Goal: Task Accomplishment & Management: Manage account settings

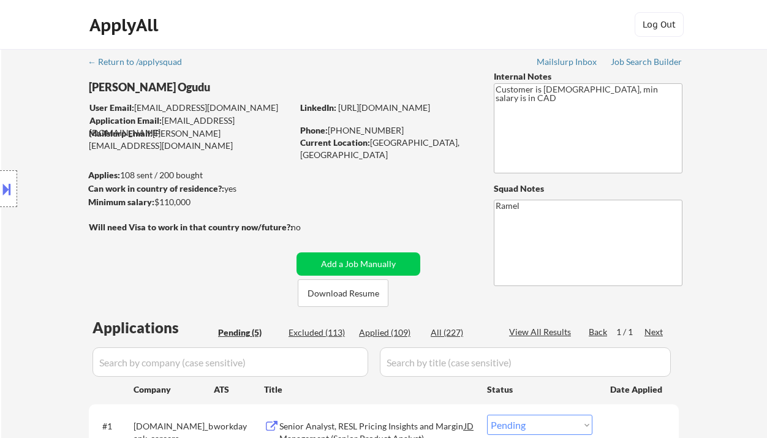
select select ""pending""
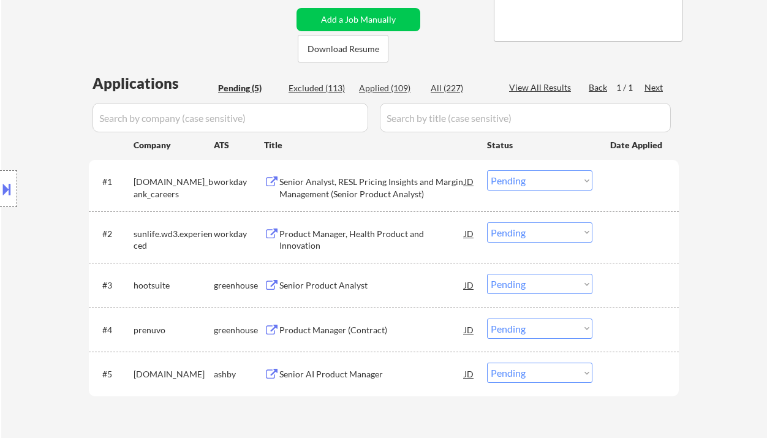
scroll to position [245, 0]
click at [341, 293] on div "Senior Product Analyst" at bounding box center [371, 284] width 185 height 22
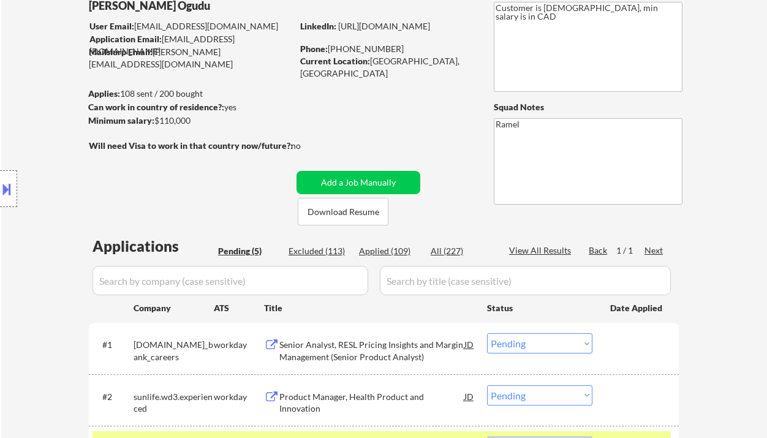
scroll to position [0, 0]
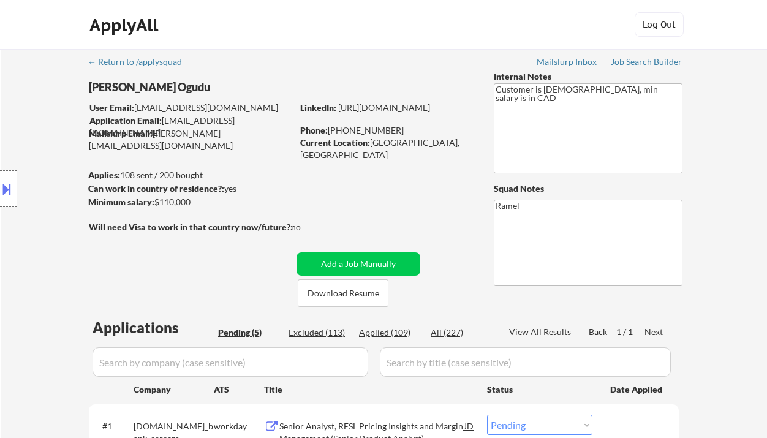
click at [15, 88] on div "Location Inclusions: Toronto, ON Etobicoke, ON Scarborough, ON North York, ON E…" at bounding box center [109, 188] width 219 height 227
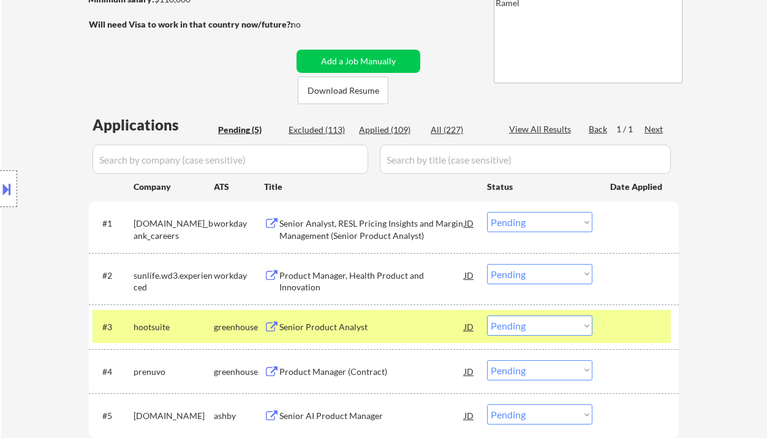
scroll to position [245, 0]
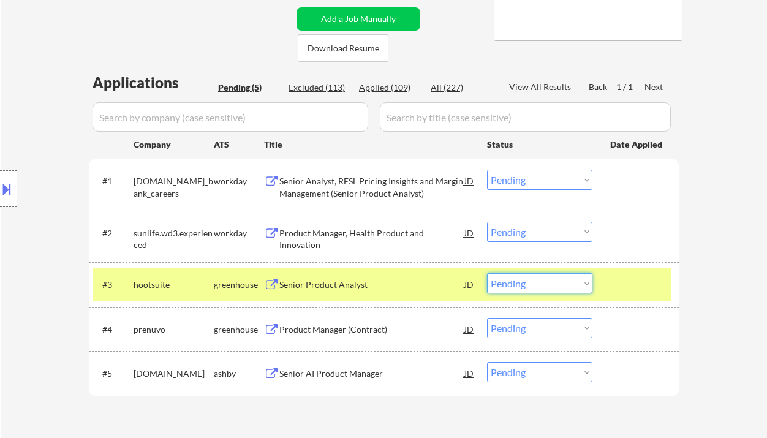
drag, startPoint x: 517, startPoint y: 287, endPoint x: 521, endPoint y: 305, distance: 17.7
click at [517, 287] on select "Choose an option... Pending Applied Excluded (Questions) Excluded (Expired) Exc…" at bounding box center [539, 283] width 105 height 20
click at [487, 273] on select "Choose an option... Pending Applied Excluded (Questions) Excluded (Expired) Exc…" at bounding box center [539, 283] width 105 height 20
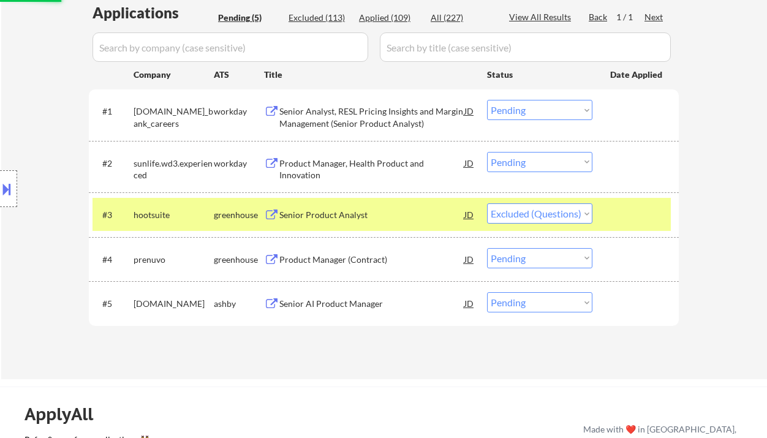
scroll to position [327, 0]
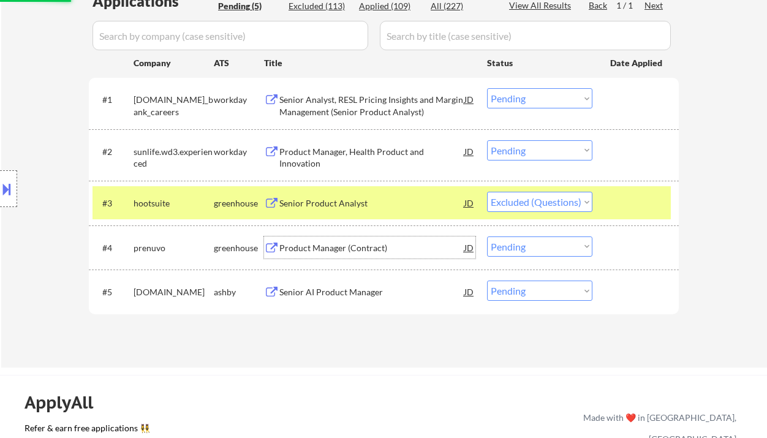
click at [352, 252] on div "Product Manager (Contract)" at bounding box center [371, 248] width 185 height 12
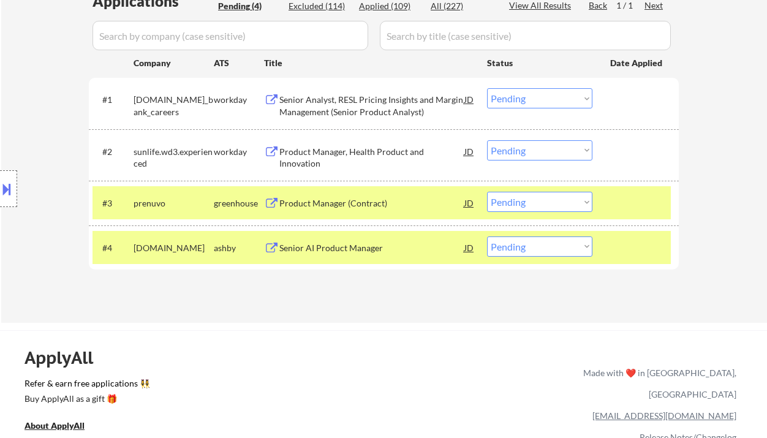
click at [13, 187] on button at bounding box center [6, 189] width 13 height 20
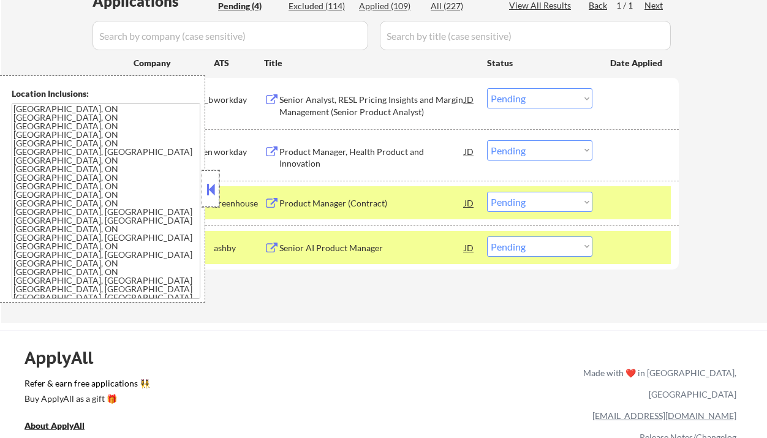
click at [218, 197] on div at bounding box center [210, 188] width 17 height 37
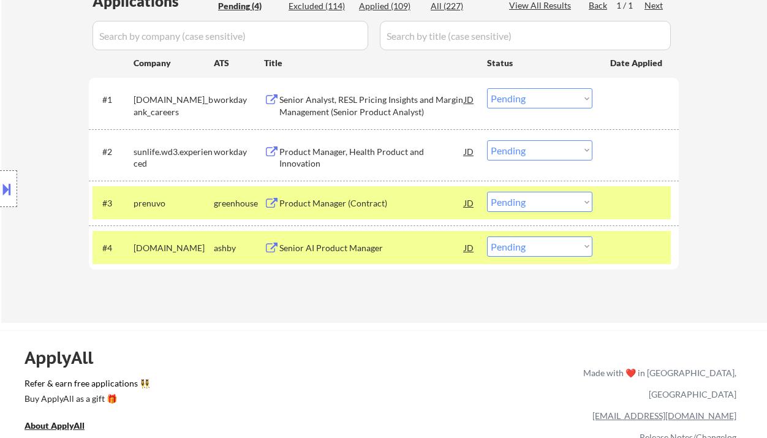
drag, startPoint x: 541, startPoint y: 205, endPoint x: 539, endPoint y: 211, distance: 7.2
click at [541, 205] on select "Choose an option... Pending Applied Excluded (Questions) Excluded (Expired) Exc…" at bounding box center [539, 202] width 105 height 20
click at [487, 192] on select "Choose an option... Pending Applied Excluded (Questions) Excluded (Expired) Exc…" at bounding box center [539, 202] width 105 height 20
click at [330, 249] on div "Senior AI Product Manager" at bounding box center [371, 248] width 185 height 12
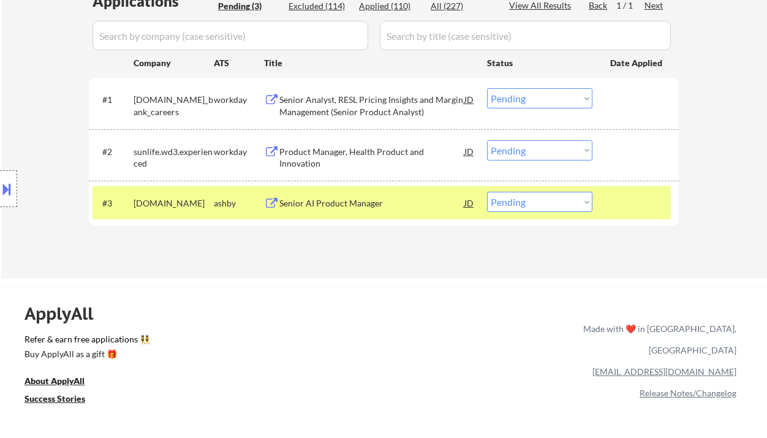
click at [526, 202] on select "Choose an option... Pending Applied Excluded (Questions) Excluded (Expired) Exc…" at bounding box center [539, 202] width 105 height 20
select select ""excluded""
click at [487, 192] on select "Choose an option... Pending Applied Excluded (Questions) Excluded (Expired) Exc…" at bounding box center [539, 202] width 105 height 20
click at [385, 106] on div "Senior Analyst, RESL Pricing Insights and Margin Management (Senior Product Ana…" at bounding box center [371, 106] width 185 height 24
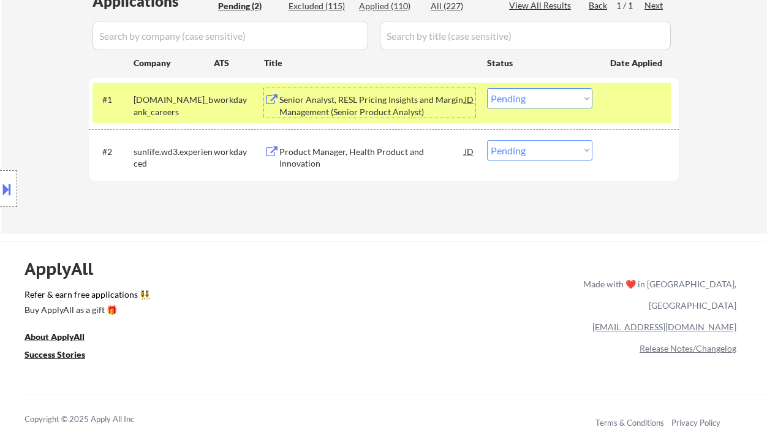
scroll to position [163, 0]
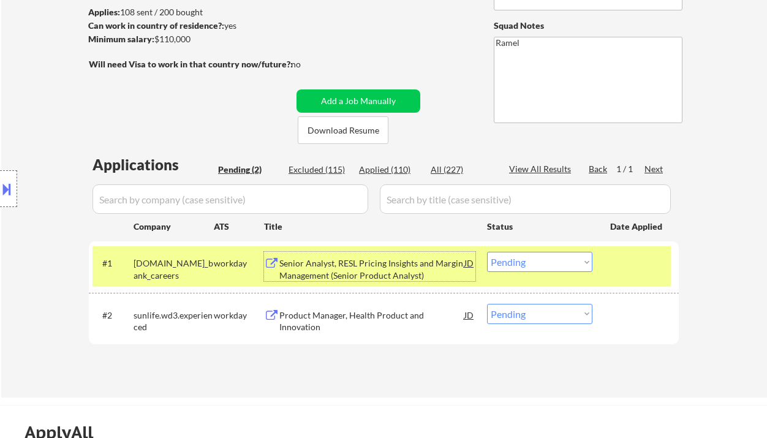
click at [395, 168] on div "Applied (110)" at bounding box center [389, 170] width 61 height 12
click at [384, 169] on div "Applied (110)" at bounding box center [389, 170] width 61 height 12
select select ""applied""
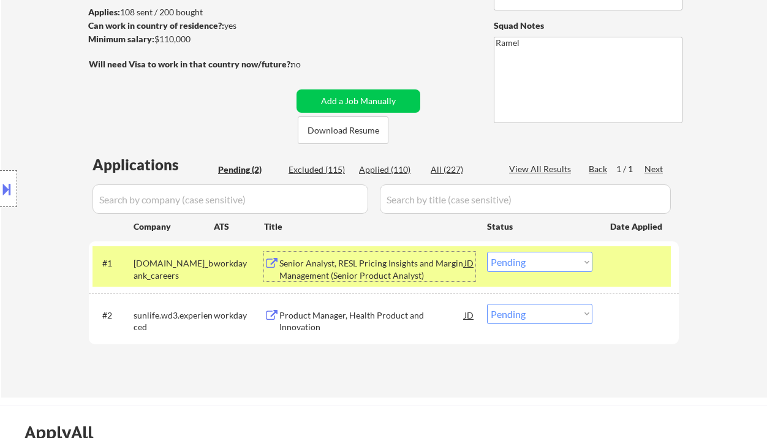
select select ""applied""
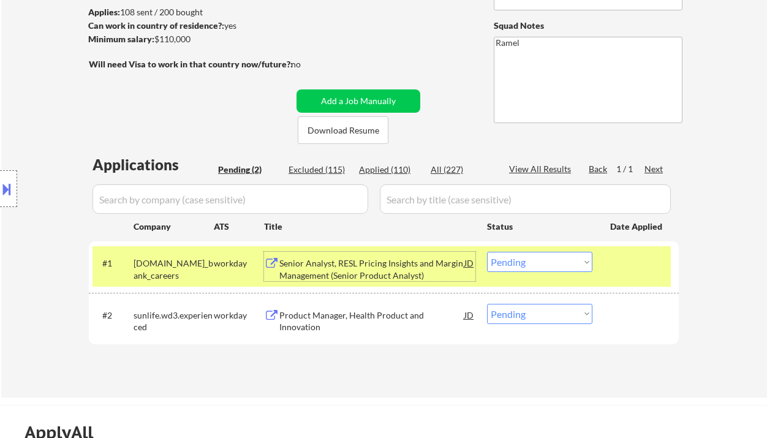
select select ""applied""
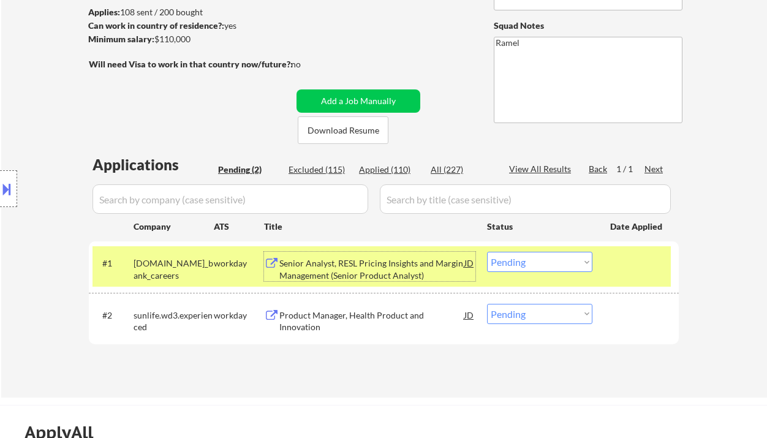
select select ""applied""
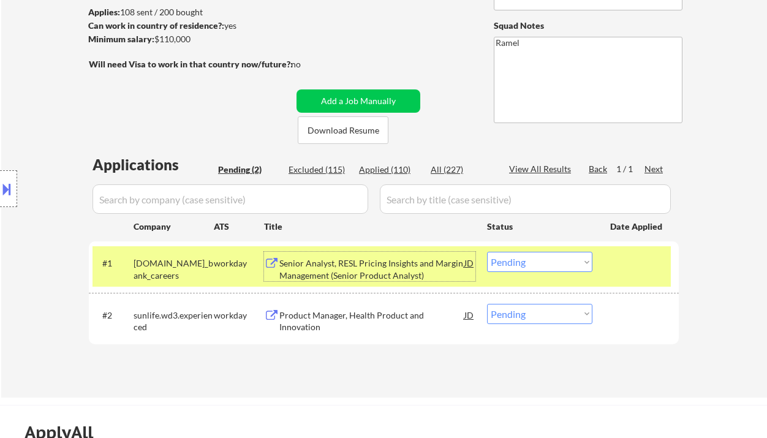
select select ""applied""
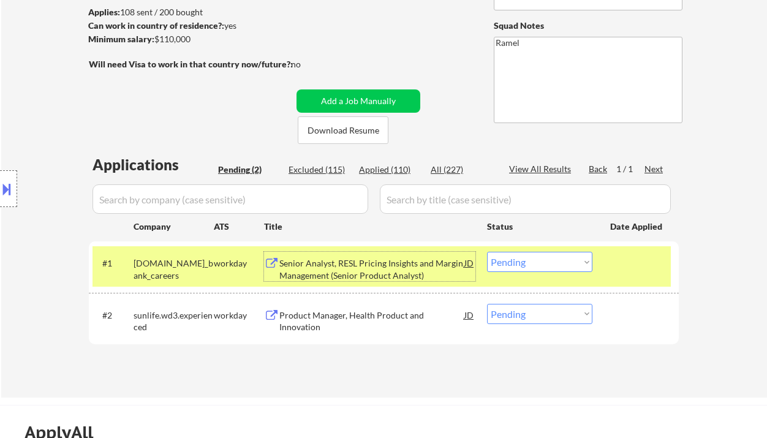
select select ""applied""
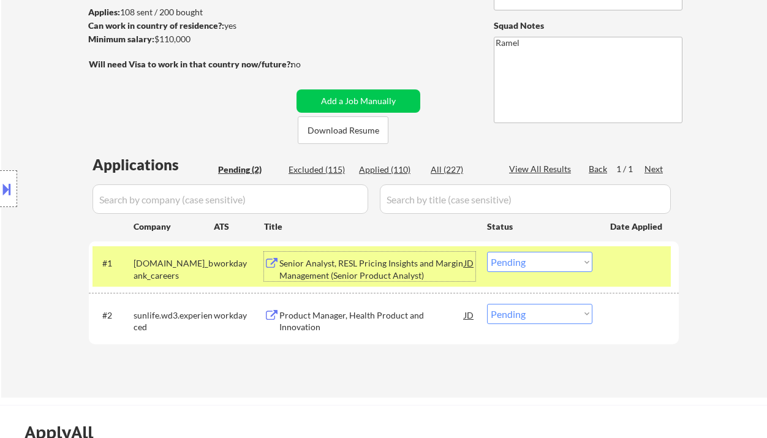
select select ""applied""
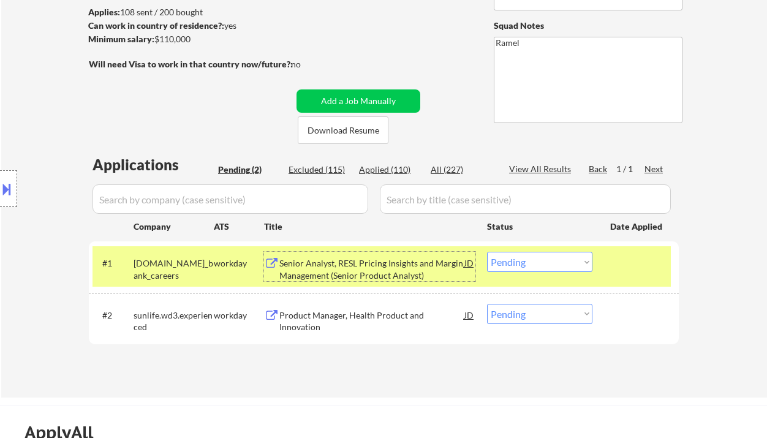
select select ""applied""
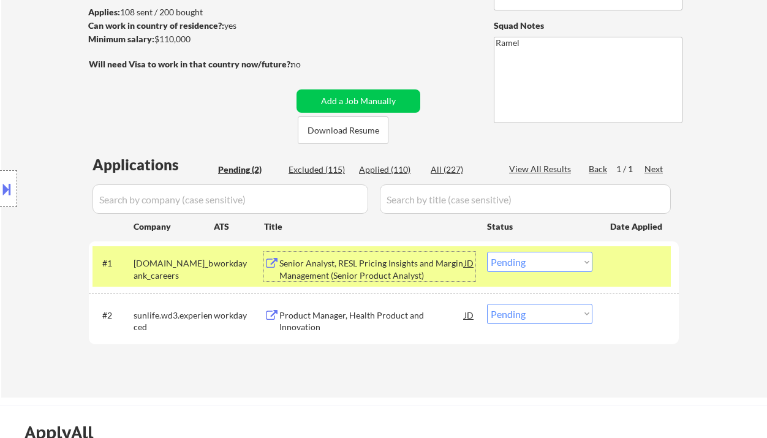
select select ""applied""
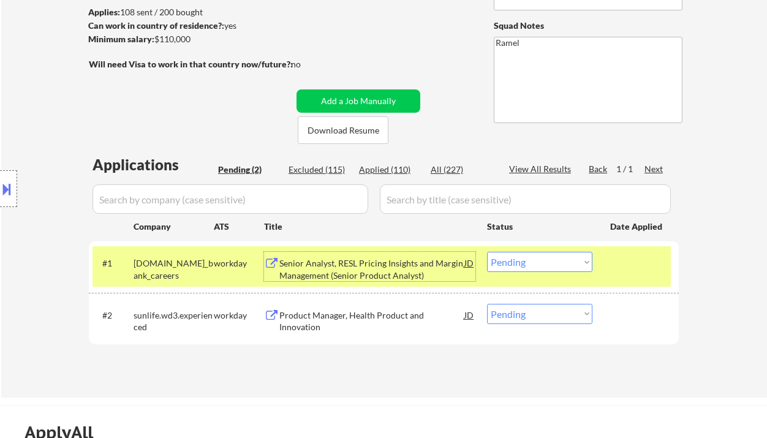
select select ""applied""
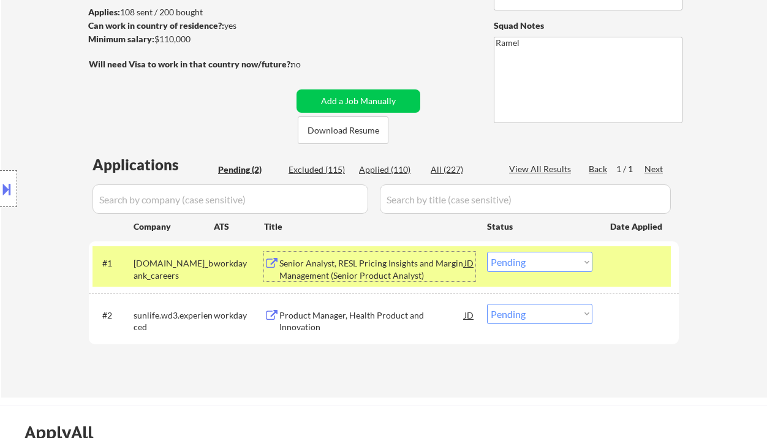
select select ""applied""
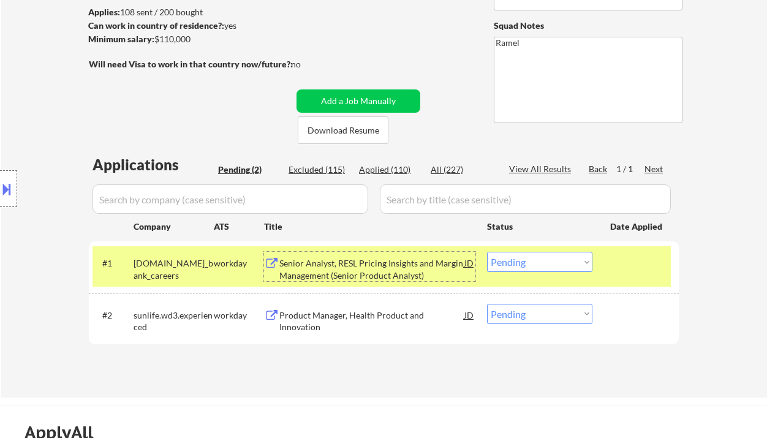
select select ""applied""
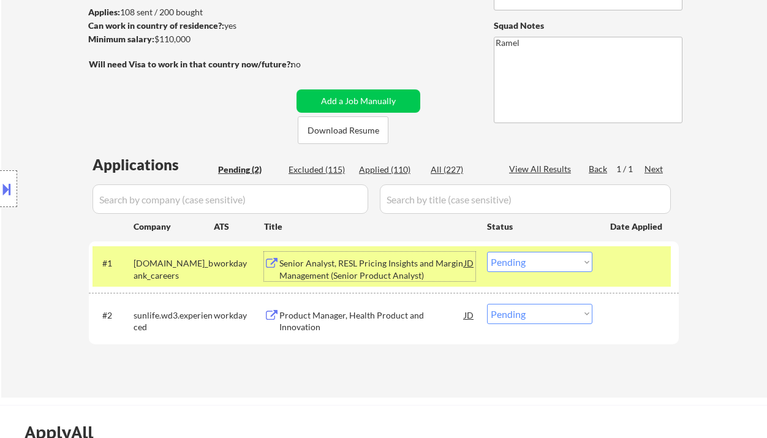
select select ""applied""
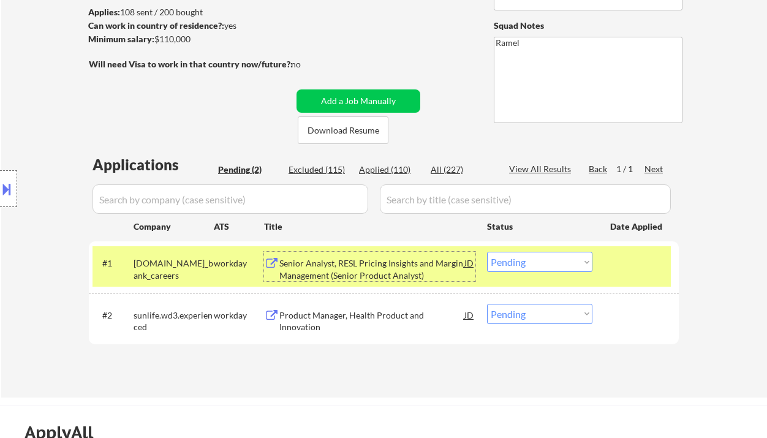
select select ""applied""
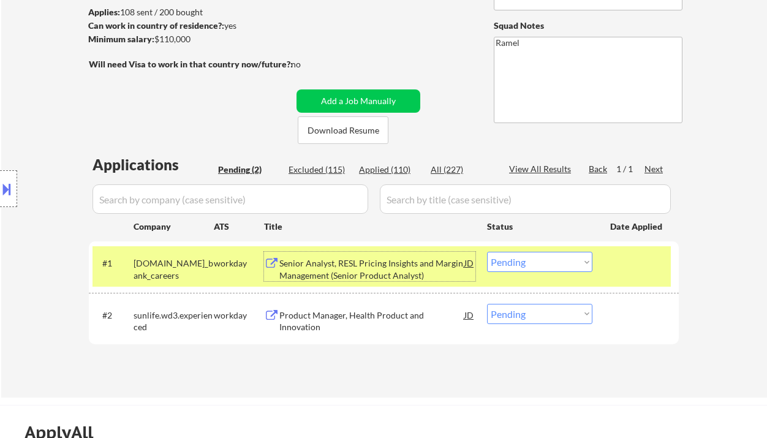
select select ""applied""
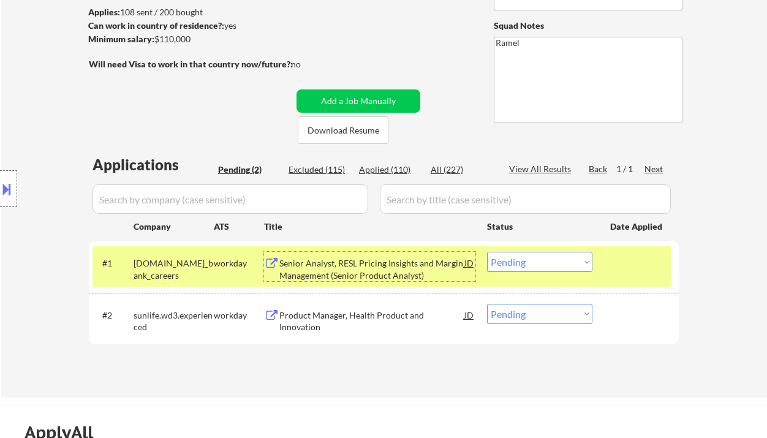
select select ""applied""
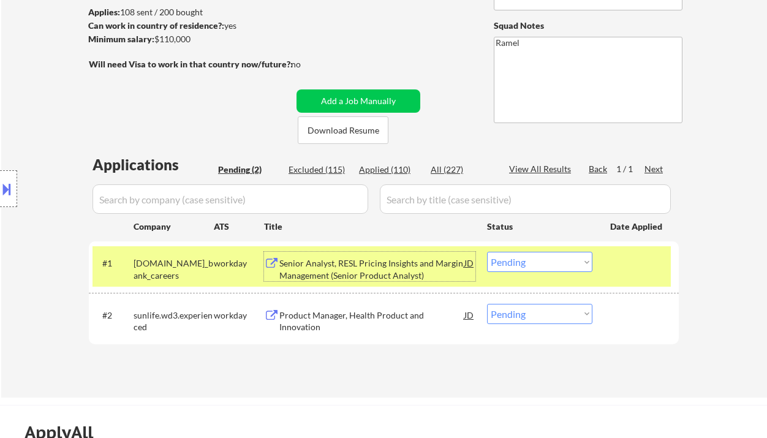
select select ""applied""
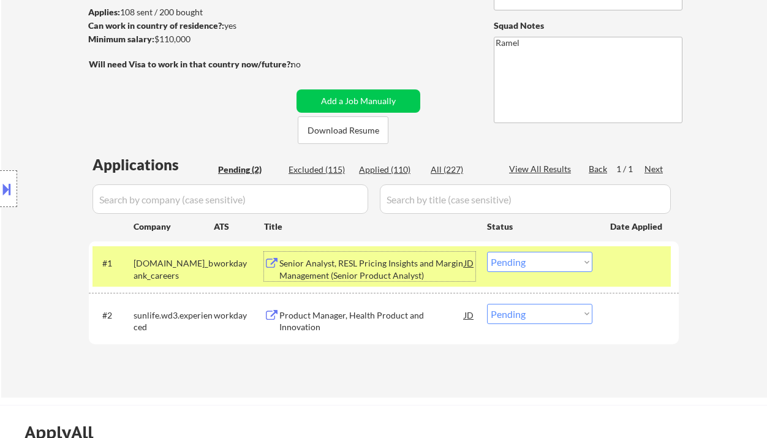
select select ""applied""
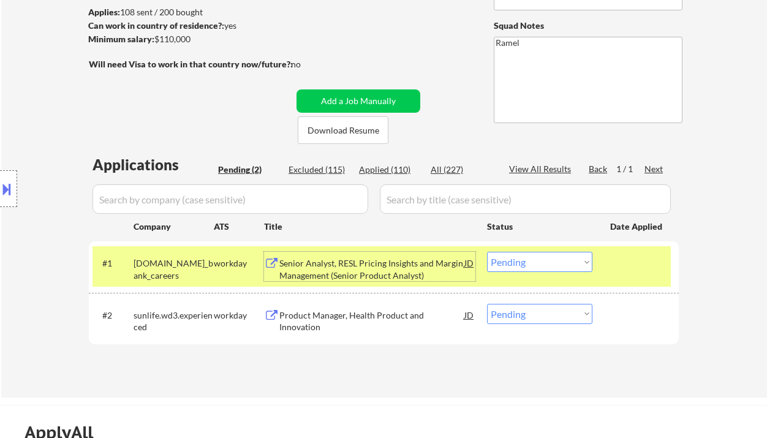
select select ""applied""
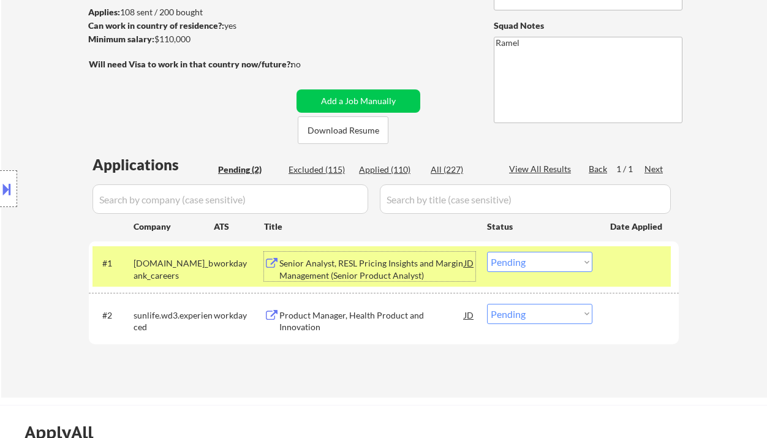
select select ""applied""
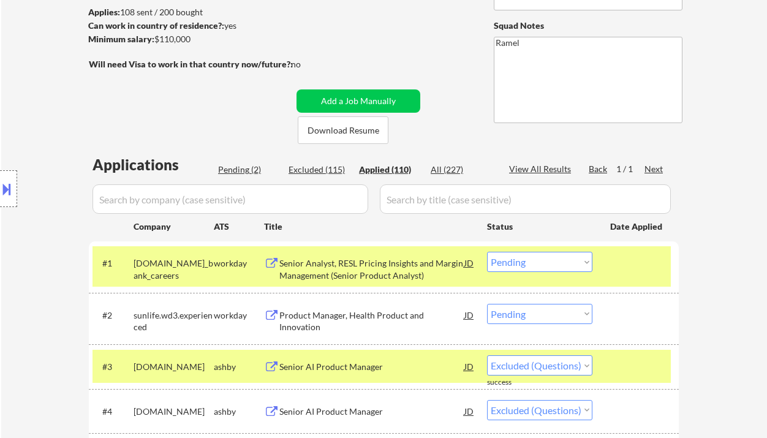
select select ""applied""
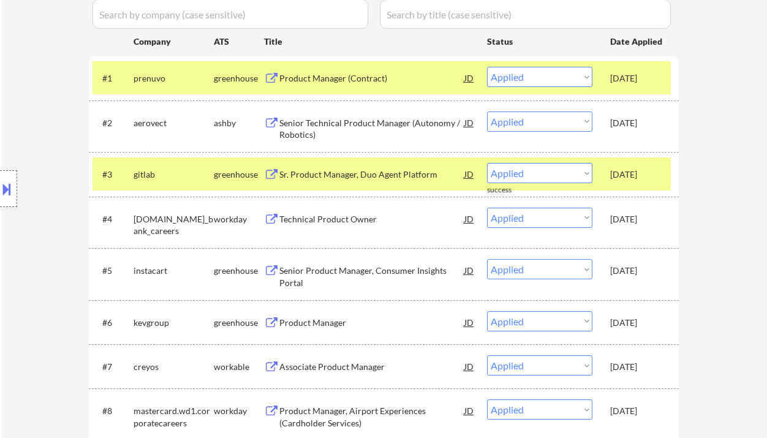
scroll to position [21, 0]
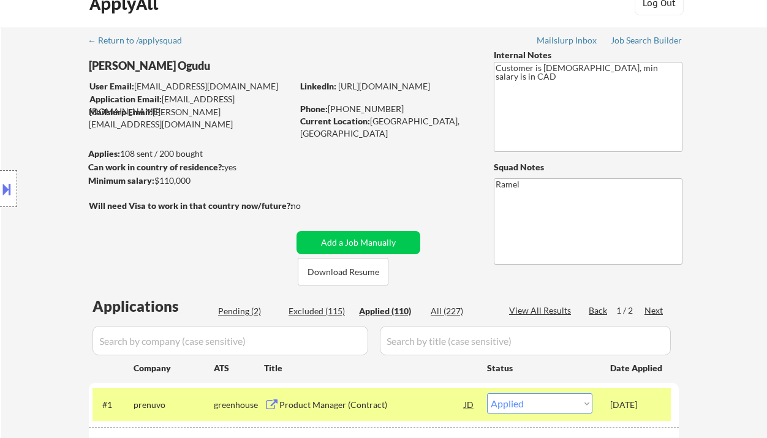
click at [224, 308] on div "Pending (2)" at bounding box center [248, 311] width 61 height 12
select select ""pending""
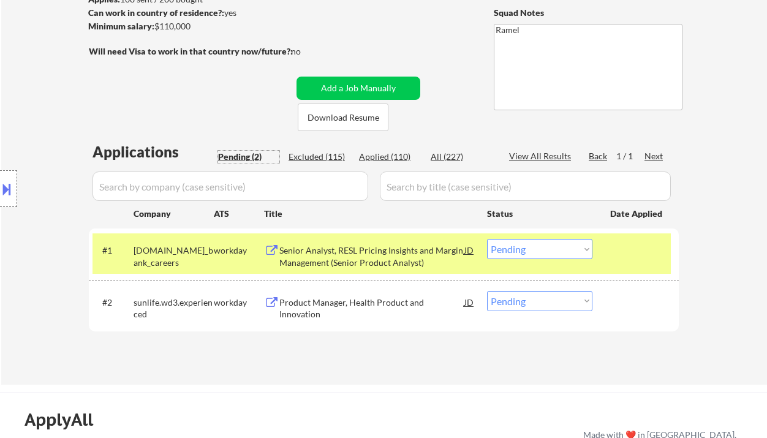
scroll to position [184, 0]
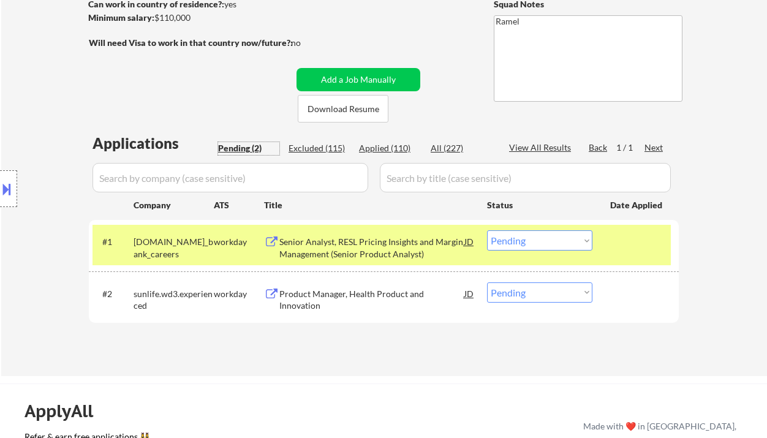
click at [520, 233] on select "Choose an option... Pending Applied Excluded (Questions) Excluded (Expired) Exc…" at bounding box center [539, 240] width 105 height 20
click at [487, 230] on select "Choose an option... Pending Applied Excluded (Questions) Excluded (Expired) Exc…" at bounding box center [539, 240] width 105 height 20
click at [379, 300] on div "Product Manager, Health Product and Innovation" at bounding box center [371, 293] width 185 height 22
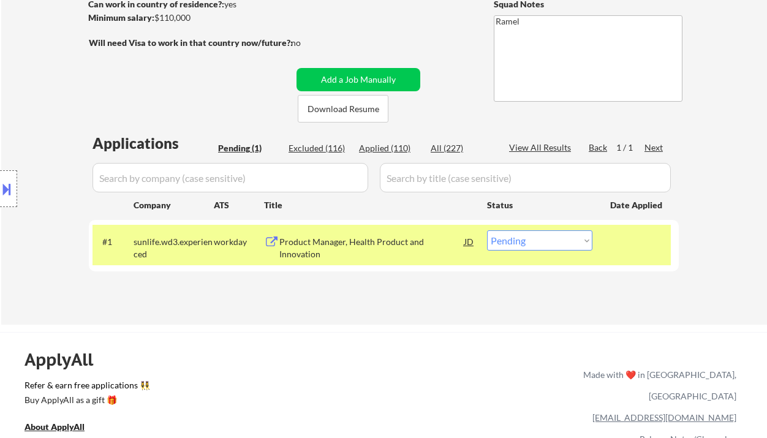
click at [533, 237] on select "Choose an option... Pending Applied Excluded (Questions) Excluded (Expired) Exc…" at bounding box center [539, 240] width 105 height 20
select select ""excluded__expired_""
click at [487, 230] on select "Choose an option... Pending Applied Excluded (Questions) Excluded (Expired) Exc…" at bounding box center [539, 240] width 105 height 20
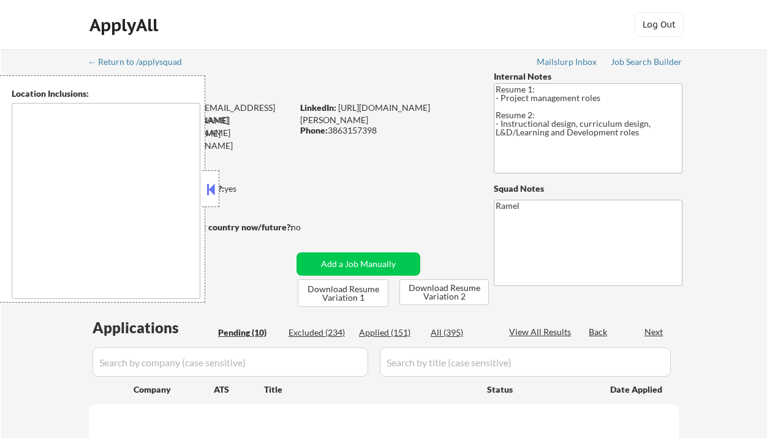
type textarea "Orlando, FL Winter Park, FL Maitland, FL Altamonte Springs, FL Casselberry, FL …"
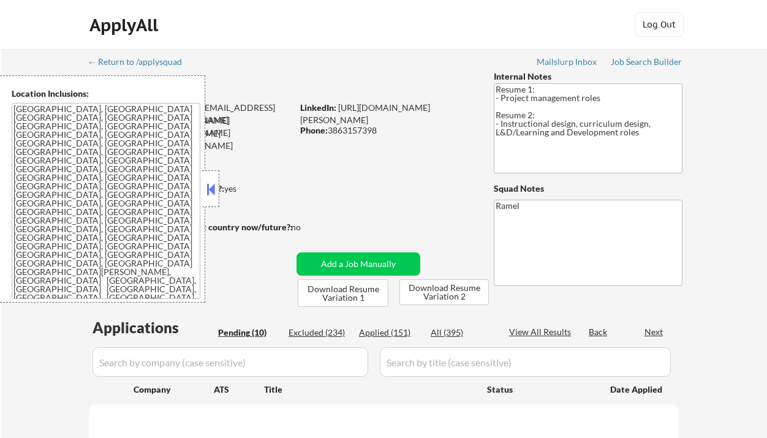
select select ""pending""
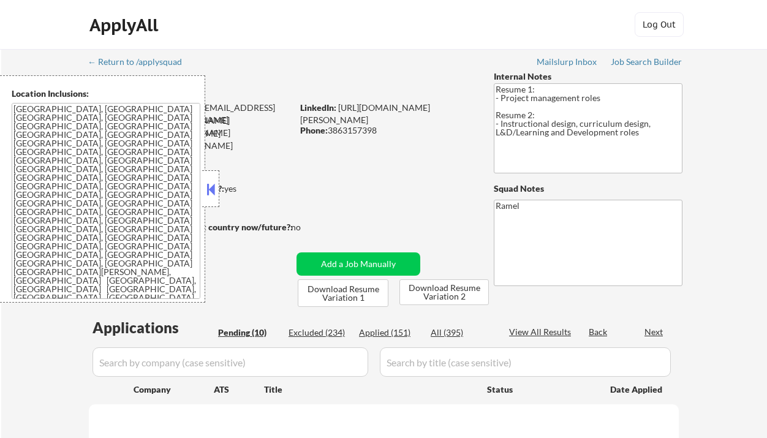
select select ""pending""
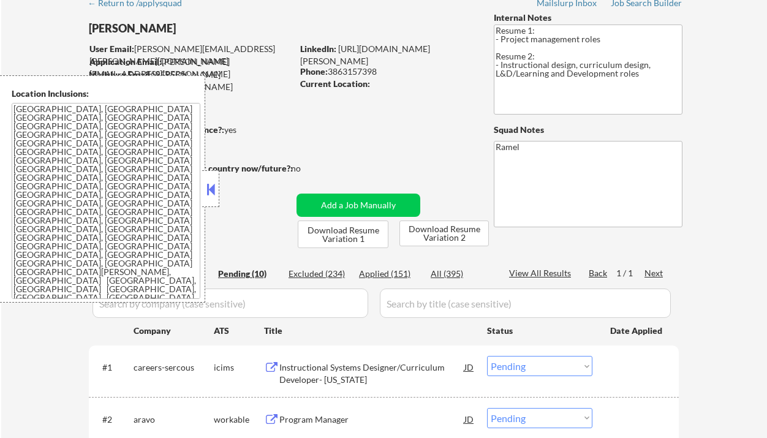
scroll to position [81, 0]
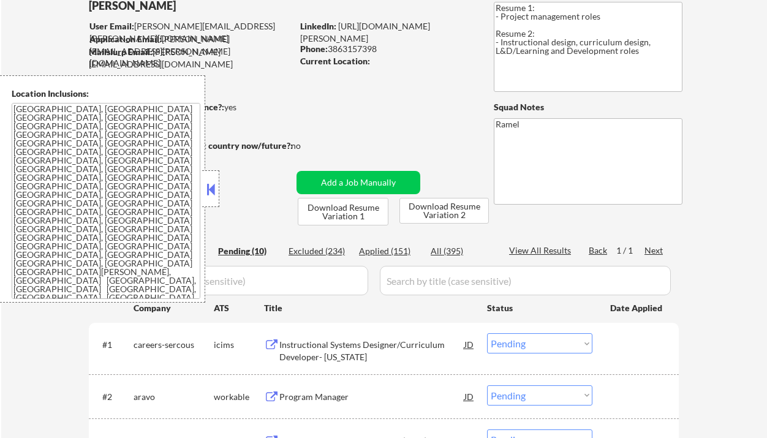
click at [215, 191] on button at bounding box center [210, 189] width 13 height 18
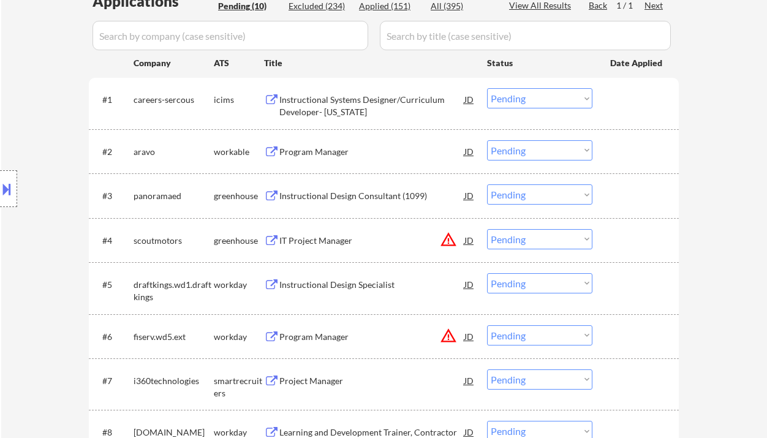
scroll to position [327, 0]
click at [328, 157] on div "Program Manager" at bounding box center [371, 152] width 185 height 12
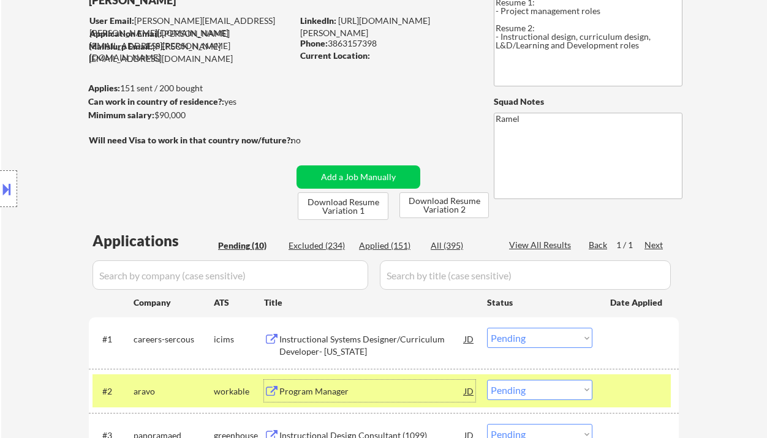
scroll to position [81, 0]
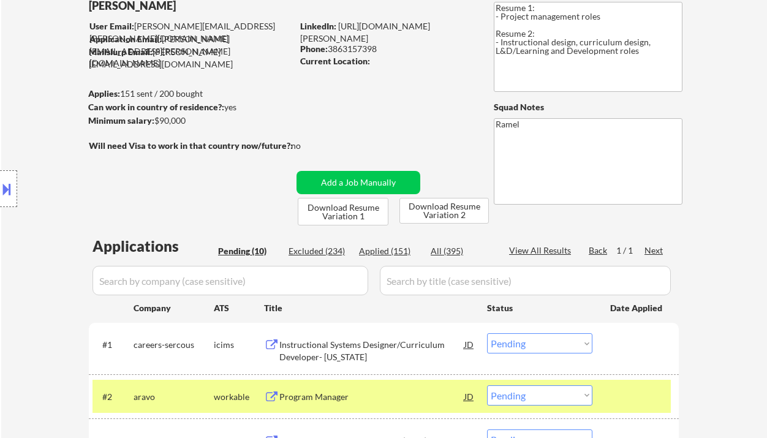
click at [356, 50] on div "Phone: 3863157398" at bounding box center [386, 49] width 173 height 12
copy div "3863157398"
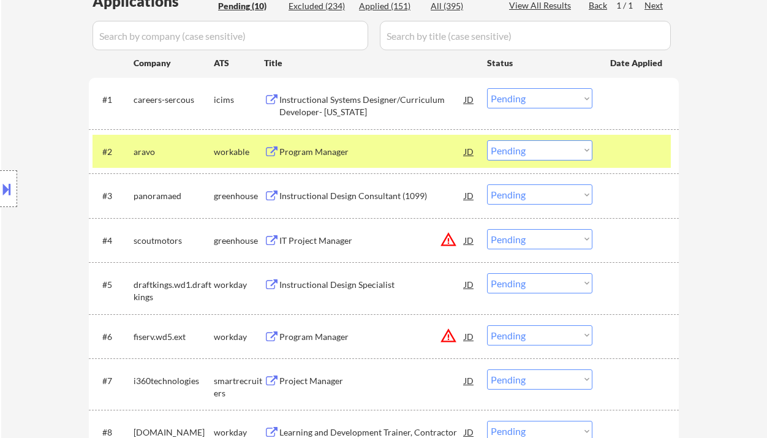
click at [526, 138] on div "#2 aravo workable Program Manager JD Choose an option... Pending Applied Exclud…" at bounding box center [382, 151] width 578 height 33
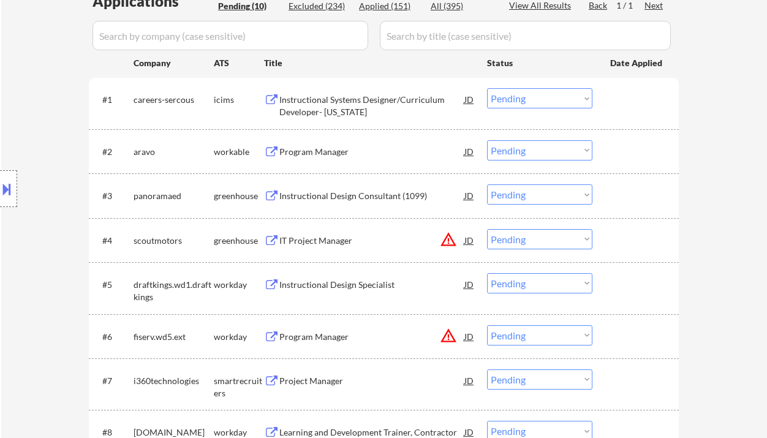
drag, startPoint x: 530, startPoint y: 145, endPoint x: 538, endPoint y: 159, distance: 15.7
click at [530, 145] on select "Choose an option... Pending Applied Excluded (Questions) Excluded (Expired) Exc…" at bounding box center [539, 150] width 105 height 20
click at [487, 140] on select "Choose an option... Pending Applied Excluded (Questions) Excluded (Expired) Exc…" at bounding box center [539, 150] width 105 height 20
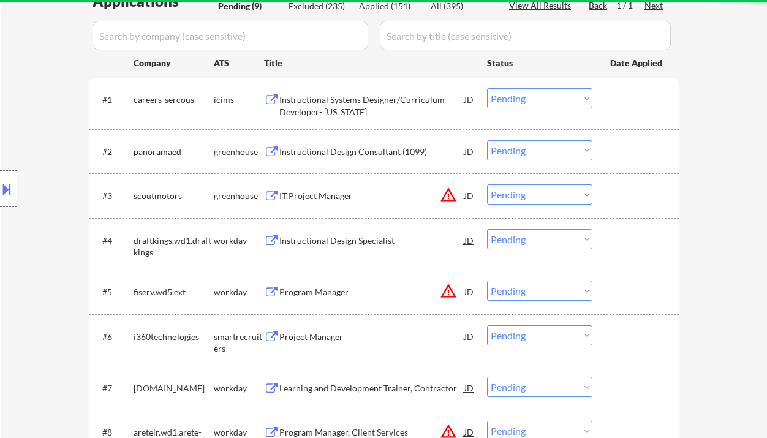
click at [326, 154] on div "Instructional Design Consultant (1099)" at bounding box center [371, 152] width 185 height 12
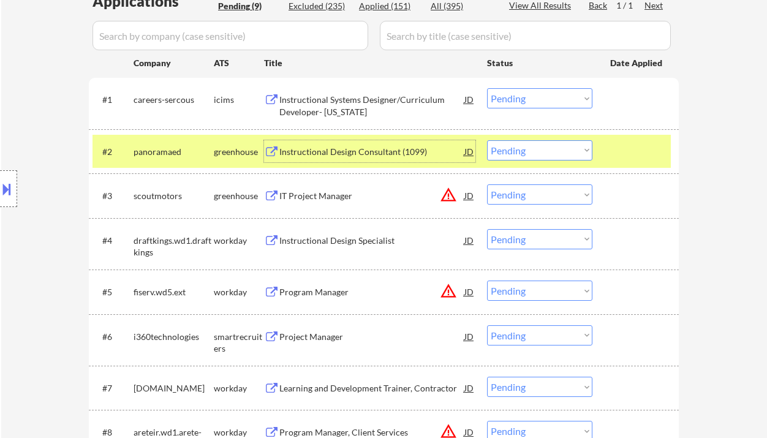
click at [537, 154] on select "Choose an option... Pending Applied Excluded (Questions) Excluded (Expired) Exc…" at bounding box center [539, 150] width 105 height 20
click at [487, 140] on select "Choose an option... Pending Applied Excluded (Questions) Excluded (Expired) Exc…" at bounding box center [539, 150] width 105 height 20
select select ""pending""
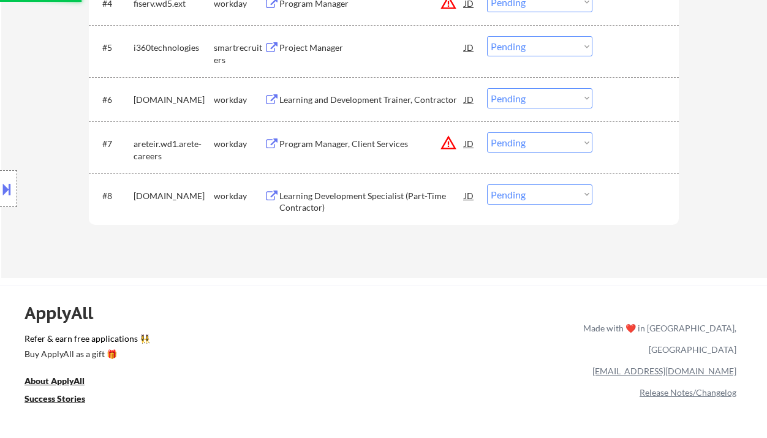
scroll to position [490, 0]
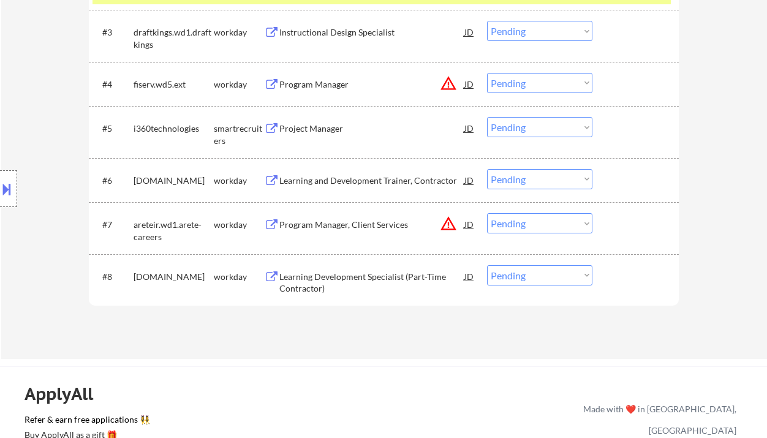
click at [325, 132] on div "Project Manager" at bounding box center [371, 129] width 185 height 12
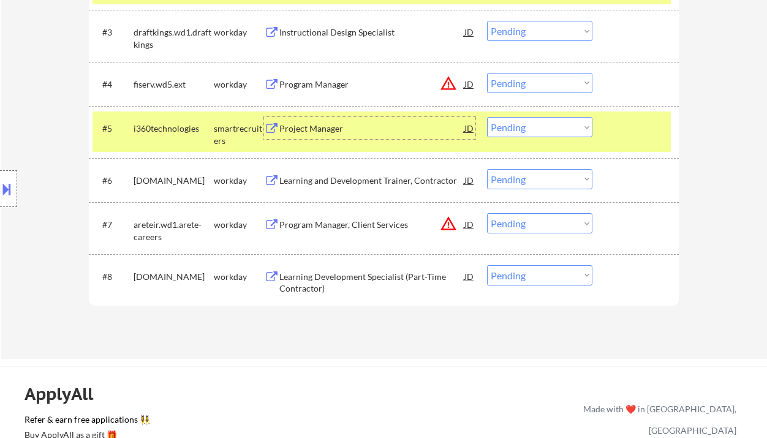
click at [536, 128] on select "Choose an option... Pending Applied Excluded (Questions) Excluded (Expired) Exc…" at bounding box center [539, 127] width 105 height 20
click at [487, 117] on select "Choose an option... Pending Applied Excluded (Questions) Excluded (Expired) Exc…" at bounding box center [539, 127] width 105 height 20
click at [364, 184] on div "Learning and Development Trainer, Contractor" at bounding box center [371, 181] width 185 height 12
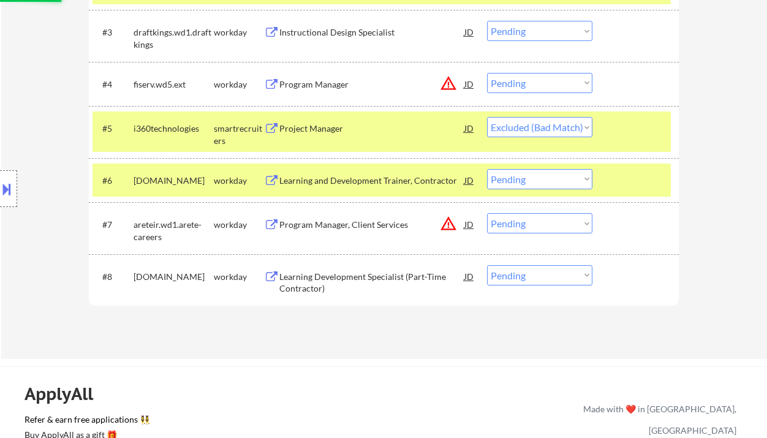
select select ""pending""
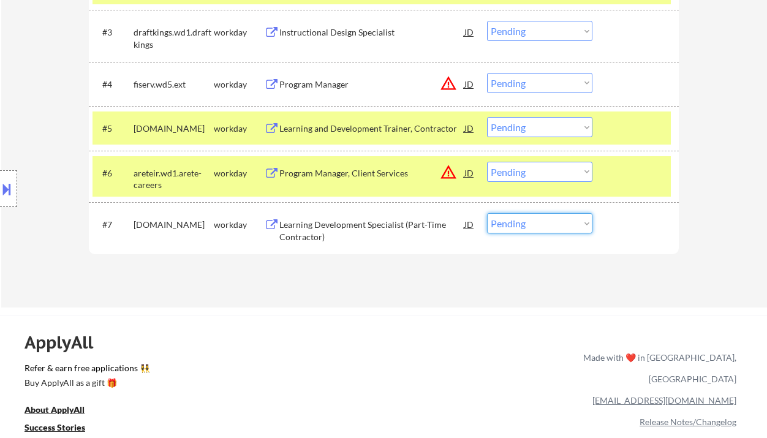
click at [531, 225] on select "Choose an option... Pending Applied Excluded (Questions) Excluded (Expired) Exc…" at bounding box center [539, 223] width 105 height 20
select select ""excluded__other_""
click at [487, 213] on select "Choose an option... Pending Applied Excluded (Questions) Excluded (Expired) Exc…" at bounding box center [539, 223] width 105 height 20
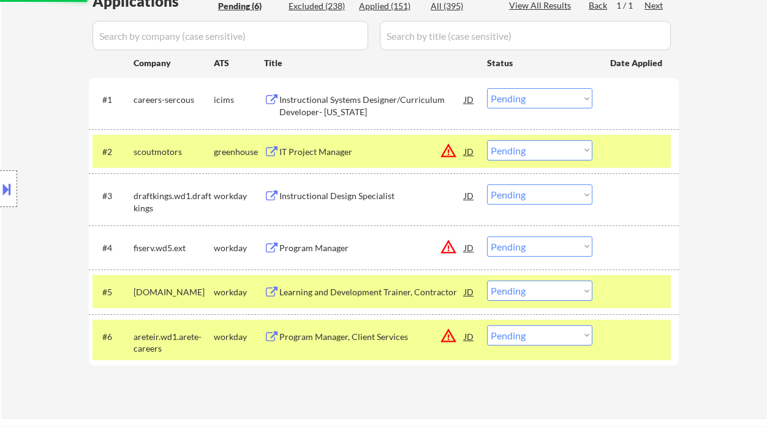
scroll to position [245, 0]
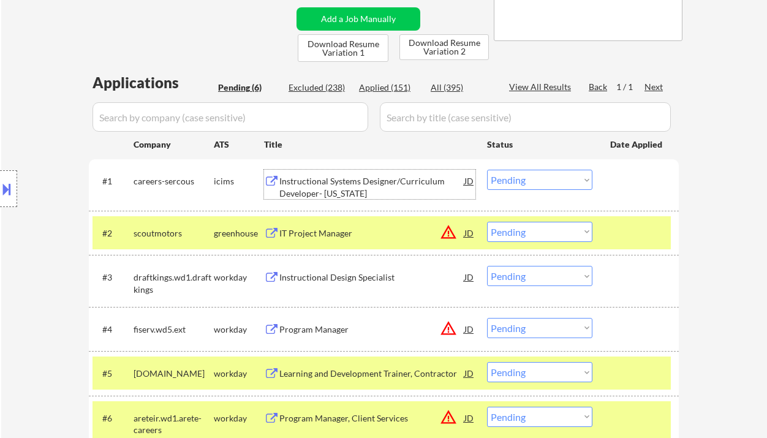
click at [371, 192] on div "Instructional Systems Designer/Curriculum Developer- Georgia" at bounding box center [371, 187] width 185 height 24
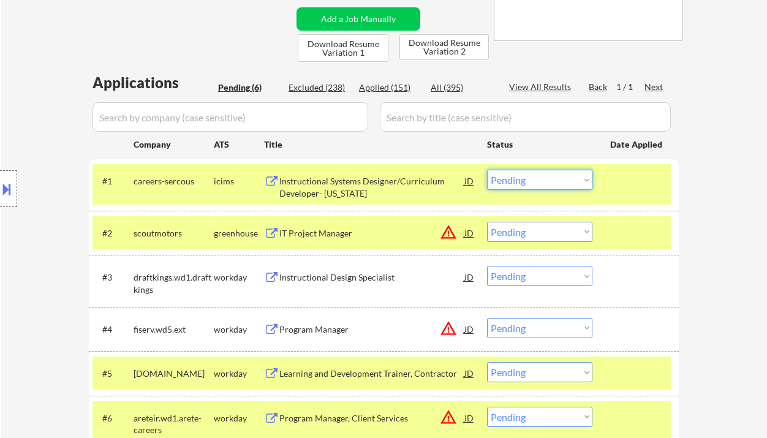
drag, startPoint x: 525, startPoint y: 175, endPoint x: 539, endPoint y: 187, distance: 18.7
click at [525, 175] on select "Choose an option... Pending Applied Excluded (Questions) Excluded (Expired) Exc…" at bounding box center [539, 180] width 105 height 20
click at [487, 170] on select "Choose an option... Pending Applied Excluded (Questions) Excluded (Expired) Exc…" at bounding box center [539, 180] width 105 height 20
click at [338, 235] on div "IT Project Manager" at bounding box center [371, 233] width 185 height 12
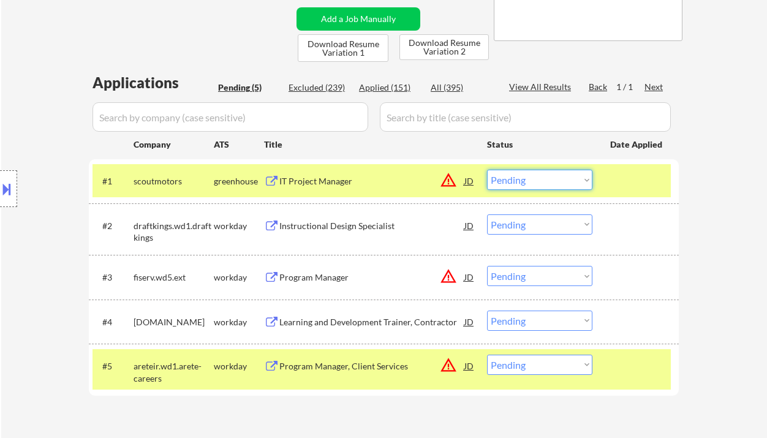
click at [550, 181] on select "Choose an option... Pending Applied Excluded (Questions) Excluded (Expired) Exc…" at bounding box center [539, 180] width 105 height 20
click at [575, 176] on select "Choose an option... Pending Applied Excluded (Questions) Excluded (Expired) Exc…" at bounding box center [539, 180] width 105 height 20
click at [487, 170] on select "Choose an option... Pending Applied Excluded (Questions) Excluded (Expired) Exc…" at bounding box center [539, 180] width 105 height 20
click at [369, 233] on div "Instructional Design Specialist" at bounding box center [371, 225] width 185 height 22
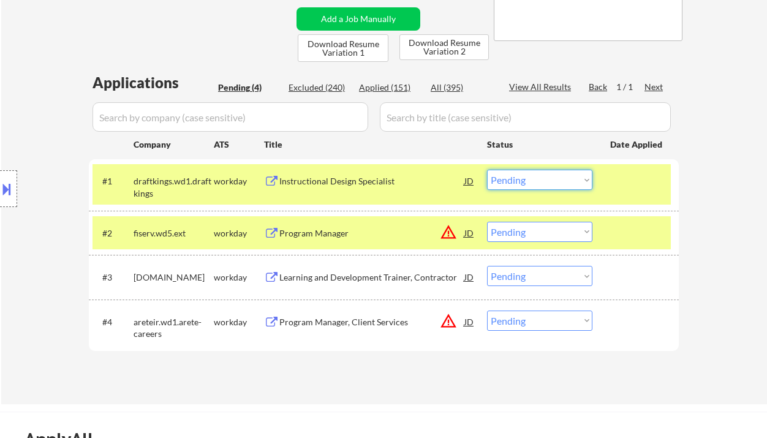
click at [537, 183] on select "Choose an option... Pending Applied Excluded (Questions) Excluded (Expired) Exc…" at bounding box center [539, 180] width 105 height 20
click at [487, 170] on select "Choose an option... Pending Applied Excluded (Questions) Excluded (Expired) Exc…" at bounding box center [539, 180] width 105 height 20
click at [298, 233] on div "Program Manager" at bounding box center [371, 233] width 185 height 12
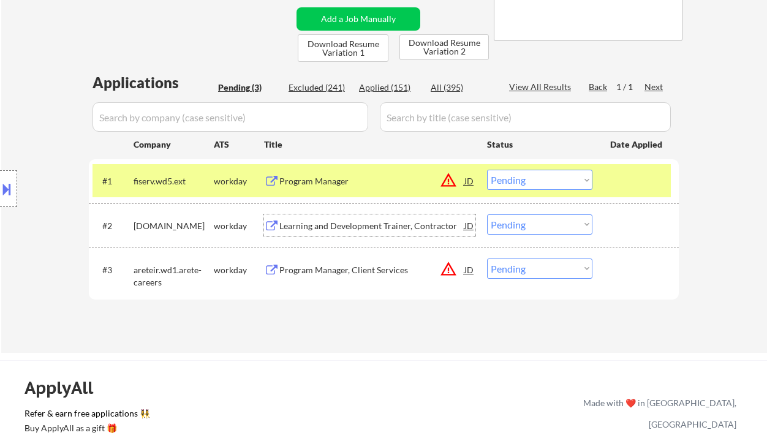
click at [517, 181] on select "Choose an option... Pending Applied Excluded (Questions) Excluded (Expired) Exc…" at bounding box center [539, 180] width 105 height 20
click at [487, 170] on select "Choose an option... Pending Applied Excluded (Questions) Excluded (Expired) Exc…" at bounding box center [539, 180] width 105 height 20
click at [510, 270] on select "Choose an option... Pending Applied Excluded (Questions) Excluded (Expired) Exc…" at bounding box center [539, 269] width 105 height 20
click at [412, 222] on div "Learning and Development Trainer, Contractor" at bounding box center [371, 226] width 185 height 12
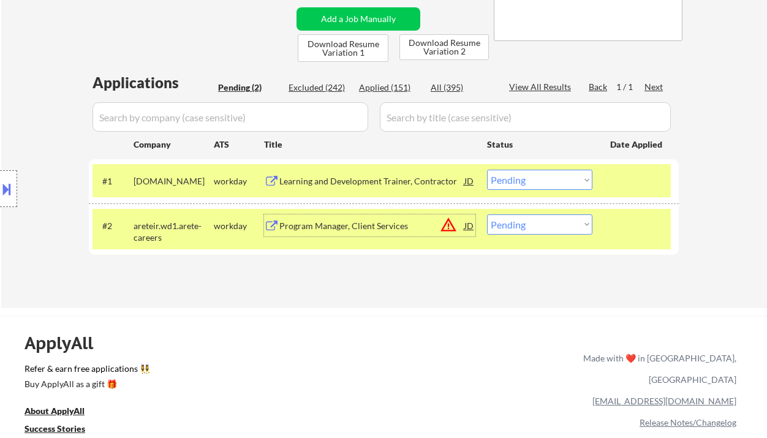
click at [551, 184] on select "Choose an option... Pending Applied Excluded (Questions) Excluded (Expired) Exc…" at bounding box center [539, 180] width 105 height 20
click at [487, 170] on select "Choose an option... Pending Applied Excluded (Questions) Excluded (Expired) Exc…" at bounding box center [539, 180] width 105 height 20
click at [548, 222] on select "Choose an option... Pending Applied Excluded (Questions) Excluded (Expired) Exc…" at bounding box center [539, 224] width 105 height 20
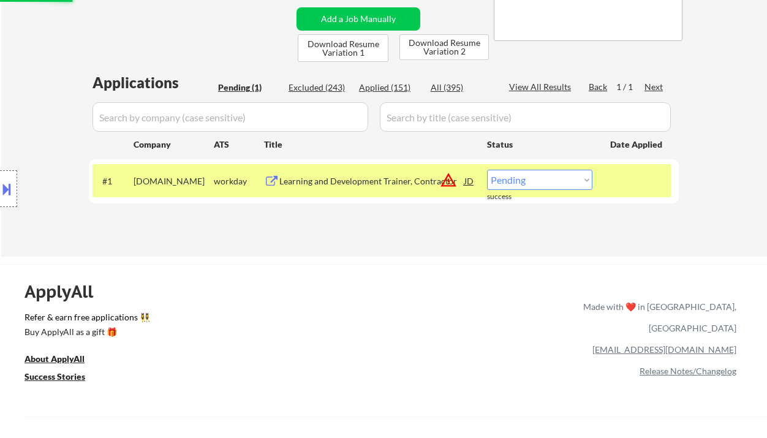
click at [570, 309] on div "ApplyAll Refer & earn free applications 👯‍♀️ Buy ApplyAll as a gift 🎁 About App…" at bounding box center [383, 370] width 767 height 194
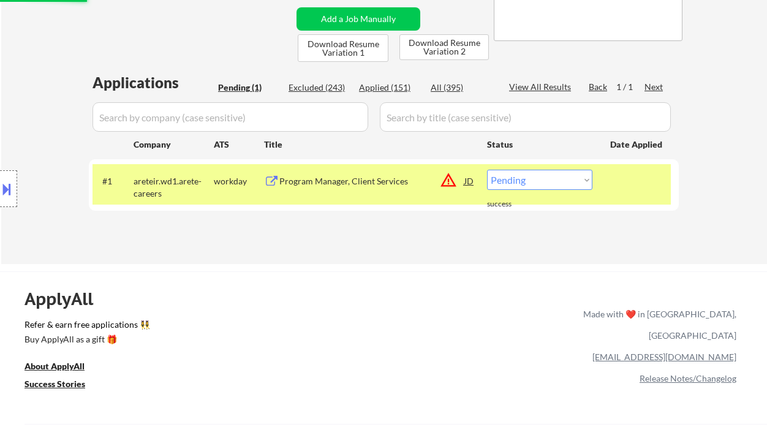
click at [520, 182] on select "Choose an option... Pending Applied Excluded (Questions) Excluded (Expired) Exc…" at bounding box center [539, 180] width 105 height 20
select select ""excluded__location_""
click at [487, 170] on select "Choose an option... Pending Applied Excluded (Questions) Excluded (Expired) Exc…" at bounding box center [539, 180] width 105 height 20
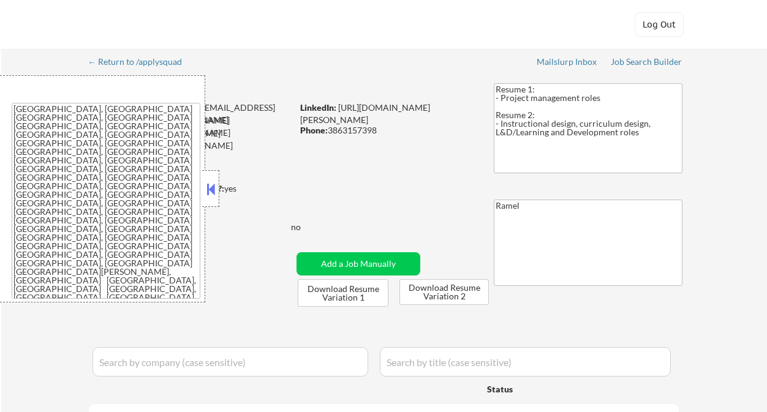
select select ""pending""
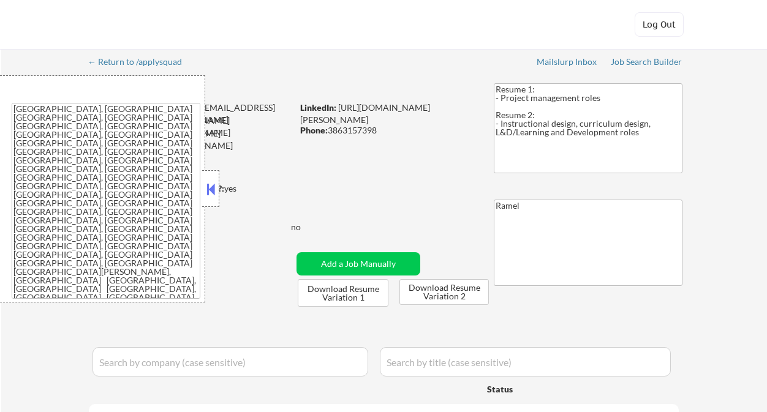
select select ""pending""
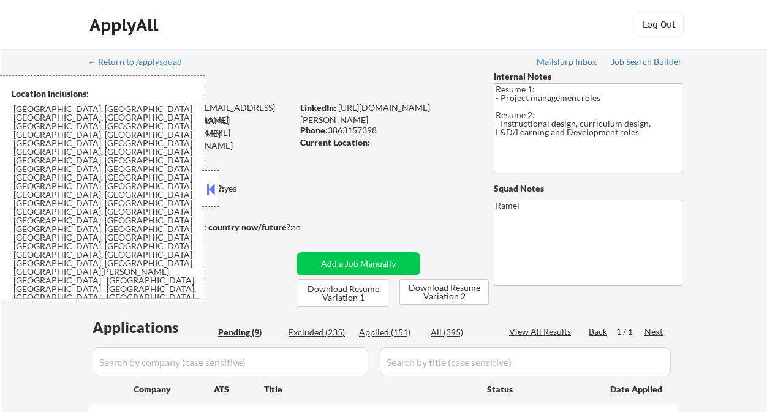
select select ""pending""
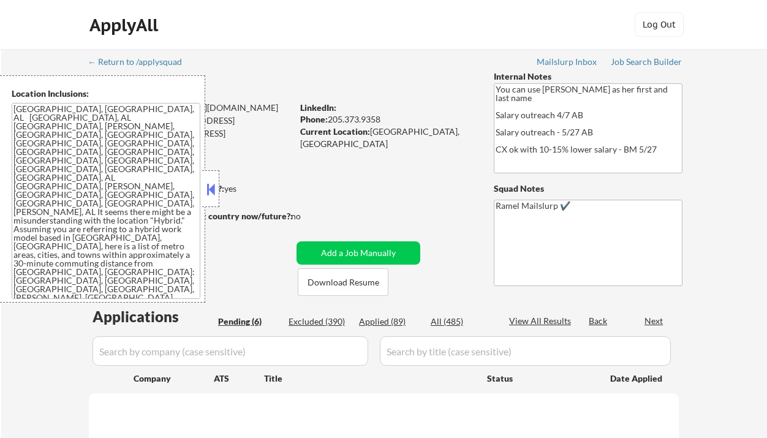
select select ""pending""
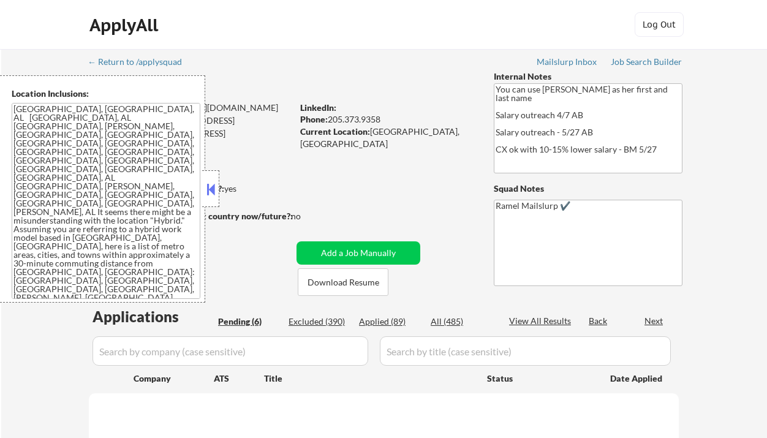
select select ""pending""
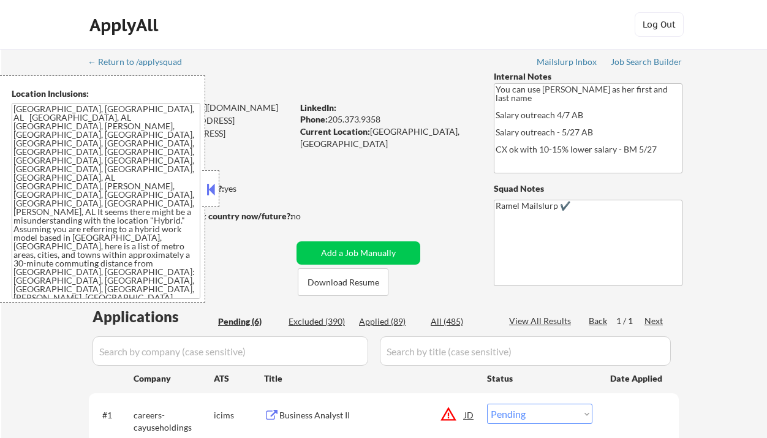
drag, startPoint x: 216, startPoint y: 194, endPoint x: 244, endPoint y: 180, distance: 31.8
click at [216, 194] on button at bounding box center [210, 189] width 13 height 18
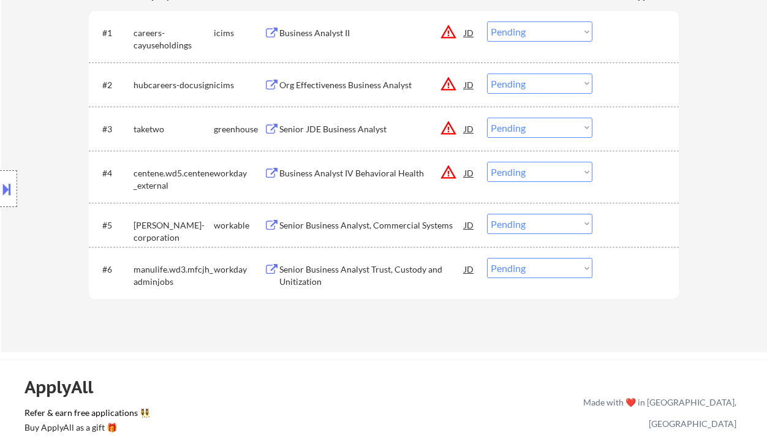
scroll to position [408, 0]
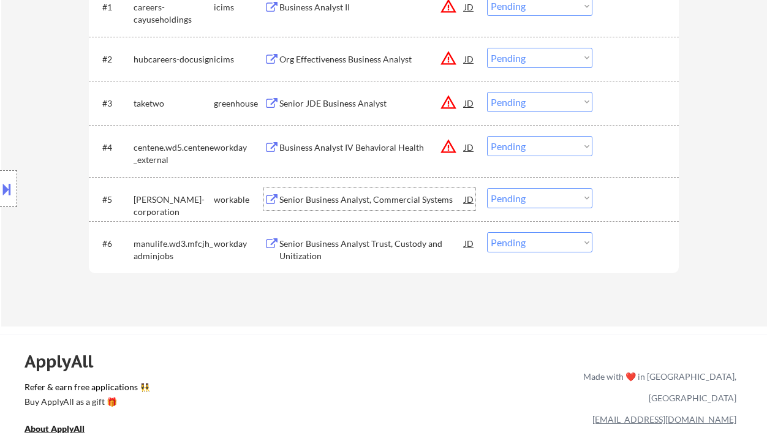
click at [350, 208] on div "Senior Business Analyst, Commercial Systems" at bounding box center [371, 199] width 185 height 22
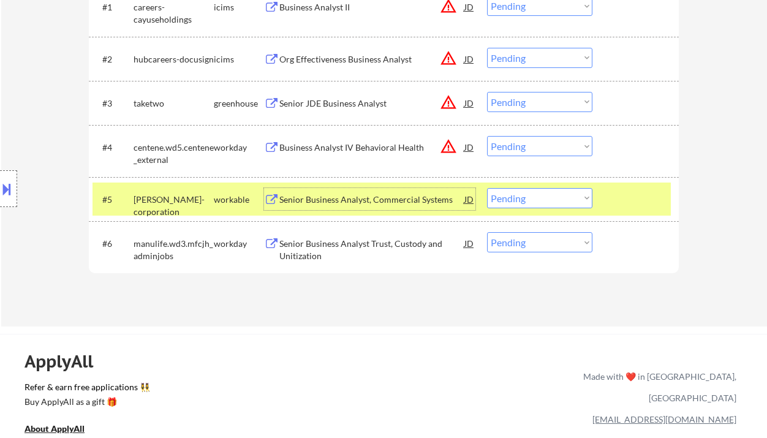
click at [557, 144] on select "Choose an option... Pending Applied Excluded (Questions) Excluded (Expired) Exc…" at bounding box center [539, 146] width 105 height 20
click at [487, 136] on select "Choose an option... Pending Applied Excluded (Questions) Excluded (Expired) Exc…" at bounding box center [539, 146] width 105 height 20
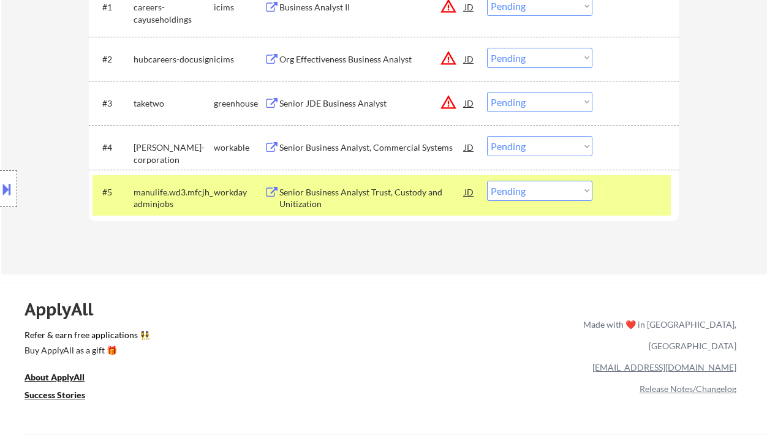
click at [538, 145] on select "Choose an option... Pending Applied Excluded (Questions) Excluded (Expired) Exc…" at bounding box center [539, 146] width 105 height 20
click at [487, 136] on select "Choose an option... Pending Applied Excluded (Questions) Excluded (Expired) Exc…" at bounding box center [539, 146] width 105 height 20
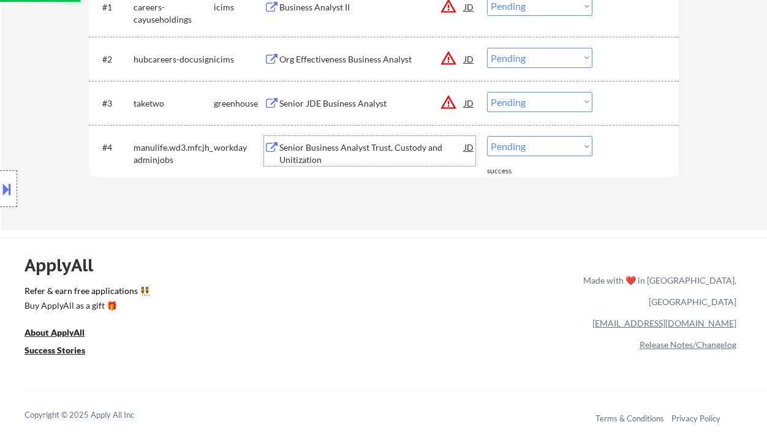
click at [355, 148] on div "Senior Business Analyst Trust, Custody and Unitization" at bounding box center [371, 154] width 185 height 24
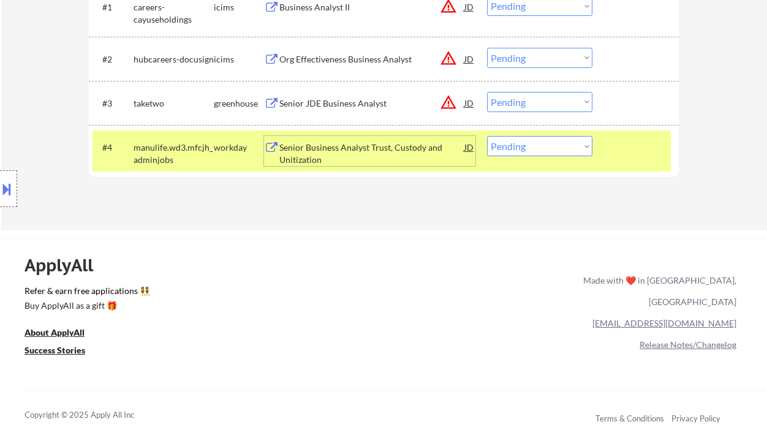
drag, startPoint x: 543, startPoint y: 142, endPoint x: 550, endPoint y: 156, distance: 15.4
click at [543, 142] on select "Choose an option... Pending Applied Excluded (Questions) Excluded (Expired) Exc…" at bounding box center [539, 146] width 105 height 20
select select ""excluded__bad_match_""
click at [487, 136] on select "Choose an option... Pending Applied Excluded (Questions) Excluded (Expired) Exc…" at bounding box center [539, 146] width 105 height 20
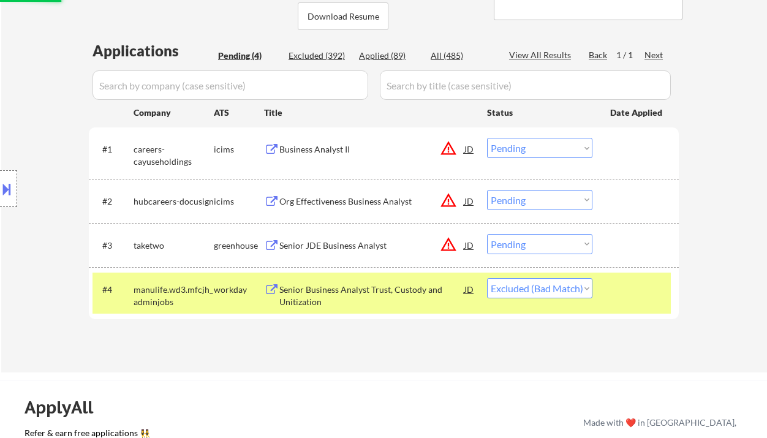
scroll to position [245, 0]
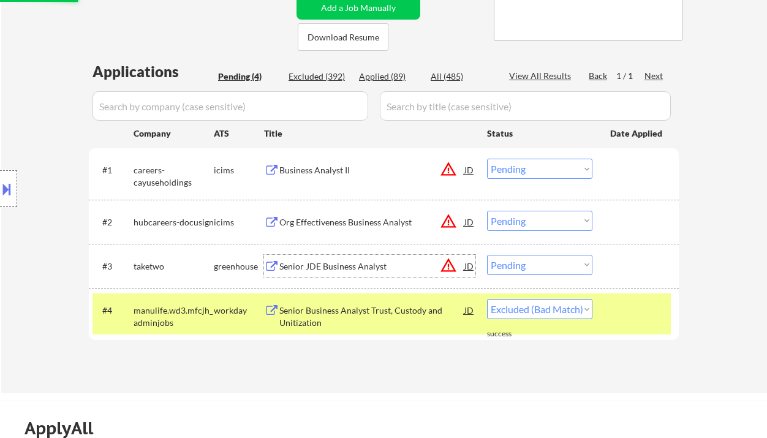
click at [356, 270] on div "Senior JDE Business Analyst" at bounding box center [371, 266] width 185 height 12
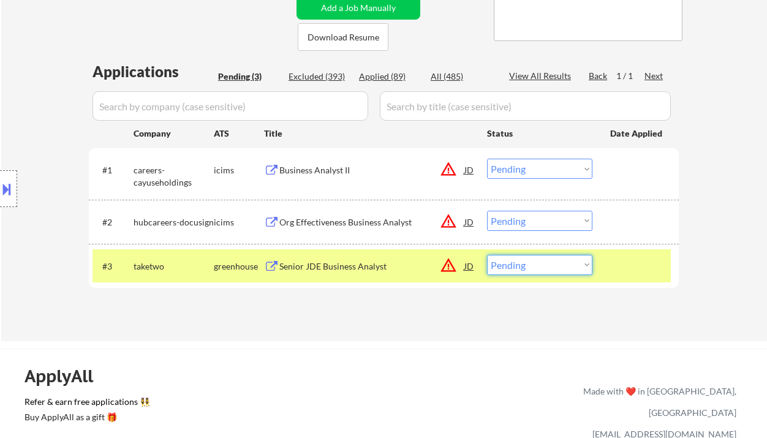
drag, startPoint x: 532, startPoint y: 260, endPoint x: 540, endPoint y: 275, distance: 17.0
click at [532, 260] on select "Choose an option... Pending Applied Excluded (Questions) Excluded (Expired) Exc…" at bounding box center [539, 265] width 105 height 20
select select ""excluded__bad_match_""
click at [487, 255] on select "Choose an option... Pending Applied Excluded (Questions) Excluded (Expired) Exc…" at bounding box center [539, 265] width 105 height 20
click at [347, 214] on div "Org Effectiveness Business Analyst" at bounding box center [371, 222] width 185 height 22
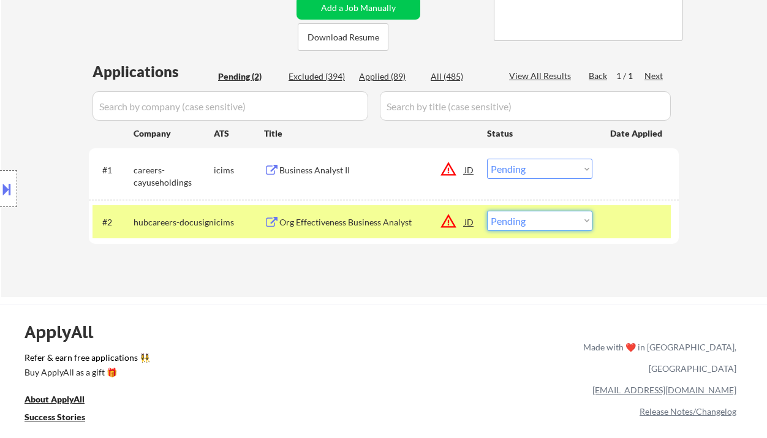
click at [525, 227] on select "Choose an option... Pending Applied Excluded (Questions) Excluded (Expired) Exc…" at bounding box center [539, 221] width 105 height 20
select select ""excluded__expired_""
click at [487, 211] on select "Choose an option... Pending Applied Excluded (Questions) Excluded (Expired) Exc…" at bounding box center [539, 221] width 105 height 20
click at [301, 165] on div "Business Analyst II" at bounding box center [371, 170] width 185 height 12
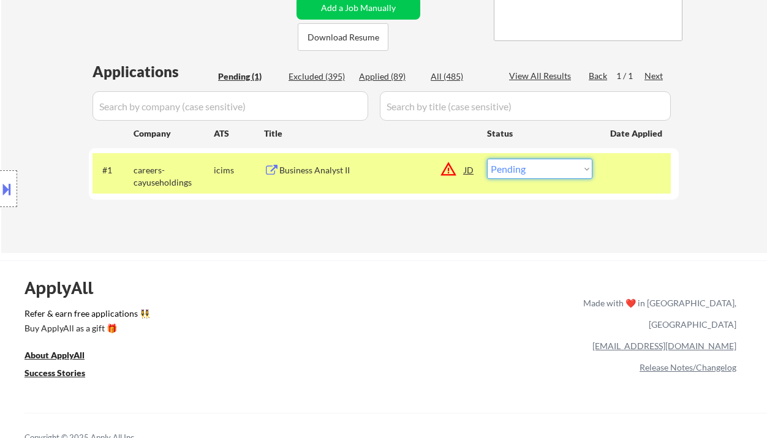
click at [520, 175] on select "Choose an option... Pending Applied Excluded (Questions) Excluded (Expired) Exc…" at bounding box center [539, 169] width 105 height 20
select select ""excluded__location_""
click at [487, 159] on select "Choose an option... Pending Applied Excluded (Questions) Excluded (Expired) Exc…" at bounding box center [539, 169] width 105 height 20
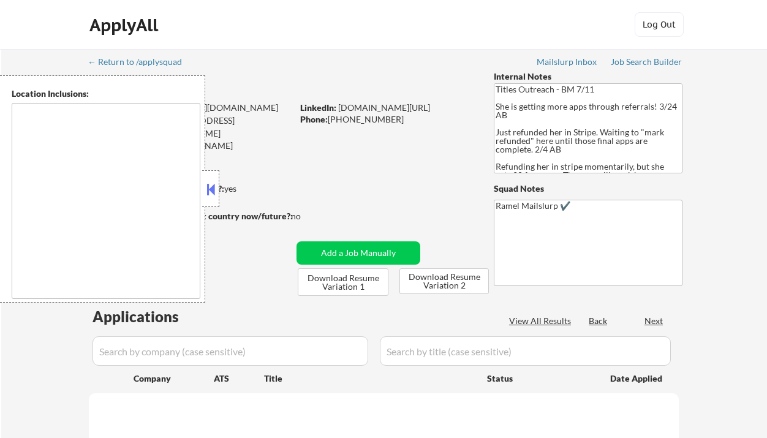
type textarea "[GEOGRAPHIC_DATA], [GEOGRAPHIC_DATA], [GEOGRAPHIC_DATA] [GEOGRAPHIC_DATA], [GEO…"
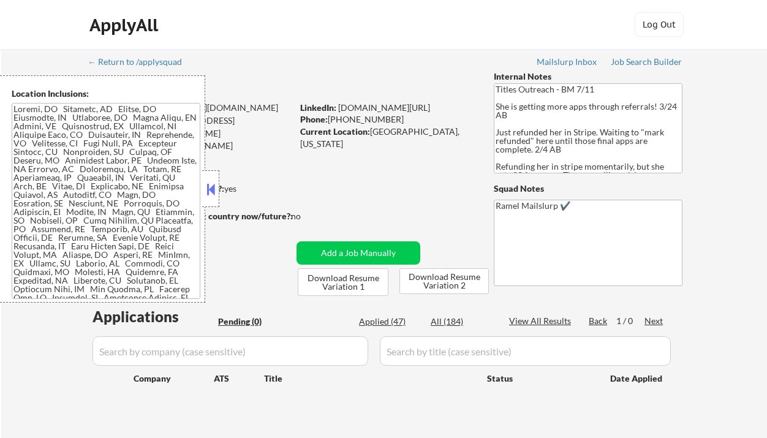
click at [211, 186] on button at bounding box center [210, 189] width 13 height 18
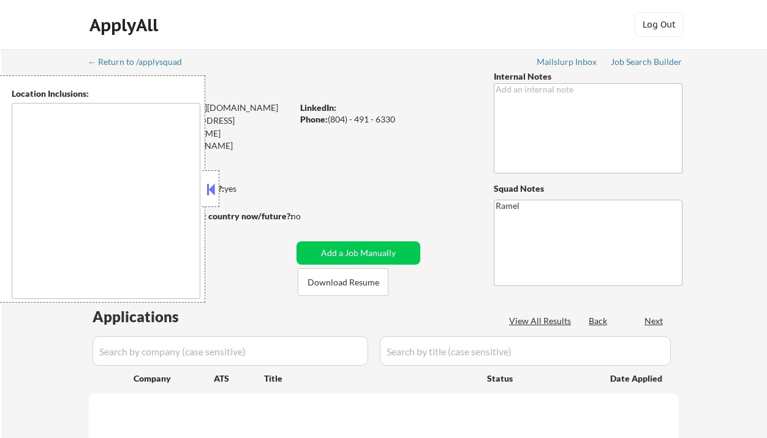
drag, startPoint x: 0, startPoint y: 0, endPoint x: 213, endPoint y: 187, distance: 283.5
click at [213, 187] on button at bounding box center [210, 189] width 13 height 18
select select ""pending""
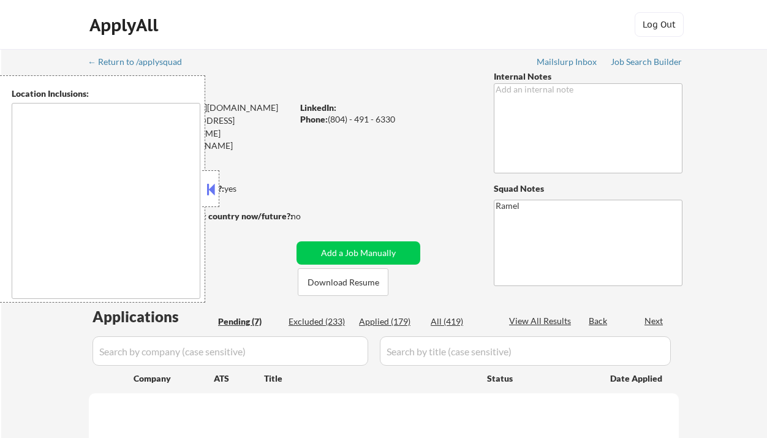
select select ""pending""
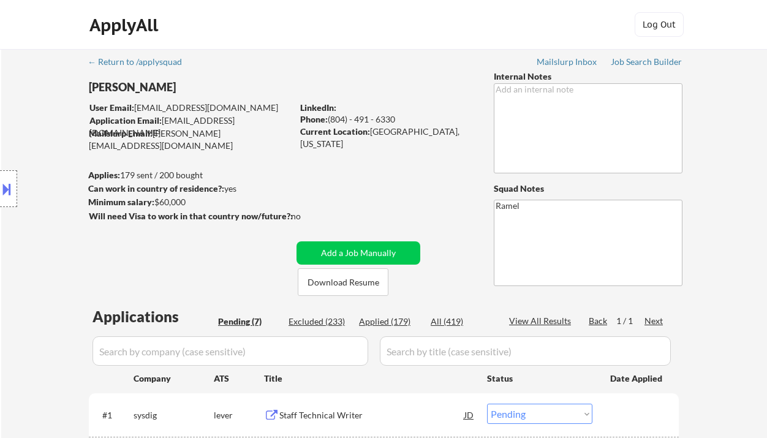
click at [52, 124] on div "Location Inclusions: [PERSON_NAME], [GEOGRAPHIC_DATA] [GEOGRAPHIC_DATA], [GEOGR…" at bounding box center [109, 188] width 219 height 227
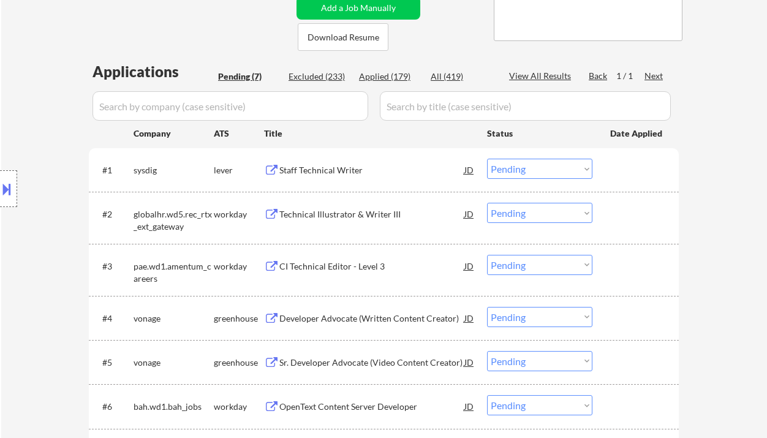
click at [331, 175] on div "Staff Technical Writer" at bounding box center [371, 170] width 185 height 12
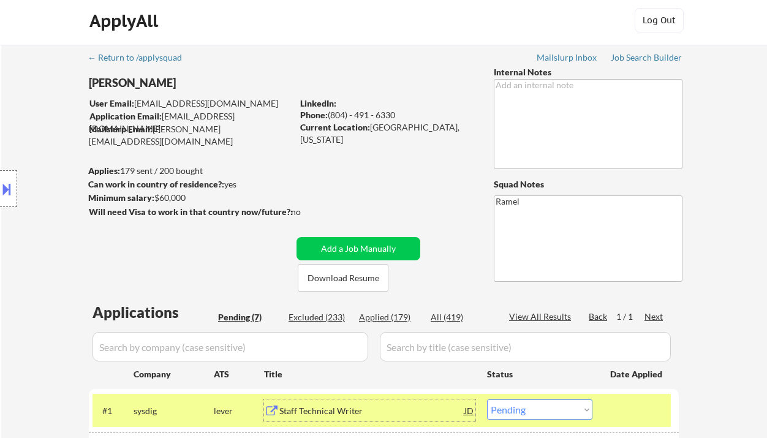
scroll to position [0, 0]
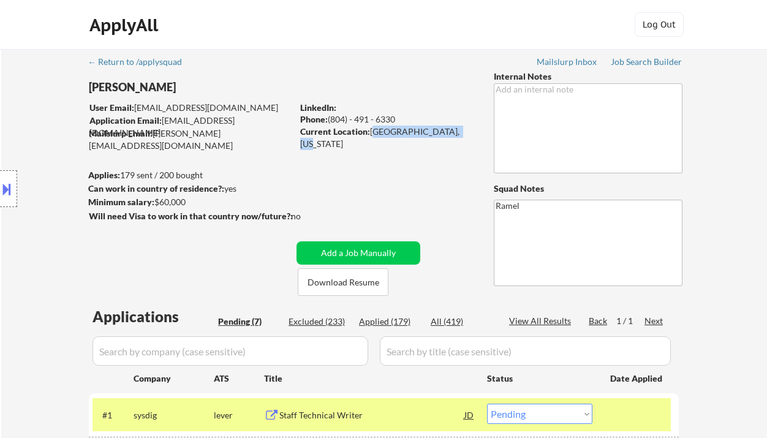
drag, startPoint x: 370, startPoint y: 129, endPoint x: 471, endPoint y: 130, distance: 100.5
click at [471, 130] on div "Current Location: Chevy Chase, Maryland" at bounding box center [386, 138] width 173 height 24
copy div "[GEOGRAPHIC_DATA], [US_STATE]"
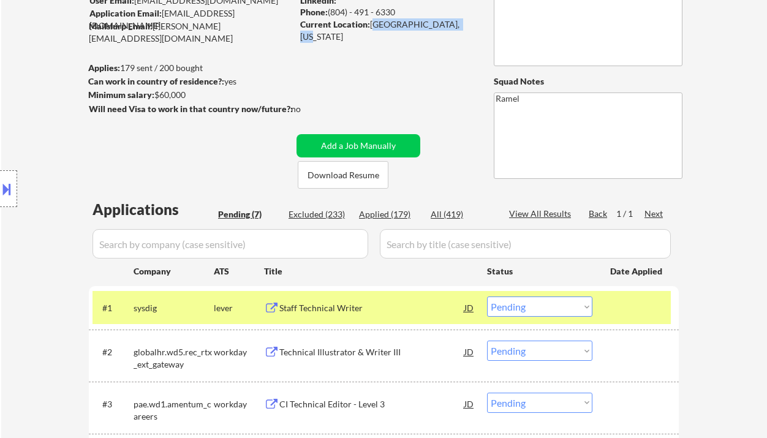
scroll to position [163, 0]
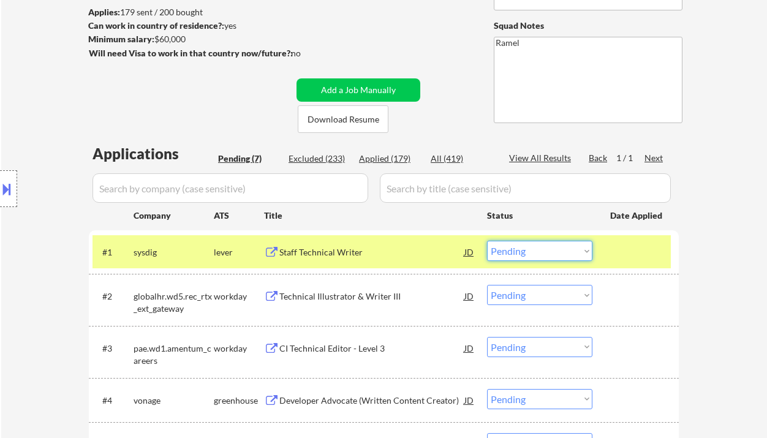
drag, startPoint x: 529, startPoint y: 247, endPoint x: 531, endPoint y: 259, distance: 11.9
click at [528, 248] on select "Choose an option... Pending Applied Excluded (Questions) Excluded (Expired) Exc…" at bounding box center [539, 251] width 105 height 20
click at [487, 241] on select "Choose an option... Pending Applied Excluded (Questions) Excluded (Expired) Exc…" at bounding box center [539, 251] width 105 height 20
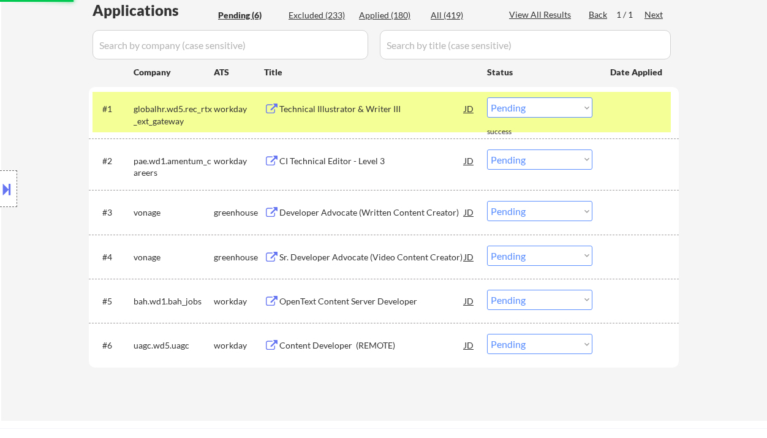
scroll to position [245, 0]
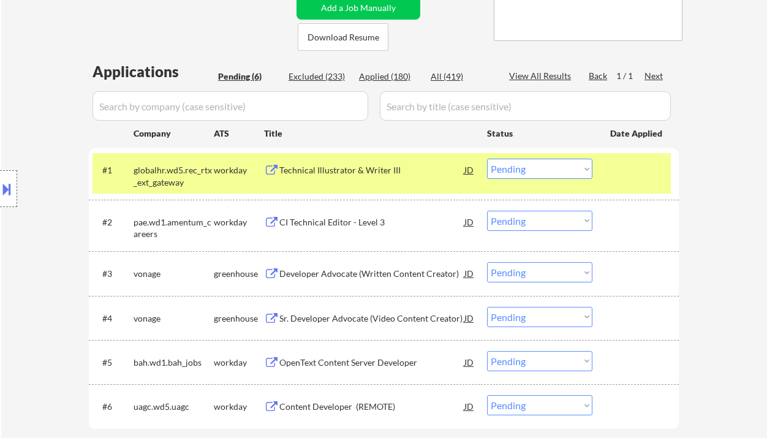
click at [332, 170] on div "Technical Illustrator & Writer III" at bounding box center [371, 170] width 185 height 12
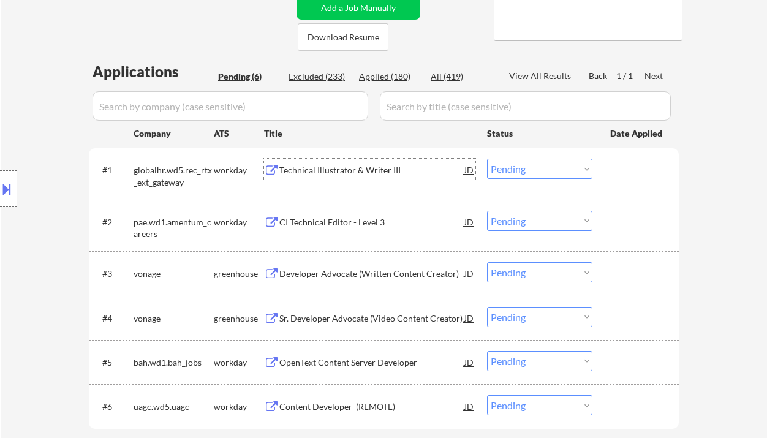
click at [522, 171] on select "Choose an option... Pending Applied Excluded (Questions) Excluded (Expired) Exc…" at bounding box center [539, 169] width 105 height 20
click at [487, 159] on select "Choose an option... Pending Applied Excluded (Questions) Excluded (Expired) Exc…" at bounding box center [539, 169] width 105 height 20
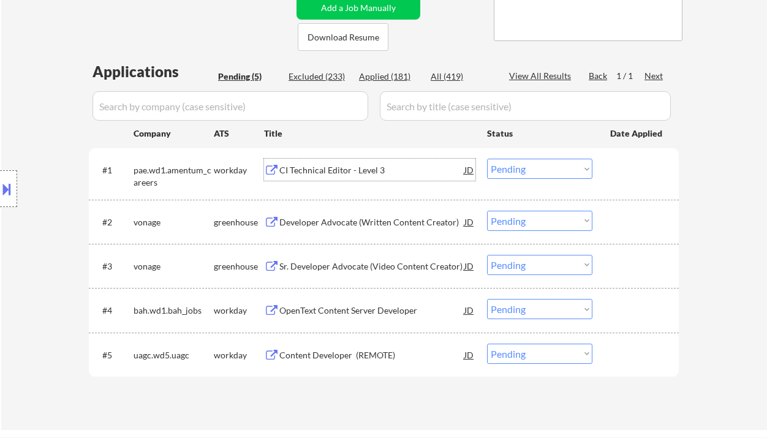
click at [312, 172] on div "CI Technical Editor - Level 3" at bounding box center [371, 170] width 185 height 12
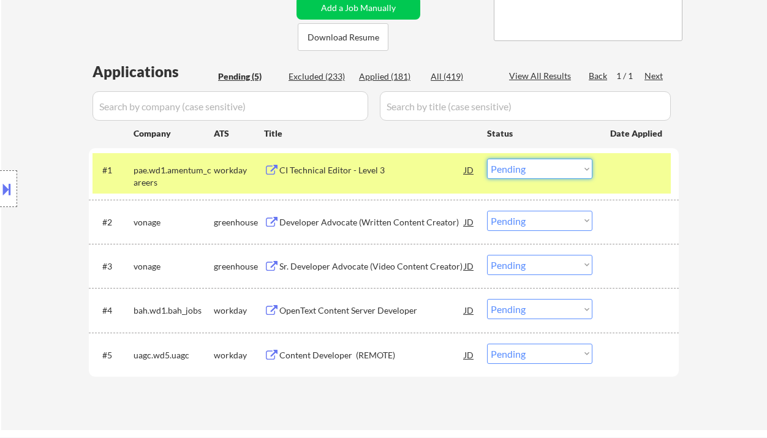
drag, startPoint x: 513, startPoint y: 167, endPoint x: 519, endPoint y: 176, distance: 10.5
click at [513, 167] on select "Choose an option... Pending Applied Excluded (Questions) Excluded (Expired) Exc…" at bounding box center [539, 169] width 105 height 20
click at [487, 159] on select "Choose an option... Pending Applied Excluded (Questions) Excluded (Expired) Exc…" at bounding box center [539, 169] width 105 height 20
click at [360, 225] on div "Developer Advocate (Written Content Creator)" at bounding box center [371, 222] width 185 height 12
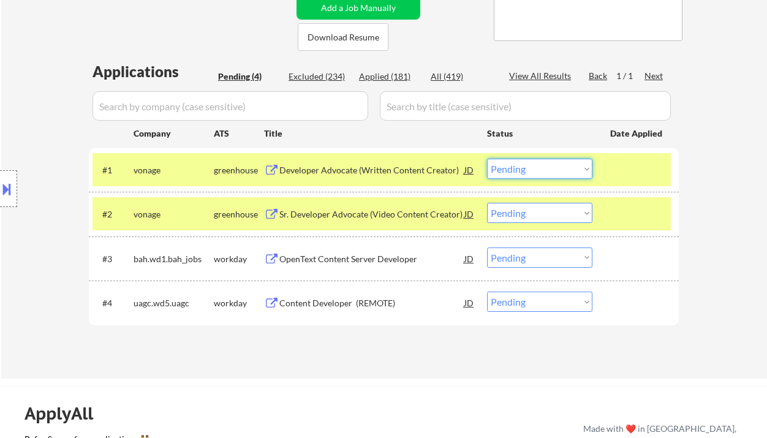
click at [549, 171] on select "Choose an option... Pending Applied Excluded (Questions) Excluded (Expired) Exc…" at bounding box center [539, 169] width 105 height 20
click at [487, 159] on select "Choose an option... Pending Applied Excluded (Questions) Excluded (Expired) Exc…" at bounding box center [539, 169] width 105 height 20
drag, startPoint x: 542, startPoint y: 213, endPoint x: 547, endPoint y: 222, distance: 10.4
click at [542, 213] on select "Choose an option... Pending Applied Excluded (Questions) Excluded (Expired) Exc…" at bounding box center [539, 213] width 105 height 20
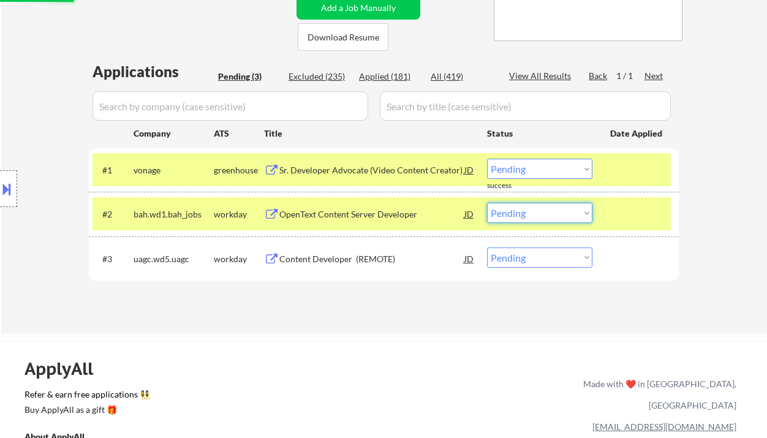
click at [544, 162] on select "Choose an option... Pending Applied Excluded (Questions) Excluded (Expired) Exc…" at bounding box center [539, 169] width 105 height 20
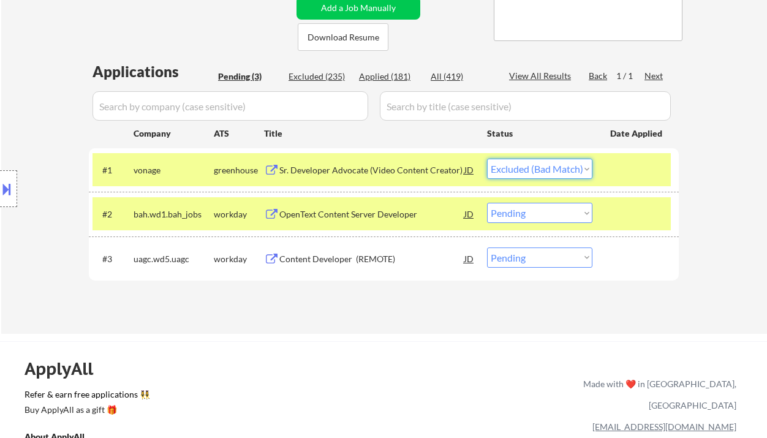
click at [487, 159] on select "Choose an option... Pending Applied Excluded (Questions) Excluded (Expired) Exc…" at bounding box center [539, 169] width 105 height 20
click at [358, 210] on div "OpenText Content Server Developer" at bounding box center [371, 214] width 185 height 12
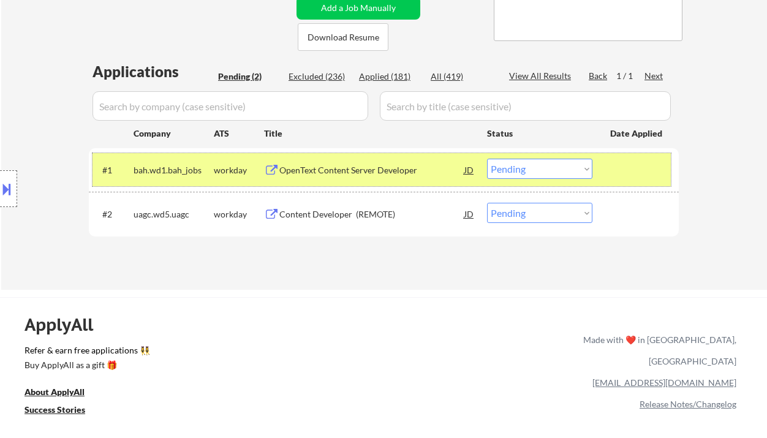
click at [561, 158] on div "#1 bah.wd1.bah_jobs workday OpenText Content Server Developer JD Choose an opti…" at bounding box center [382, 169] width 578 height 33
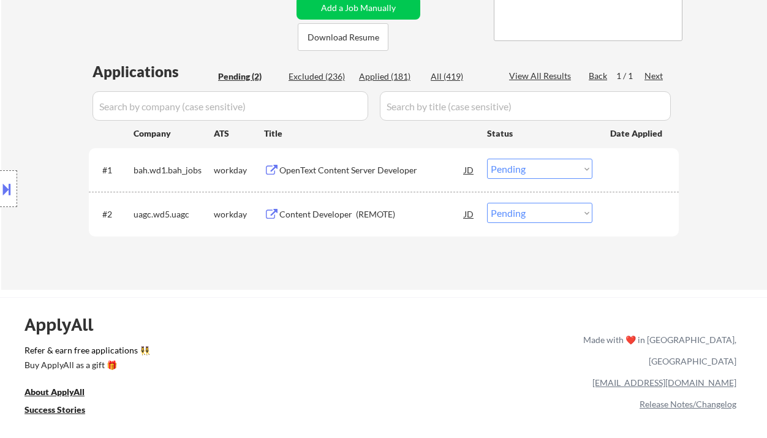
click at [562, 172] on select "Choose an option... Pending Applied Excluded (Questions) Excluded (Expired) Exc…" at bounding box center [539, 169] width 105 height 20
click at [487, 159] on select "Choose an option... Pending Applied Excluded (Questions) Excluded (Expired) Exc…" at bounding box center [539, 169] width 105 height 20
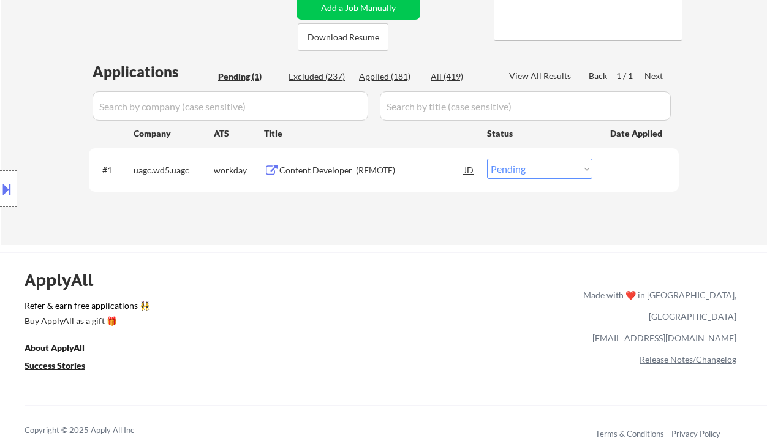
drag, startPoint x: 58, startPoint y: 144, endPoint x: 147, endPoint y: 167, distance: 91.7
click at [58, 144] on div "Location Inclusions: Chevy Chase, MD Bethesda, MD Silver Spring, MD Kensington,…" at bounding box center [109, 188] width 219 height 227
click at [360, 168] on div "Content Developer (REMOTE)" at bounding box center [371, 170] width 185 height 12
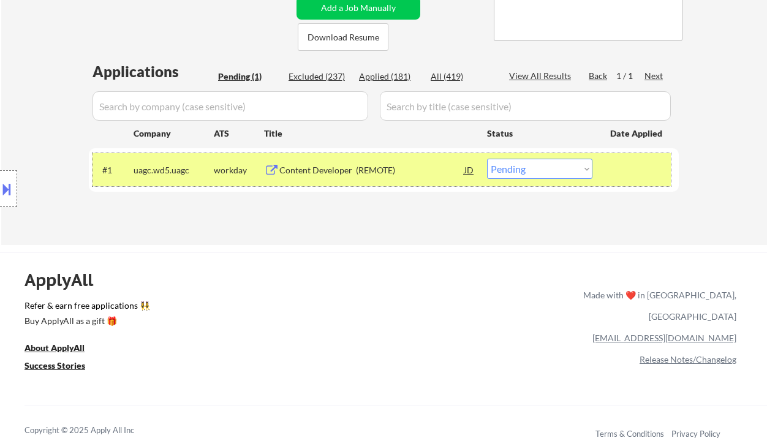
click at [559, 157] on div "#1 uagc.wd5.uagc workday Content Developer (REMOTE) JD Choose an option... Pend…" at bounding box center [382, 169] width 578 height 33
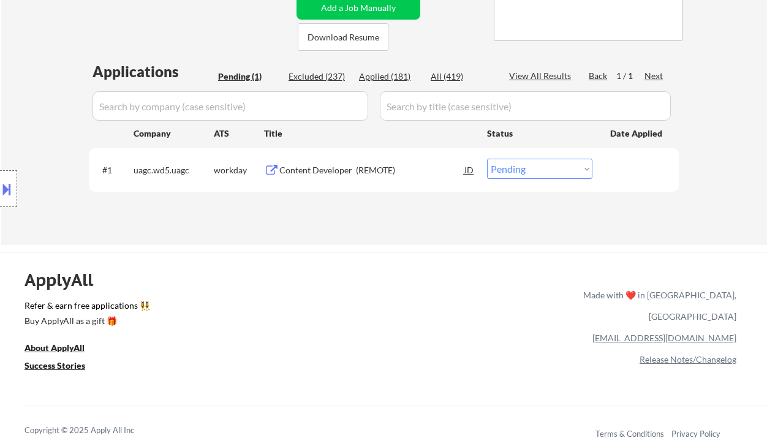
click at [557, 163] on select "Choose an option... Pending Applied Excluded (Questions) Excluded (Expired) Exc…" at bounding box center [539, 169] width 105 height 20
select select ""excluded__bad_match_""
click at [487, 159] on select "Choose an option... Pending Applied Excluded (Questions) Excluded (Expired) Exc…" at bounding box center [539, 169] width 105 height 20
click at [480, 248] on div "← Return to /applysquad Mailslurp Inbox Job Search Builder Abigail Awoliyi User…" at bounding box center [383, 314] width 767 height 1118
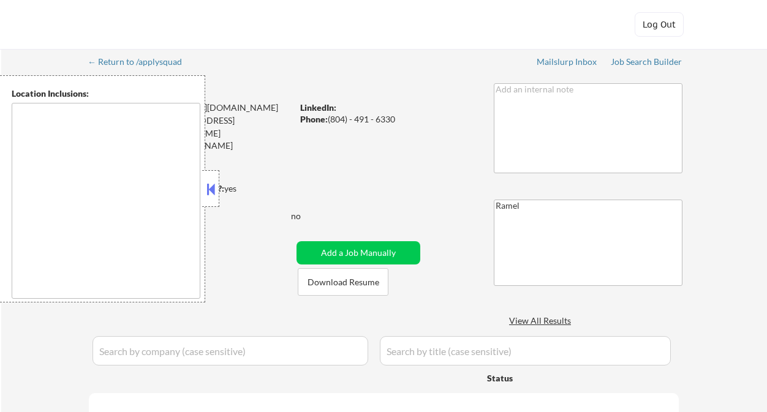
select select ""pending""
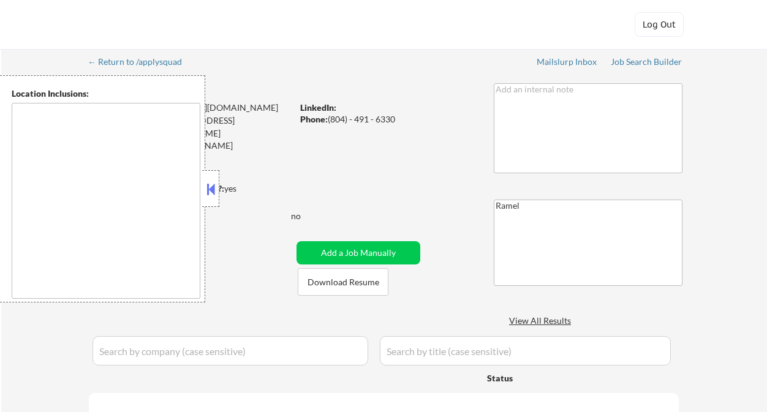
select select ""pending""
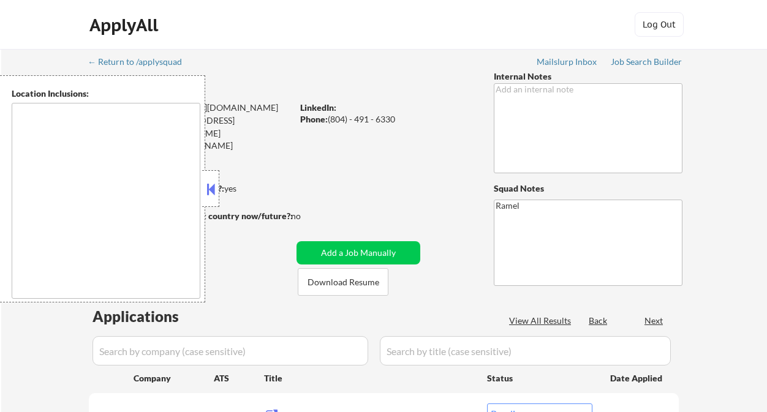
type textarea "[PERSON_NAME], [GEOGRAPHIC_DATA], [GEOGRAPHIC_DATA], [GEOGRAPHIC_DATA] [GEOGRAP…"
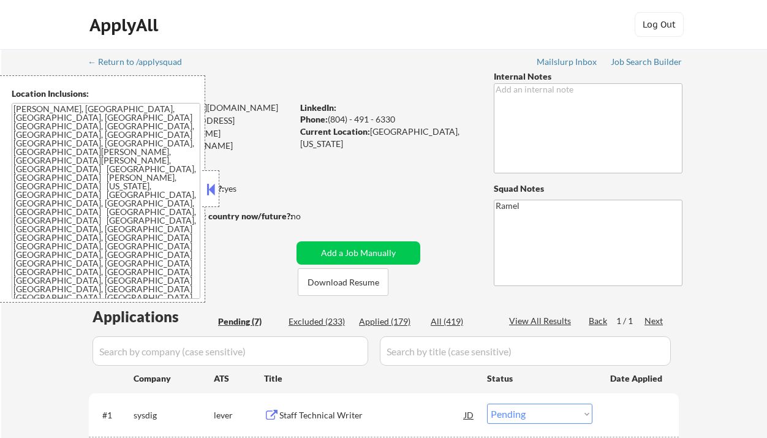
click at [390, 321] on div "Applied (179)" at bounding box center [389, 322] width 61 height 12
drag, startPoint x: 211, startPoint y: 197, endPoint x: 227, endPoint y: 97, distance: 100.4
click at [211, 196] on button at bounding box center [210, 189] width 13 height 18
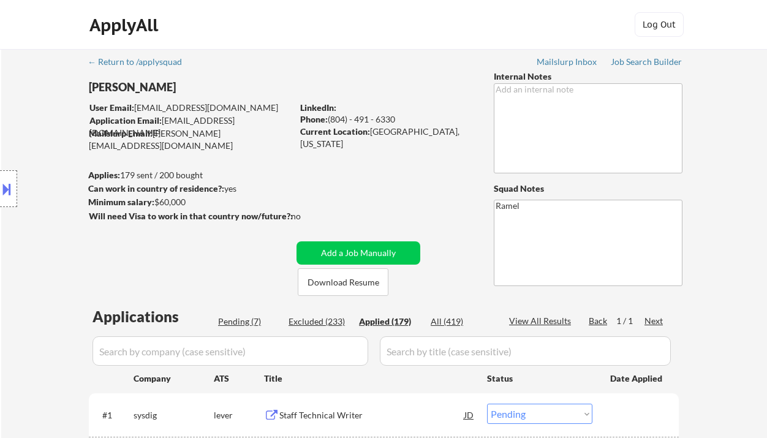
select select ""applied""
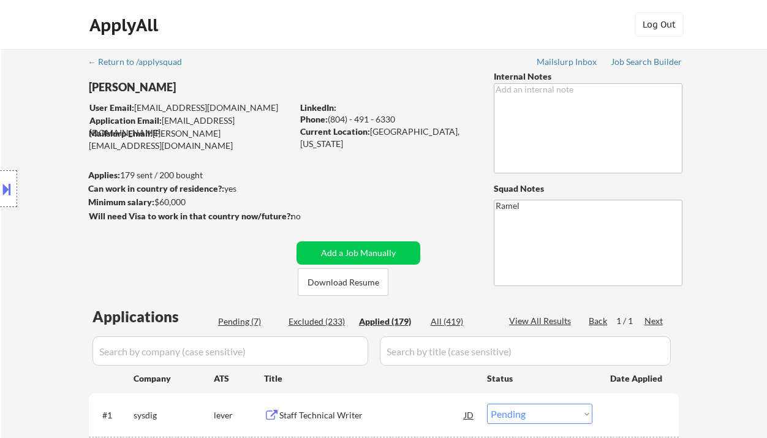
select select ""applied""
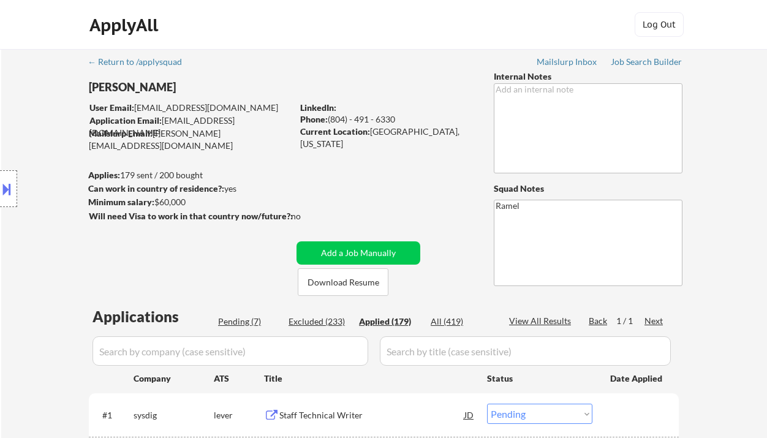
select select ""applied""
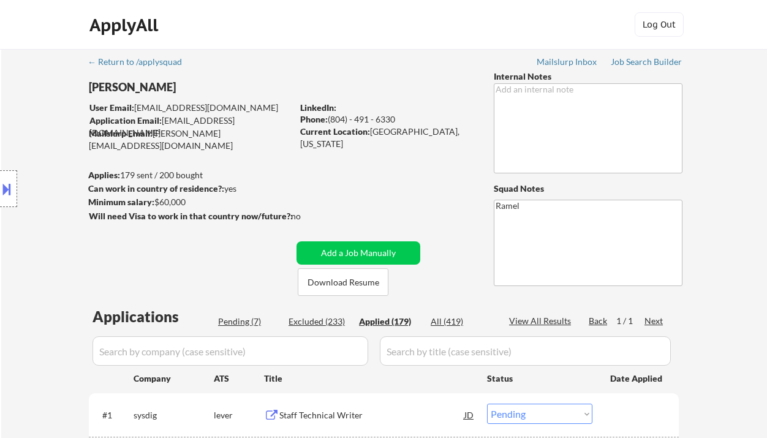
select select ""applied""
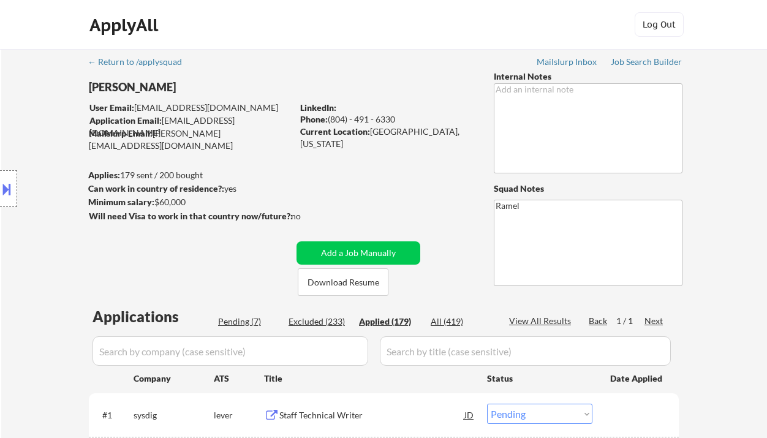
select select ""applied""
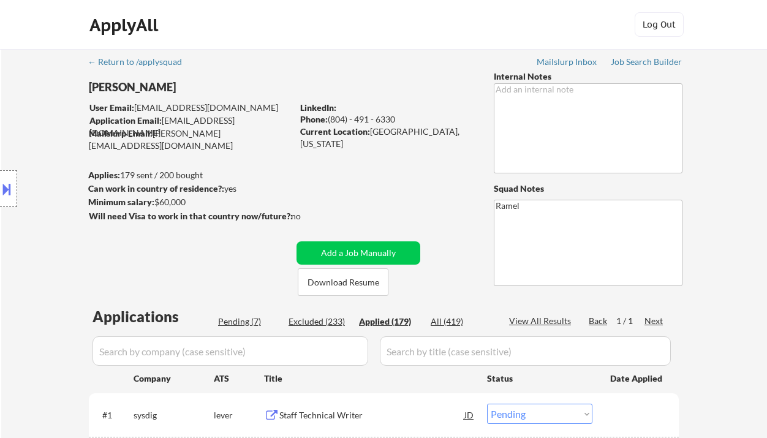
select select ""applied""
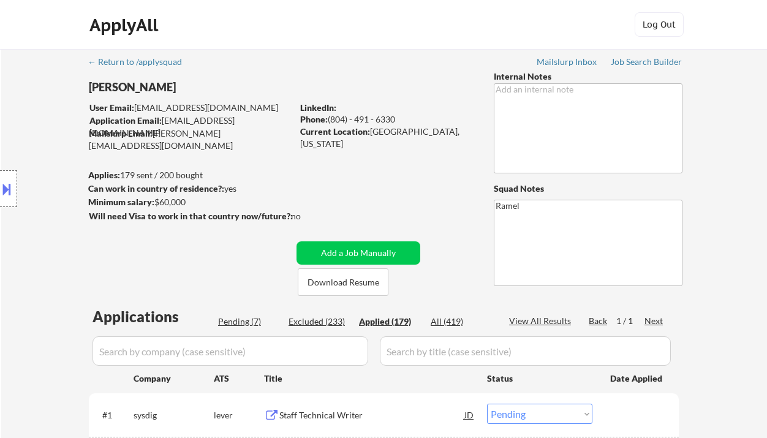
select select ""applied""
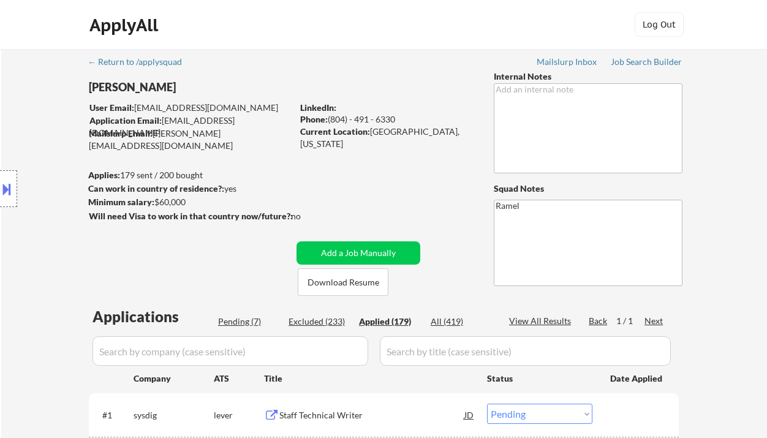
select select ""applied""
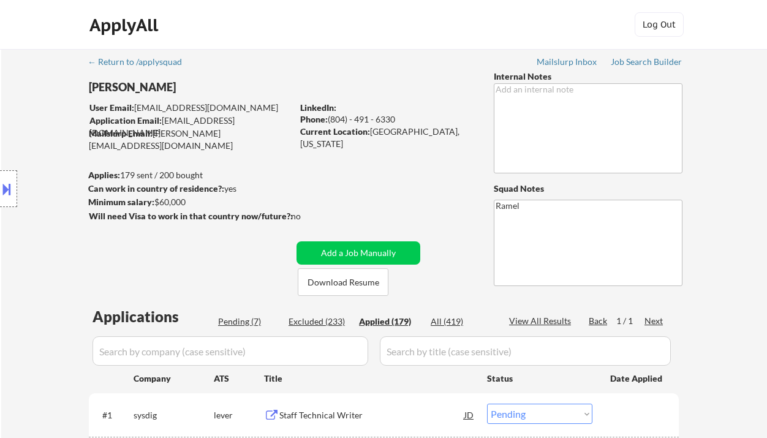
select select ""applied""
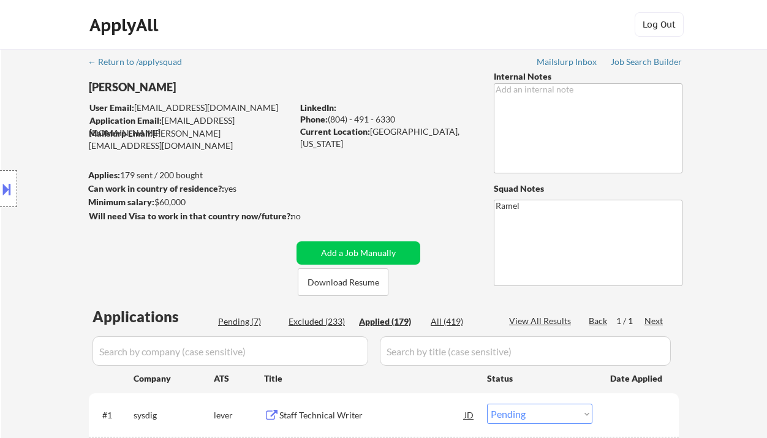
select select ""applied""
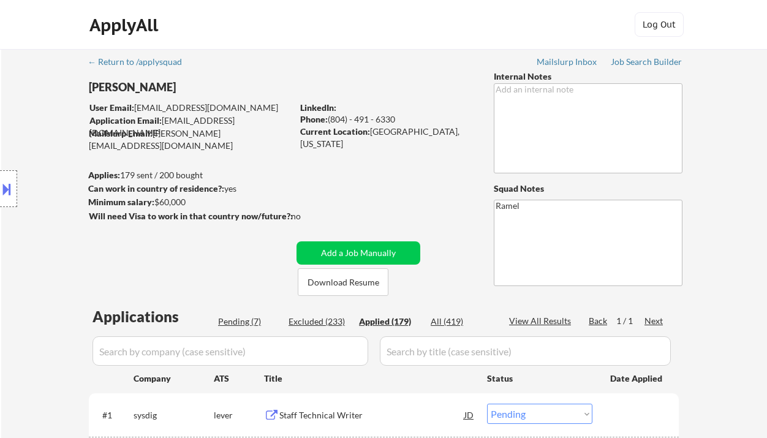
select select ""applied""
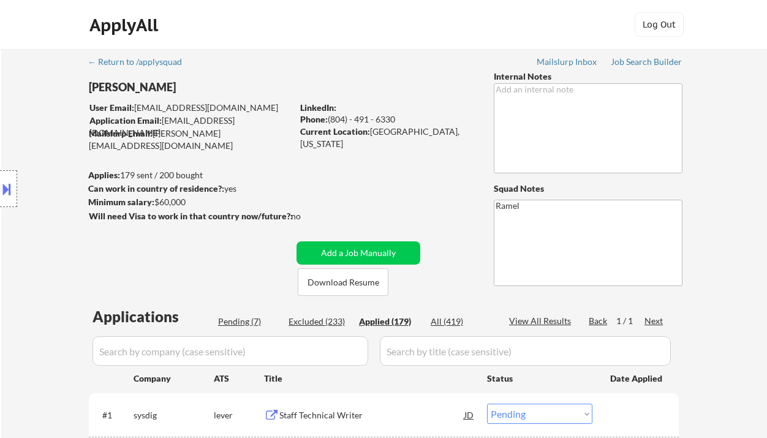
select select ""applied""
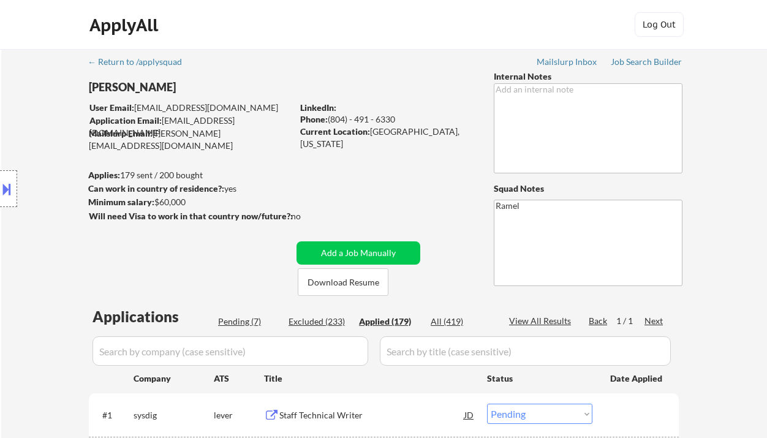
select select ""applied""
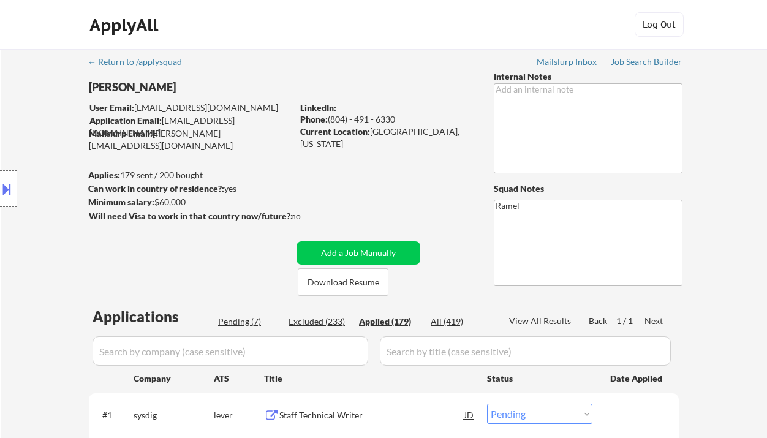
select select ""applied""
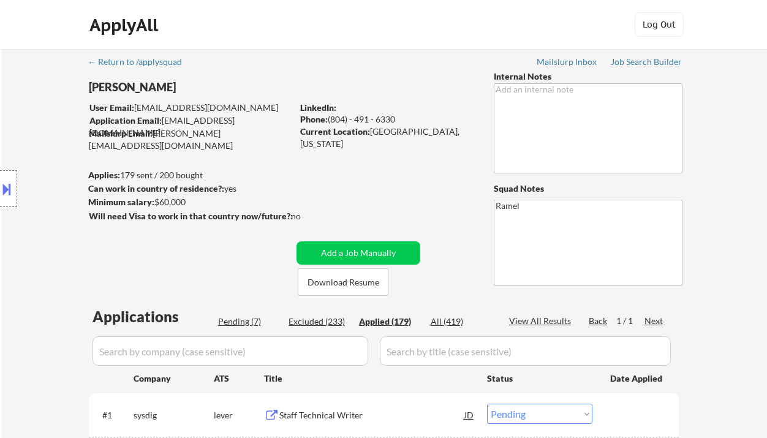
select select ""applied""
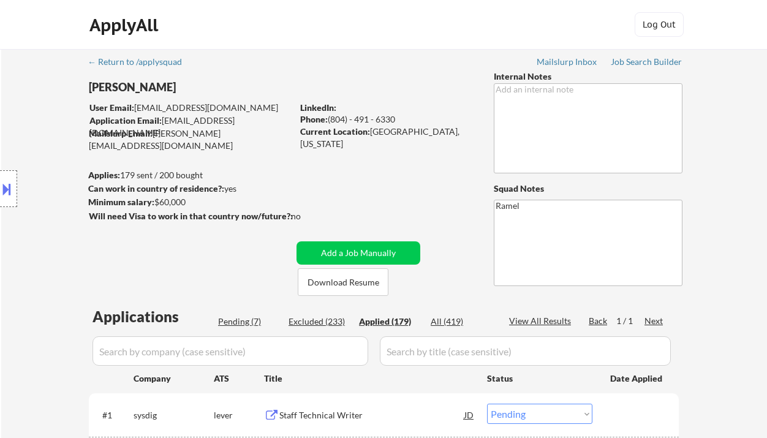
select select ""applied""
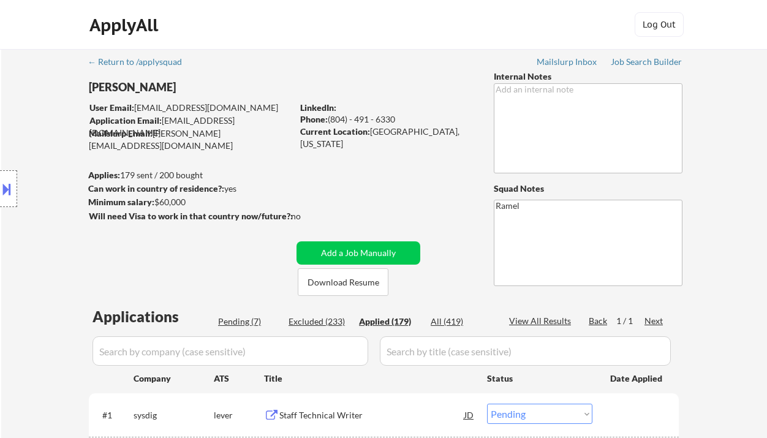
select select ""applied""
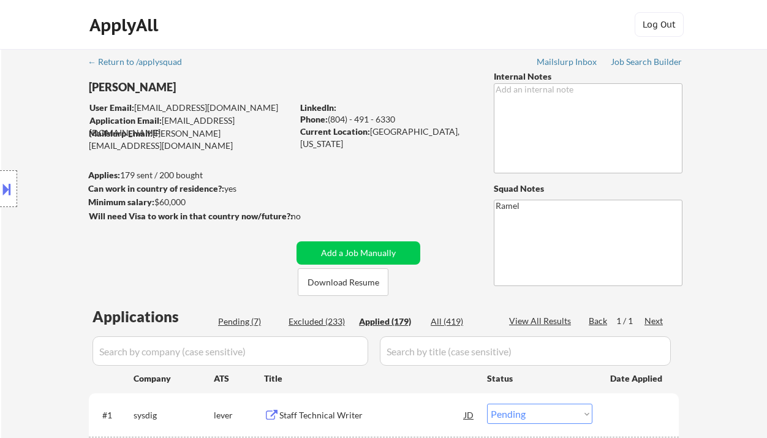
select select ""applied""
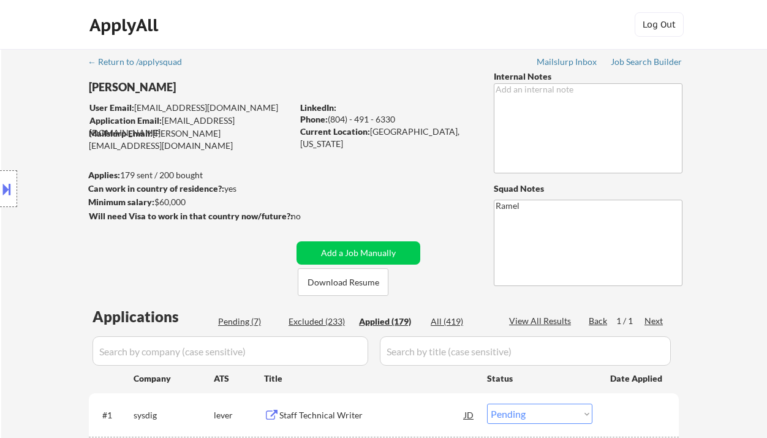
select select ""applied""
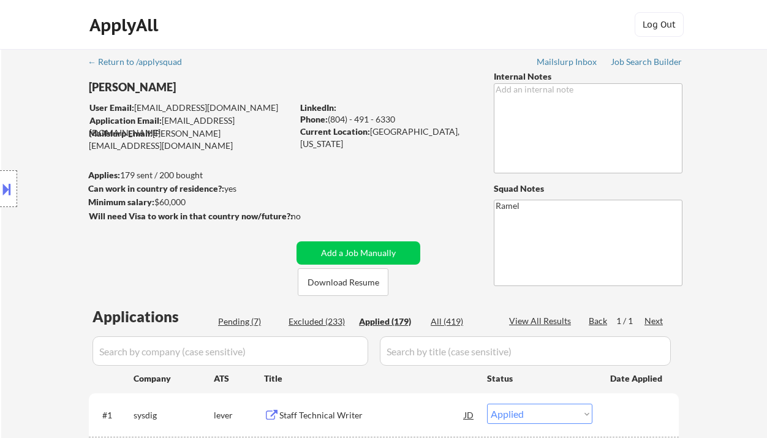
select select ""applied""
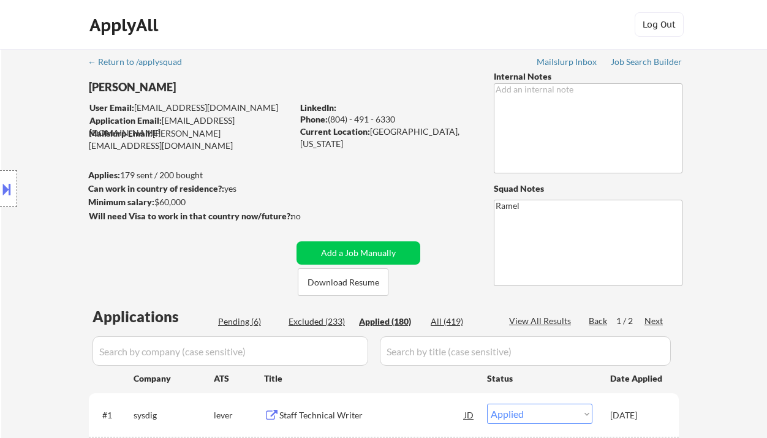
drag, startPoint x: 364, startPoint y: 118, endPoint x: 330, endPoint y: 115, distance: 34.4
click at [330, 115] on div "Phone: (804) - 491 - 6330" at bounding box center [386, 119] width 173 height 12
copy div "(804) - 491 - 6330"
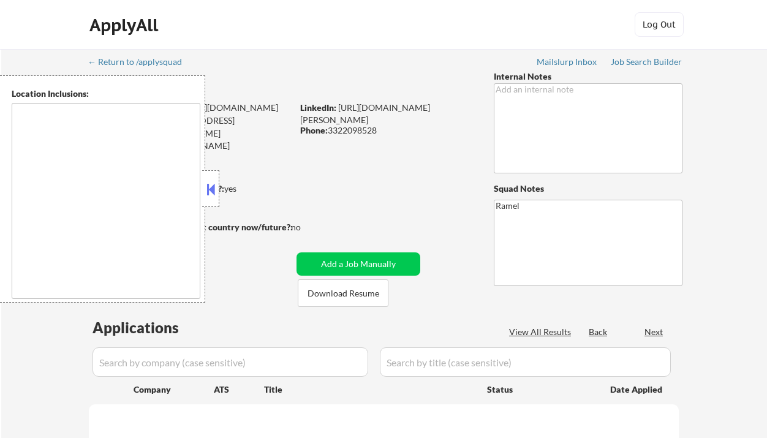
type textarea "[GEOGRAPHIC_DATA], [GEOGRAPHIC_DATA], [GEOGRAPHIC_DATA] [GEOGRAPHIC_DATA], [GEO…"
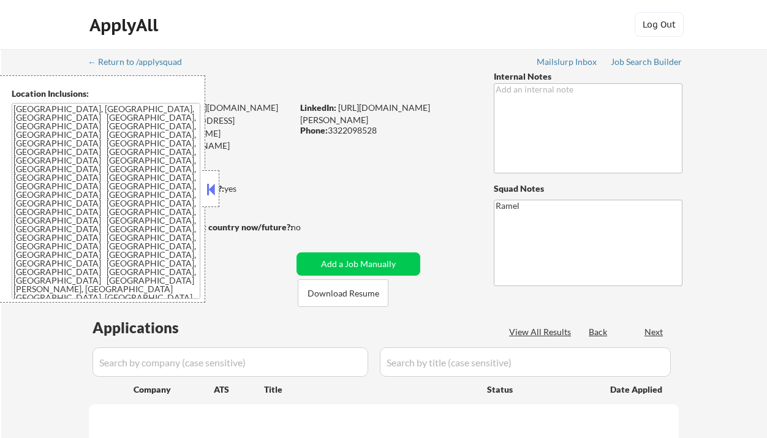
select select ""pending""
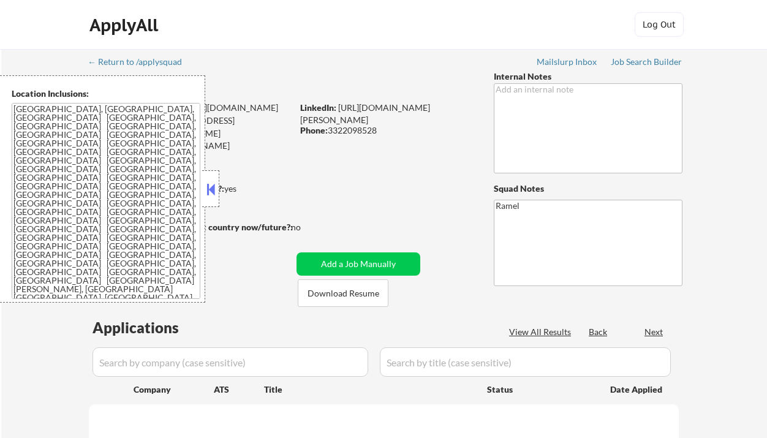
select select ""pending""
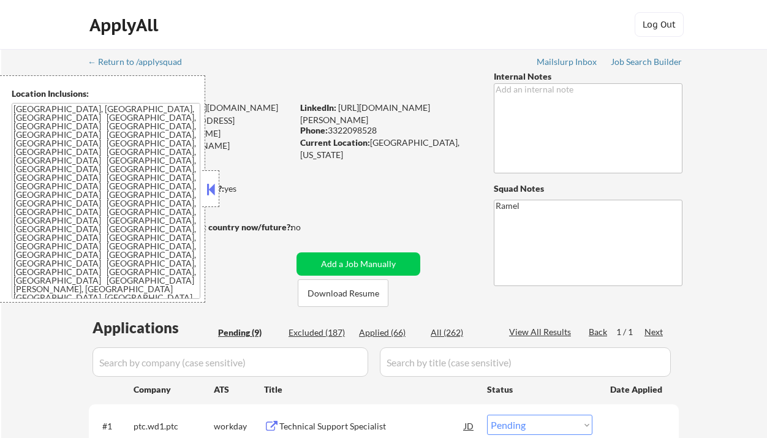
click at [213, 187] on button at bounding box center [210, 189] width 13 height 18
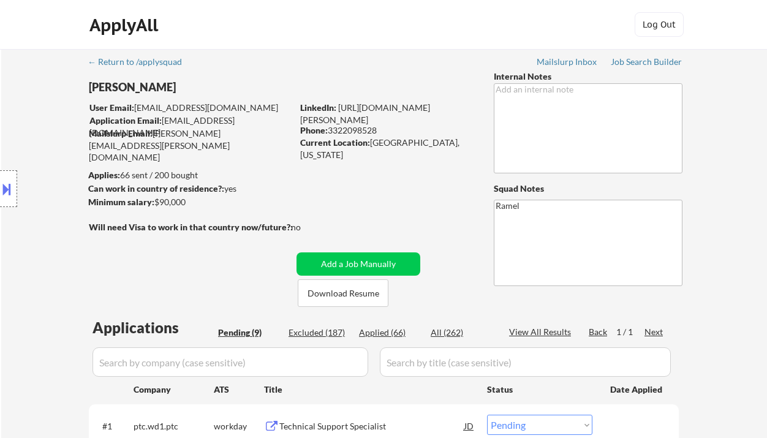
scroll to position [245, 0]
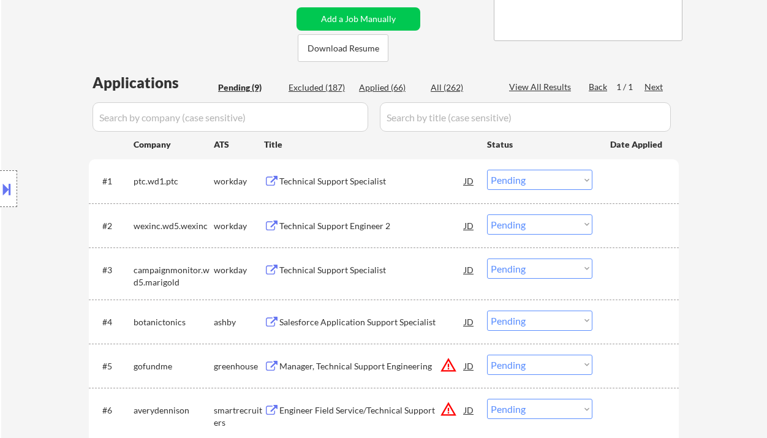
click at [34, 90] on div "Location Inclusions: [GEOGRAPHIC_DATA], [GEOGRAPHIC_DATA] [GEOGRAPHIC_DATA], [G…" at bounding box center [109, 188] width 219 height 227
click at [346, 184] on div "Technical Support Specialist" at bounding box center [371, 181] width 185 height 12
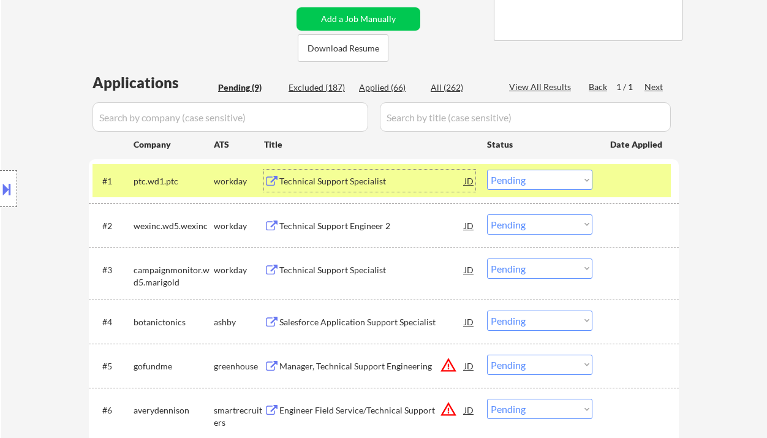
click at [541, 183] on select "Choose an option... Pending Applied Excluded (Questions) Excluded (Expired) Exc…" at bounding box center [539, 180] width 105 height 20
click at [487, 170] on select "Choose an option... Pending Applied Excluded (Questions) Excluded (Expired) Exc…" at bounding box center [539, 180] width 105 height 20
click at [333, 228] on div "Technical Support Engineer 2" at bounding box center [371, 226] width 185 height 12
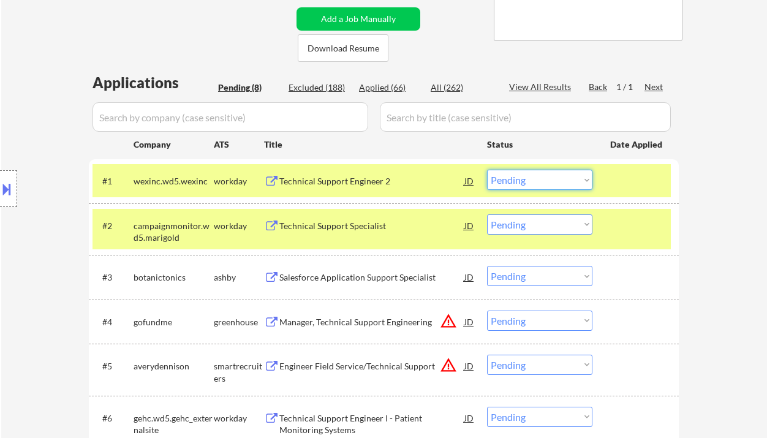
click at [539, 183] on select "Choose an option... Pending Applied Excluded (Questions) Excluded (Expired) Exc…" at bounding box center [539, 180] width 105 height 20
click at [487, 170] on select "Choose an option... Pending Applied Excluded (Questions) Excluded (Expired) Exc…" at bounding box center [539, 180] width 105 height 20
click at [364, 229] on div "Technical Support Specialist" at bounding box center [371, 226] width 185 height 12
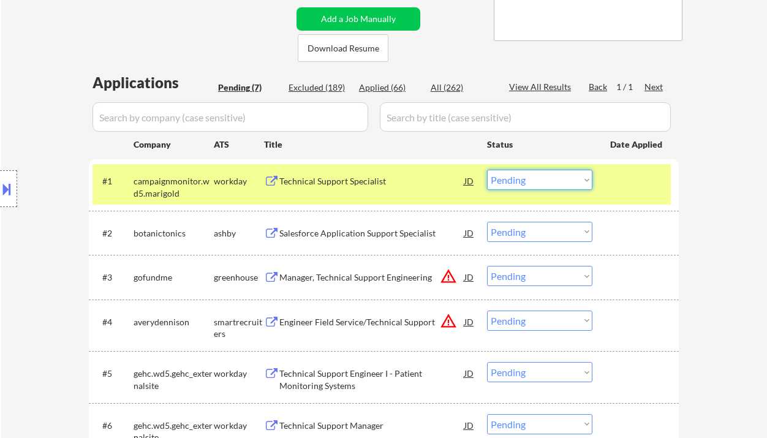
click at [539, 184] on select "Choose an option... Pending Applied Excluded (Questions) Excluded (Expired) Exc…" at bounding box center [539, 180] width 105 height 20
click at [487, 170] on select "Choose an option... Pending Applied Excluded (Questions) Excluded (Expired) Exc…" at bounding box center [539, 180] width 105 height 20
click at [392, 229] on div "Salesforce Application Support Specialist" at bounding box center [371, 233] width 185 height 12
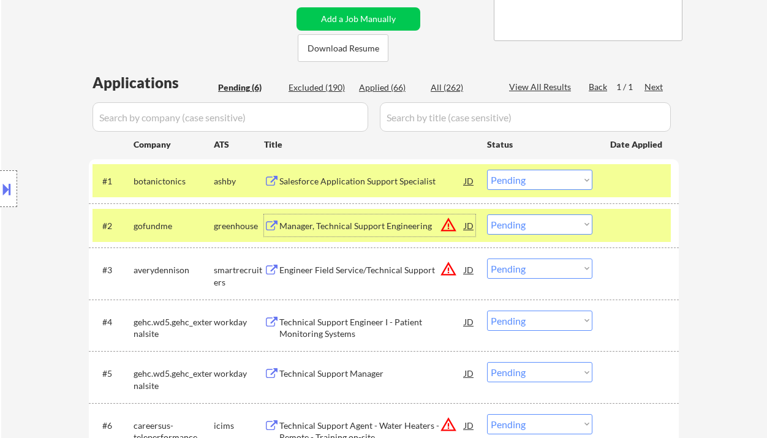
click at [521, 178] on select "Choose an option... Pending Applied Excluded (Questions) Excluded (Expired) Exc…" at bounding box center [539, 180] width 105 height 20
click at [487, 170] on select "Choose an option... Pending Applied Excluded (Questions) Excluded (Expired) Exc…" at bounding box center [539, 180] width 105 height 20
click at [415, 324] on div "Technical Support Engineer I - Patient Monitoring Systems" at bounding box center [371, 328] width 185 height 24
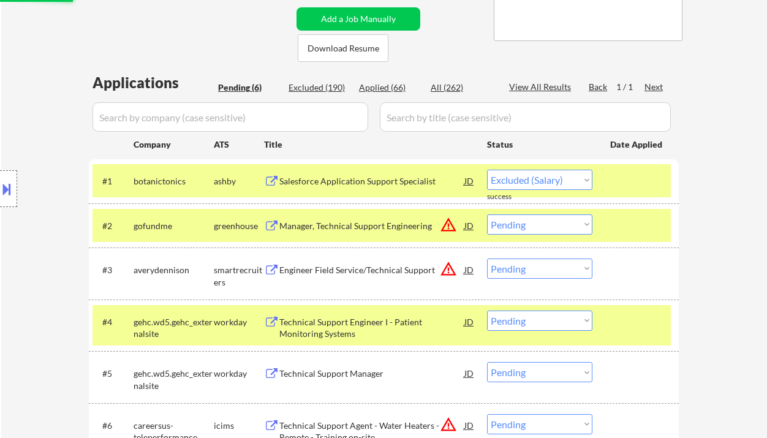
select select ""pending""
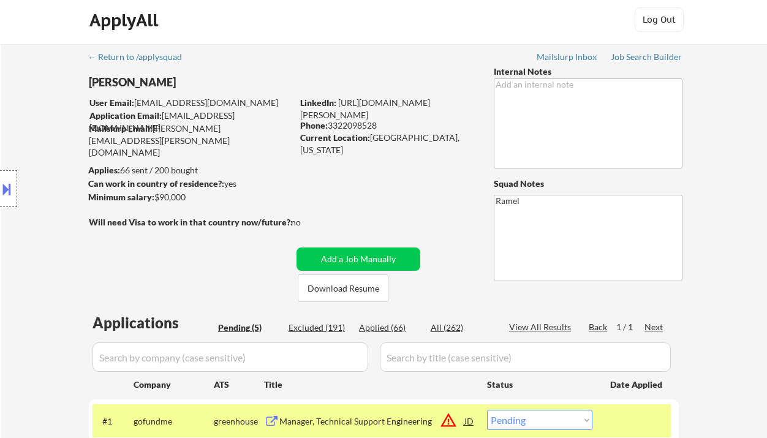
scroll to position [0, 0]
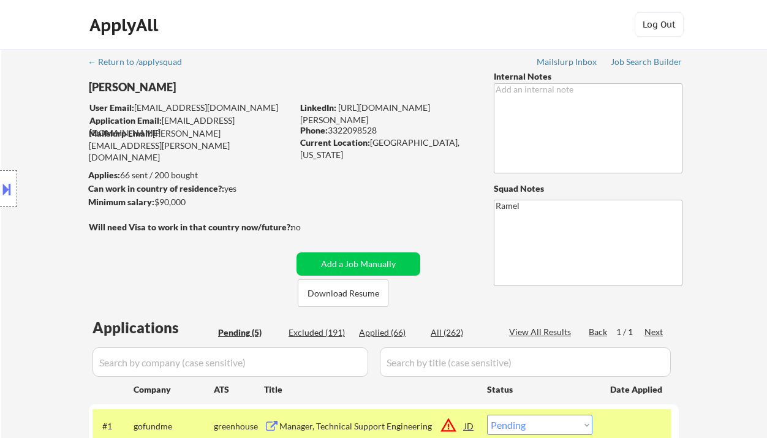
click at [366, 129] on div "Phone: 3322098528" at bounding box center [386, 130] width 173 height 12
copy div "3322098528"
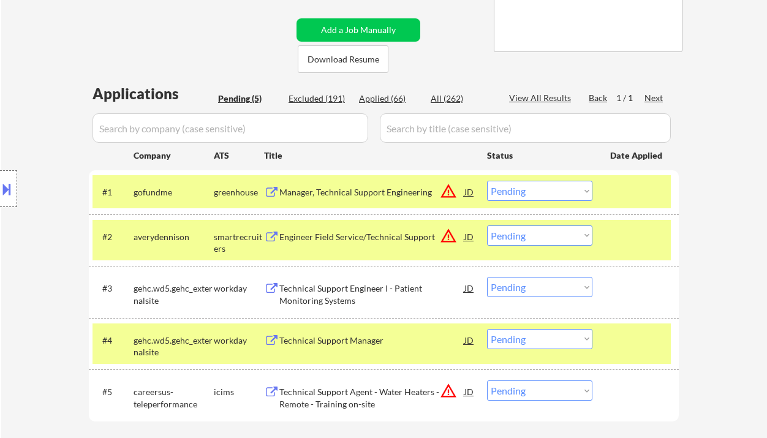
scroll to position [245, 0]
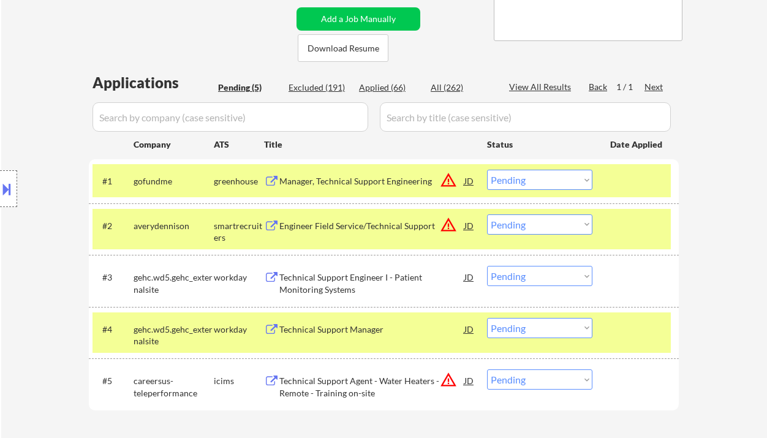
click at [471, 278] on div "JD" at bounding box center [469, 277] width 12 height 22
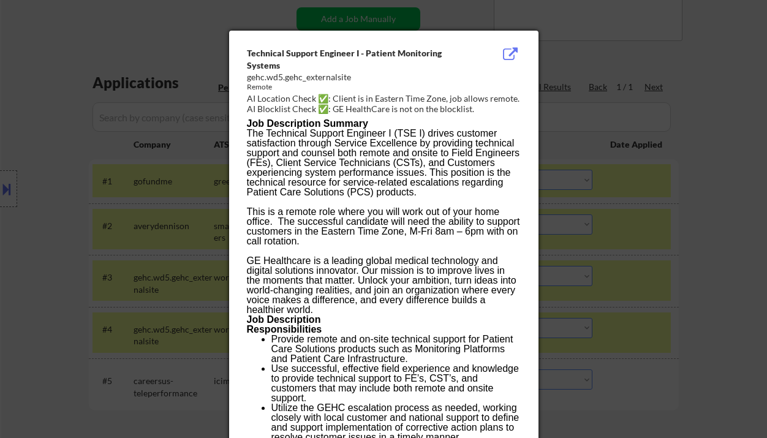
click at [703, 285] on div at bounding box center [383, 219] width 767 height 438
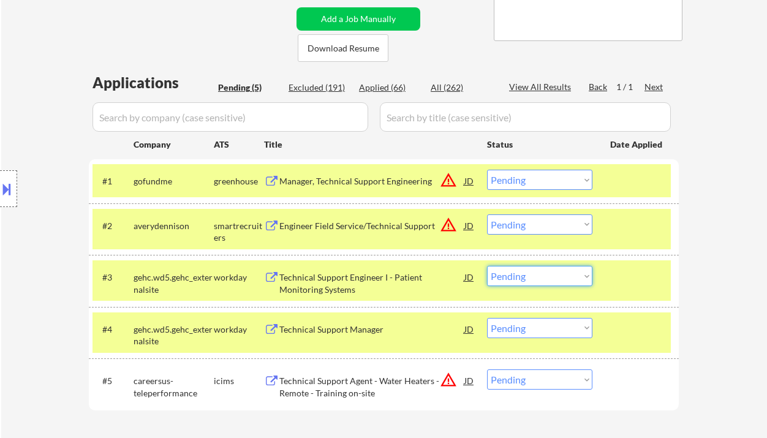
click at [533, 276] on select "Choose an option... Pending Applied Excluded (Questions) Excluded (Expired) Exc…" at bounding box center [539, 276] width 105 height 20
click at [487, 266] on select "Choose an option... Pending Applied Excluded (Questions) Excluded (Expired) Exc…" at bounding box center [539, 276] width 105 height 20
click at [360, 328] on div "Technical Support Manager" at bounding box center [371, 330] width 185 height 12
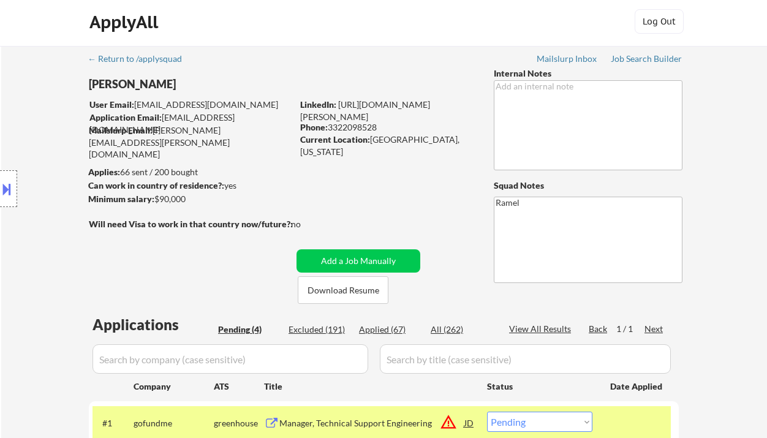
scroll to position [0, 0]
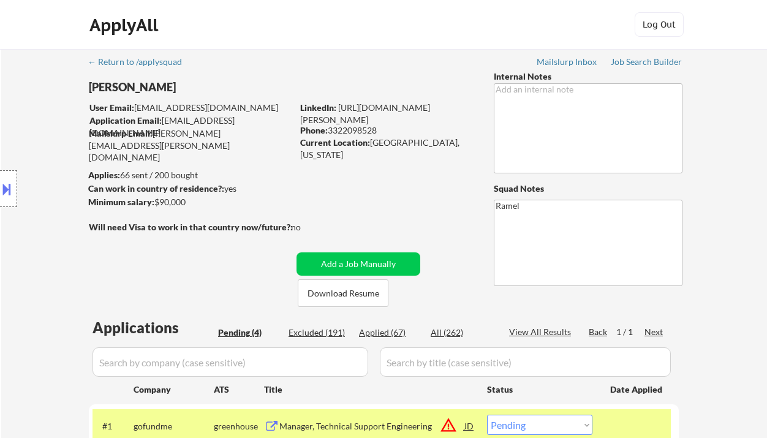
click at [356, 127] on div "Phone: 3322098528" at bounding box center [386, 130] width 173 height 12
copy div "3322098528"
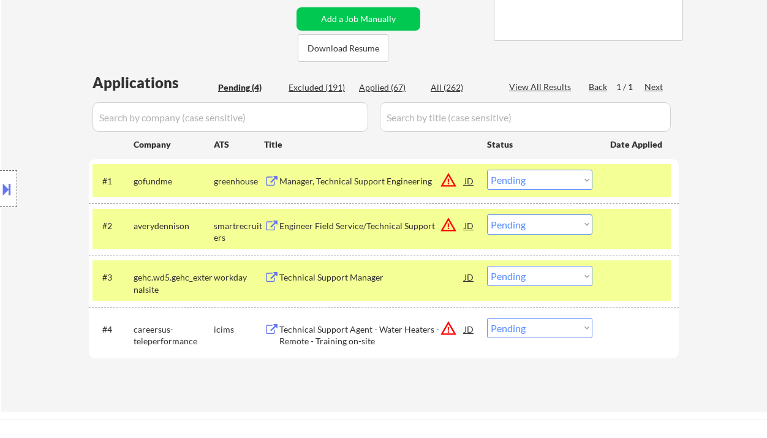
click at [526, 276] on select "Choose an option... Pending Applied Excluded (Questions) Excluded (Expired) Exc…" at bounding box center [539, 276] width 105 height 20
click at [487, 266] on select "Choose an option... Pending Applied Excluded (Questions) Excluded (Expired) Exc…" at bounding box center [539, 276] width 105 height 20
select select ""pending""
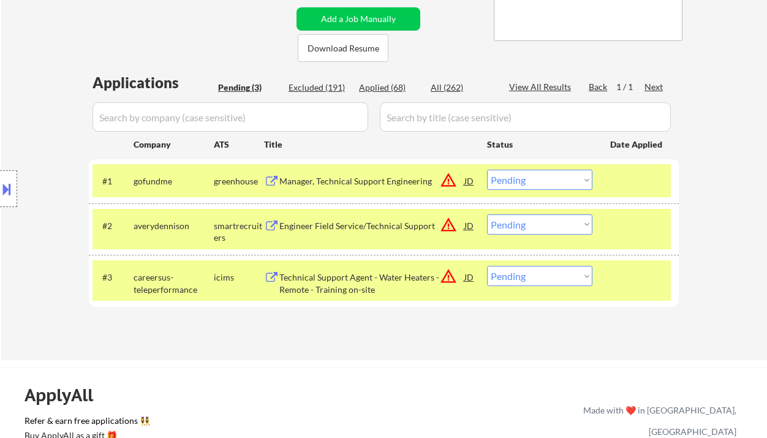
click at [388, 183] on div "Manager, Technical Support Engineering" at bounding box center [371, 181] width 185 height 12
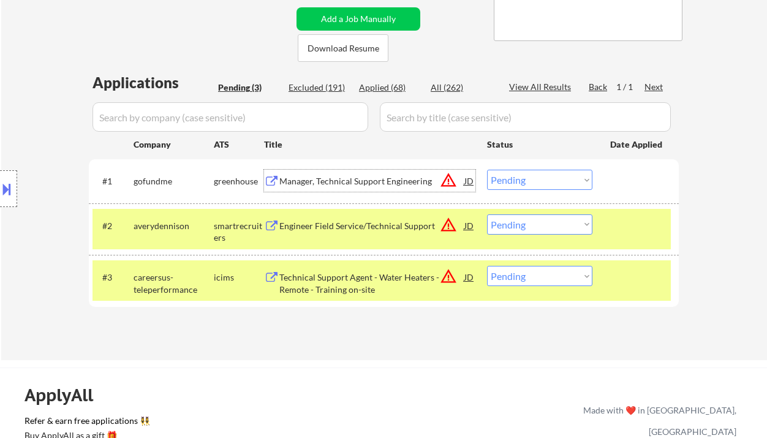
click at [13, 182] on button at bounding box center [6, 189] width 13 height 20
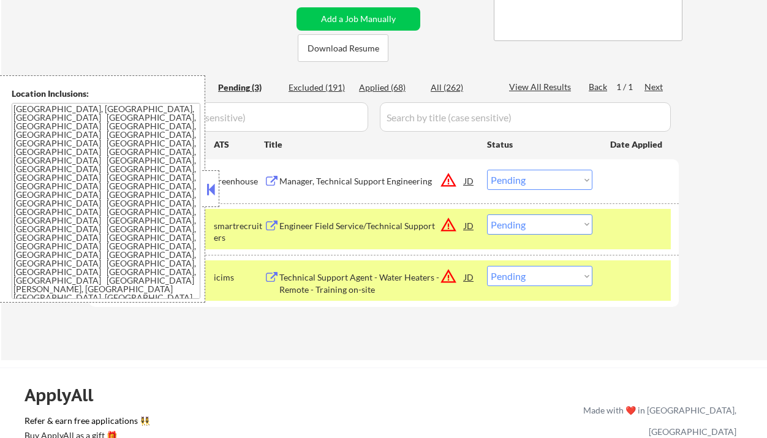
click at [208, 192] on button at bounding box center [210, 189] width 13 height 18
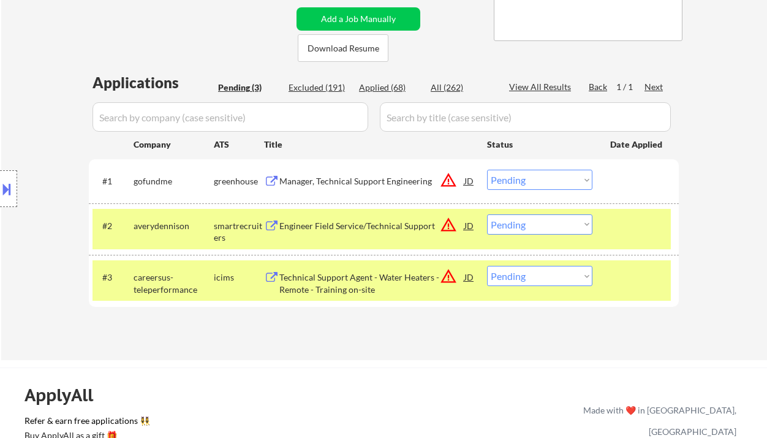
click at [12, 194] on button at bounding box center [6, 189] width 13 height 20
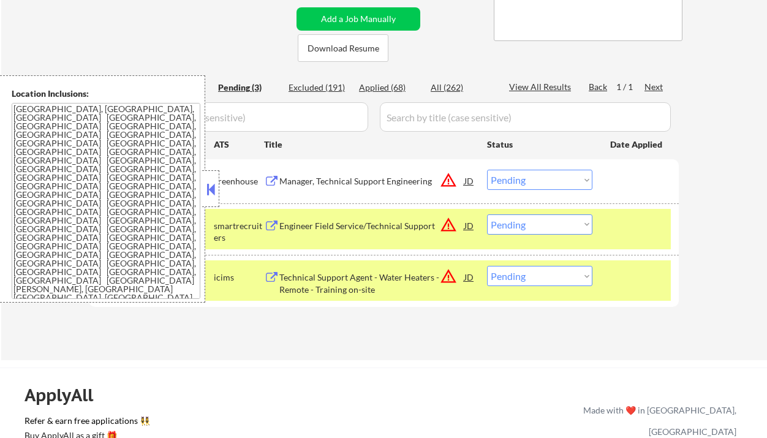
scroll to position [81, 0]
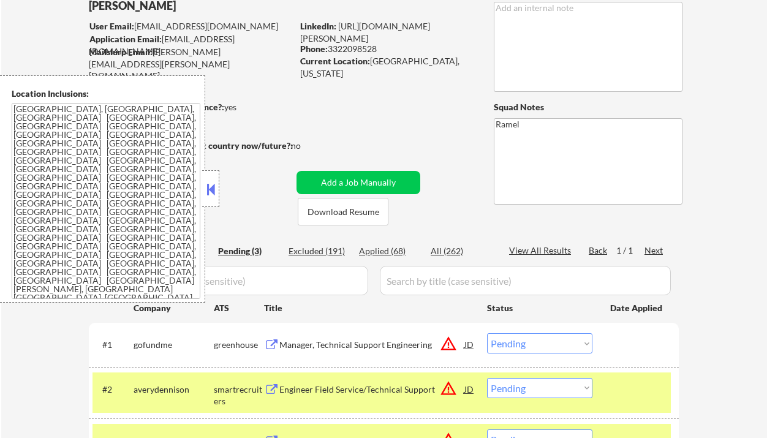
click at [216, 191] on button at bounding box center [210, 189] width 13 height 18
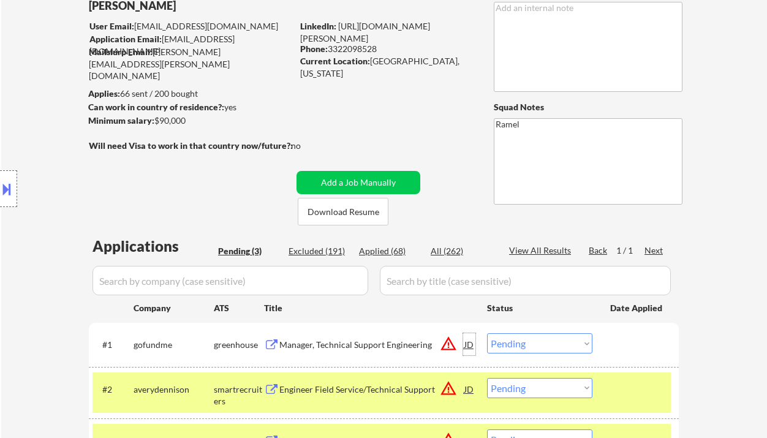
click at [472, 346] on div "JD" at bounding box center [469, 344] width 12 height 22
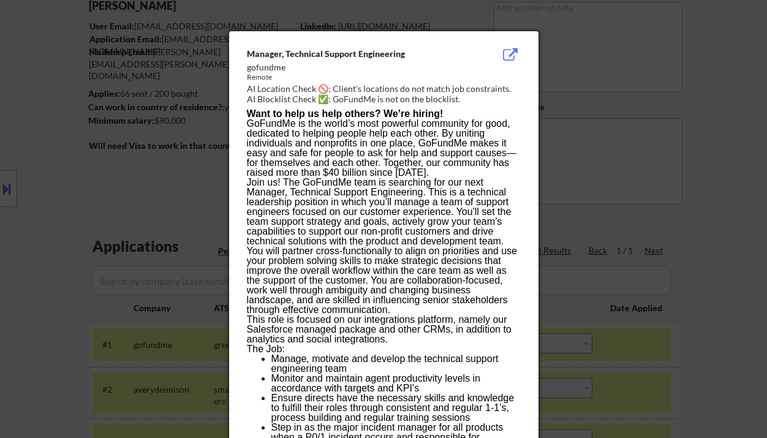
click at [714, 246] on div at bounding box center [383, 219] width 767 height 438
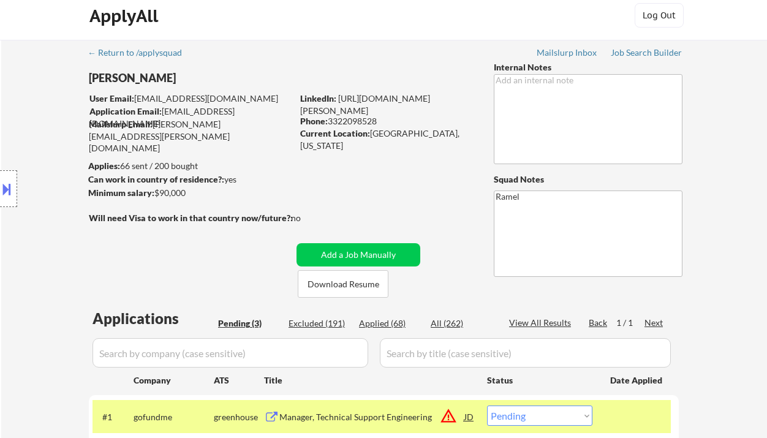
scroll to position [0, 0]
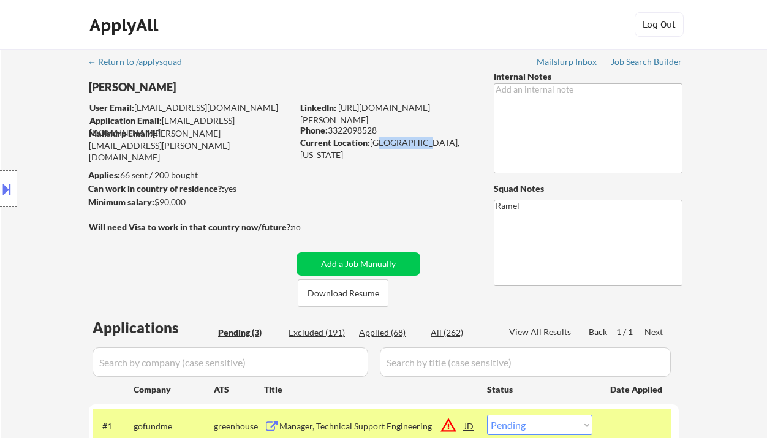
click at [412, 140] on div "Current Location: Orlando, Florida" at bounding box center [386, 149] width 173 height 24
drag, startPoint x: 372, startPoint y: 143, endPoint x: 436, endPoint y: 144, distance: 63.7
click at [436, 144] on div "Current Location: Orlando, Florida" at bounding box center [386, 149] width 173 height 24
copy div "Orlando, Florida"
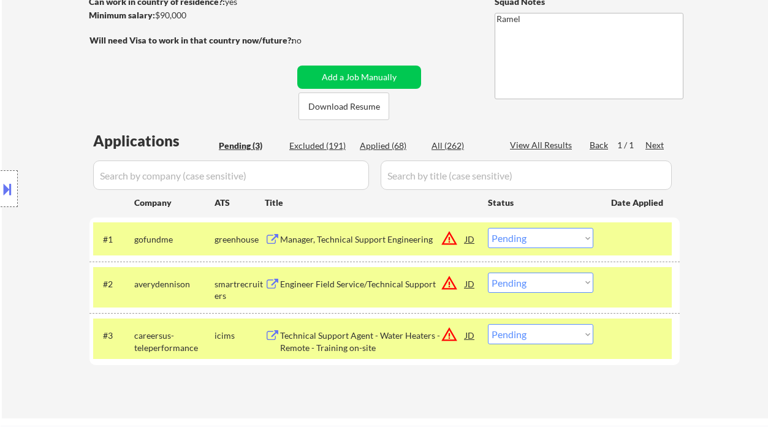
scroll to position [245, 0]
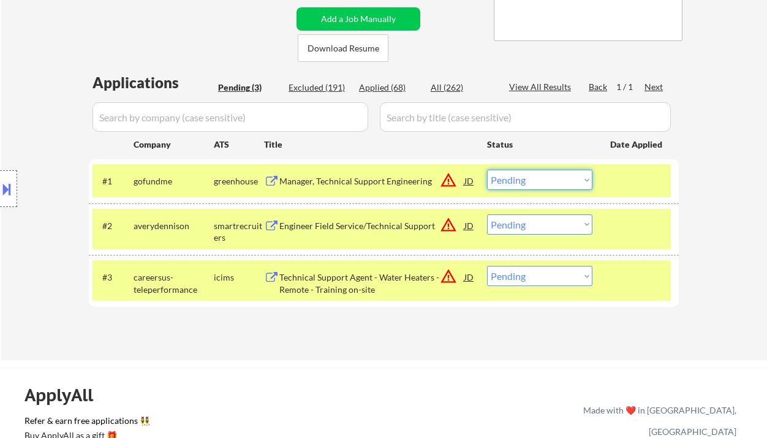
drag, startPoint x: 524, startPoint y: 180, endPoint x: 529, endPoint y: 185, distance: 7.4
click at [524, 180] on select "Choose an option... Pending Applied Excluded (Questions) Excluded (Expired) Exc…" at bounding box center [539, 180] width 105 height 20
click at [487, 170] on select "Choose an option... Pending Applied Excluded (Questions) Excluded (Expired) Exc…" at bounding box center [539, 180] width 105 height 20
click at [368, 222] on div "Engineer Field Service/Technical Support" at bounding box center [371, 226] width 185 height 12
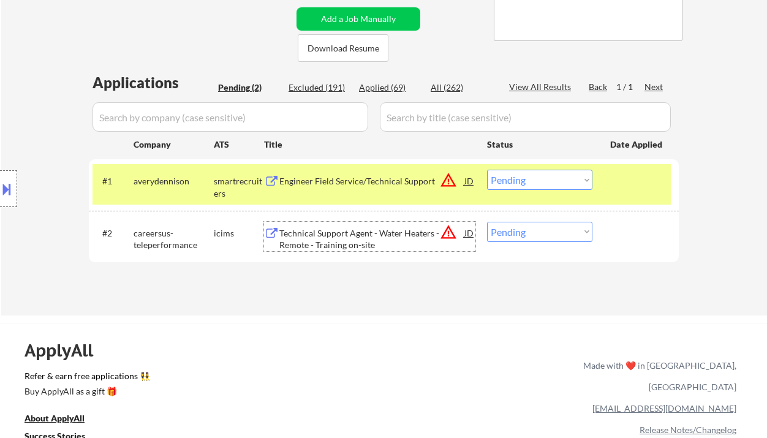
drag, startPoint x: 515, startPoint y: 180, endPoint x: 525, endPoint y: 187, distance: 13.1
click at [515, 180] on select "Choose an option... Pending Applied Excluded (Questions) Excluded (Expired) Exc…" at bounding box center [539, 180] width 105 height 20
click at [487, 170] on select "Choose an option... Pending Applied Excluded (Questions) Excluded (Expired) Exc…" at bounding box center [539, 180] width 105 height 20
click at [382, 226] on div "Technical Support Agent - Water Heaters - Remote - Training on-site" at bounding box center [371, 236] width 185 height 29
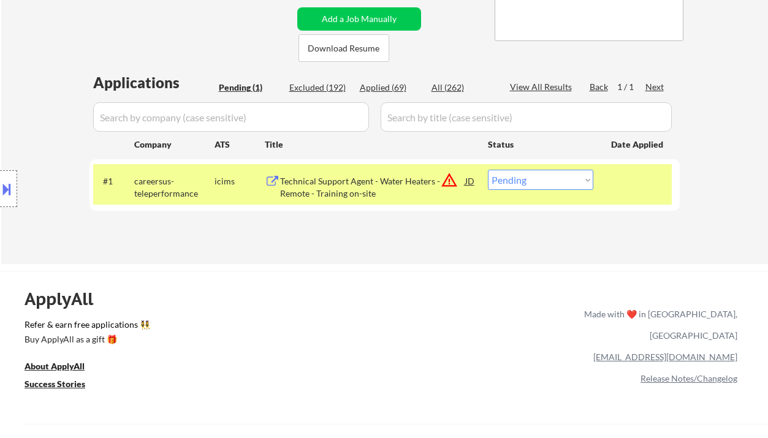
drag, startPoint x: 508, startPoint y: 183, endPoint x: 517, endPoint y: 187, distance: 9.6
click at [508, 183] on select "Choose an option... Pending Applied Excluded (Questions) Excluded (Expired) Exc…" at bounding box center [540, 180] width 105 height 20
select select ""excluded__location_""
click at [488, 170] on select "Choose an option... Pending Applied Excluded (Questions) Excluded (Expired) Exc…" at bounding box center [540, 180] width 105 height 20
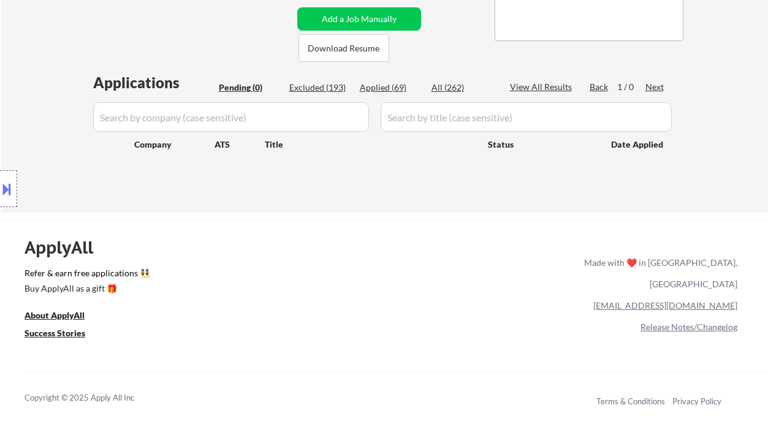
drag, startPoint x: 50, startPoint y: 131, endPoint x: 61, endPoint y: 126, distance: 12.3
click at [51, 130] on div "Location Inclusions: Orlando, FL Winter Park, FL Maitland, FL Altamonte Springs…" at bounding box center [109, 188] width 219 height 227
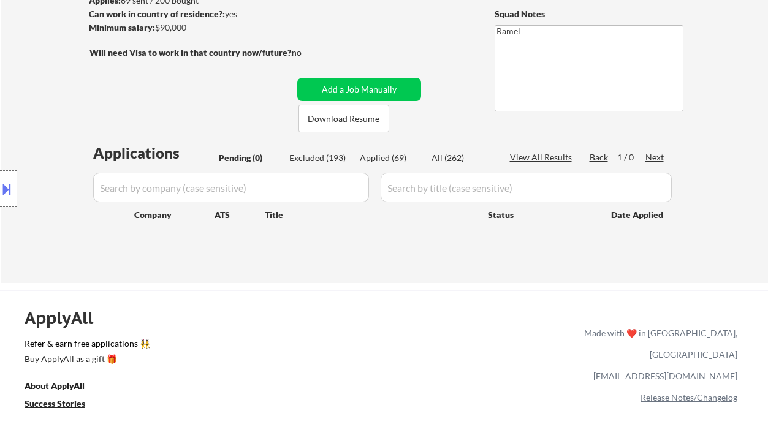
scroll to position [163, 0]
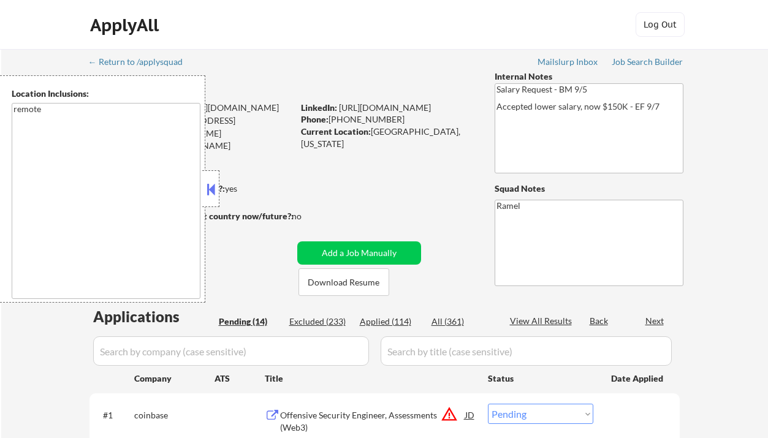
select select ""pending""
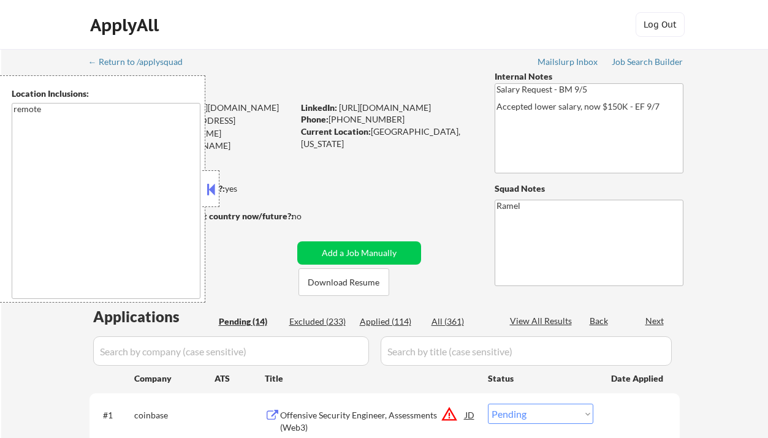
select select ""pending""
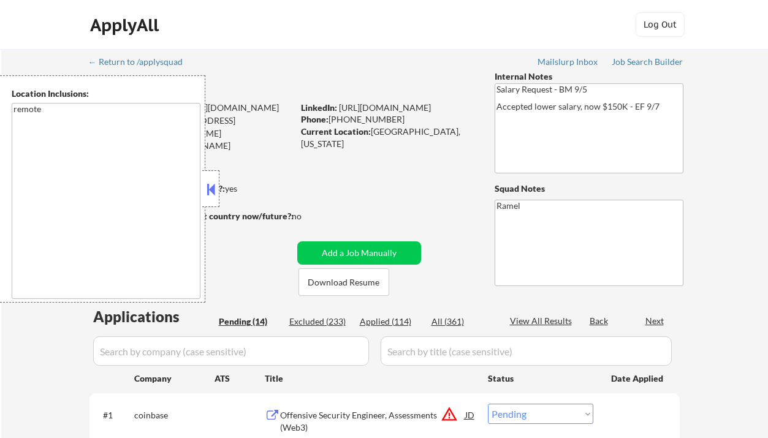
select select ""pending""
drag, startPoint x: 216, startPoint y: 188, endPoint x: 230, endPoint y: 187, distance: 14.1
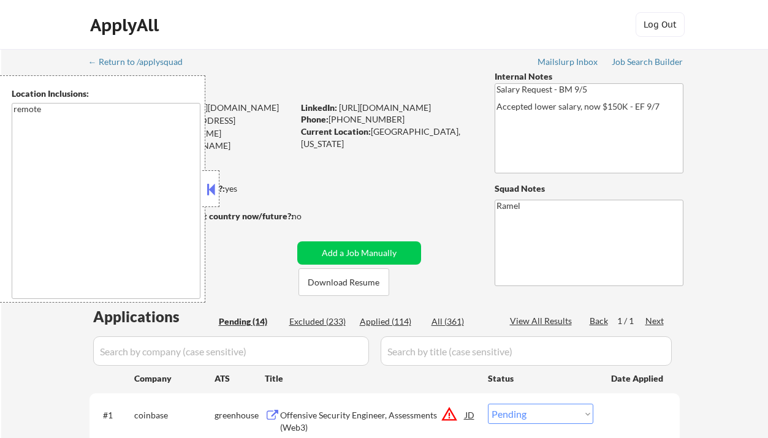
click at [216, 187] on button at bounding box center [210, 189] width 13 height 18
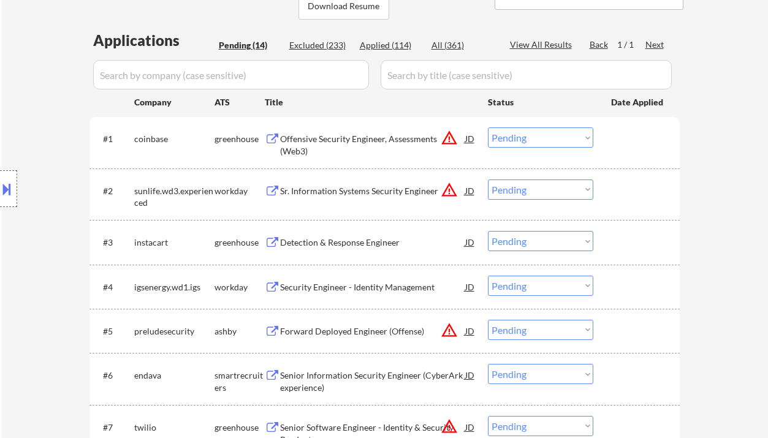
scroll to position [327, 0]
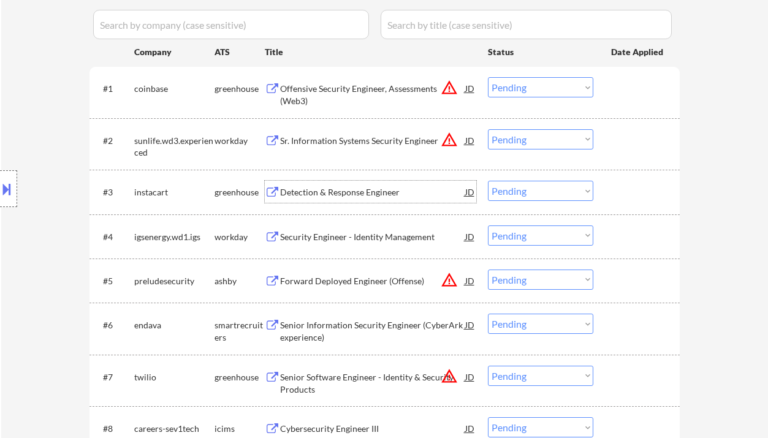
click at [366, 195] on div "Detection & Response Engineer" at bounding box center [372, 192] width 185 height 12
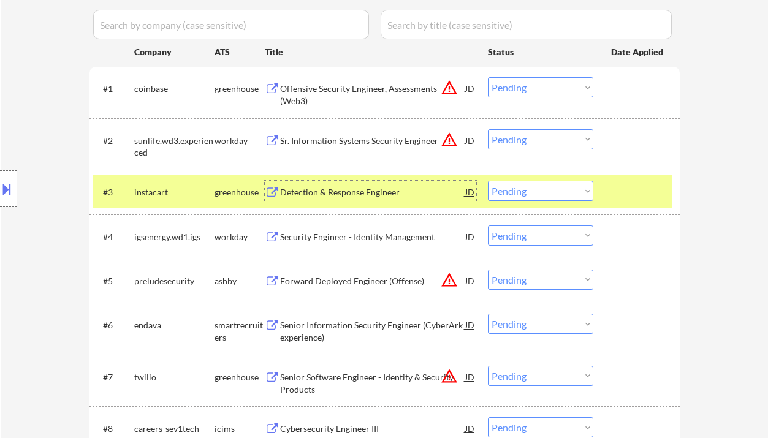
click at [8, 178] on div at bounding box center [8, 188] width 17 height 37
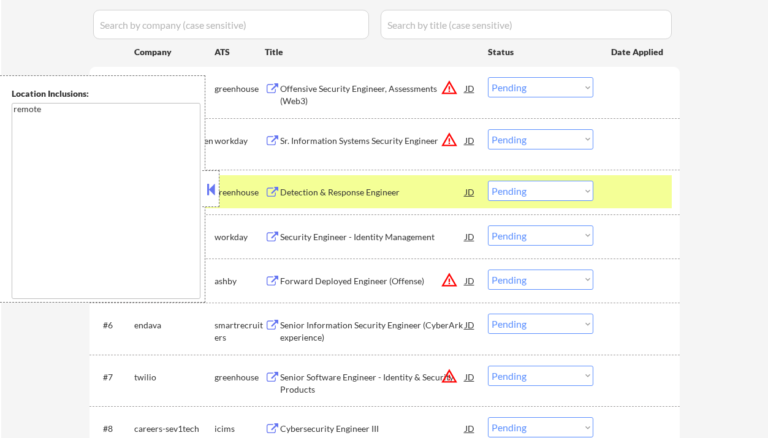
drag, startPoint x: 211, startPoint y: 187, endPoint x: 223, endPoint y: 188, distance: 11.7
click at [211, 187] on button at bounding box center [210, 189] width 13 height 18
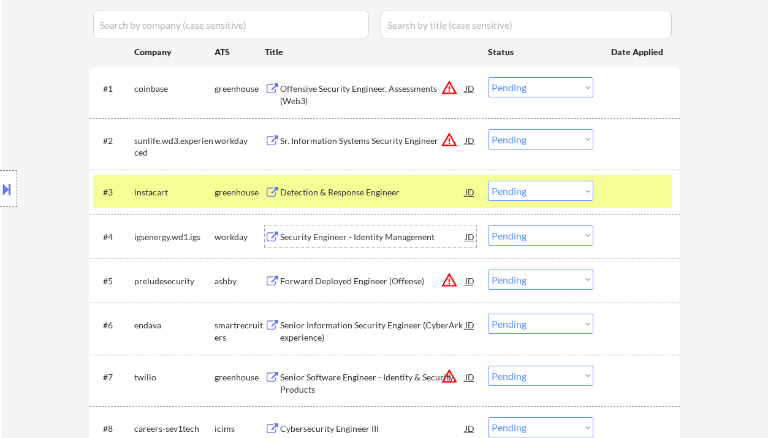
click at [324, 239] on div "Security Engineer - Identity Management" at bounding box center [372, 237] width 185 height 12
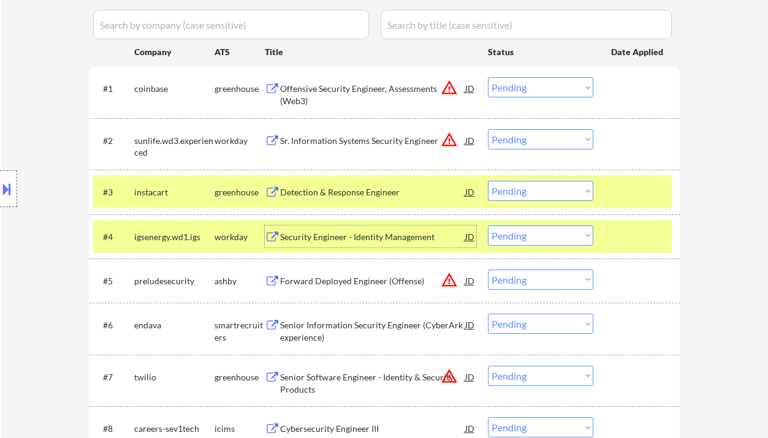
drag, startPoint x: 537, startPoint y: 234, endPoint x: 548, endPoint y: 244, distance: 15.2
click at [537, 234] on select "Choose an option... Pending Applied Excluded (Questions) Excluded (Expired) Exc…" at bounding box center [540, 235] width 105 height 20
click at [488, 225] on select "Choose an option... Pending Applied Excluded (Questions) Excluded (Expired) Exc…" at bounding box center [540, 235] width 105 height 20
select select ""pending""
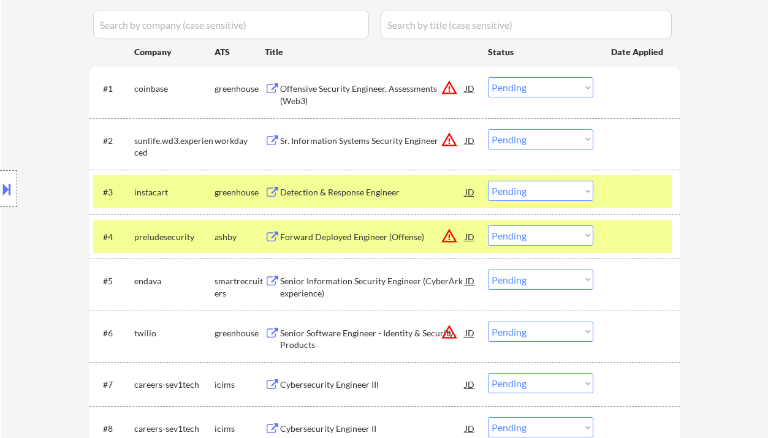
click at [349, 285] on div "Senior Information Security Engineer (CyberArk experience)" at bounding box center [372, 287] width 185 height 24
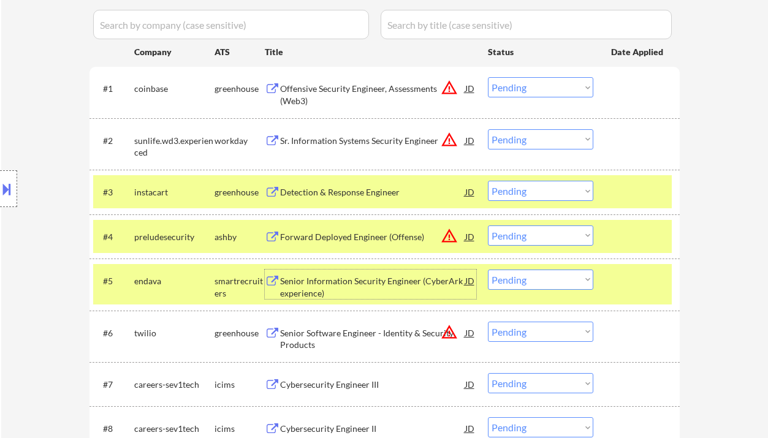
click at [465, 279] on div "JD" at bounding box center [470, 281] width 12 height 22
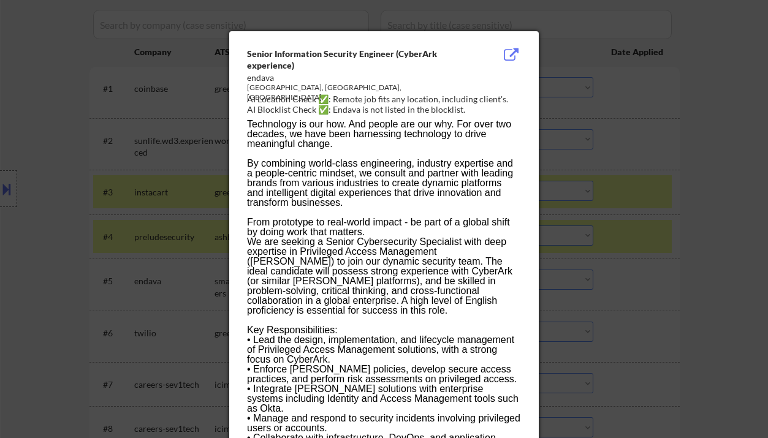
click at [667, 312] on div at bounding box center [384, 219] width 768 height 438
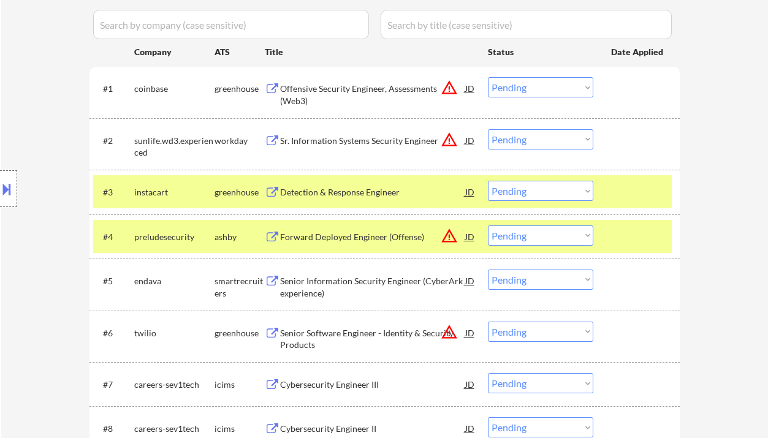
drag, startPoint x: 515, startPoint y: 278, endPoint x: 526, endPoint y: 284, distance: 12.6
click at [515, 278] on select "Choose an option... Pending Applied Excluded (Questions) Excluded (Expired) Exc…" at bounding box center [540, 280] width 105 height 20
click at [488, 270] on select "Choose an option... Pending Applied Excluded (Questions) Excluded (Expired) Exc…" at bounding box center [540, 280] width 105 height 20
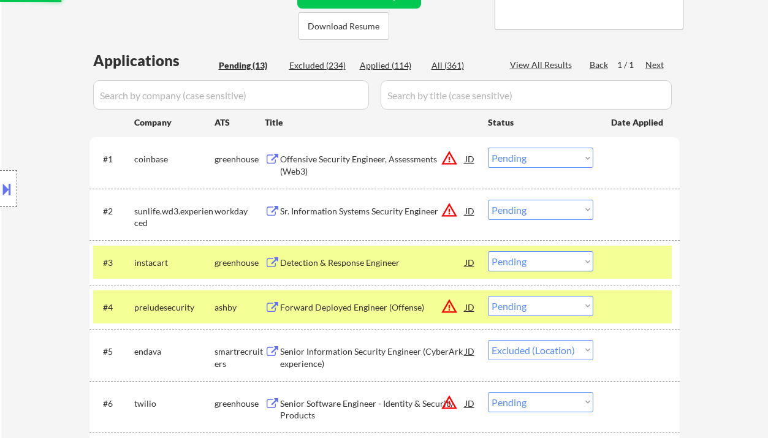
scroll to position [245, 0]
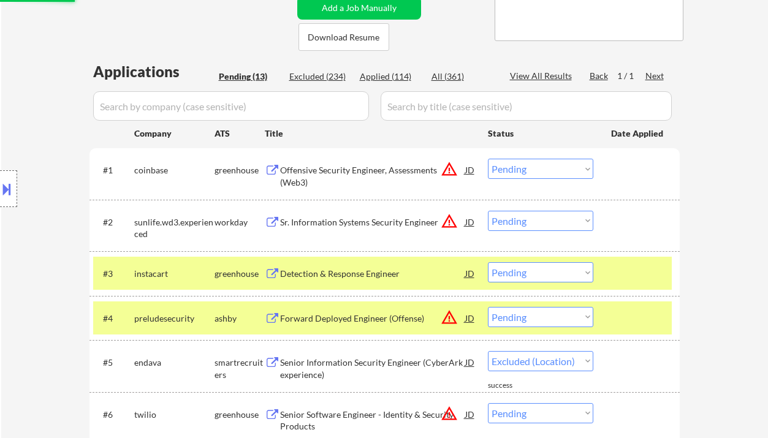
click at [376, 227] on div "Sr. Information Systems Security Engineer" at bounding box center [372, 222] width 185 height 12
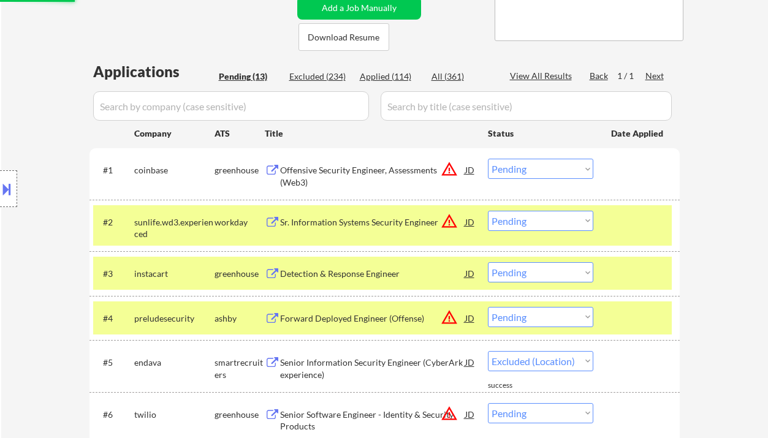
select select ""pending""
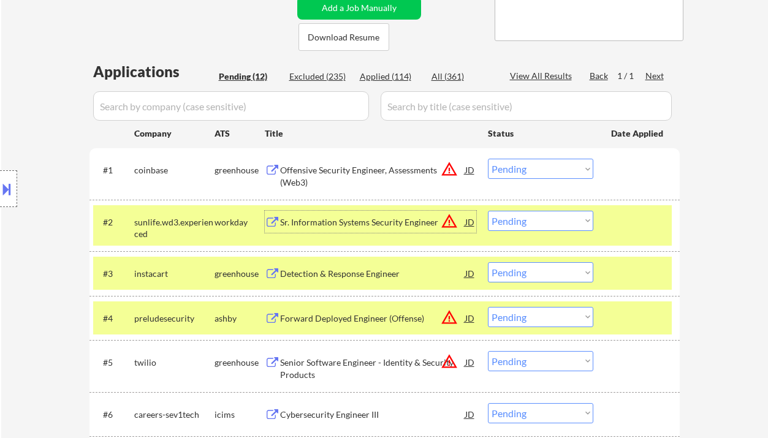
scroll to position [81, 0]
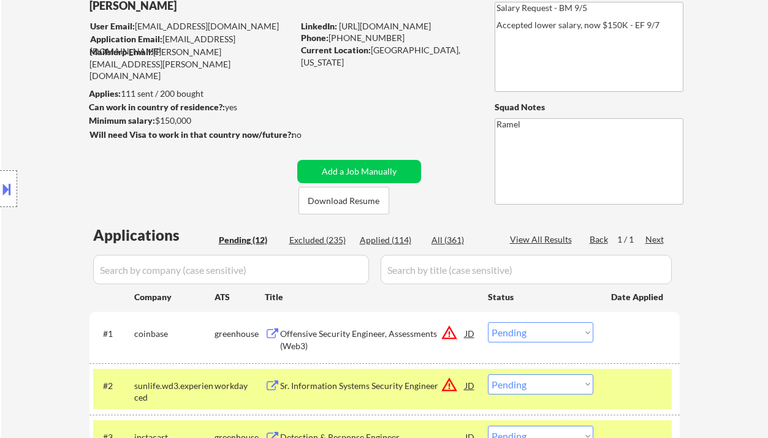
drag, startPoint x: 371, startPoint y: 37, endPoint x: 330, endPoint y: 36, distance: 40.5
click at [330, 36] on div "Phone: (405) 887-9461" at bounding box center [387, 38] width 173 height 12
copy div "(405) 887-9461"
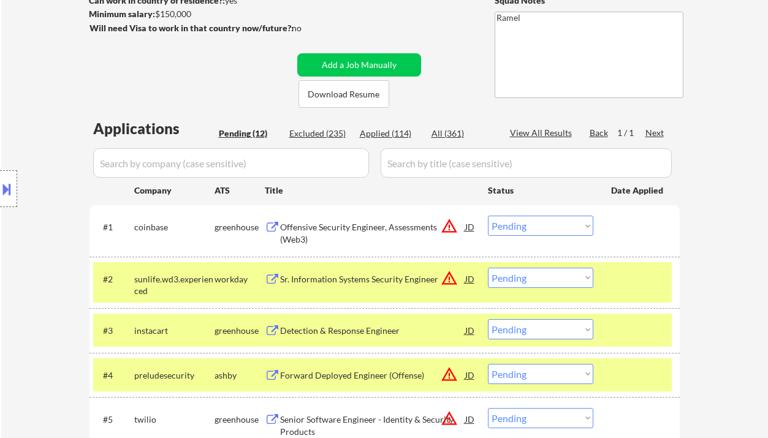
scroll to position [245, 0]
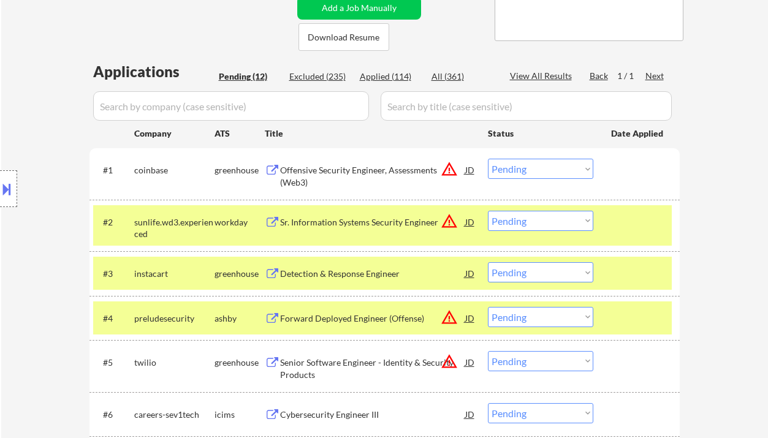
click at [517, 226] on select "Choose an option... Pending Applied Excluded (Questions) Excluded (Expired) Exc…" at bounding box center [540, 221] width 105 height 20
click at [488, 211] on select "Choose an option... Pending Applied Excluded (Questions) Excluded (Expired) Exc…" at bounding box center [540, 221] width 105 height 20
drag, startPoint x: 373, startPoint y: 273, endPoint x: 662, endPoint y: 256, distance: 289.1
click at [652, 257] on div "#3 instacart greenhouse Detection & Response Engineer JD Choose an option... Pe…" at bounding box center [382, 273] width 578 height 33
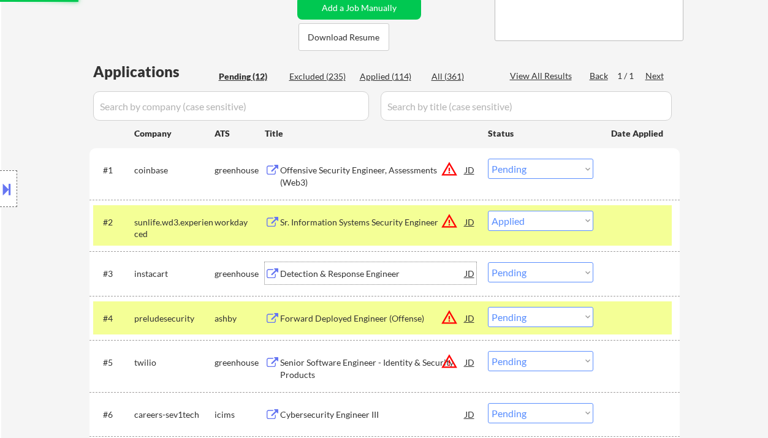
click at [710, 251] on div "← Return to /applysquad Mailslurp Inbox Job Search Builder Shane Zabel User Ema…" at bounding box center [384, 280] width 767 height 952
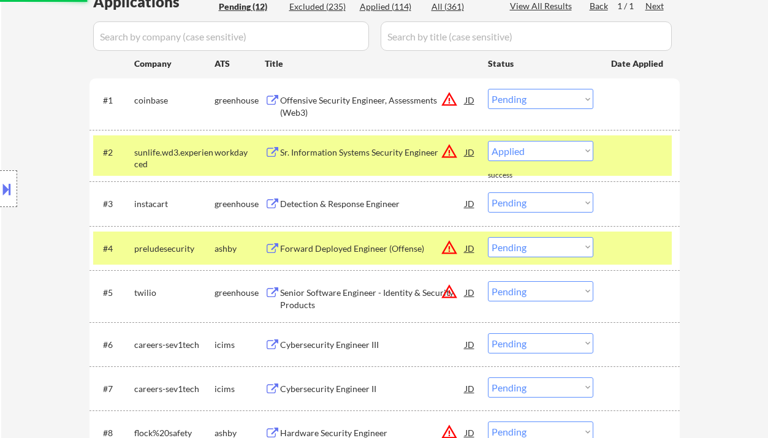
scroll to position [327, 0]
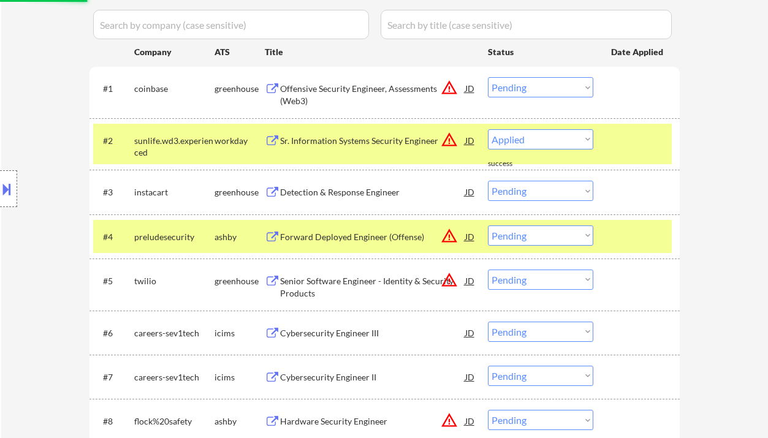
select select ""pending""
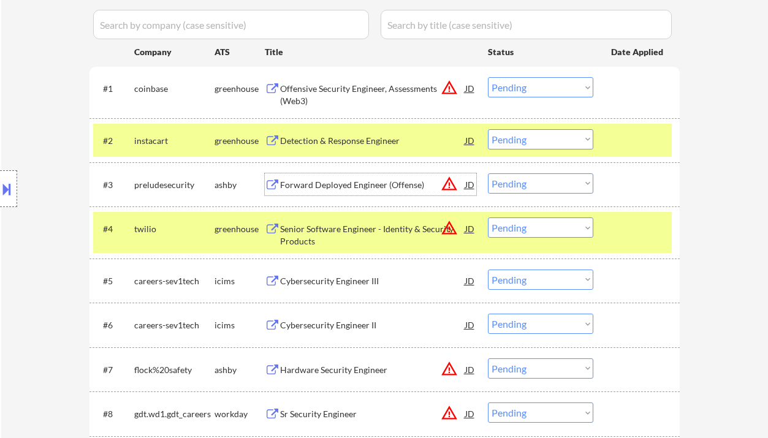
click at [365, 188] on div "Forward Deployed Engineer (Offense)" at bounding box center [372, 185] width 185 height 12
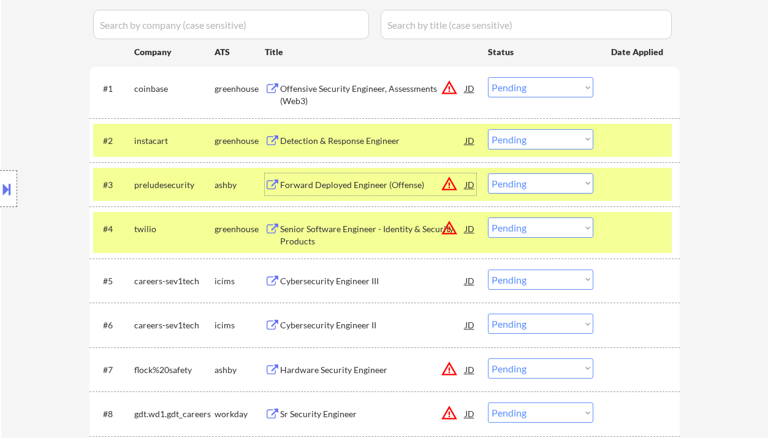
click at [535, 184] on select "Choose an option... Pending Applied Excluded (Questions) Excluded (Expired) Exc…" at bounding box center [540, 183] width 105 height 20
click at [488, 173] on select "Choose an option... Pending Applied Excluded (Questions) Excluded (Expired) Exc…" at bounding box center [540, 183] width 105 height 20
select select ""pending""
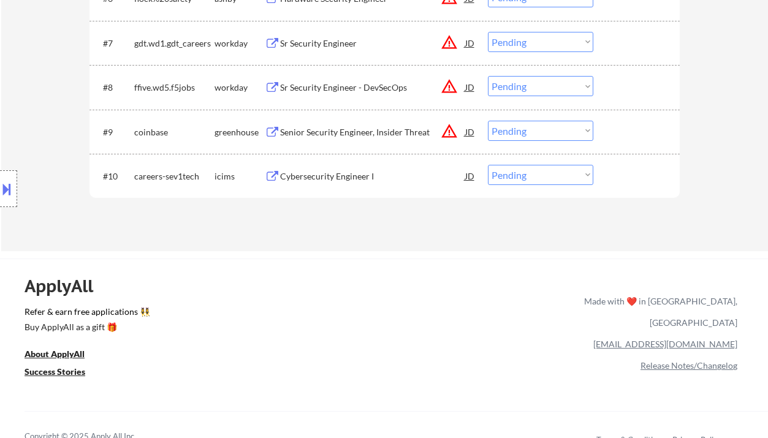
scroll to position [572, 0]
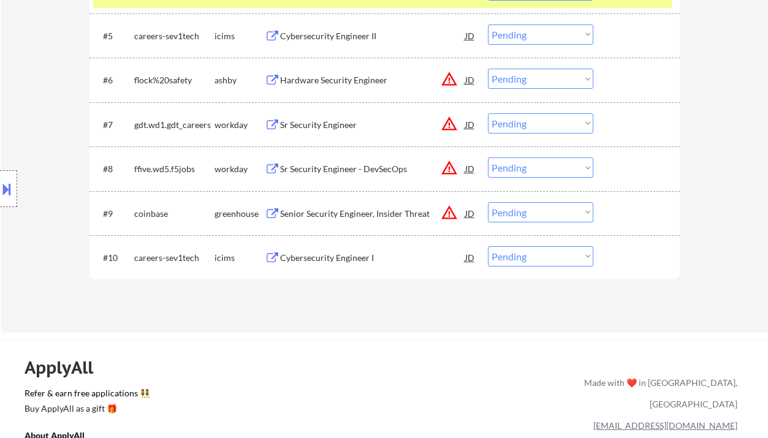
click at [339, 170] on div "Sr Security Engineer - DevSecOps" at bounding box center [372, 169] width 185 height 12
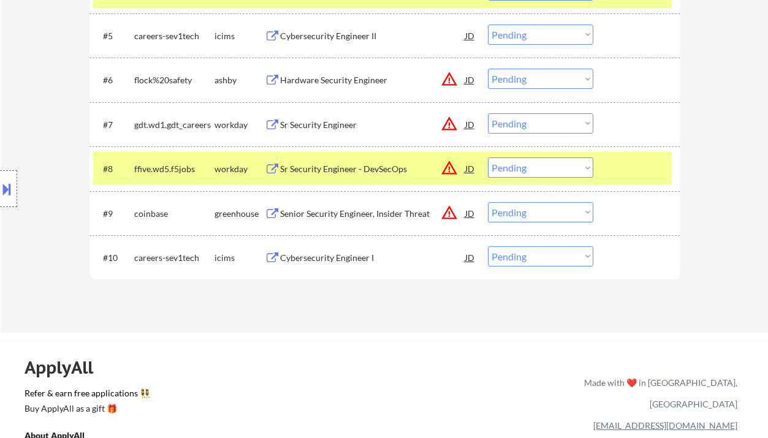
click at [12, 186] on button at bounding box center [6, 189] width 13 height 20
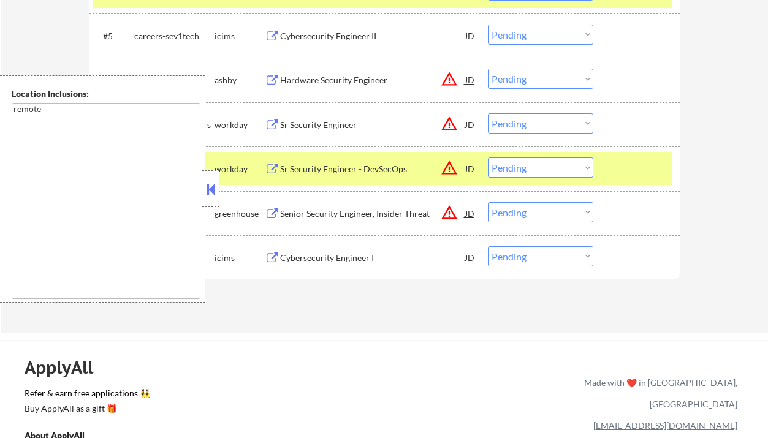
click at [213, 191] on button at bounding box center [210, 189] width 13 height 18
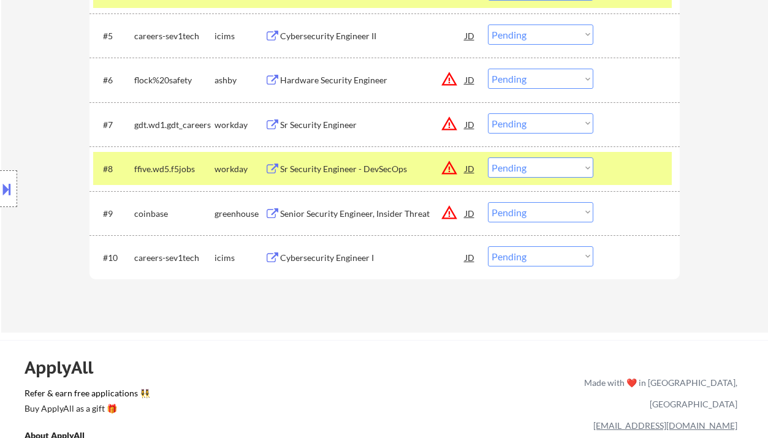
drag, startPoint x: 525, startPoint y: 182, endPoint x: 528, endPoint y: 176, distance: 6.3
click at [526, 180] on div "#8 ffive.wd5.f5jobs workday Sr Security Engineer - DevSecOps JD warning_amber C…" at bounding box center [382, 168] width 578 height 33
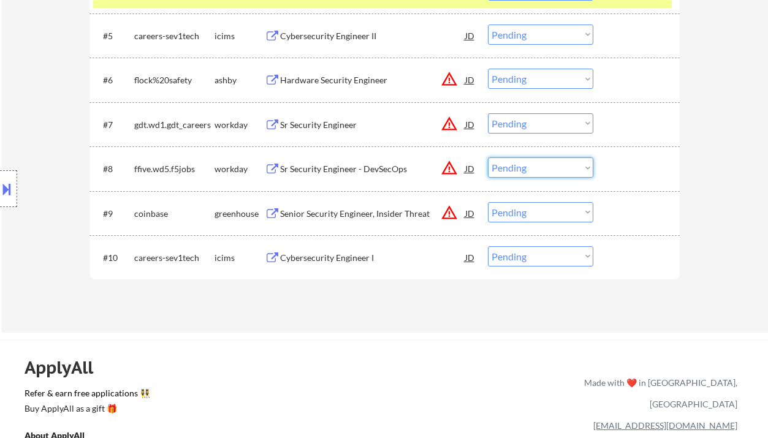
click at [531, 172] on select "Choose an option... Pending Applied Excluded (Questions) Excluded (Expired) Exc…" at bounding box center [540, 167] width 105 height 20
click at [488, 157] on select "Choose an option... Pending Applied Excluded (Questions) Excluded (Expired) Exc…" at bounding box center [540, 167] width 105 height 20
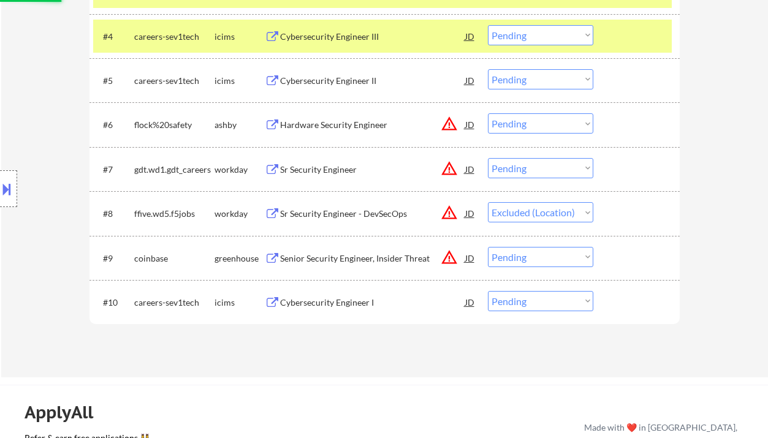
scroll to position [490, 0]
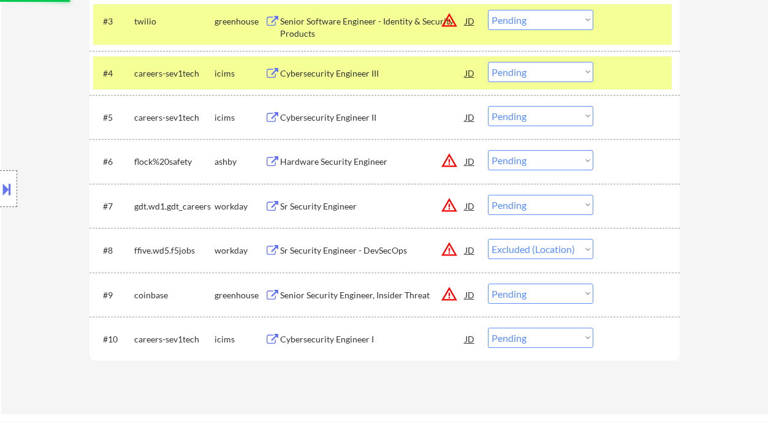
click at [317, 203] on div "Sr Security Engineer" at bounding box center [372, 206] width 185 height 12
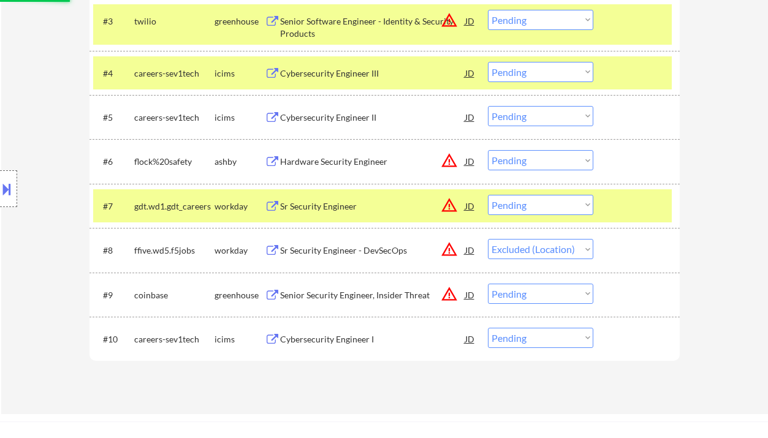
select select ""pending""
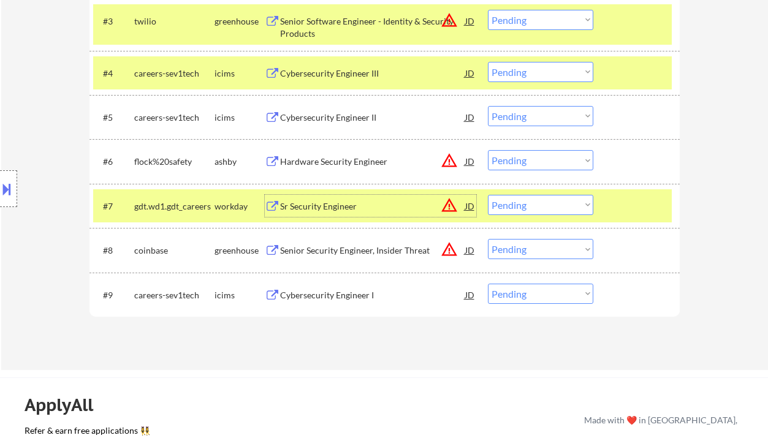
click at [513, 206] on select "Choose an option... Pending Applied Excluded (Questions) Excluded (Expired) Exc…" at bounding box center [540, 205] width 105 height 20
click at [488, 195] on select "Choose an option... Pending Applied Excluded (Questions) Excluded (Expired) Exc…" at bounding box center [540, 205] width 105 height 20
click at [346, 161] on div "Hardware Security Engineer" at bounding box center [372, 162] width 185 height 12
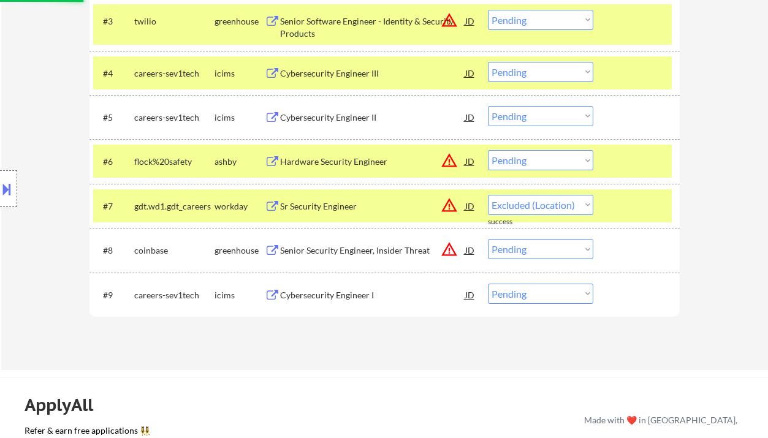
select select ""pending""
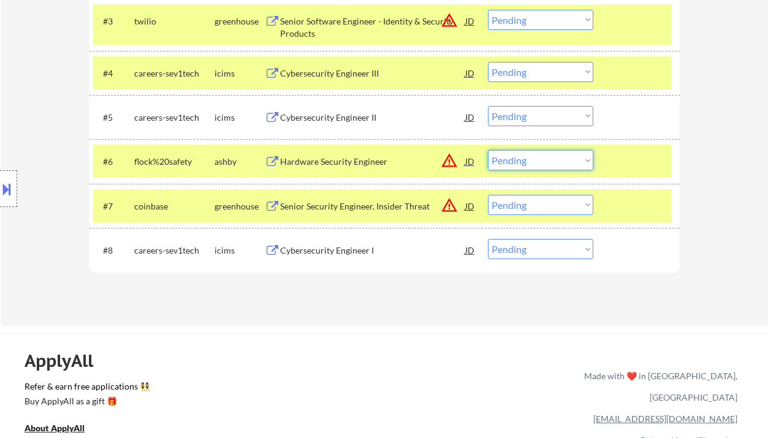
drag, startPoint x: 520, startPoint y: 151, endPoint x: 534, endPoint y: 168, distance: 21.8
click at [520, 151] on select "Choose an option... Pending Applied Excluded (Questions) Excluded (Expired) Exc…" at bounding box center [540, 160] width 105 height 20
click at [488, 150] on select "Choose an option... Pending Applied Excluded (Questions) Excluded (Expired) Exc…" at bounding box center [540, 160] width 105 height 20
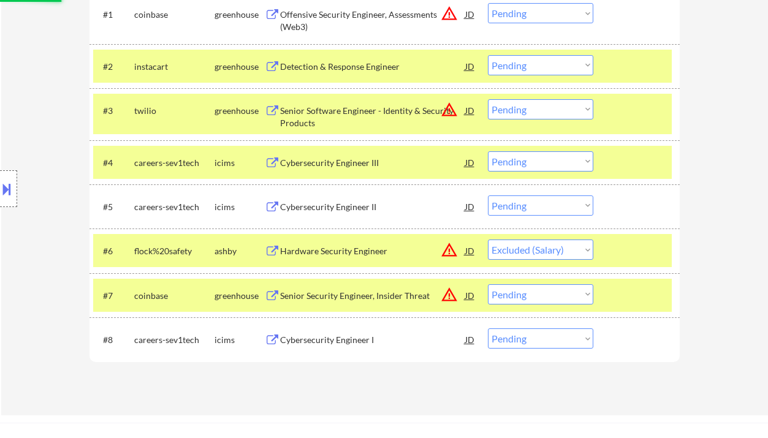
scroll to position [327, 0]
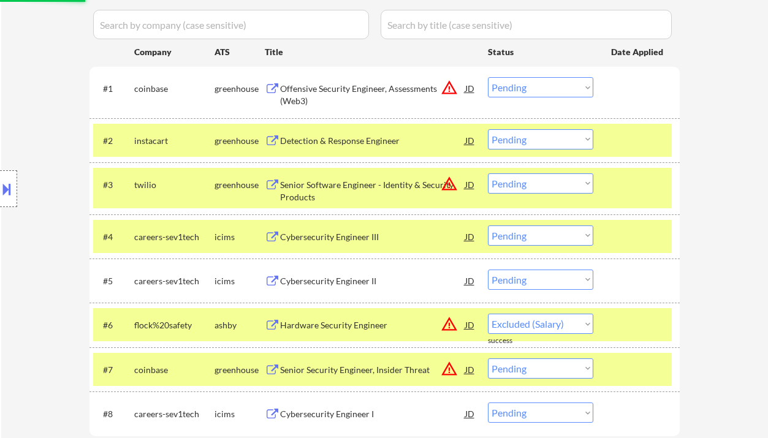
select select ""pending""
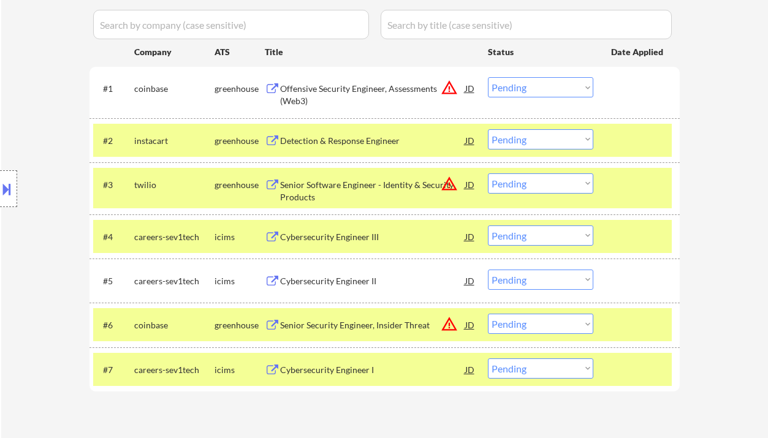
click at [348, 182] on div "Senior Software Engineer - Identity & Security Products" at bounding box center [372, 191] width 185 height 24
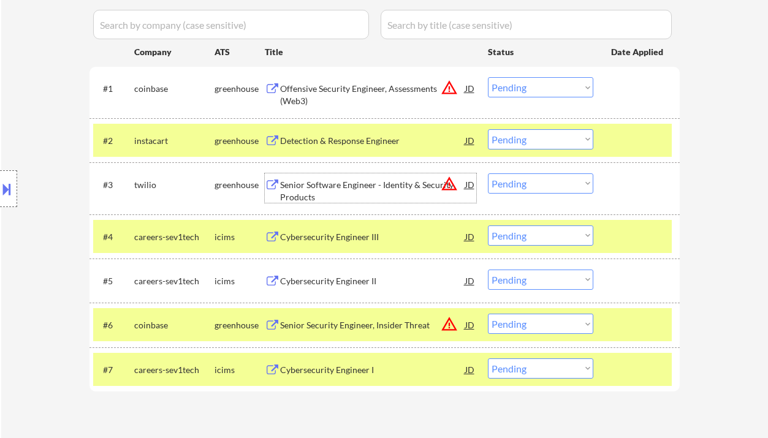
click at [521, 185] on select "Choose an option... Pending Applied Excluded (Questions) Excluded (Expired) Exc…" at bounding box center [540, 183] width 105 height 20
click at [488, 173] on select "Choose an option... Pending Applied Excluded (Questions) Excluded (Expired) Exc…" at bounding box center [540, 183] width 105 height 20
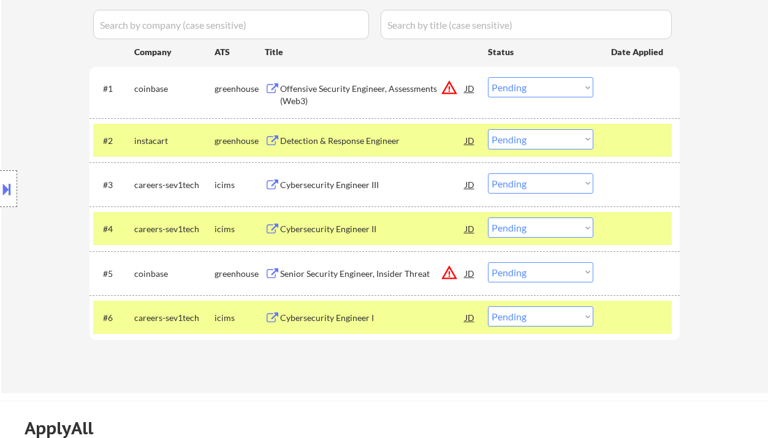
click at [333, 187] on div "Cybersecurity Engineer III" at bounding box center [372, 185] width 185 height 12
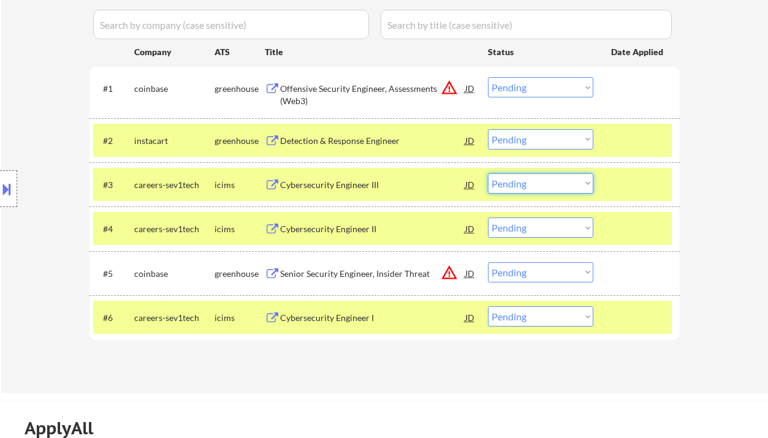
drag, startPoint x: 529, startPoint y: 181, endPoint x: 535, endPoint y: 184, distance: 6.9
click at [529, 181] on select "Choose an option... Pending Applied Excluded (Questions) Excluded (Expired) Exc…" at bounding box center [540, 183] width 105 height 20
click at [542, 186] on select "Choose an option... Pending Applied Excluded (Questions) Excluded (Expired) Exc…" at bounding box center [540, 183] width 105 height 20
click at [51, 79] on div "Location Inclusions: remote" at bounding box center [109, 188] width 219 height 227
click at [523, 186] on select "Choose an option... Pending Applied Excluded (Questions) Excluded (Expired) Exc…" at bounding box center [540, 183] width 105 height 20
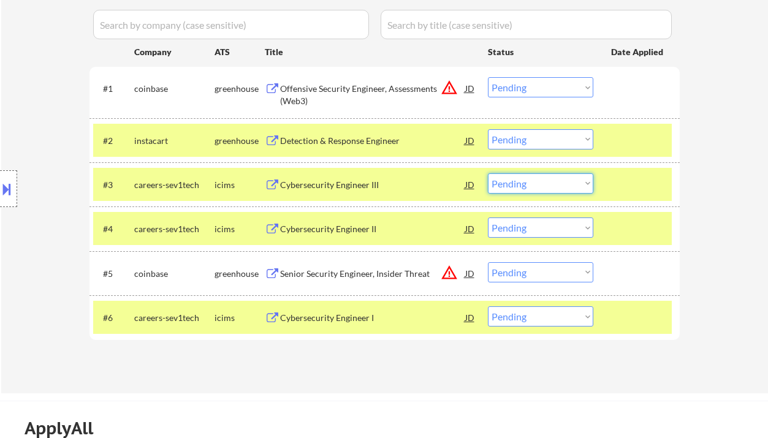
select select ""excluded__bad_match_""
click at [488, 173] on select "Choose an option... Pending Applied Excluded (Questions) Excluded (Expired) Exc…" at bounding box center [540, 183] width 105 height 20
click at [546, 229] on select "Choose an option... Pending Applied Excluded (Questions) Excluded (Expired) Exc…" at bounding box center [540, 228] width 105 height 20
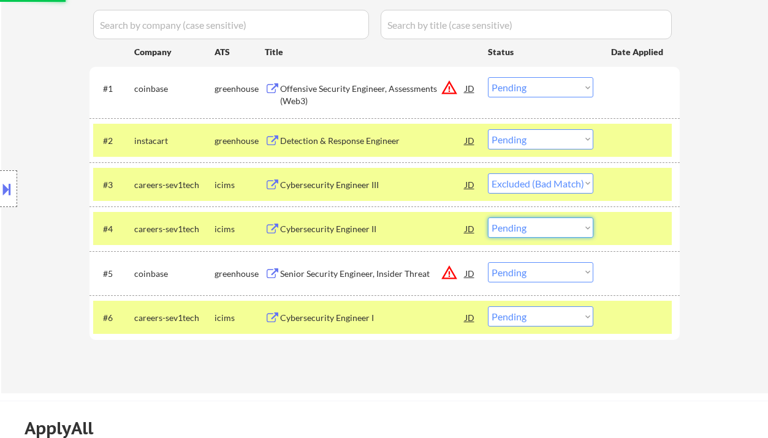
select select ""excluded__bad_match_""
click at [488, 218] on select "Choose an option... Pending Applied Excluded (Questions) Excluded (Expired) Exc…" at bounding box center [540, 228] width 105 height 20
select select ""pending""
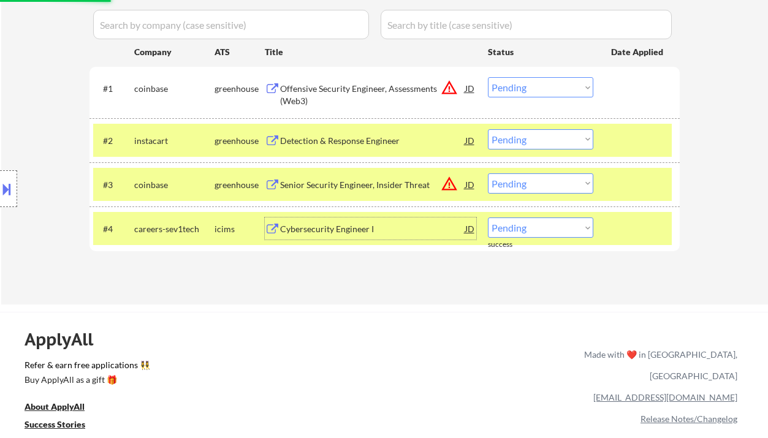
click at [349, 226] on div "Cybersecurity Engineer I" at bounding box center [372, 229] width 185 height 12
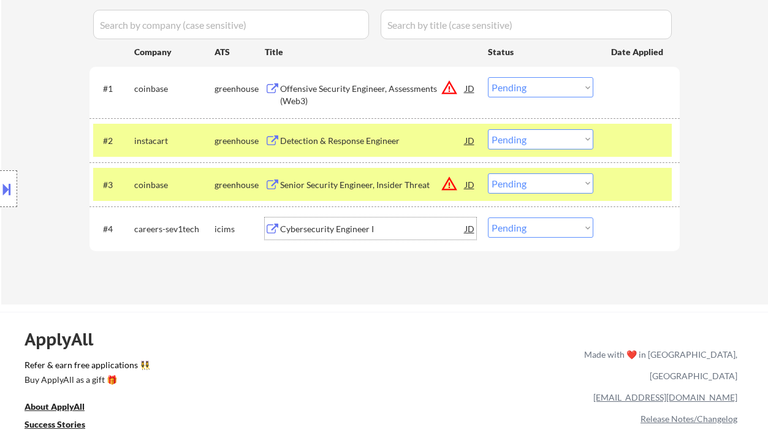
click at [530, 230] on select "Choose an option... Pending Applied Excluded (Questions) Excluded (Expired) Exc…" at bounding box center [540, 228] width 105 height 20
select select ""excluded__bad_match_""
click at [488, 218] on select "Choose an option... Pending Applied Excluded (Questions) Excluded (Expired) Exc…" at bounding box center [540, 228] width 105 height 20
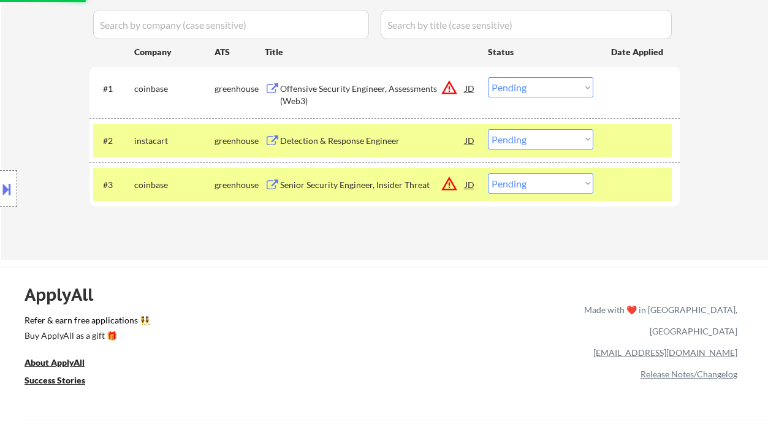
click at [380, 143] on div "Detection & Response Engineer" at bounding box center [372, 141] width 185 height 12
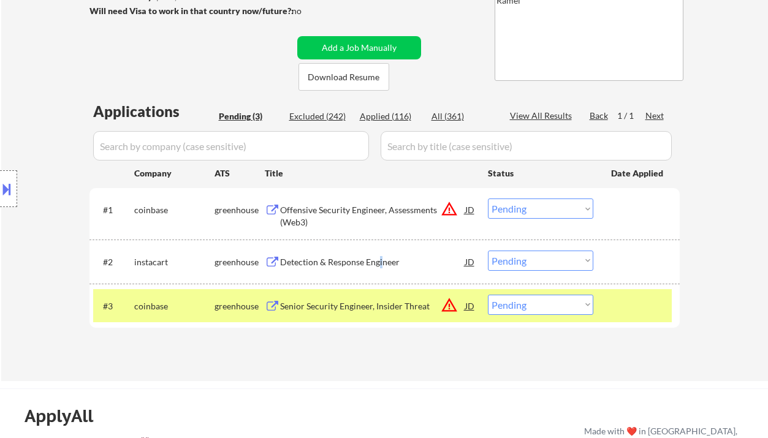
scroll to position [245, 0]
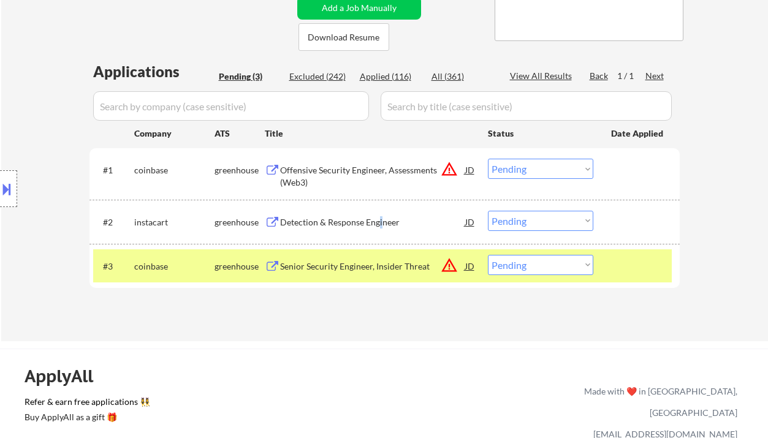
click at [536, 225] on select "Choose an option... Pending Applied Excluded (Questions) Excluded (Expired) Exc…" at bounding box center [540, 221] width 105 height 20
click at [488, 211] on select "Choose an option... Pending Applied Excluded (Questions) Excluded (Expired) Exc…" at bounding box center [540, 221] width 105 height 20
click at [347, 270] on div "Senior Security Engineer, Insider Threat" at bounding box center [372, 266] width 185 height 12
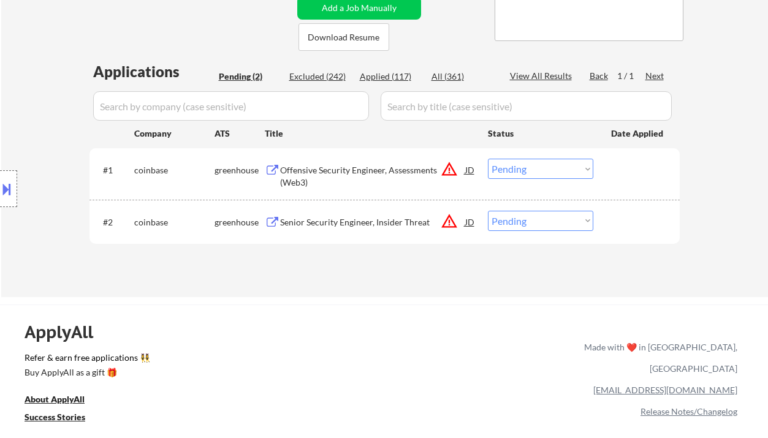
drag, startPoint x: 529, startPoint y: 221, endPoint x: 535, endPoint y: 229, distance: 10.2
click at [529, 221] on select "Choose an option... Pending Applied Excluded (Questions) Excluded (Expired) Exc…" at bounding box center [540, 221] width 105 height 20
select select ""excluded__expired_""
click at [488, 211] on select "Choose an option... Pending Applied Excluded (Questions) Excluded (Expired) Exc…" at bounding box center [540, 221] width 105 height 20
drag, startPoint x: 533, startPoint y: 169, endPoint x: 539, endPoint y: 177, distance: 9.7
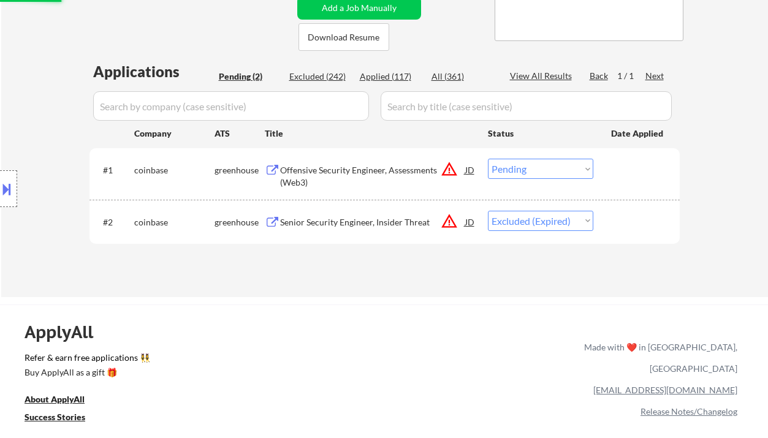
click at [533, 169] on select "Choose an option... Pending Applied Excluded (Questions) Excluded (Expired) Exc…" at bounding box center [540, 169] width 105 height 20
select select ""excluded__expired_""
click at [488, 159] on select "Choose an option... Pending Applied Excluded (Questions) Excluded (Expired) Exc…" at bounding box center [540, 169] width 105 height 20
select select ""excluded__expired_""
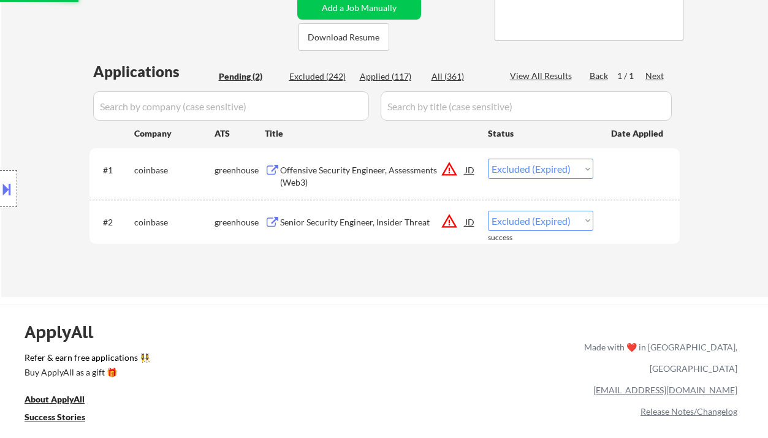
click at [390, 77] on div "Applied (117)" at bounding box center [390, 76] width 61 height 12
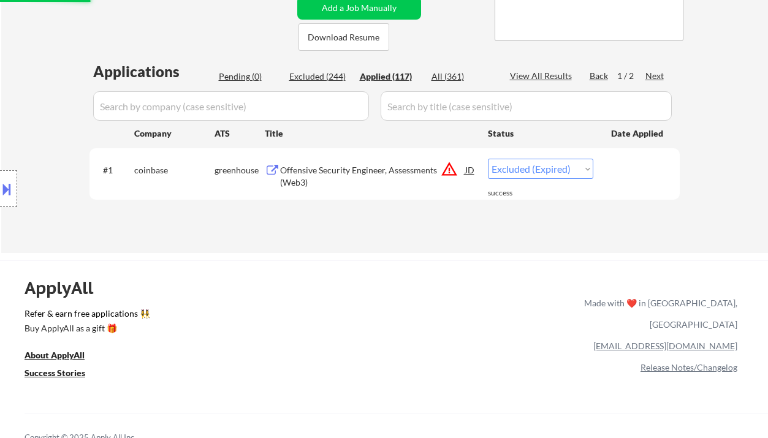
select select ""applied""
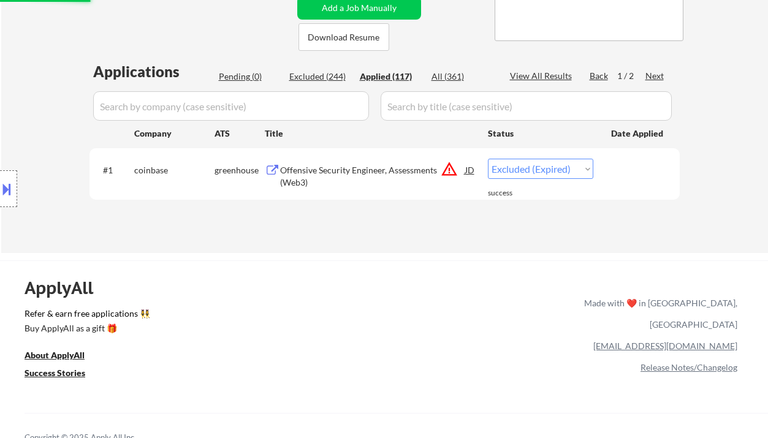
select select ""applied""
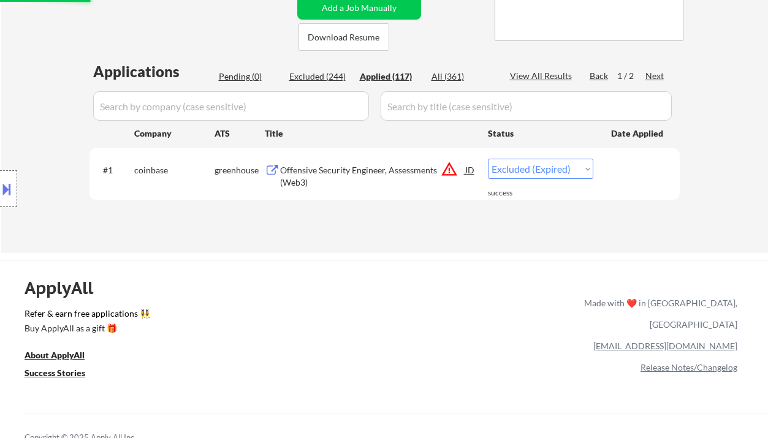
select select ""applied""
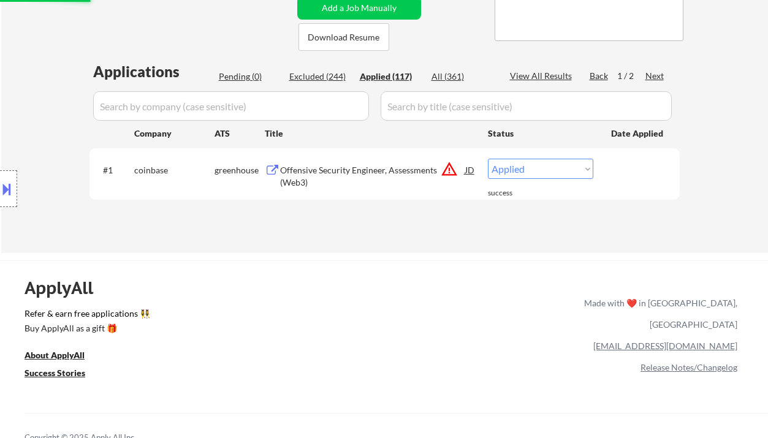
select select ""applied""
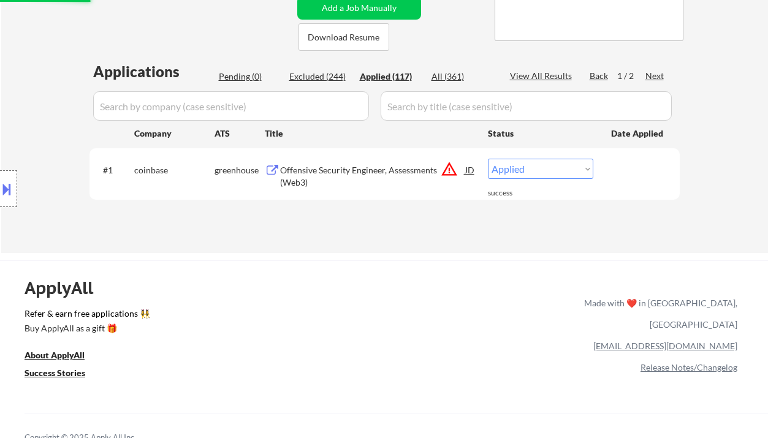
select select ""applied""
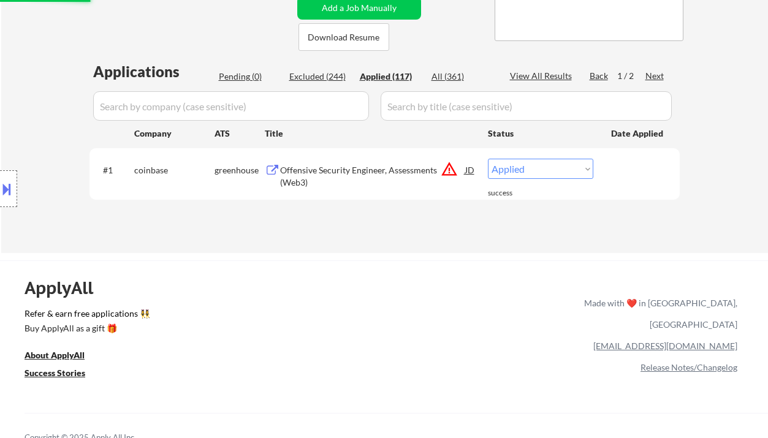
select select ""applied""
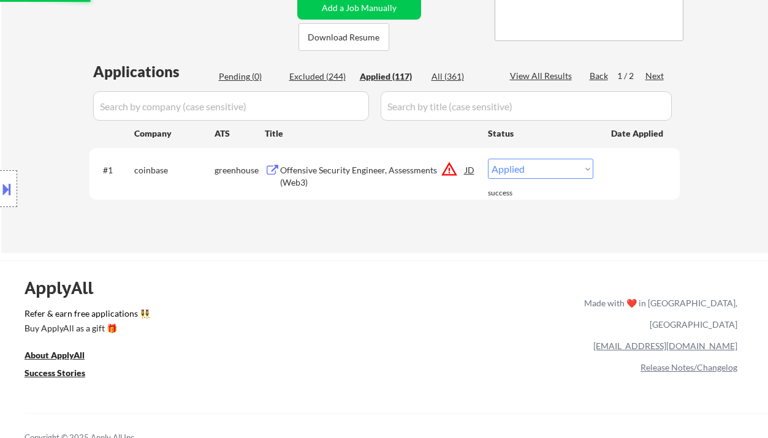
select select ""applied""
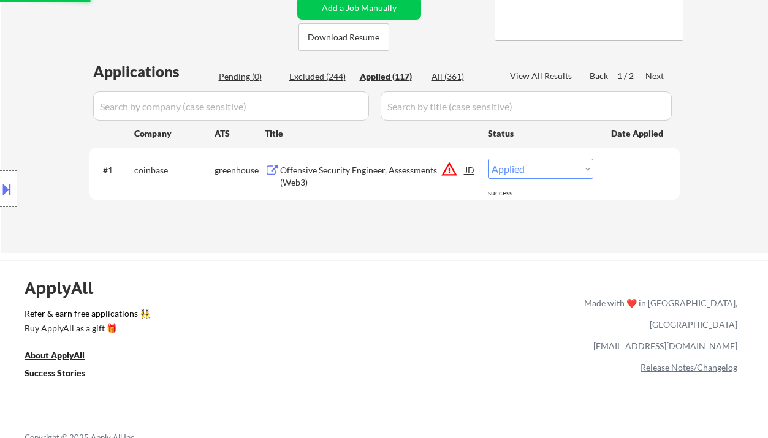
select select ""applied""
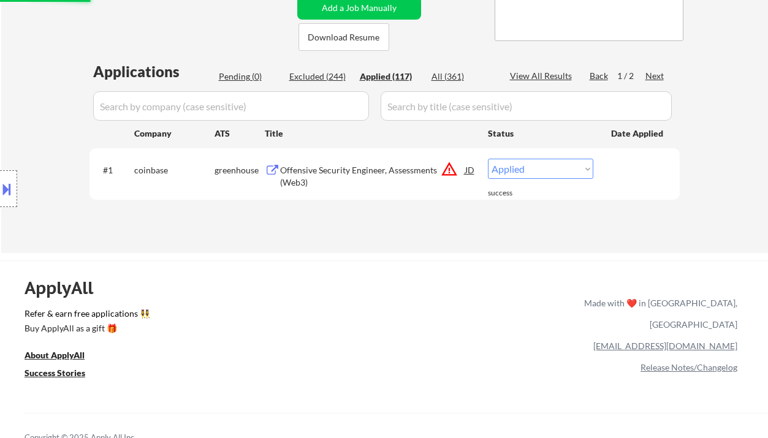
select select ""applied""
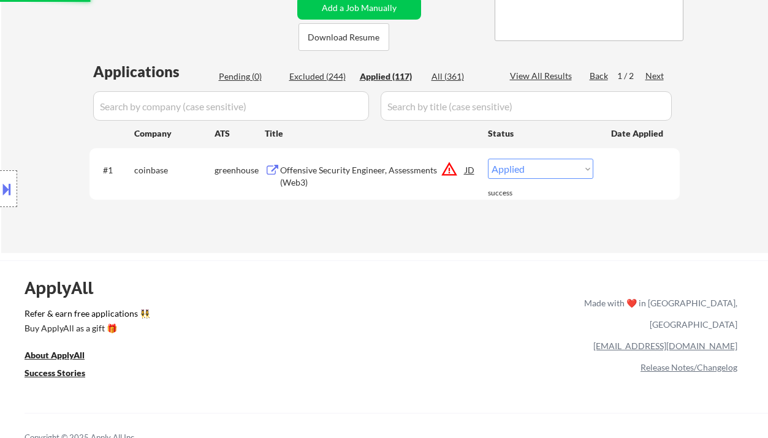
select select ""applied""
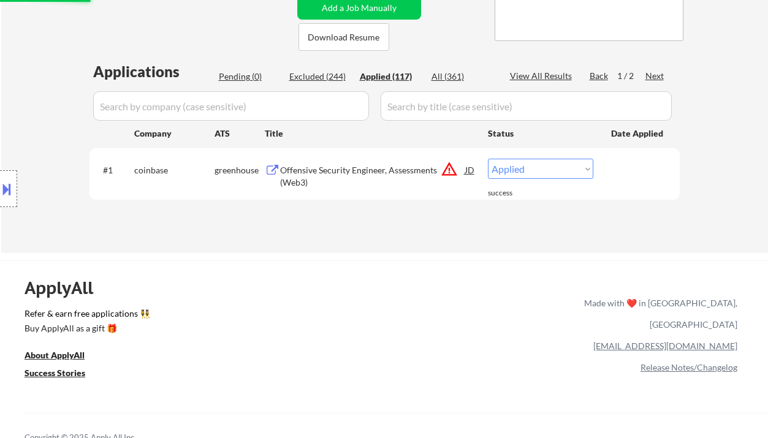
select select ""applied""
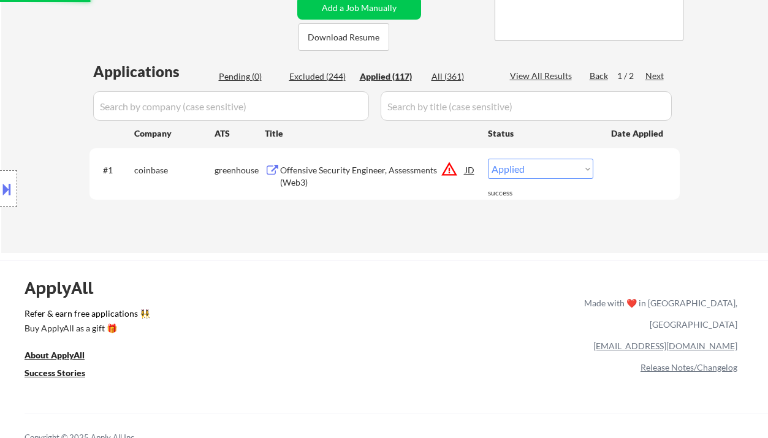
select select ""applied""
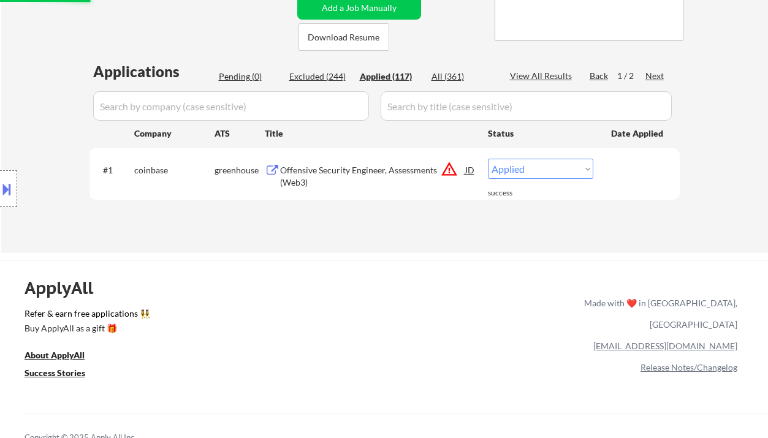
select select ""applied""
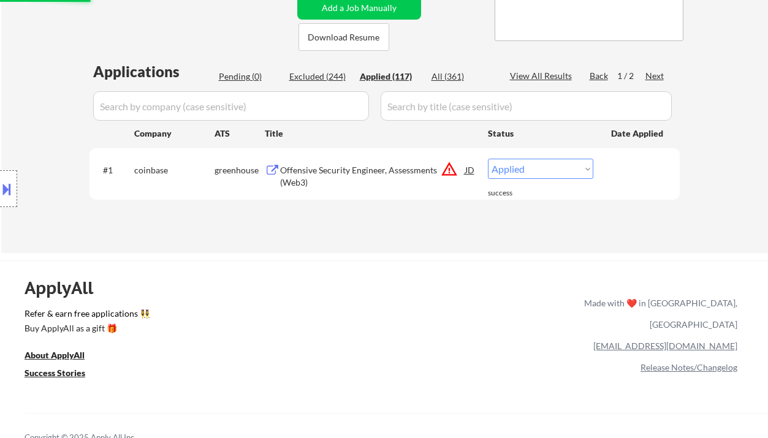
select select ""applied""
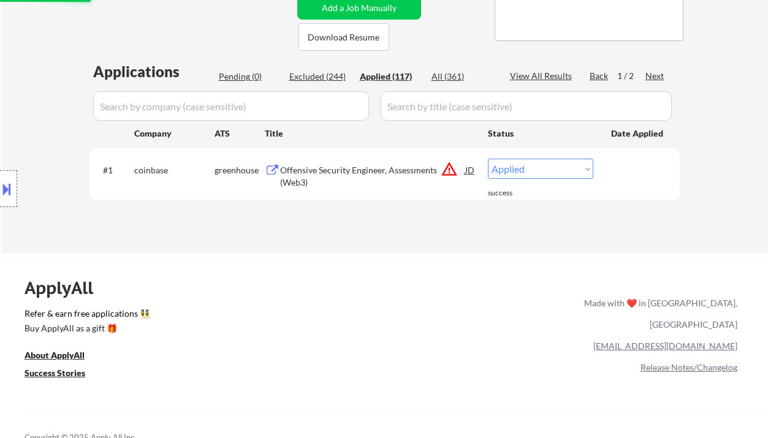
select select ""applied""
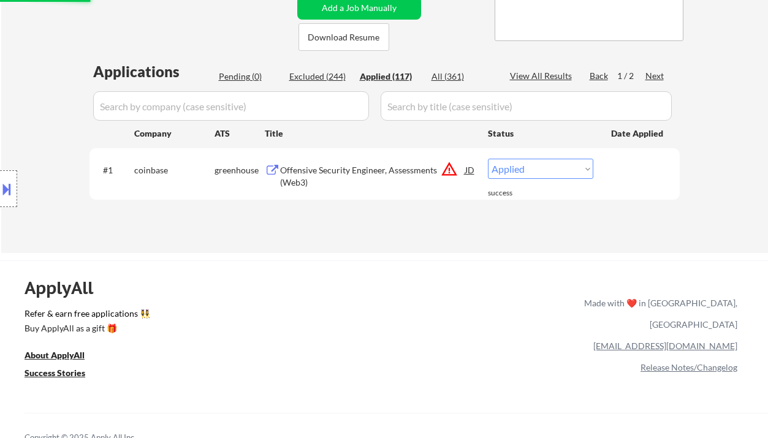
select select ""applied""
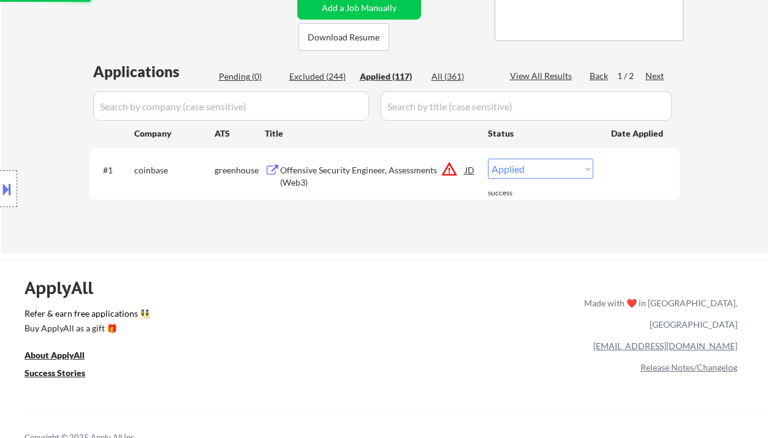
select select ""applied""
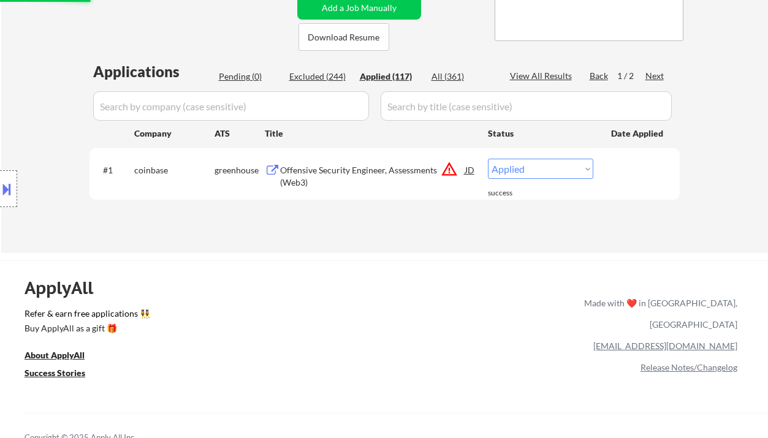
select select ""applied""
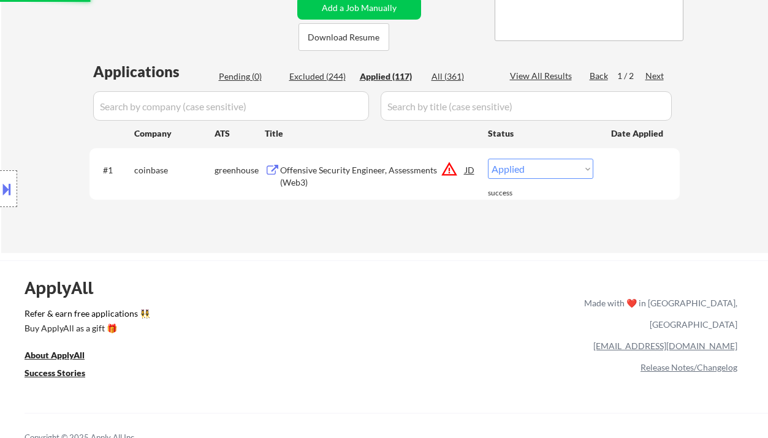
select select ""applied""
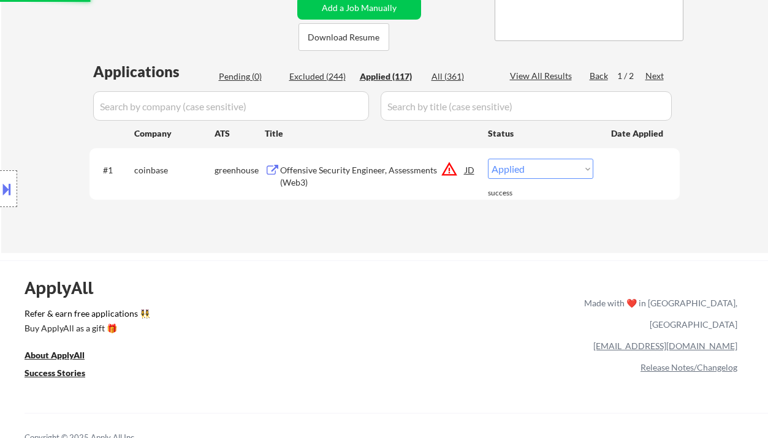
select select ""applied""
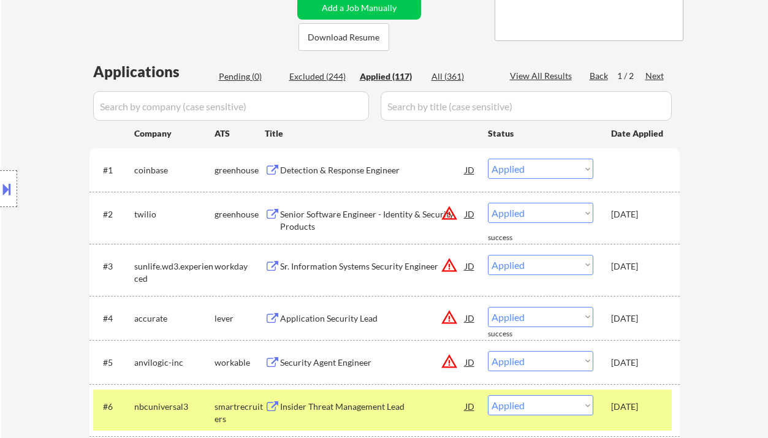
click at [44, 87] on div "Location Inclusions: remote" at bounding box center [109, 188] width 219 height 227
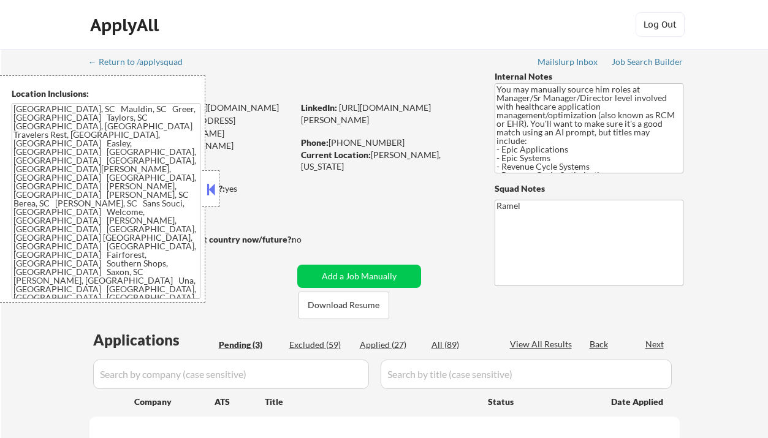
select select ""pending""
drag, startPoint x: 208, startPoint y: 183, endPoint x: 250, endPoint y: 195, distance: 43.9
click at [208, 184] on button at bounding box center [210, 189] width 13 height 18
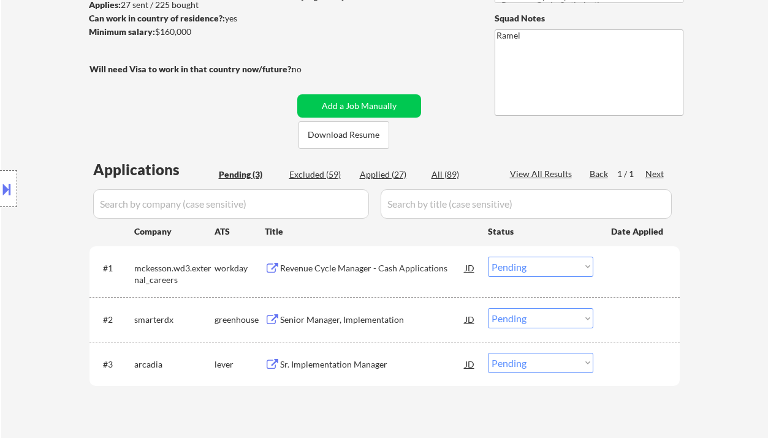
scroll to position [163, 0]
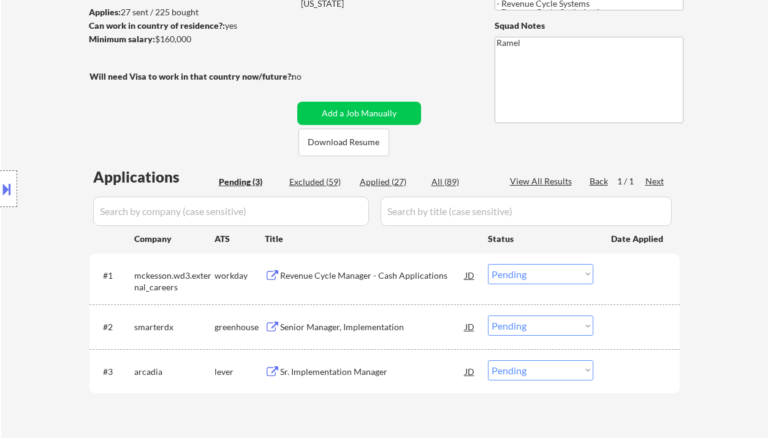
click at [34, 39] on div "← Return to /applysquad Mailslurp Inbox Job Search Builder [PERSON_NAME] User E…" at bounding box center [384, 166] width 767 height 561
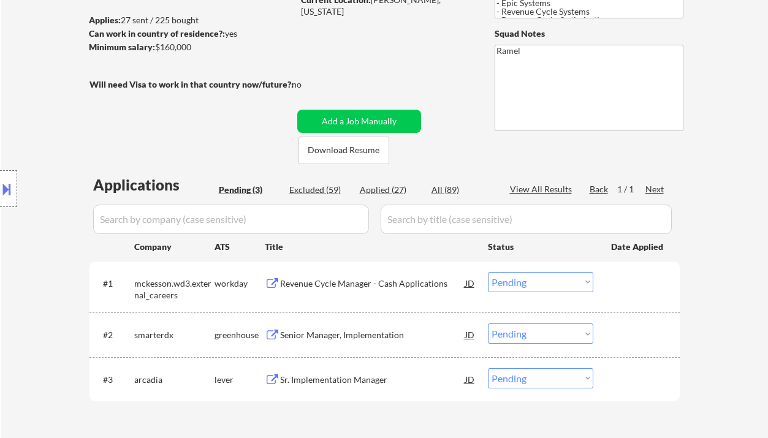
scroll to position [0, 0]
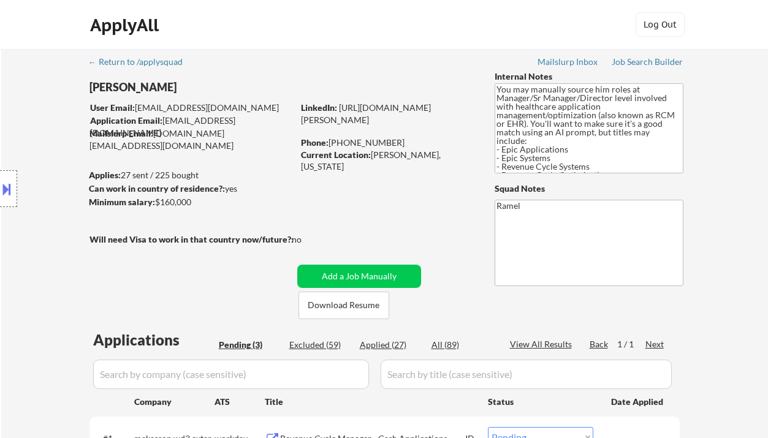
click at [45, 138] on div "Location Inclusions: [GEOGRAPHIC_DATA], [GEOGRAPHIC_DATA] Mauldin, [GEOGRAPHIC_…" at bounding box center [109, 188] width 219 height 227
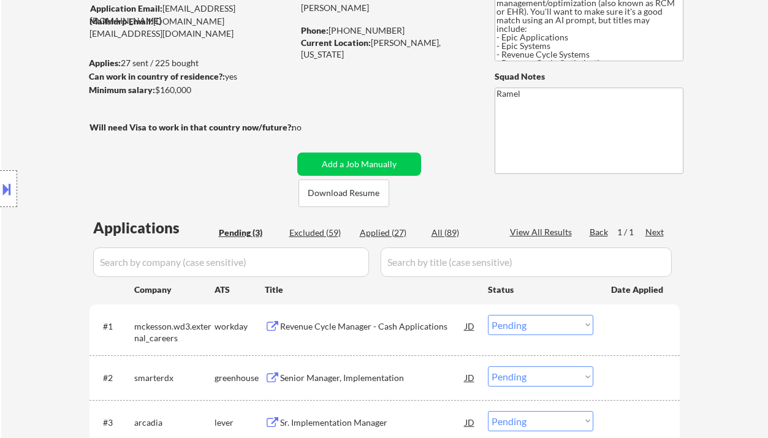
scroll to position [163, 0]
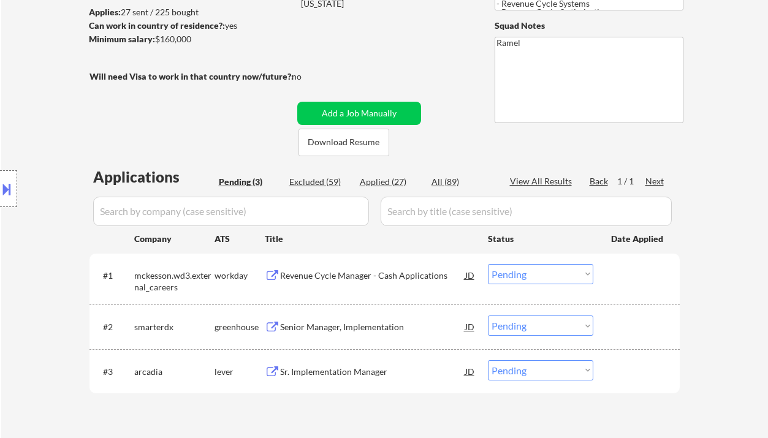
click at [362, 369] on div "Sr. Implementation Manager" at bounding box center [372, 372] width 185 height 12
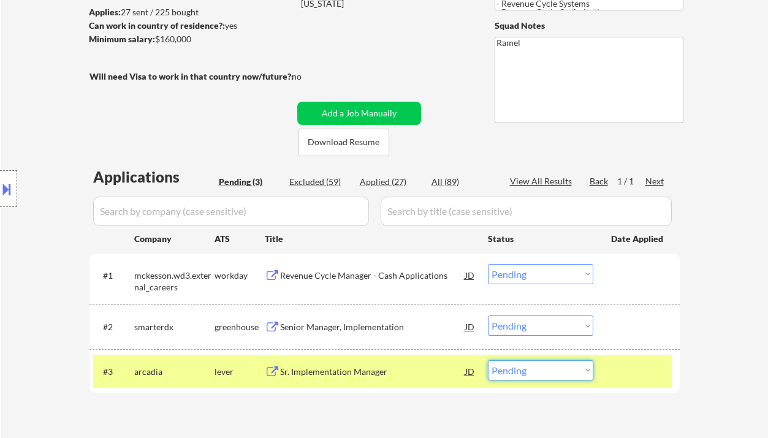
drag, startPoint x: 520, startPoint y: 363, endPoint x: 524, endPoint y: 368, distance: 6.6
click at [520, 363] on select "Choose an option... Pending Applied Excluded (Questions) Excluded (Expired) Exc…" at bounding box center [540, 370] width 105 height 20
select select ""excluded__salary_""
click at [488, 360] on select "Choose an option... Pending Applied Excluded (Questions) Excluded (Expired) Exc…" at bounding box center [540, 370] width 105 height 20
click at [380, 329] on div "Senior Manager, Implementation" at bounding box center [372, 327] width 185 height 12
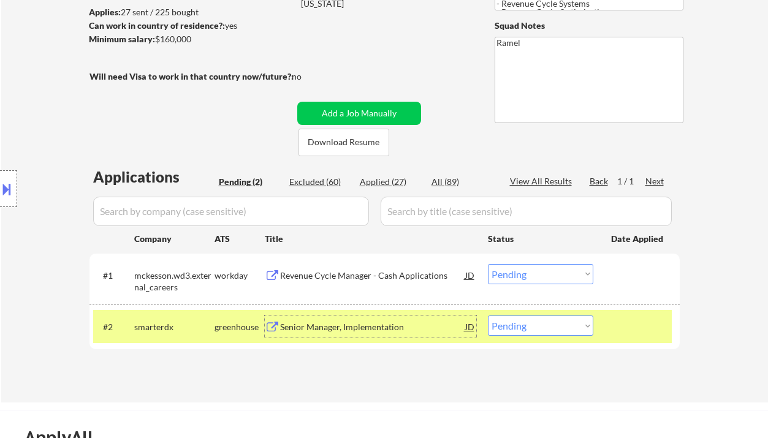
click at [526, 335] on select "Choose an option... Pending Applied Excluded (Questions) Excluded (Expired) Exc…" at bounding box center [540, 326] width 105 height 20
select select ""excluded""
click at [488, 316] on select "Choose an option... Pending Applied Excluded (Questions) Excluded (Expired) Exc…" at bounding box center [540, 326] width 105 height 20
click at [383, 279] on div "Revenue Cycle Manager - Cash Applications" at bounding box center [372, 276] width 185 height 12
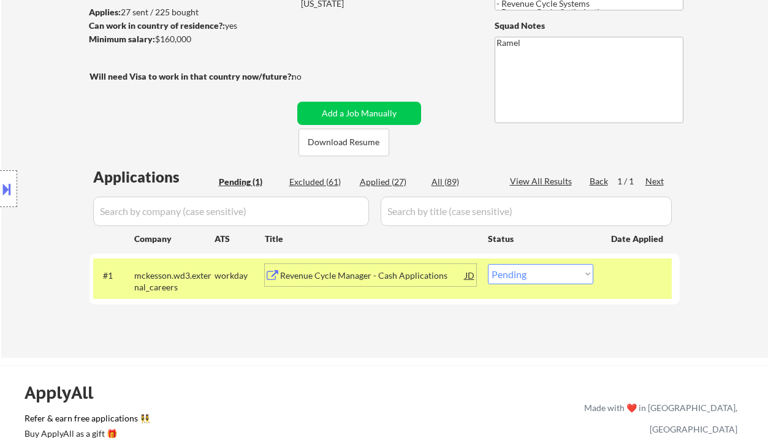
drag, startPoint x: 505, startPoint y: 262, endPoint x: 513, endPoint y: 273, distance: 13.8
click at [507, 262] on div "#1 mckesson.wd3.external_careers workday Revenue Cycle Manager - Cash Applicati…" at bounding box center [382, 279] width 578 height 40
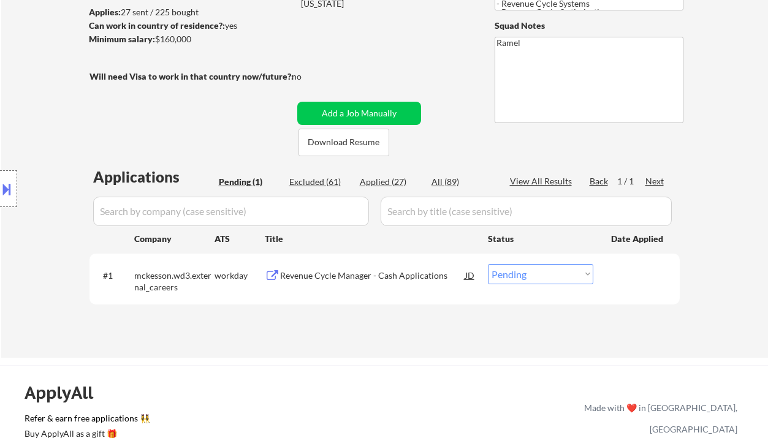
click at [528, 272] on select "Choose an option... Pending Applied Excluded (Questions) Excluded (Expired) Exc…" at bounding box center [540, 274] width 105 height 20
select select ""excluded__salary_""
click at [488, 264] on select "Choose an option... Pending Applied Excluded (Questions) Excluded (Expired) Exc…" at bounding box center [540, 274] width 105 height 20
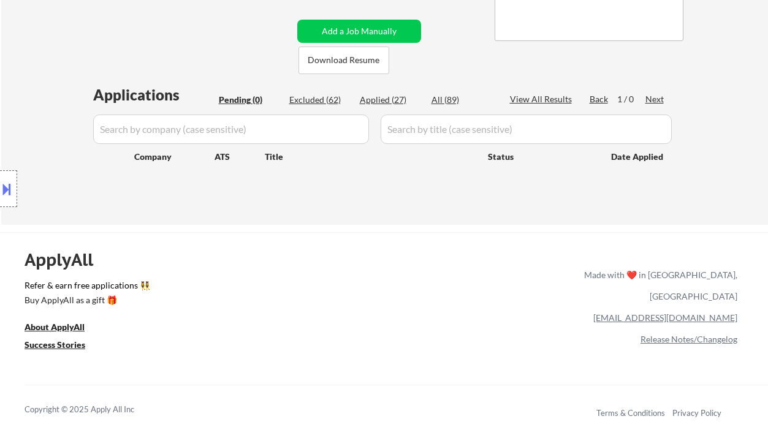
scroll to position [81, 0]
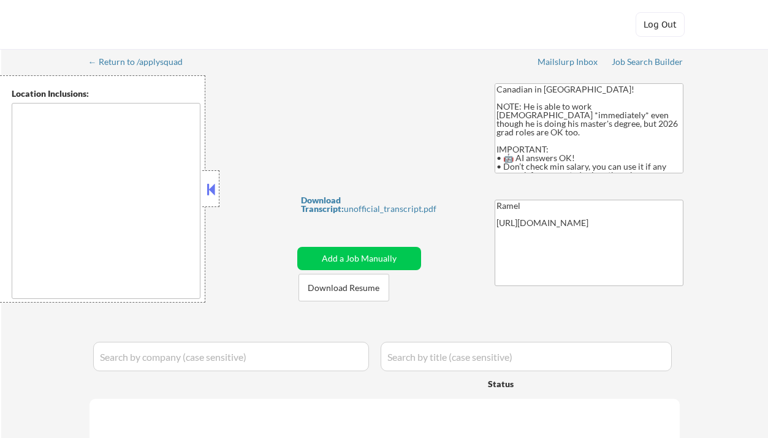
type textarea "country:[GEOGRAPHIC_DATA]"
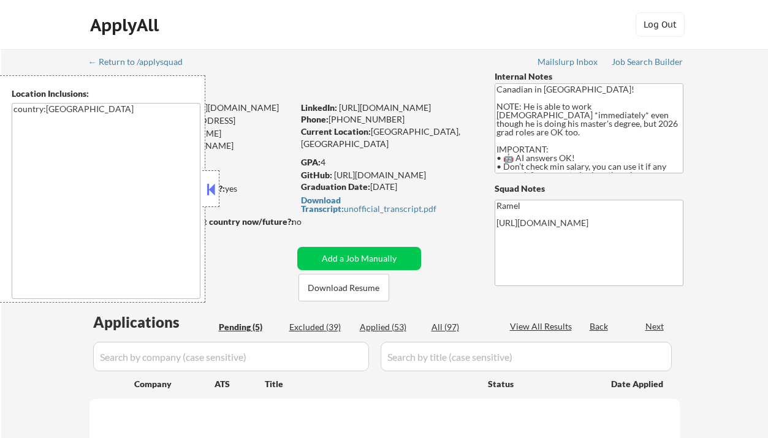
select select ""pending""
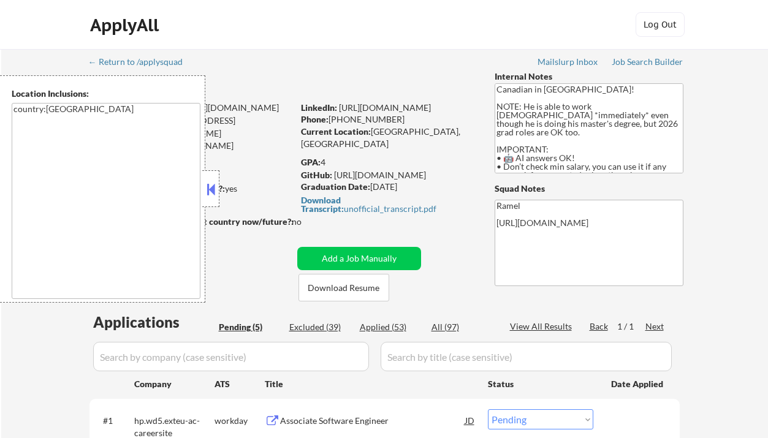
click at [214, 187] on button at bounding box center [210, 189] width 13 height 18
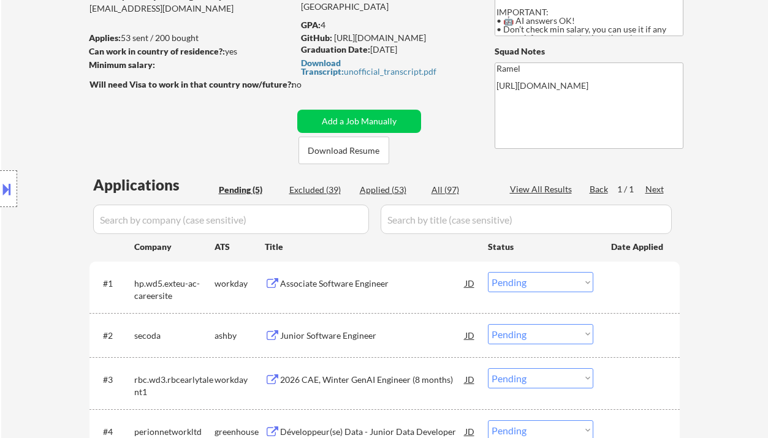
scroll to position [245, 0]
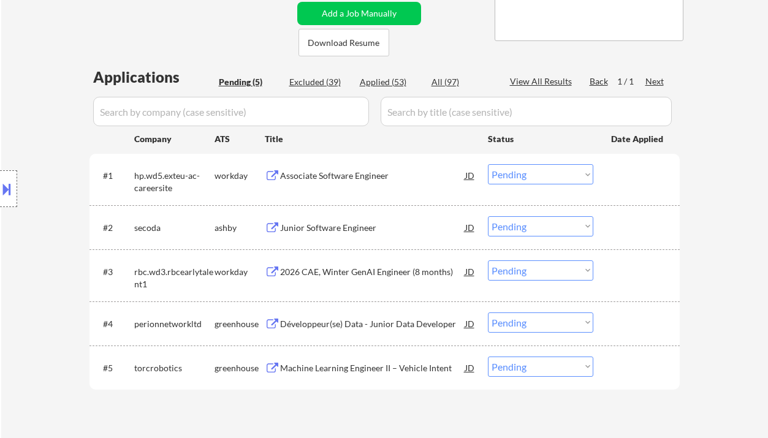
click at [45, 115] on div "Location Inclusions: country:[GEOGRAPHIC_DATA]" at bounding box center [109, 188] width 219 height 227
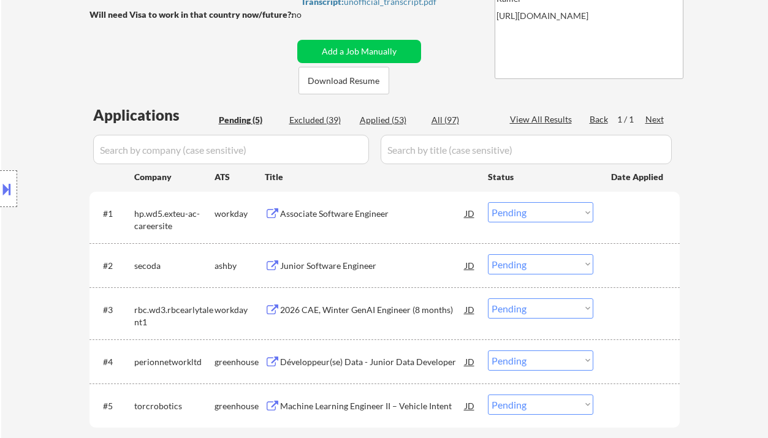
scroll to position [0, 0]
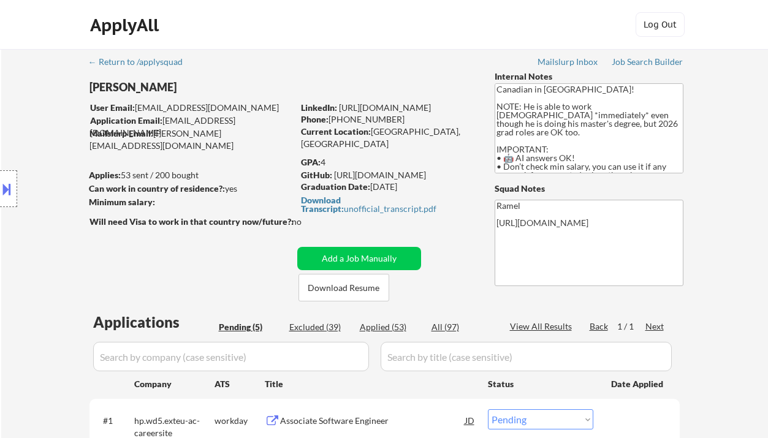
click at [40, 138] on div "Location Inclusions: country:[GEOGRAPHIC_DATA]" at bounding box center [109, 188] width 219 height 227
click at [15, 224] on div "Location Inclusions: country:[GEOGRAPHIC_DATA]" at bounding box center [109, 188] width 219 height 227
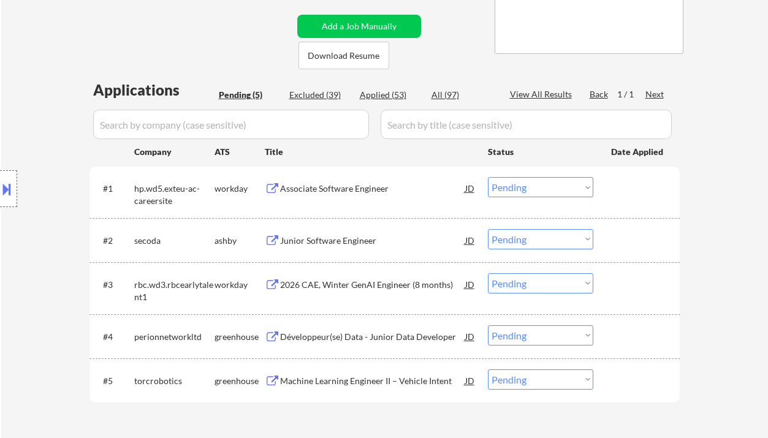
scroll to position [245, 0]
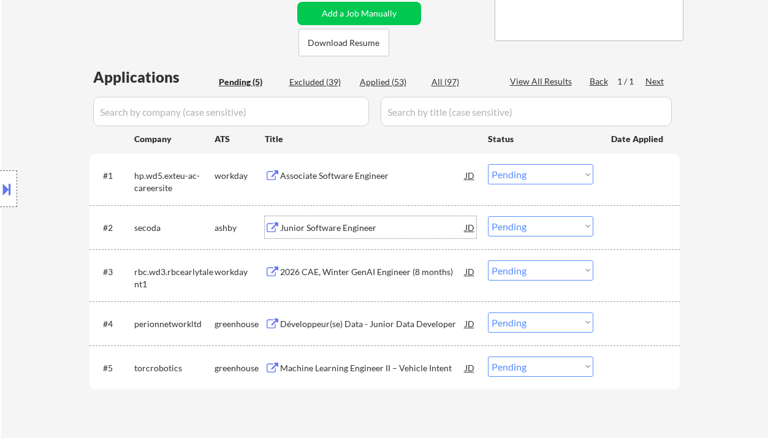
click at [343, 226] on div "Junior Software Engineer" at bounding box center [372, 228] width 185 height 12
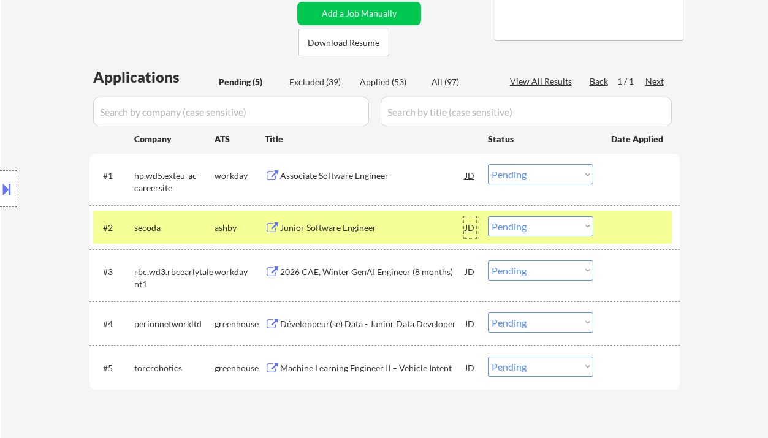
click at [470, 229] on div "JD" at bounding box center [470, 227] width 12 height 22
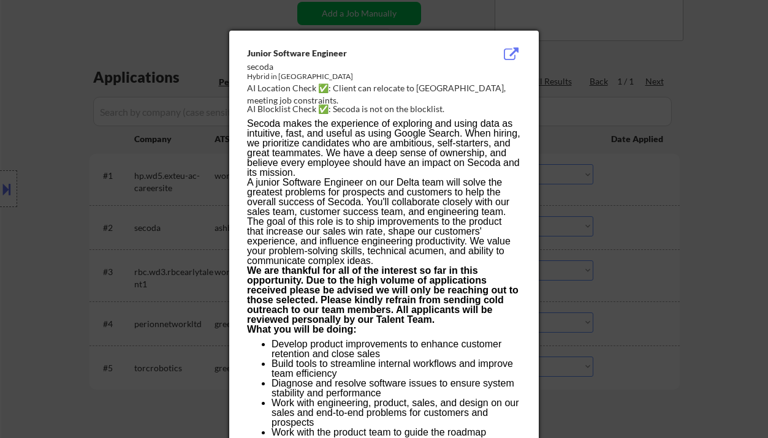
click at [660, 250] on div at bounding box center [384, 219] width 768 height 438
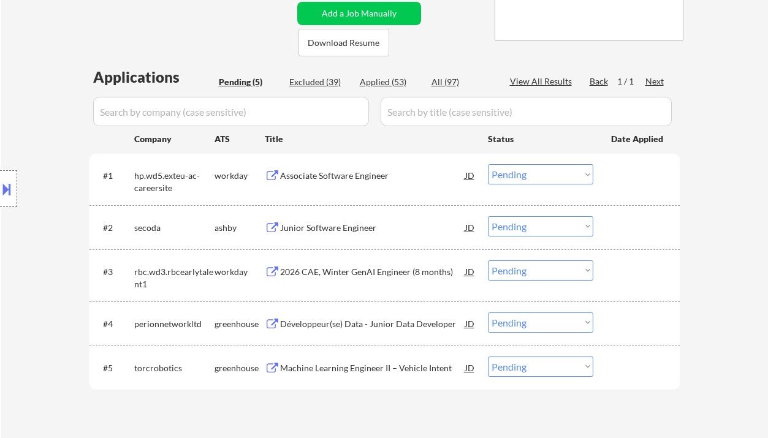
click at [12, 184] on button at bounding box center [6, 189] width 13 height 20
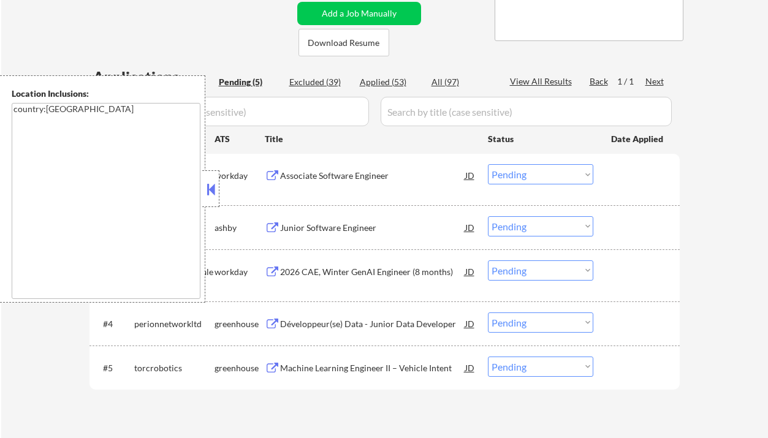
click at [213, 189] on button at bounding box center [210, 189] width 13 height 18
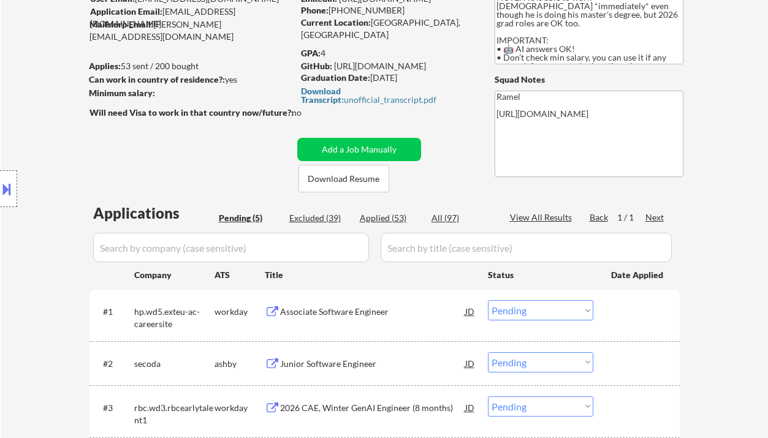
scroll to position [81, 0]
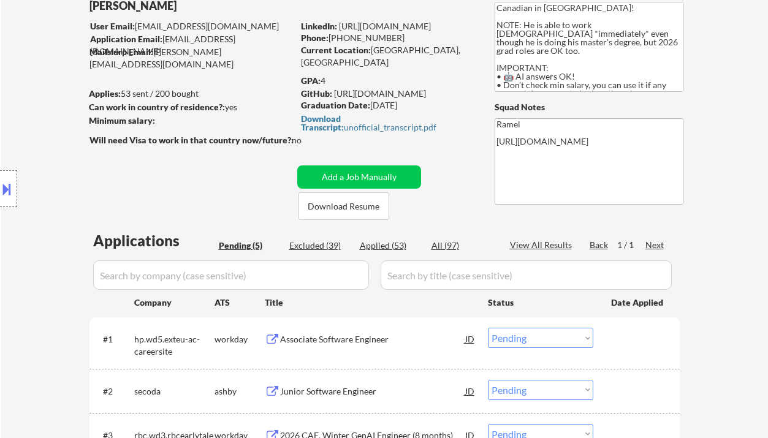
drag, startPoint x: 29, startPoint y: 53, endPoint x: 53, endPoint y: 49, distance: 24.2
click at [29, 53] on div "← Return to /applysquad Mailslurp Inbox Job Search Builder Abdelrhman Elrawy Us…" at bounding box center [384, 287] width 767 height 639
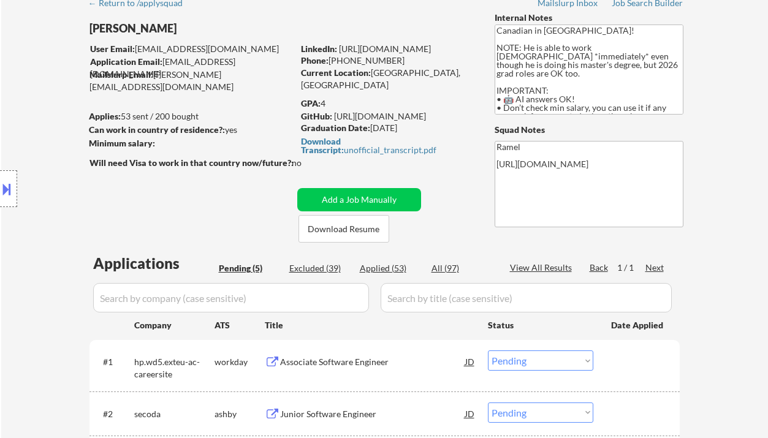
scroll to position [52, 0]
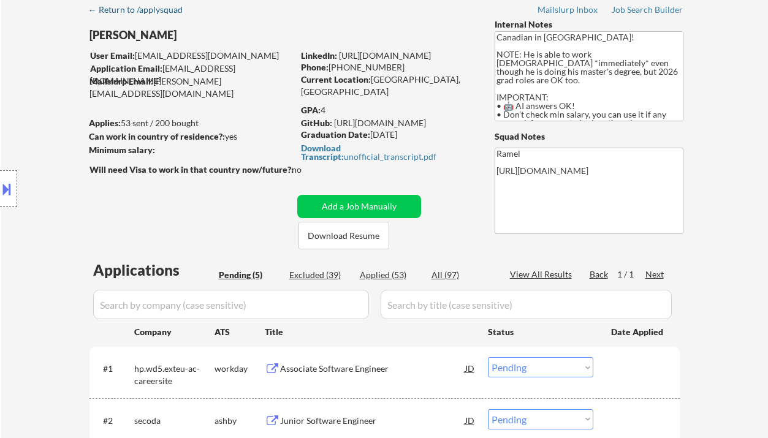
drag, startPoint x: 124, startPoint y: 3, endPoint x: 94, endPoint y: 7, distance: 30.2
click at [94, 7] on div "← Return to /applysquad Mailslurp Inbox Job Search Builder Abdelrhman Elrawy Us…" at bounding box center [385, 311] width 612 height 629
click at [98, 31] on div "Abdelrhman Elrawy" at bounding box center [215, 35] width 252 height 15
drag, startPoint x: 89, startPoint y: 32, endPoint x: 198, endPoint y: 33, distance: 108.5
click at [198, 33] on div "Abdelrhman Elrawy" at bounding box center [215, 35] width 252 height 15
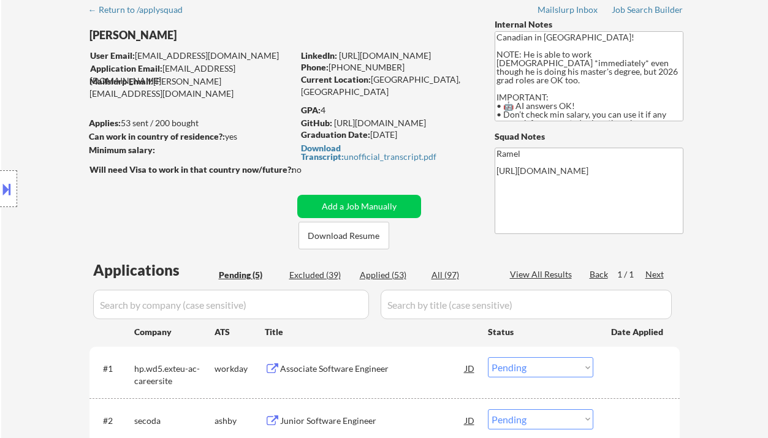
copy div "Abdelrhman Elrawy"
click at [61, 151] on div "Location Inclusions: country:CA" at bounding box center [109, 188] width 219 height 227
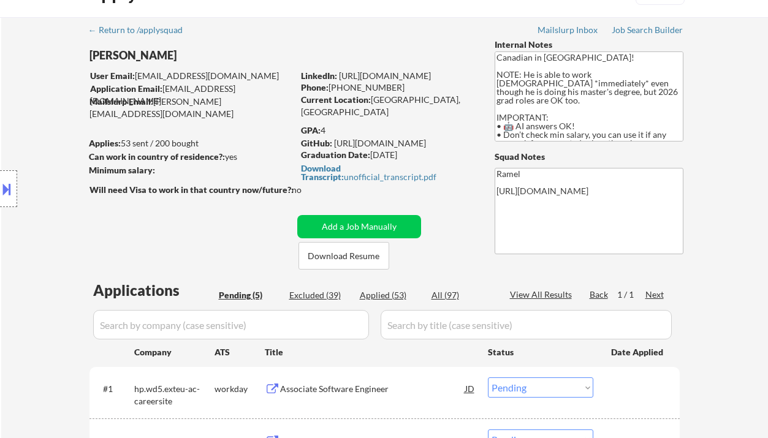
scroll to position [0, 0]
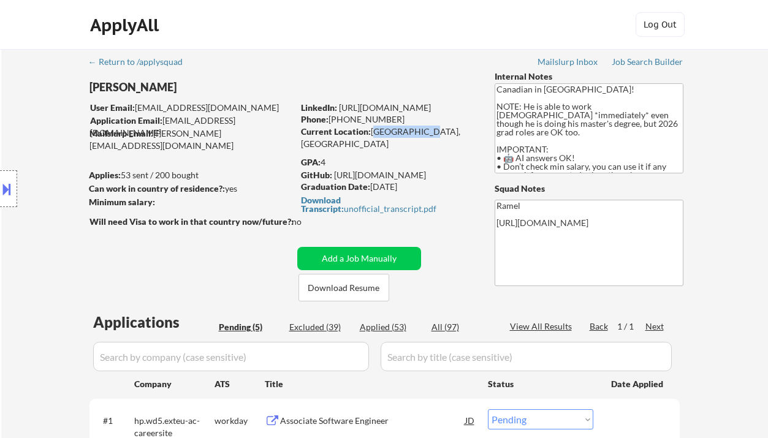
drag, startPoint x: 372, startPoint y: 129, endPoint x: 401, endPoint y: 110, distance: 35.3
click at [420, 130] on div "Current Location: Waterloo, Ontario" at bounding box center [387, 138] width 173 height 24
copy div "Waterloo, On"
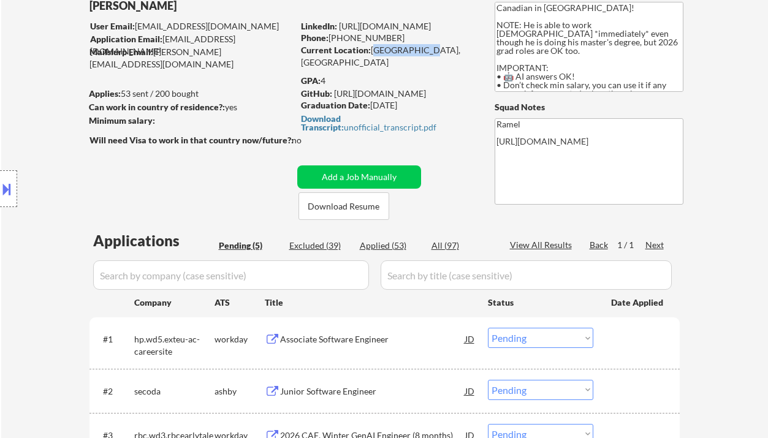
scroll to position [245, 0]
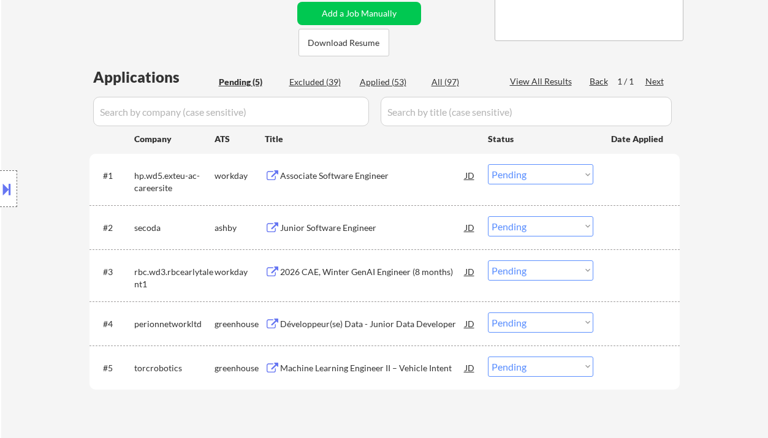
click at [45, 129] on div "Location Inclusions: country:CA" at bounding box center [109, 188] width 219 height 227
click at [520, 230] on select "Choose an option... Pending Applied Excluded (Questions) Excluded (Expired) Exc…" at bounding box center [540, 226] width 105 height 20
click at [488, 216] on select "Choose an option... Pending Applied Excluded (Questions) Excluded (Expired) Exc…" at bounding box center [540, 226] width 105 height 20
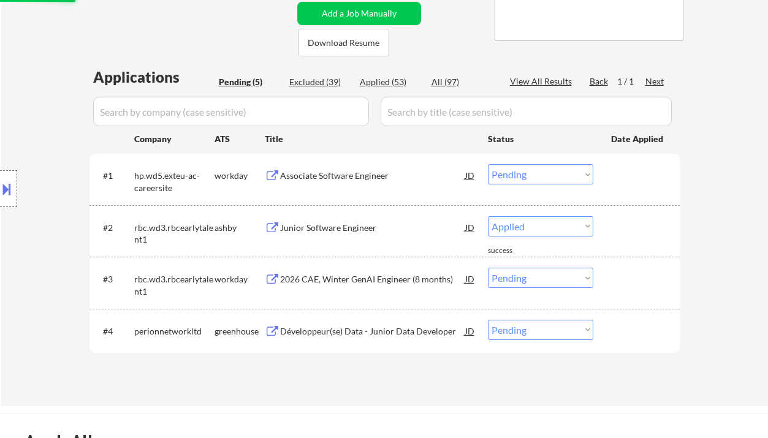
select select ""pending""
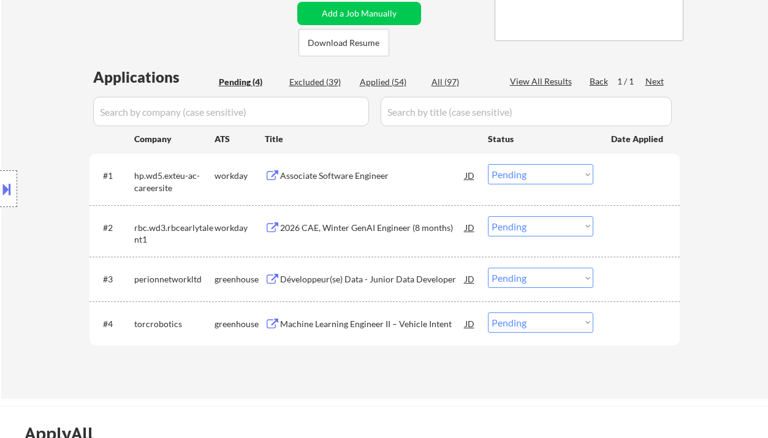
click at [340, 285] on div "Développeur(se) Data - Junior Data Developer" at bounding box center [372, 279] width 185 height 12
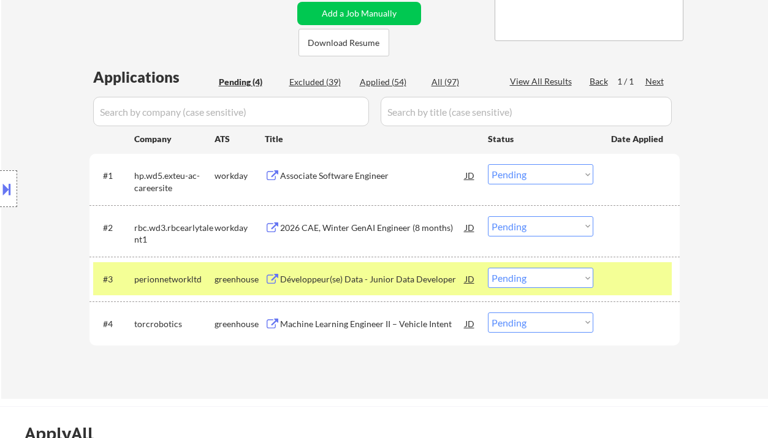
drag, startPoint x: 34, startPoint y: 228, endPoint x: 58, endPoint y: 225, distance: 23.4
click at [34, 228] on div "Location Inclusions: country:CA" at bounding box center [109, 188] width 219 height 227
click at [539, 278] on select "Choose an option... Pending Applied Excluded (Questions) Excluded (Expired) Exc…" at bounding box center [540, 278] width 105 height 20
click at [488, 268] on select "Choose an option... Pending Applied Excluded (Questions) Excluded (Expired) Exc…" at bounding box center [540, 278] width 105 height 20
click at [347, 172] on div "Associate Software Engineer" at bounding box center [372, 176] width 185 height 12
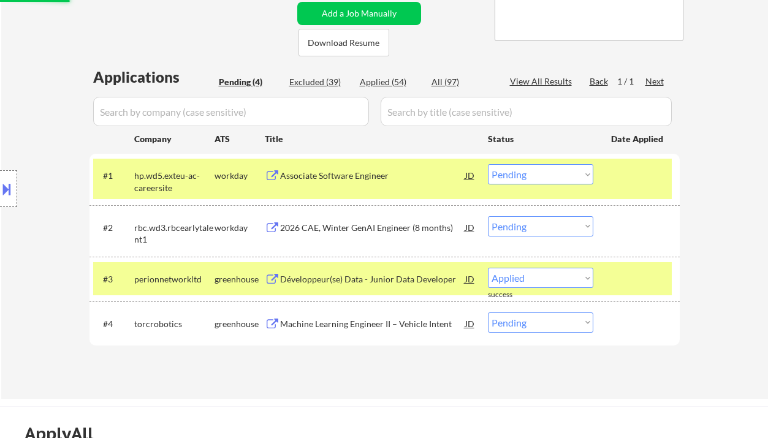
select select ""pending""
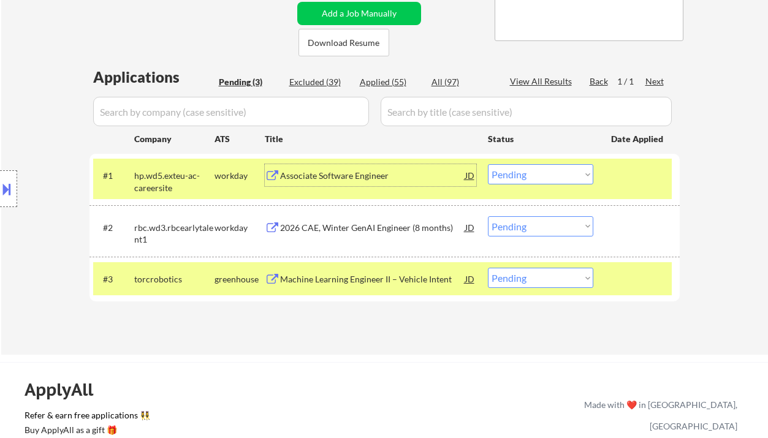
click at [11, 187] on button at bounding box center [6, 189] width 13 height 20
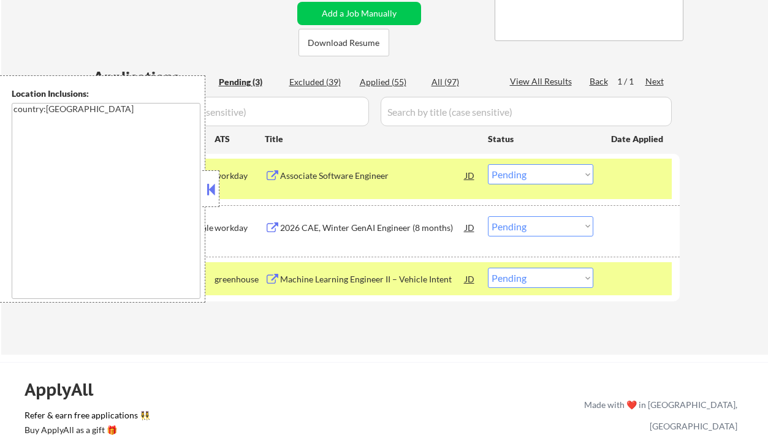
click at [206, 189] on button at bounding box center [210, 189] width 13 height 18
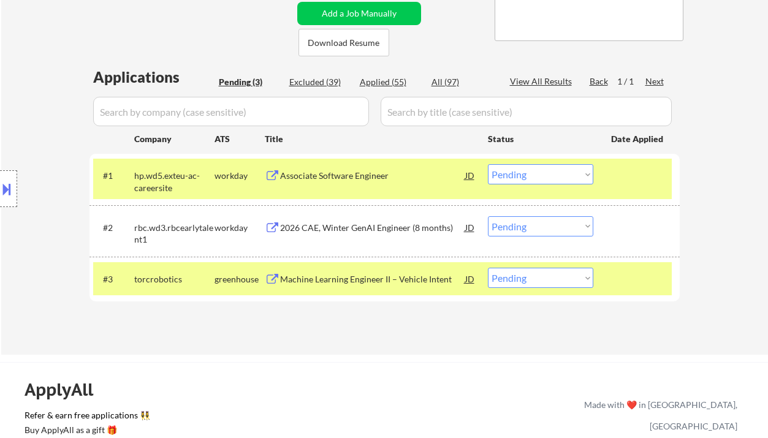
click at [468, 176] on div "JD" at bounding box center [470, 175] width 12 height 22
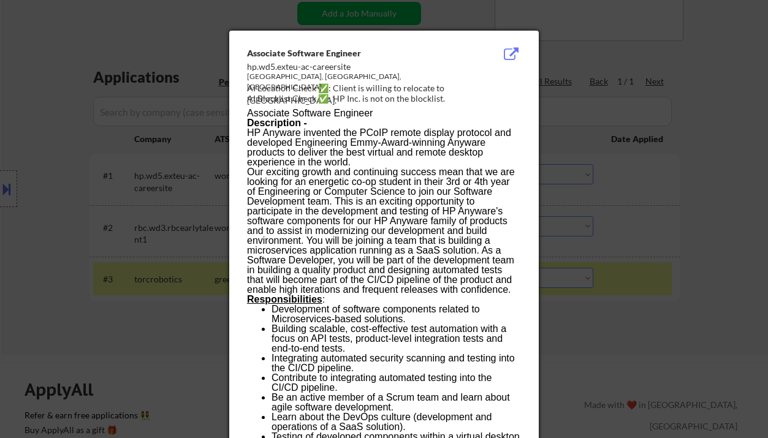
click at [716, 188] on div at bounding box center [384, 219] width 768 height 438
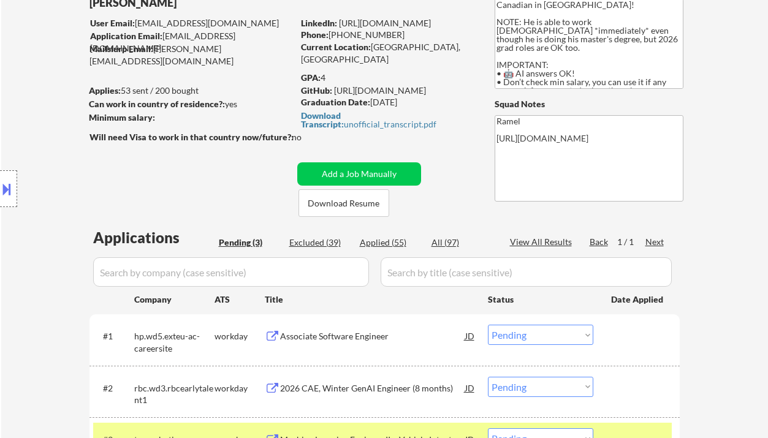
scroll to position [81, 0]
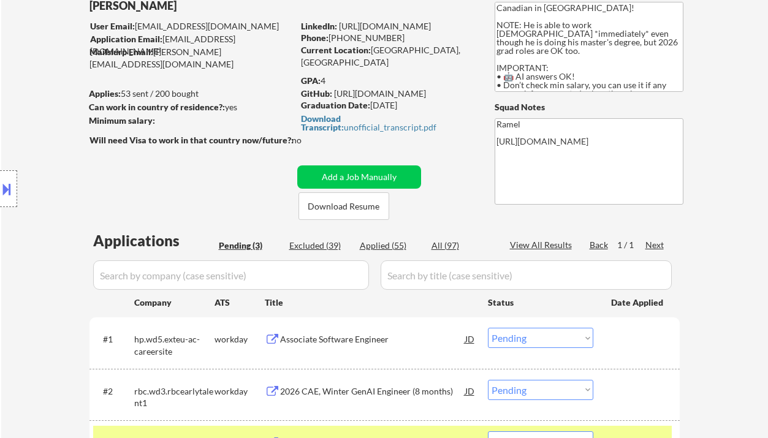
drag, startPoint x: 400, startPoint y: 38, endPoint x: 304, endPoint y: 13, distance: 99.4
click at [336, 38] on div "Phone: +1 (416) 357-8105" at bounding box center [387, 38] width 173 height 12
copy div "1 (416) 357-8105"
click at [339, 343] on div "Associate Software Engineer" at bounding box center [372, 339] width 185 height 12
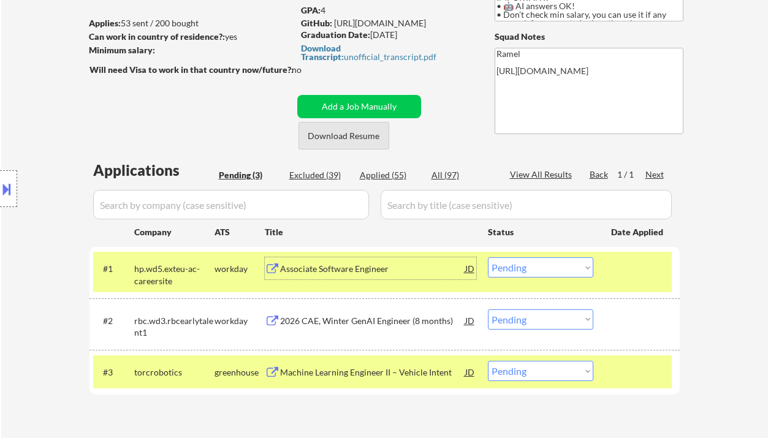
scroll to position [163, 0]
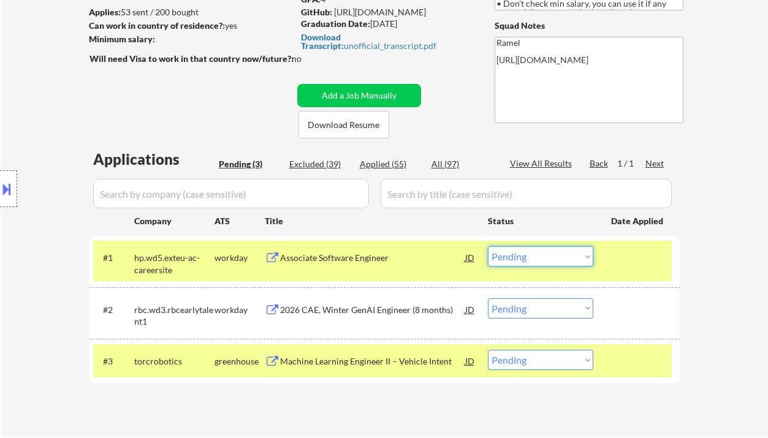
click at [528, 261] on select "Choose an option... Pending Applied Excluded (Questions) Excluded (Expired) Exc…" at bounding box center [540, 256] width 105 height 20
click at [488, 246] on select "Choose an option... Pending Applied Excluded (Questions) Excluded (Expired) Exc…" at bounding box center [540, 256] width 105 height 20
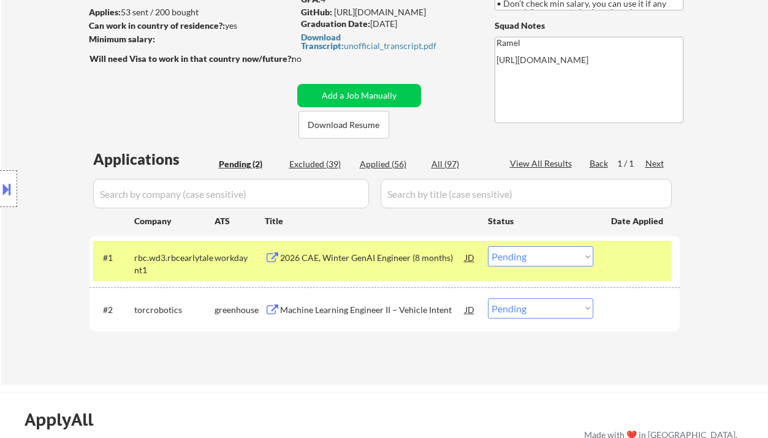
click at [370, 256] on div "2026 CAE, Winter GenAI Engineer (8 months)" at bounding box center [372, 258] width 185 height 12
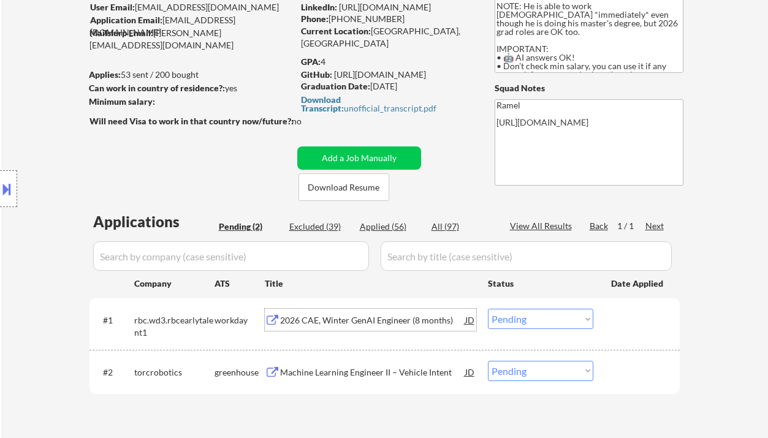
scroll to position [81, 0]
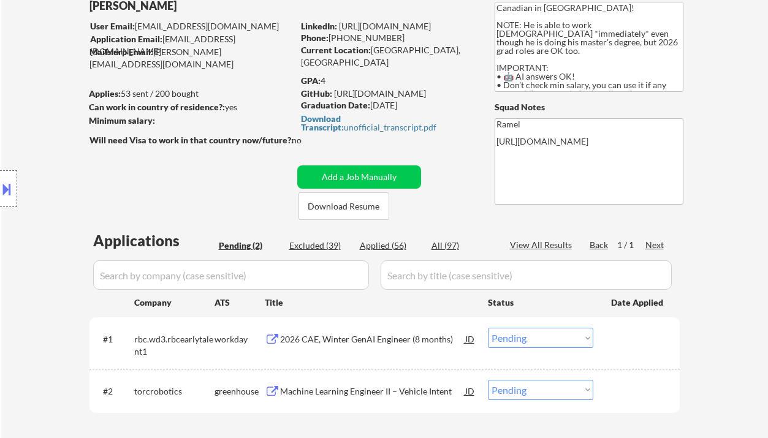
drag, startPoint x: 398, startPoint y: 38, endPoint x: 335, endPoint y: 37, distance: 63.7
click at [335, 37] on div "Phone: +1 (416) 357-8105" at bounding box center [387, 38] width 173 height 12
copy div "1 (416) 357-8105"
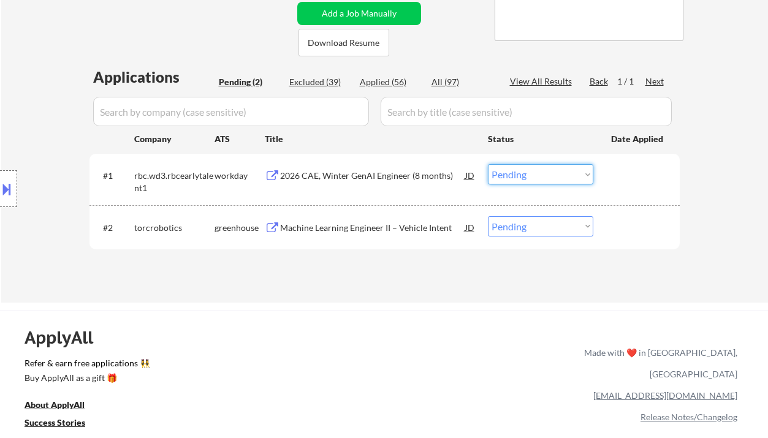
drag, startPoint x: 524, startPoint y: 178, endPoint x: 531, endPoint y: 183, distance: 8.0
click at [525, 178] on select "Choose an option... Pending Applied Excluded (Questions) Excluded (Expired) Exc…" at bounding box center [540, 174] width 105 height 20
click at [488, 164] on select "Choose an option... Pending Applied Excluded (Questions) Excluded (Expired) Exc…" at bounding box center [540, 174] width 105 height 20
click at [399, 234] on div "Machine Learning Engineer II – Vehicle Intent" at bounding box center [372, 227] width 185 height 22
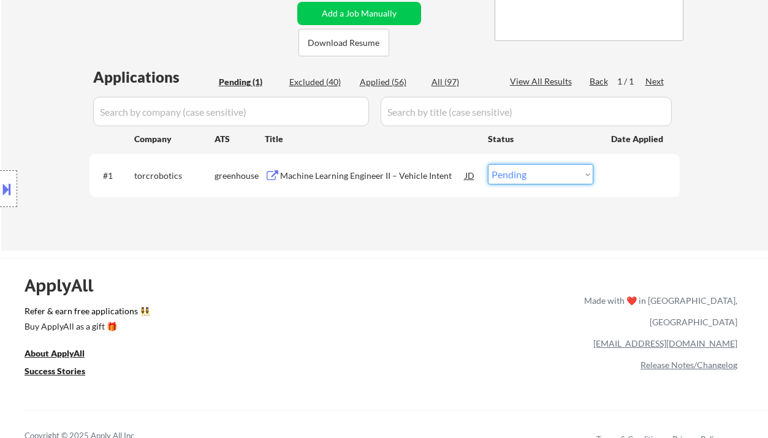
drag, startPoint x: 564, startPoint y: 165, endPoint x: 566, endPoint y: 175, distance: 9.4
click at [564, 165] on select "Choose an option... Pending Applied Excluded (Questions) Excluded (Expired) Exc…" at bounding box center [540, 174] width 105 height 20
select select ""excluded__bad_match_""
click at [488, 164] on select "Choose an option... Pending Applied Excluded (Questions) Excluded (Expired) Exc…" at bounding box center [540, 174] width 105 height 20
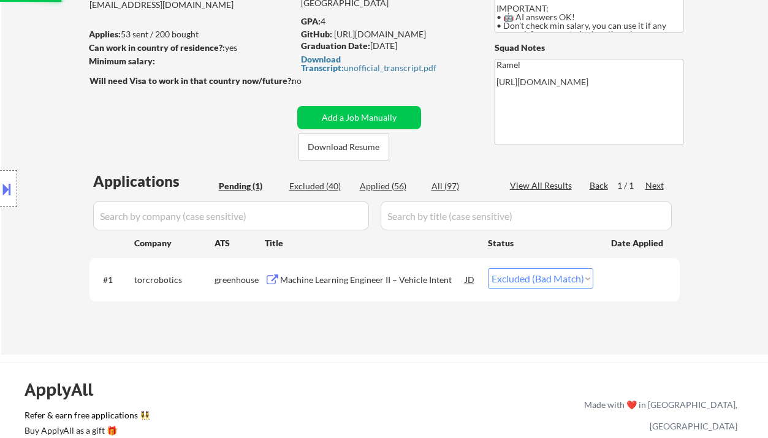
scroll to position [81, 0]
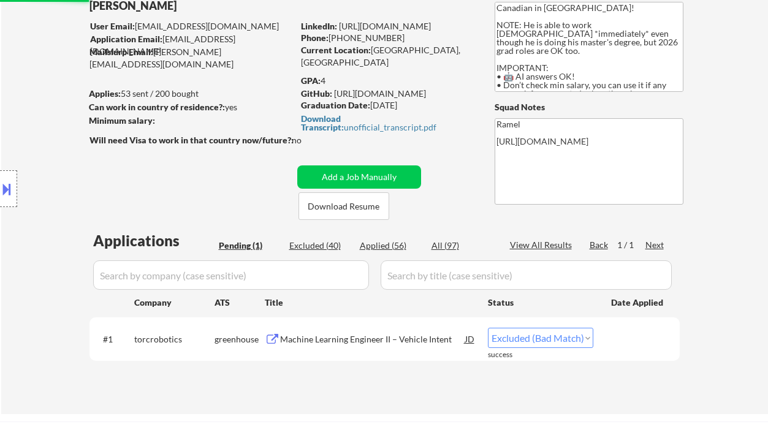
click at [387, 249] on div "Applied (56)" at bounding box center [390, 246] width 61 height 12
select select ""applied""
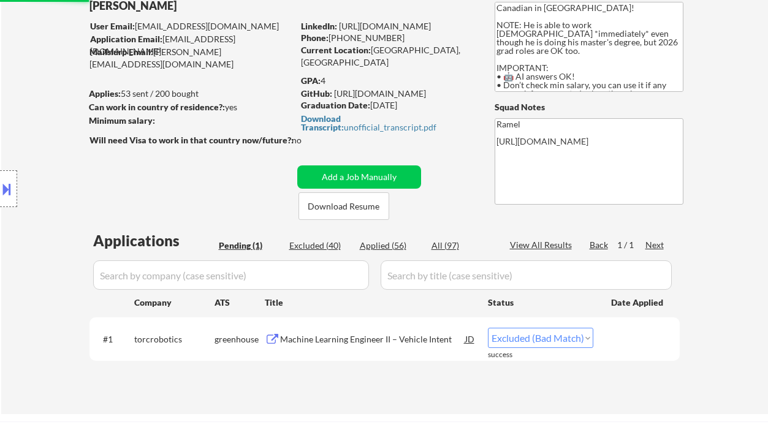
select select ""applied""
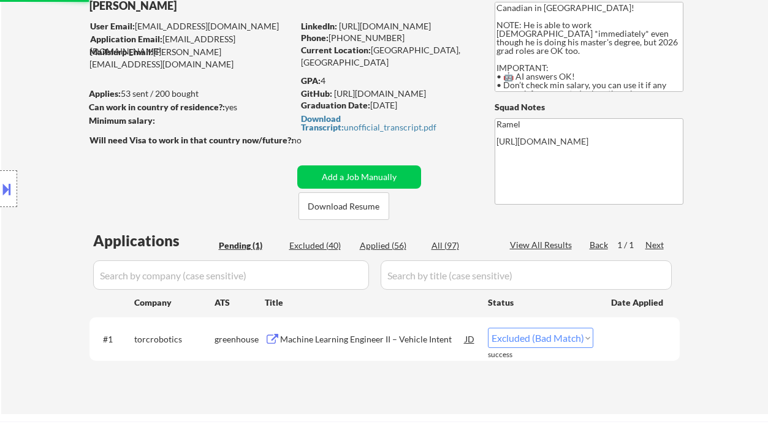
select select ""applied""
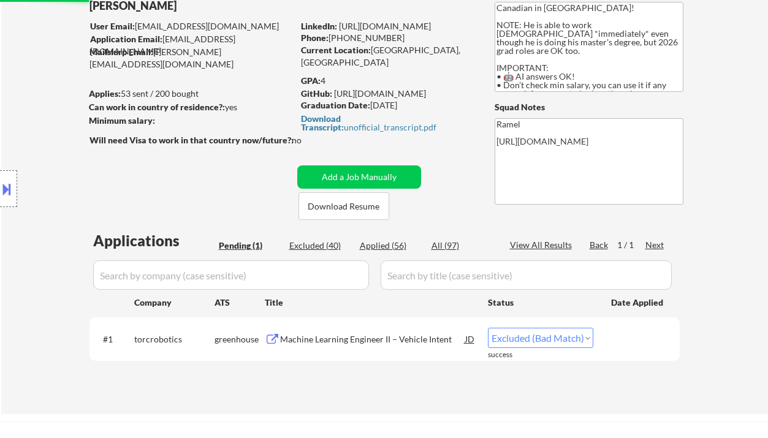
select select ""applied""
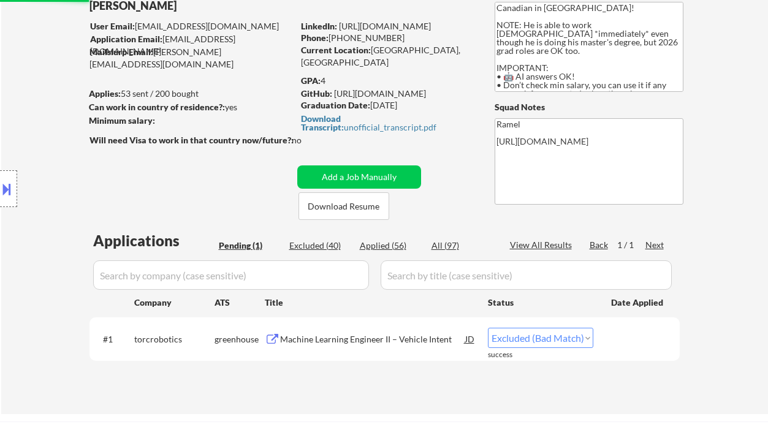
select select ""applied""
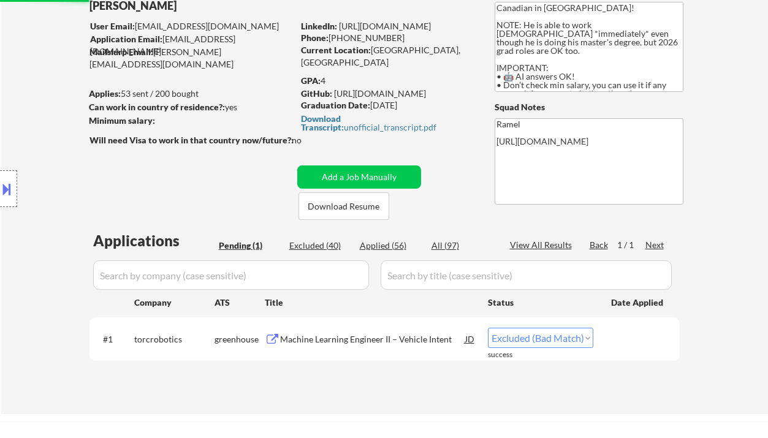
select select ""applied""
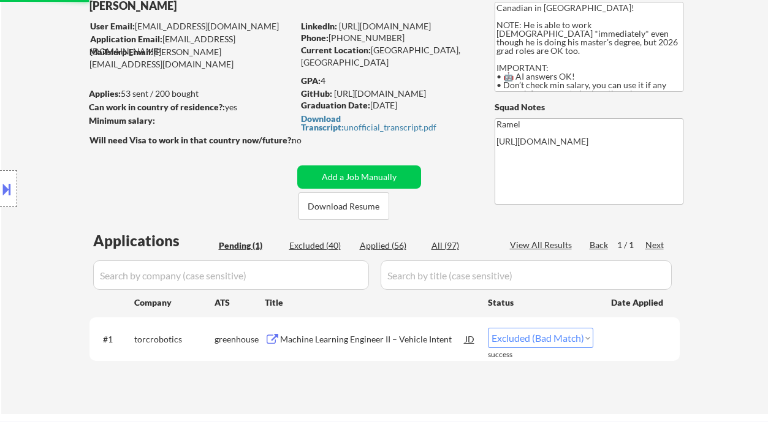
select select ""applied""
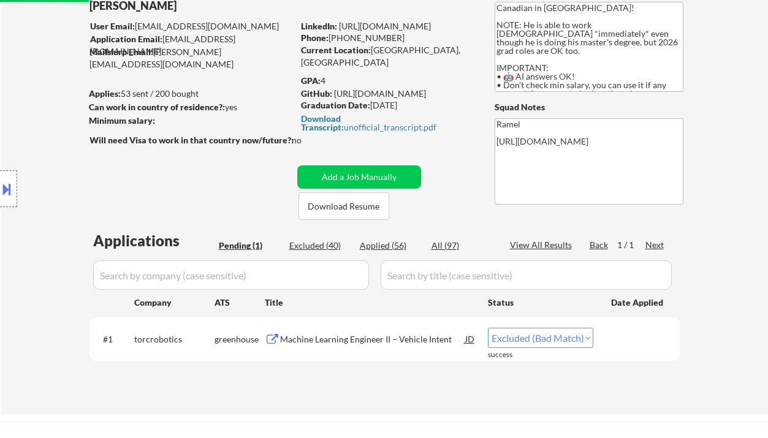
select select ""applied""
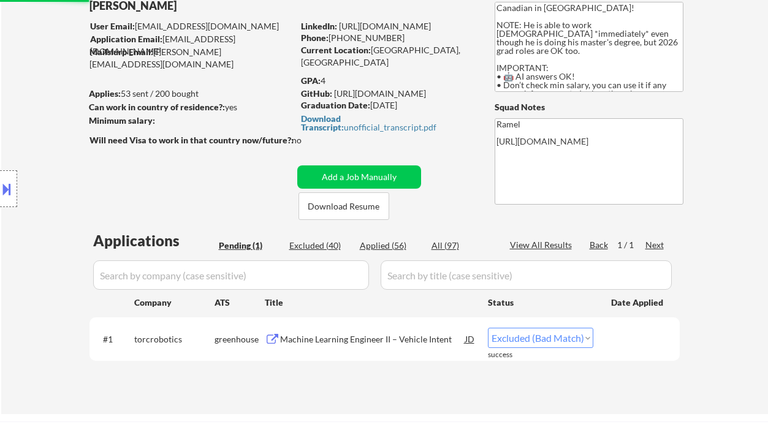
select select ""applied""
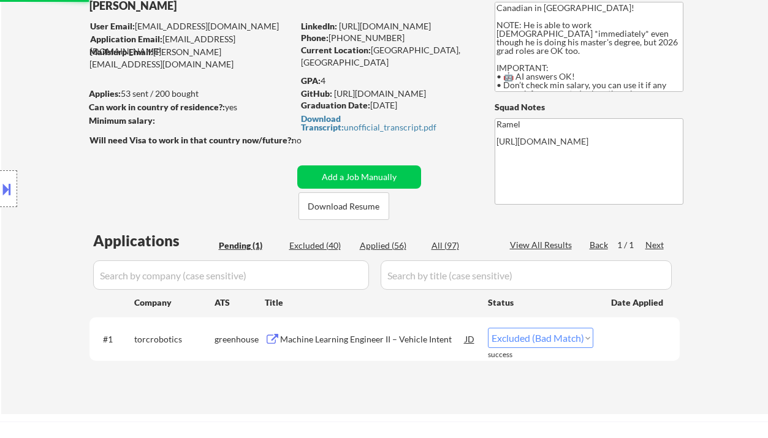
select select ""applied""
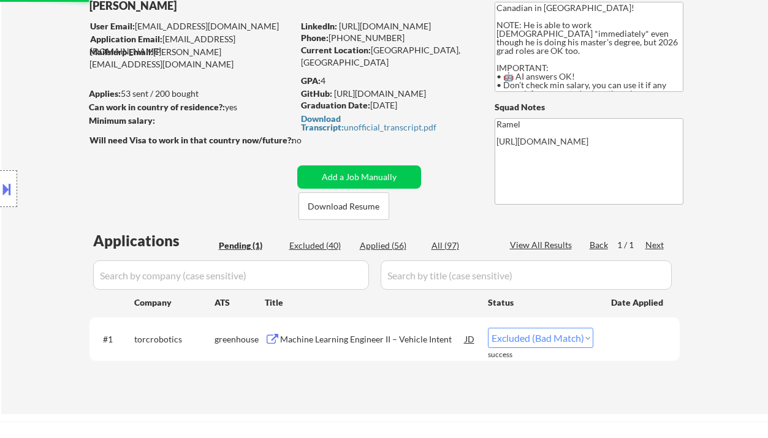
select select ""applied""
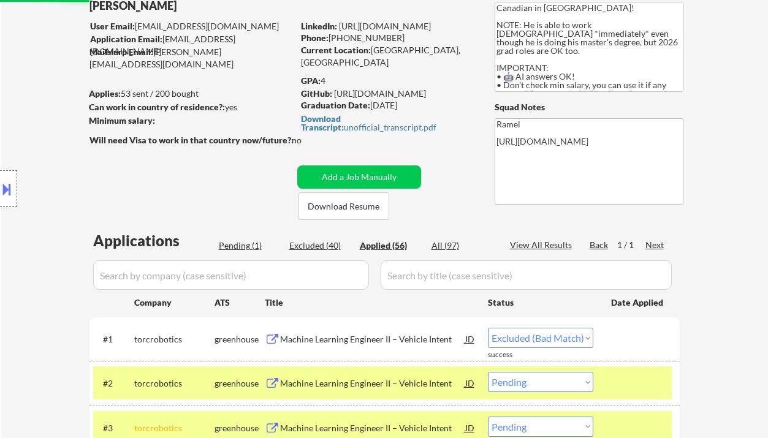
select select ""applied""
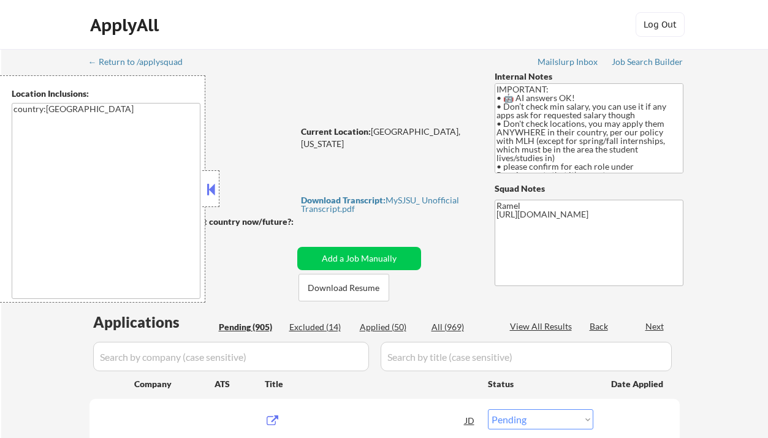
select select ""pending""
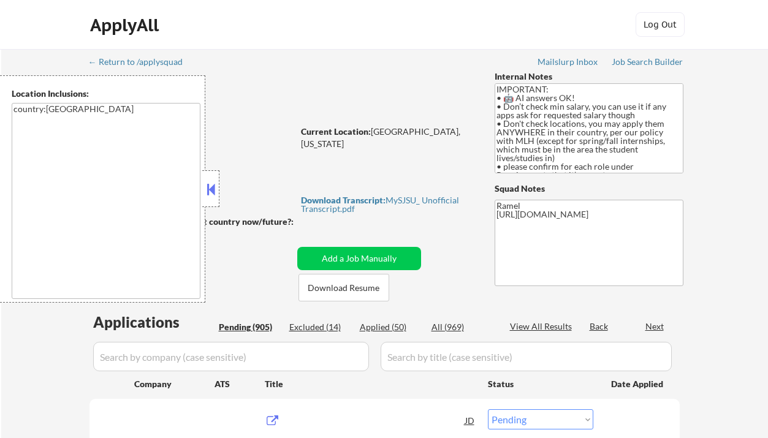
select select ""pending""
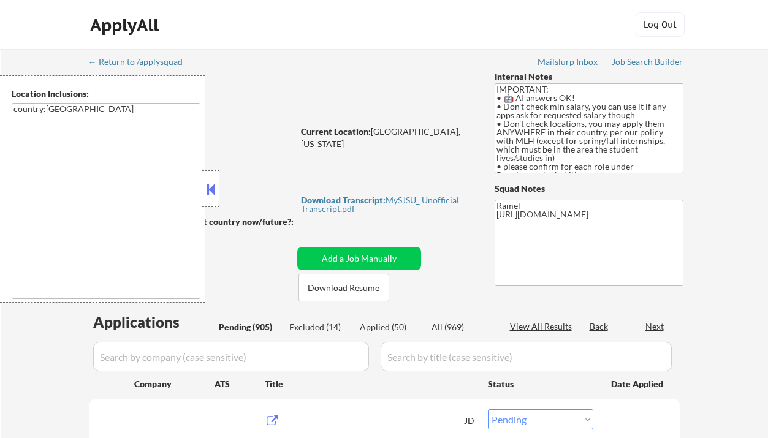
select select ""pending""
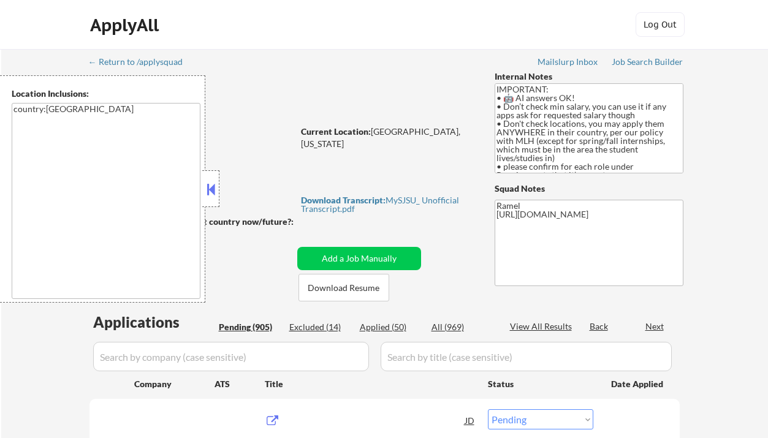
select select ""pending""
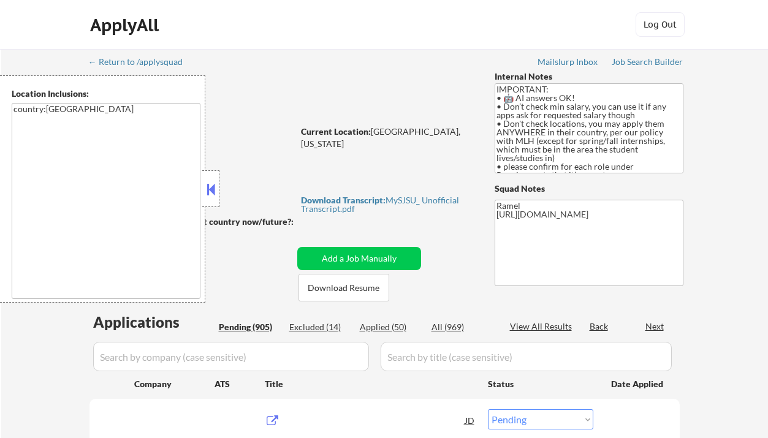
select select ""pending""
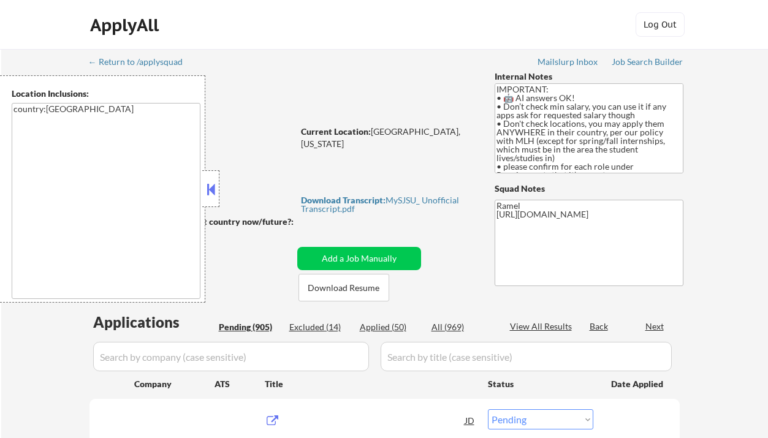
select select ""pending""
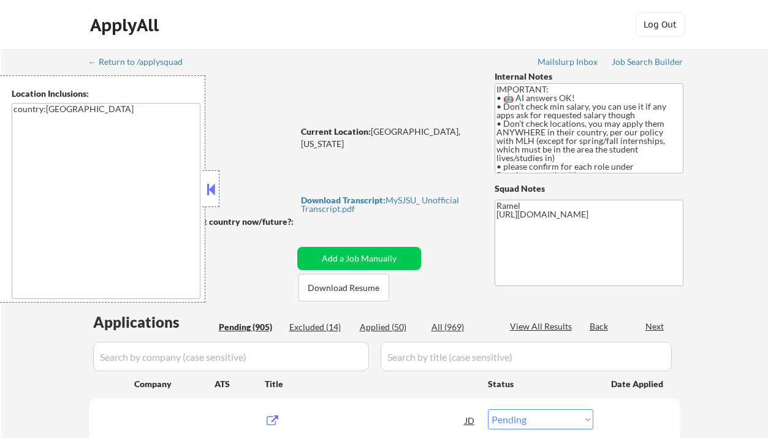
select select ""pending""
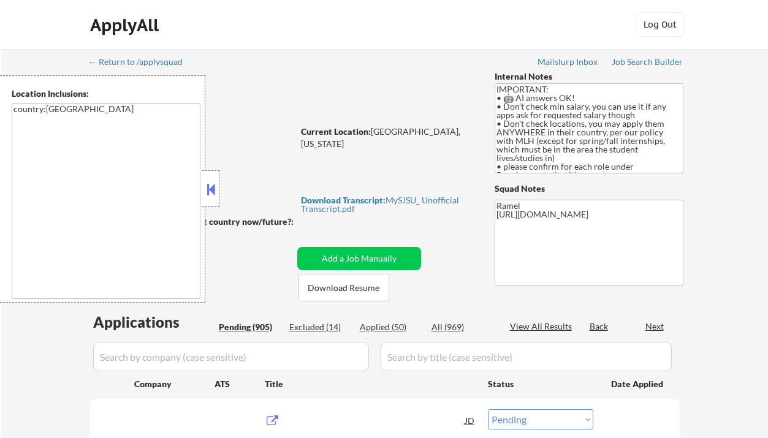
select select ""pending""
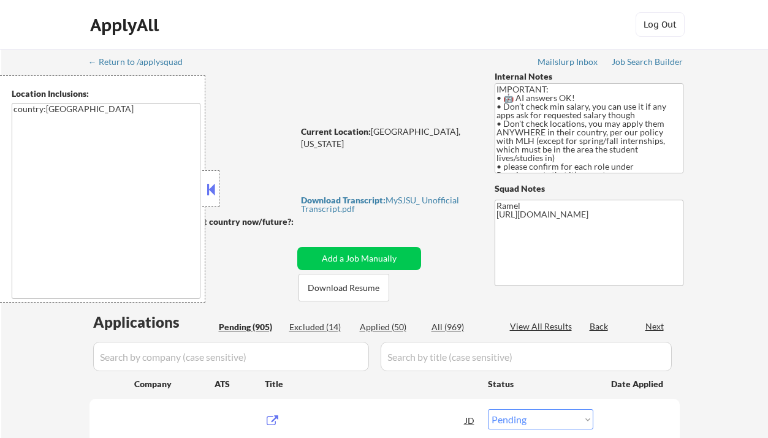
select select ""pending""
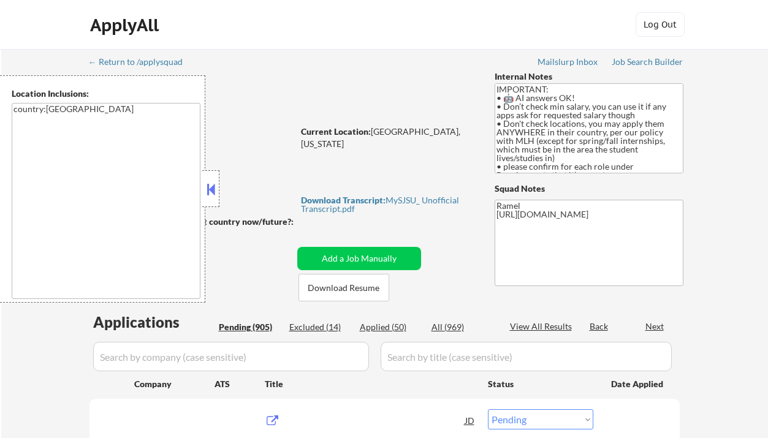
select select ""pending""
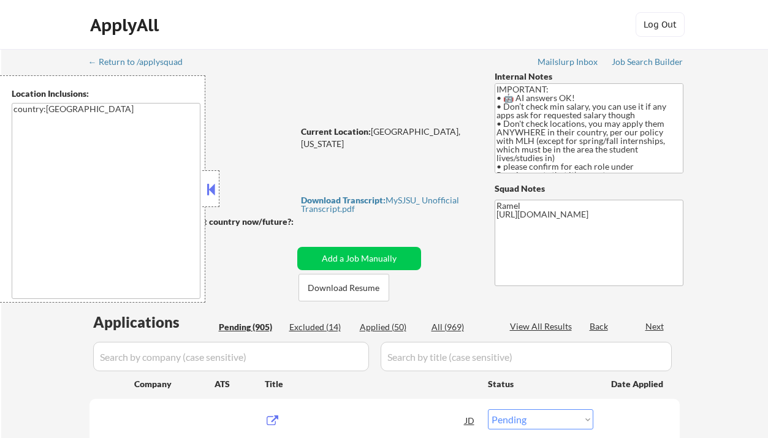
select select ""pending""
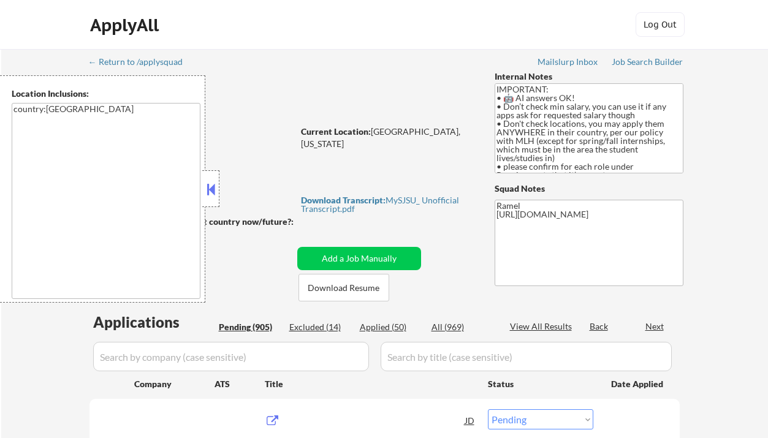
select select ""pending""
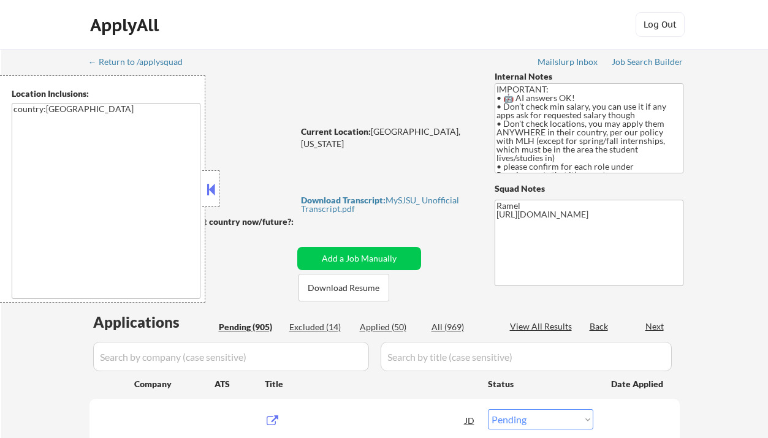
select select ""pending""
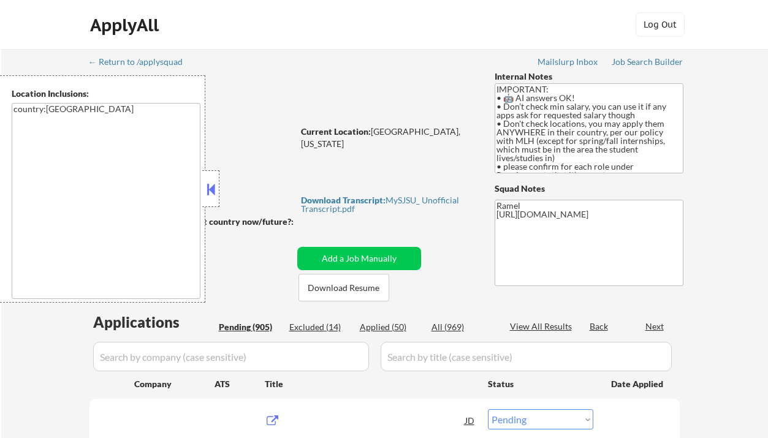
select select ""pending""
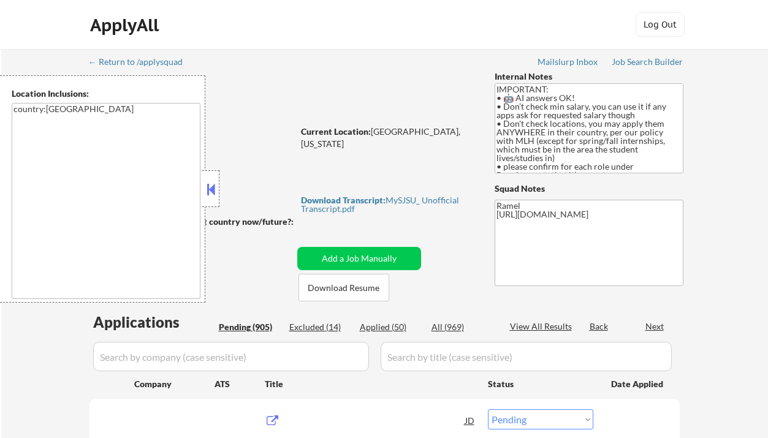
select select ""pending""
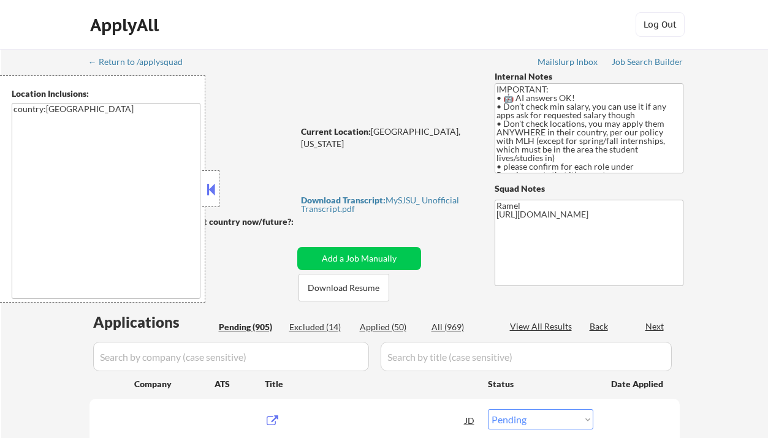
select select ""pending""
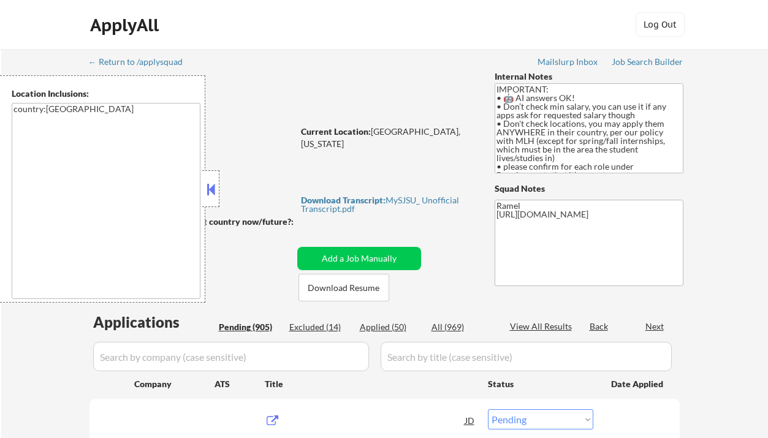
select select ""pending""
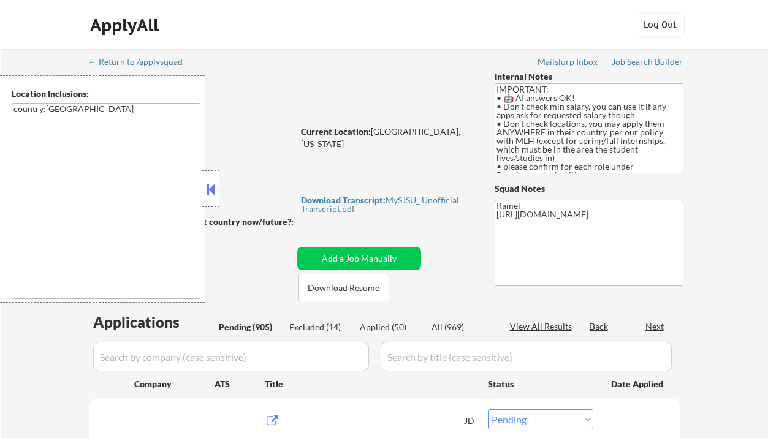
select select ""pending""
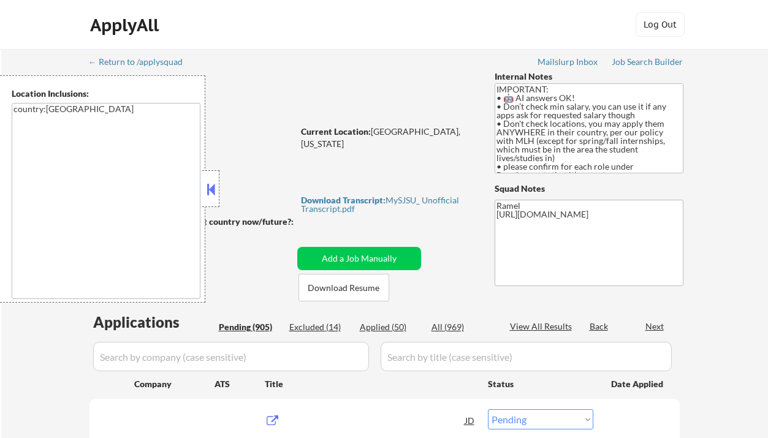
select select ""pending""
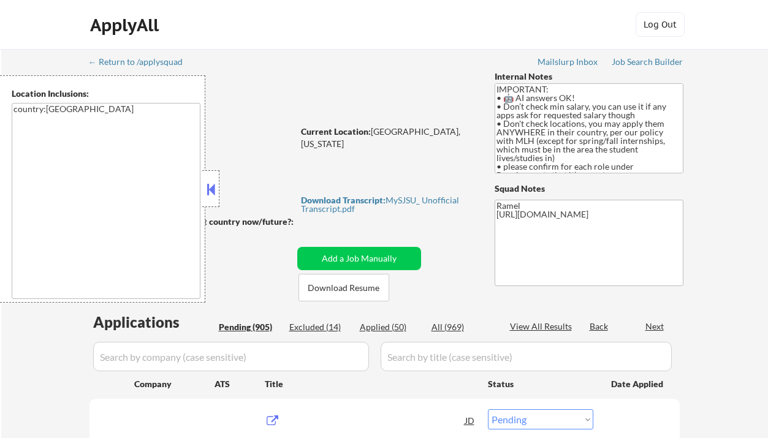
select select ""pending""
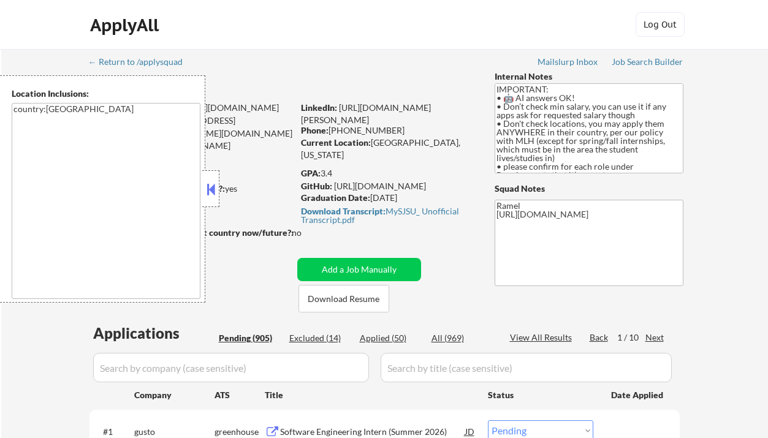
click at [212, 184] on button at bounding box center [210, 189] width 13 height 18
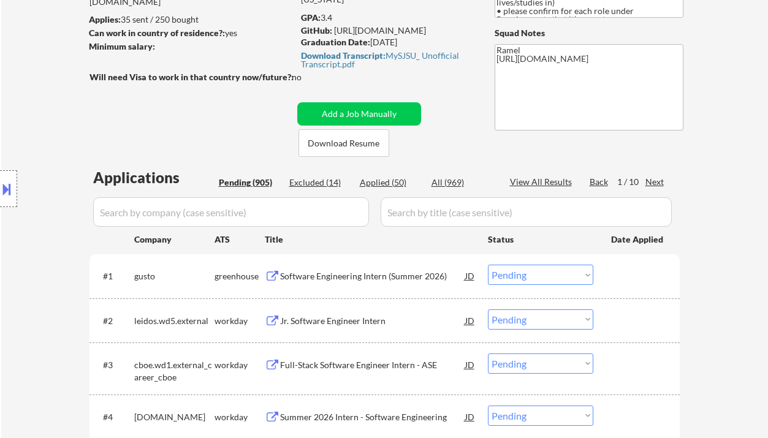
scroll to position [163, 0]
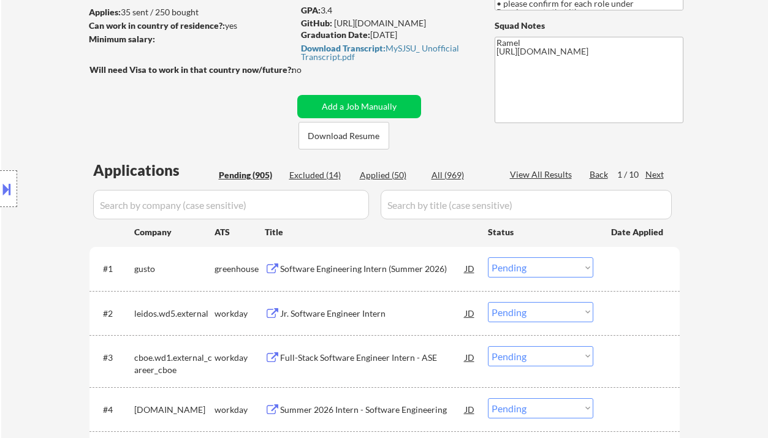
click at [357, 265] on div "Software Engineering Intern (Summer 2026)" at bounding box center [372, 269] width 185 height 12
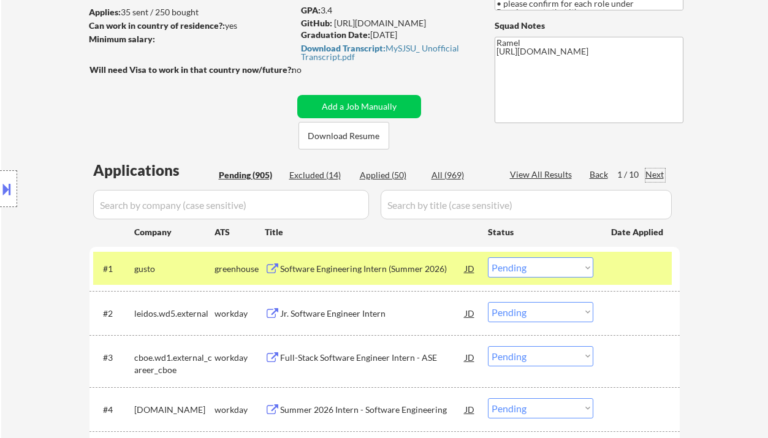
click at [649, 175] on div "Next" at bounding box center [655, 174] width 20 height 12
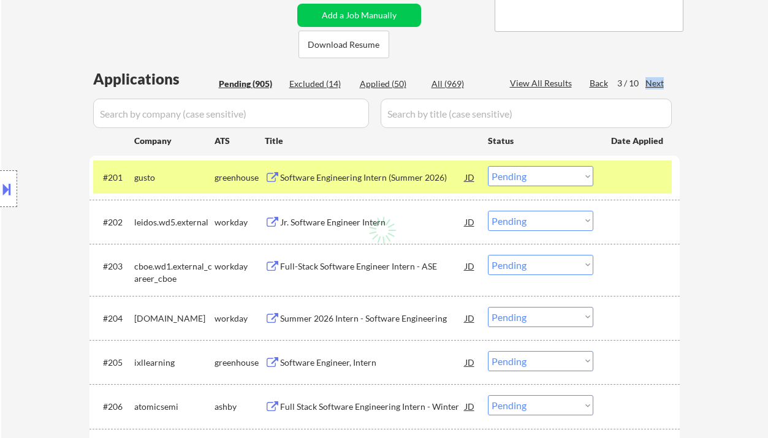
scroll to position [327, 0]
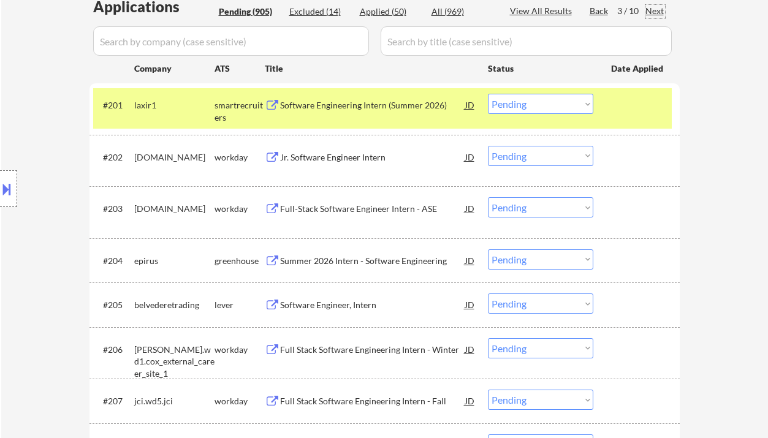
click at [375, 100] on div "Software Engineering Intern (Summer 2026)" at bounding box center [372, 105] width 185 height 12
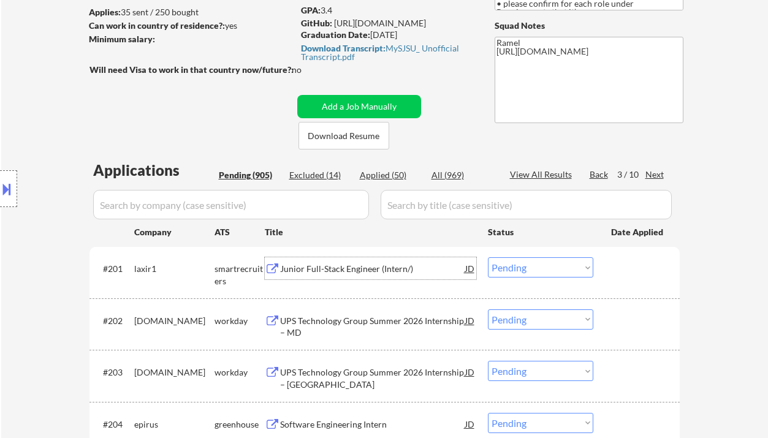
scroll to position [81, 0]
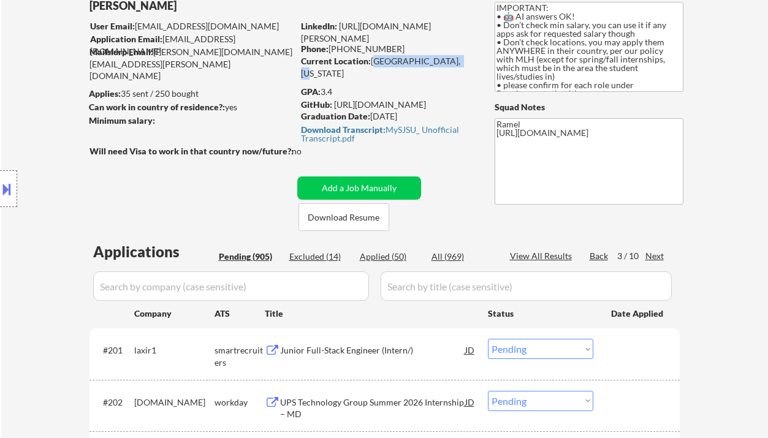
drag, startPoint x: 371, startPoint y: 61, endPoint x: 445, endPoint y: 61, distance: 74.8
click at [445, 61] on div "Current Location: San Jose, California" at bounding box center [387, 67] width 173 height 24
copy div "[GEOGRAPHIC_DATA], [US_STATE]"
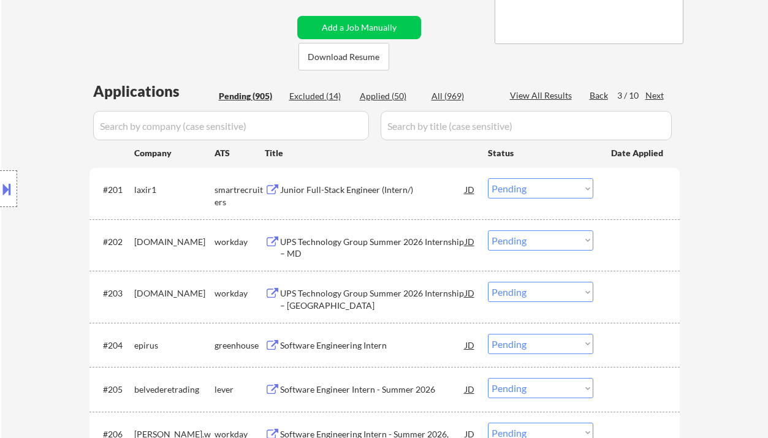
scroll to position [245, 0]
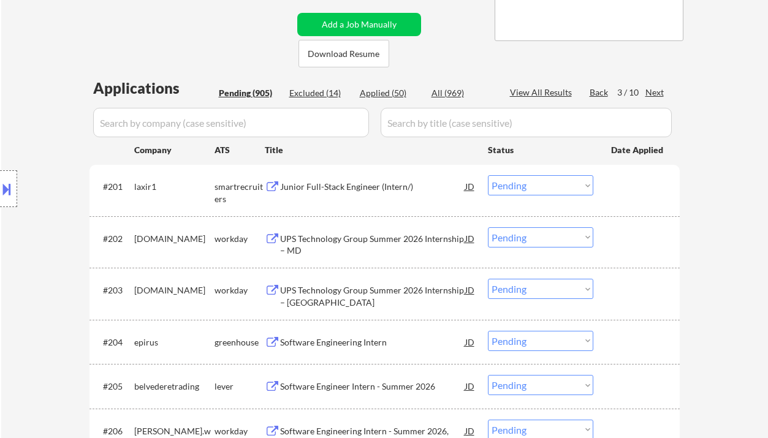
drag, startPoint x: 516, startPoint y: 182, endPoint x: 526, endPoint y: 188, distance: 11.6
click at [516, 182] on select "Choose an option... Pending Applied Excluded (Questions) Excluded (Expired) Exc…" at bounding box center [540, 185] width 105 height 20
click at [488, 175] on select "Choose an option... Pending Applied Excluded (Questions) Excluded (Expired) Exc…" at bounding box center [540, 185] width 105 height 20
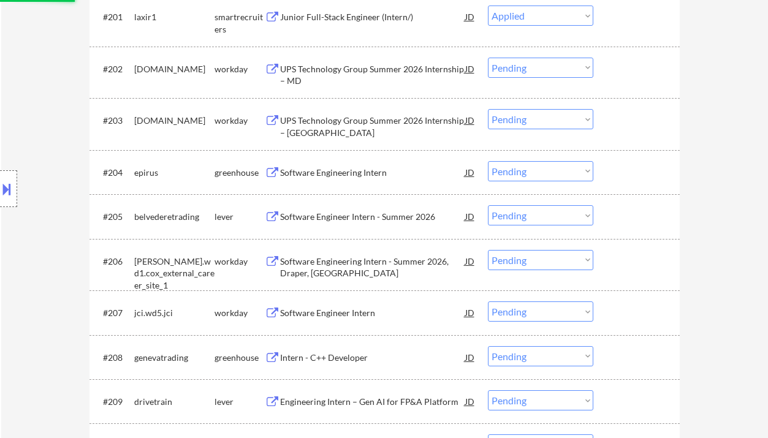
scroll to position [408, 0]
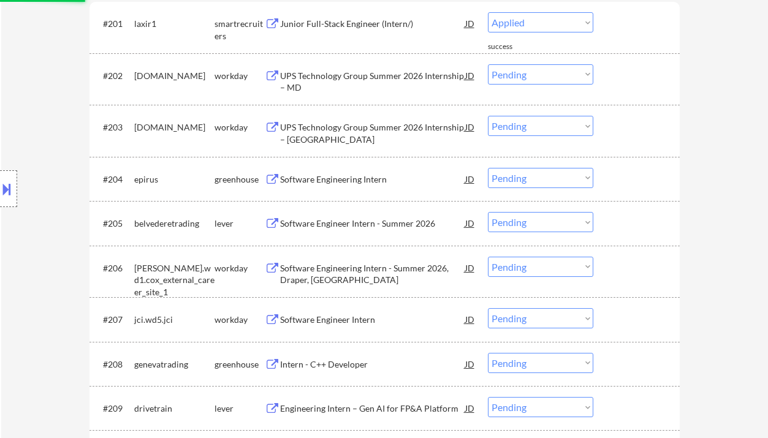
click at [365, 181] on div "Software Engineering Intern" at bounding box center [372, 179] width 185 height 12
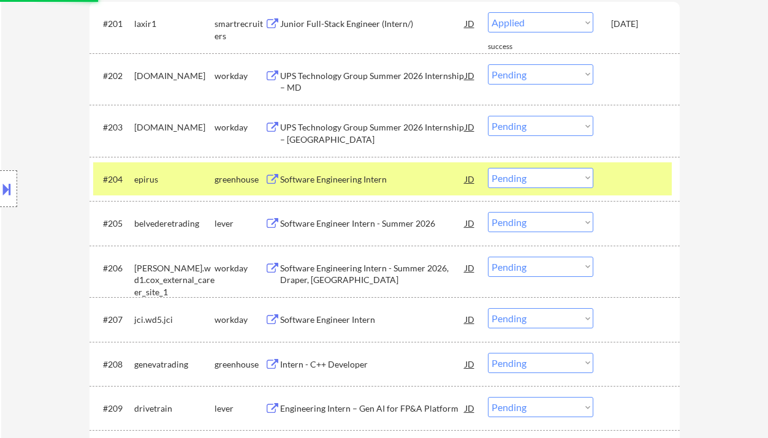
select select ""pending""
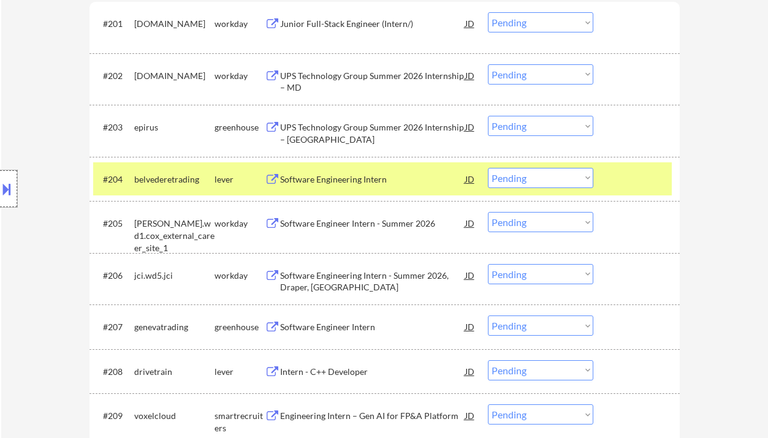
click at [13, 189] on div at bounding box center [8, 188] width 17 height 37
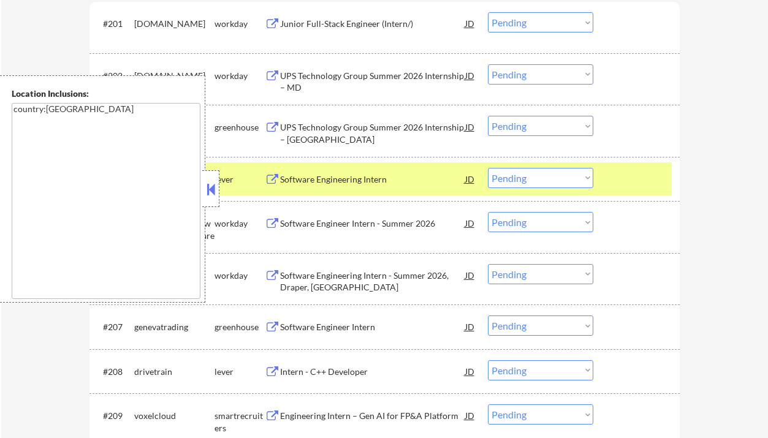
click at [212, 190] on button at bounding box center [210, 189] width 13 height 18
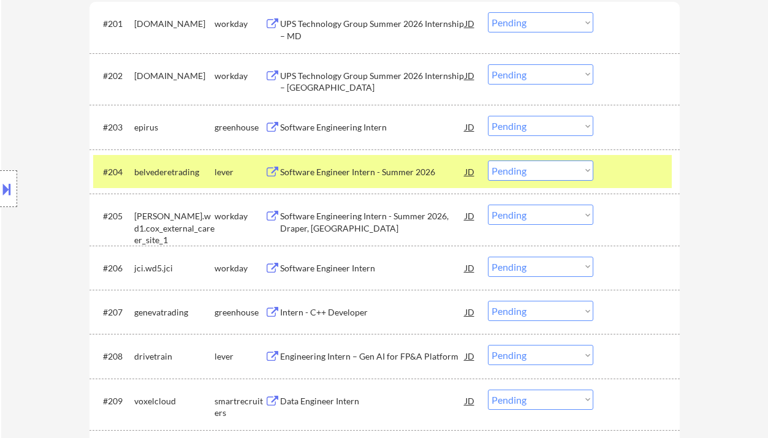
click at [496, 127] on select "Choose an option... Pending Applied Excluded (Questions) Excluded (Expired) Exc…" at bounding box center [540, 126] width 105 height 20
click at [488, 116] on select "Choose an option... Pending Applied Excluded (Questions) Excluded (Expired) Exc…" at bounding box center [540, 126] width 105 height 20
click at [352, 168] on div "Software Engineer Intern - Summer 2026" at bounding box center [372, 172] width 185 height 12
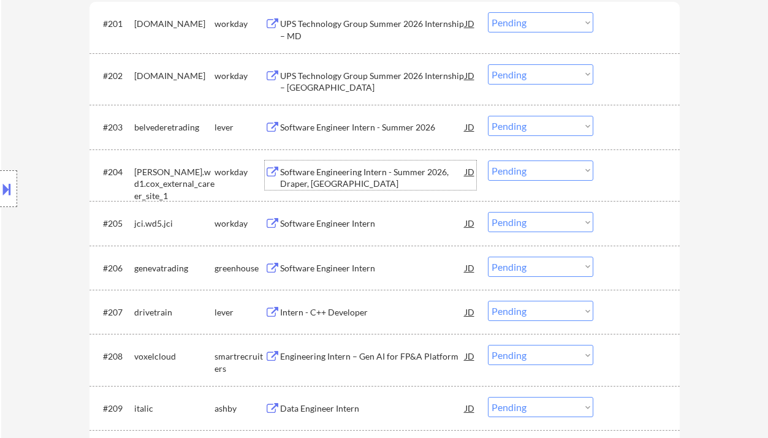
click at [324, 162] on div "Software Engineering Intern - Summer 2026, Draper, UT" at bounding box center [372, 175] width 185 height 29
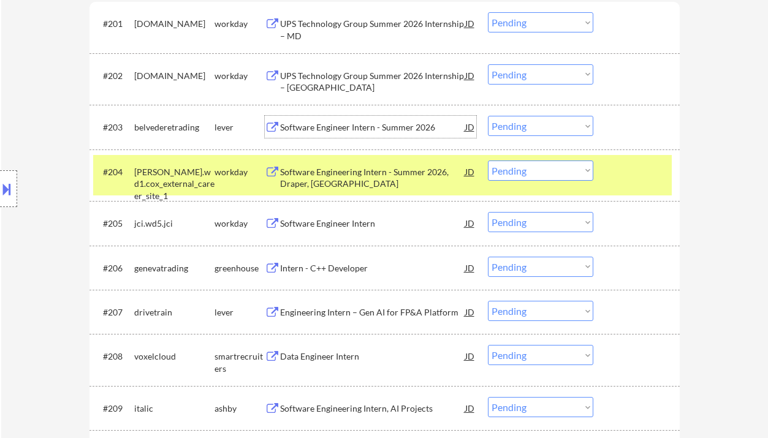
click at [335, 125] on div "Software Engineer Intern - Summer 2026" at bounding box center [372, 127] width 185 height 12
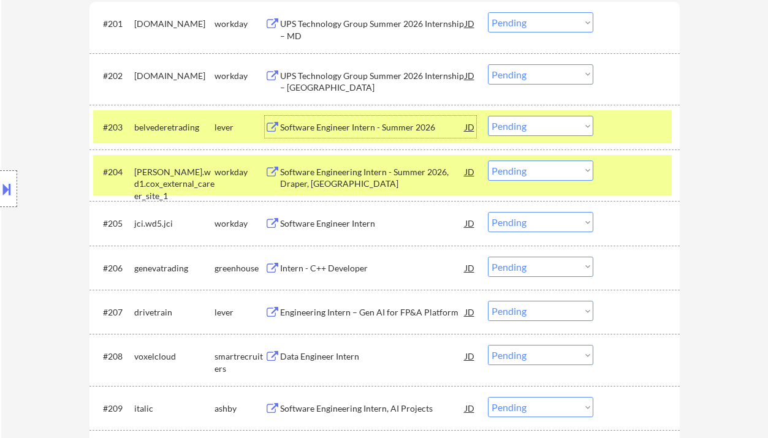
click at [511, 126] on select "Choose an option... Pending Applied Excluded (Questions) Excluded (Expired) Exc…" at bounding box center [540, 126] width 105 height 20
click at [488, 116] on select "Choose an option... Pending Applied Excluded (Questions) Excluded (Expired) Exc…" at bounding box center [540, 126] width 105 height 20
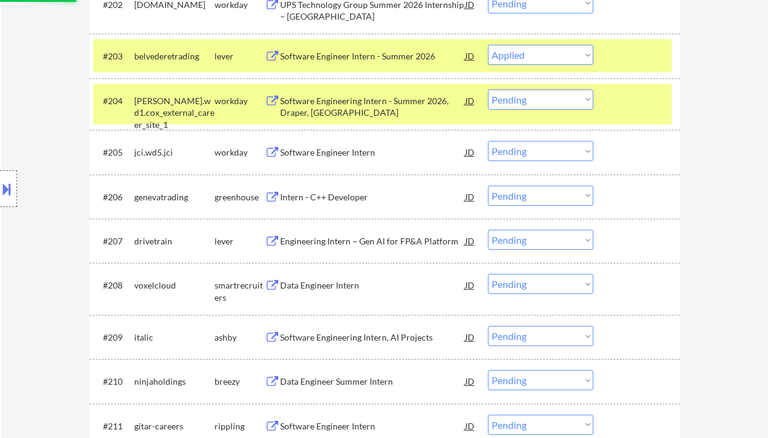
scroll to position [490, 0]
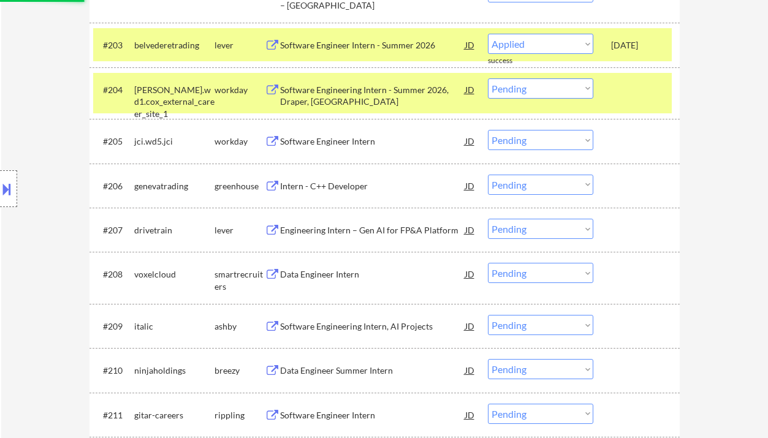
select select ""pending""
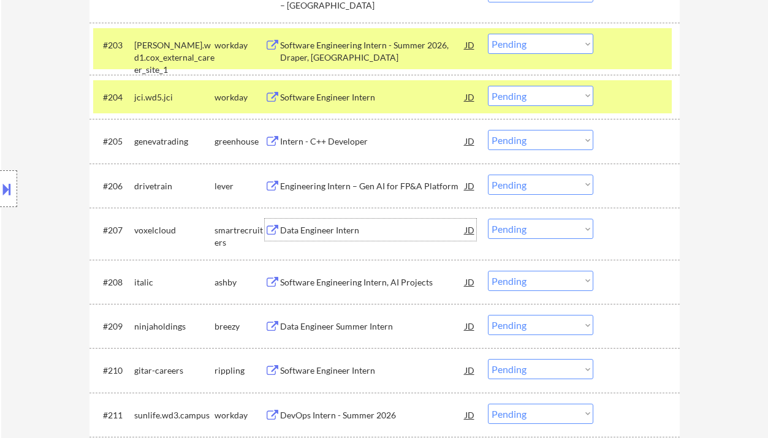
click at [339, 234] on div "Data Engineer Intern" at bounding box center [372, 230] width 185 height 12
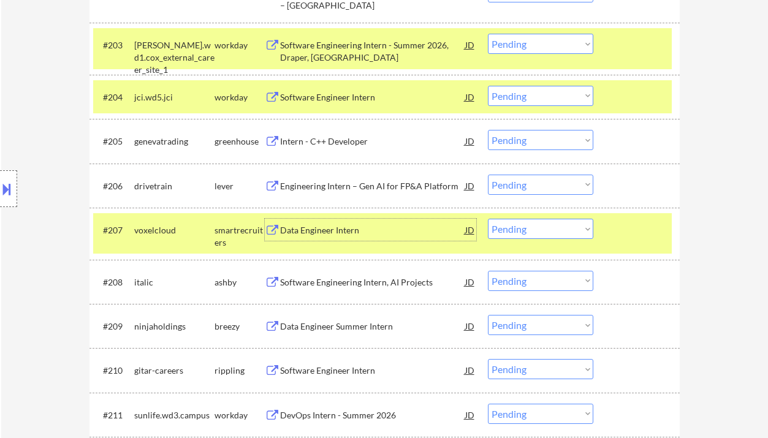
click at [526, 232] on select "Choose an option... Pending Applied Excluded (Questions) Excluded (Expired) Exc…" at bounding box center [540, 229] width 105 height 20
click at [488, 219] on select "Choose an option... Pending Applied Excluded (Questions) Excluded (Expired) Exc…" at bounding box center [540, 229] width 105 height 20
click at [381, 286] on div "Software Engineering Intern, AI Projects" at bounding box center [372, 282] width 185 height 12
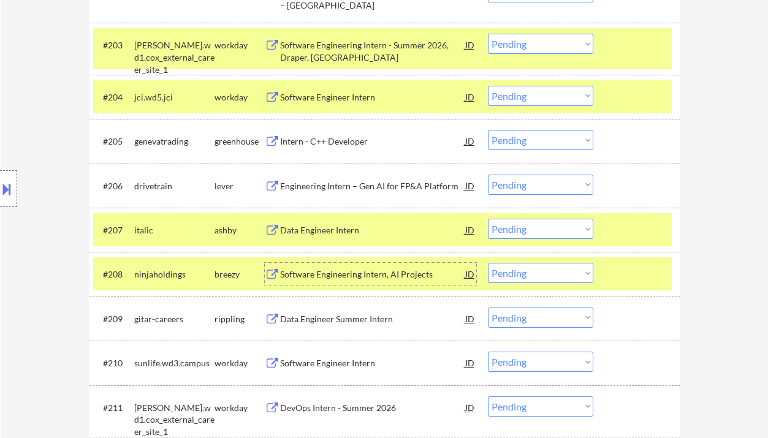
click at [17, 197] on div at bounding box center [8, 188] width 17 height 37
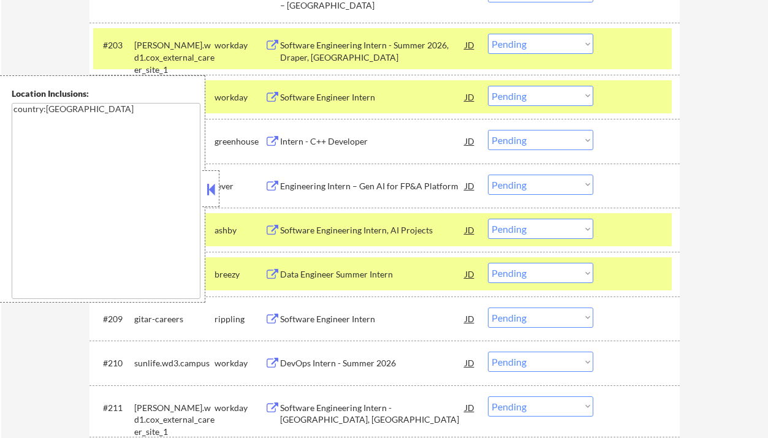
click at [211, 188] on button at bounding box center [210, 189] width 13 height 18
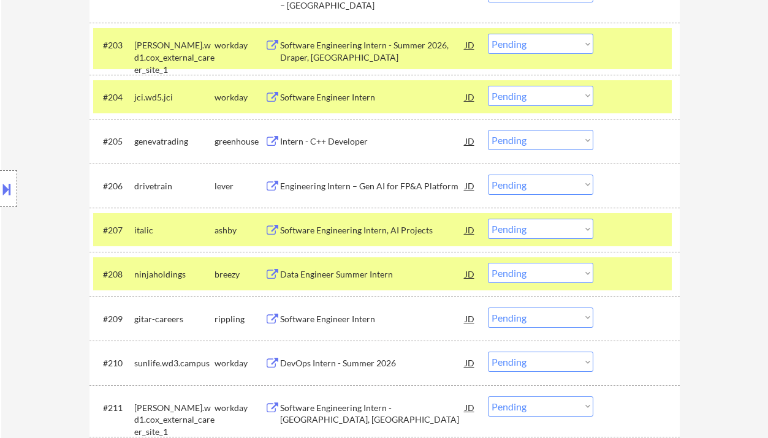
click at [547, 229] on select "Choose an option... Pending Applied Excluded (Questions) Excluded (Expired) Exc…" at bounding box center [540, 229] width 105 height 20
click at [488, 219] on select "Choose an option... Pending Applied Excluded (Questions) Excluded (Expired) Exc…" at bounding box center [540, 229] width 105 height 20
click at [359, 273] on div "Data Engineer Summer Intern" at bounding box center [372, 274] width 185 height 12
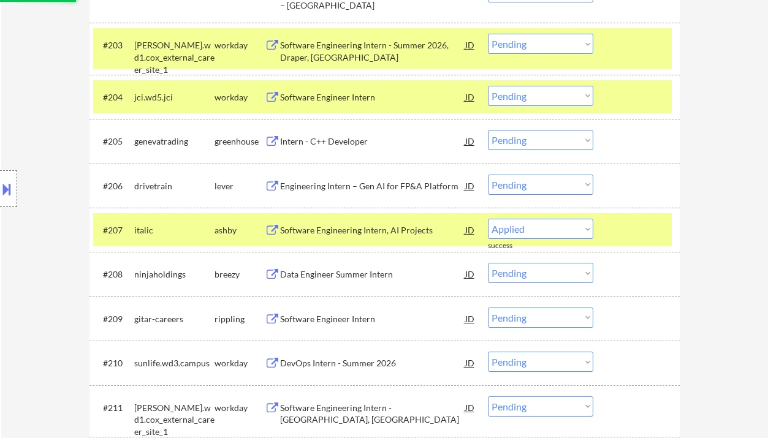
select select ""pending""
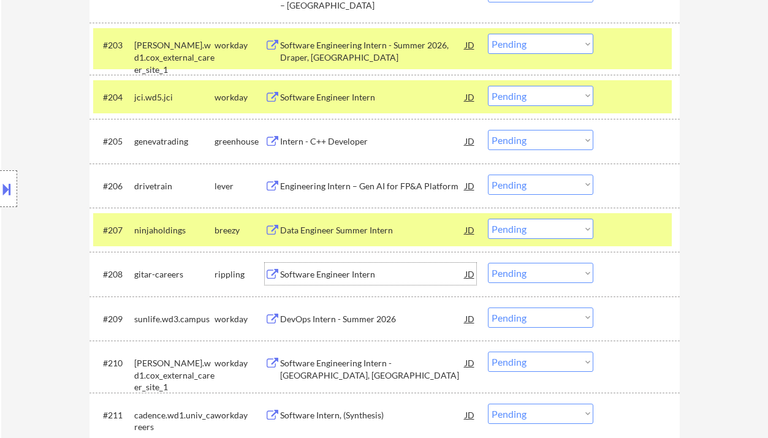
click at [351, 233] on div "Data Engineer Summer Intern" at bounding box center [372, 230] width 185 height 12
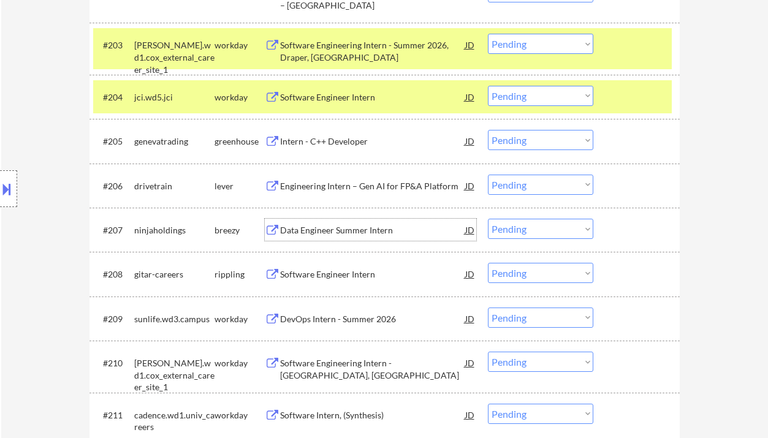
click at [361, 277] on div "Software Engineer Intern" at bounding box center [372, 274] width 185 height 12
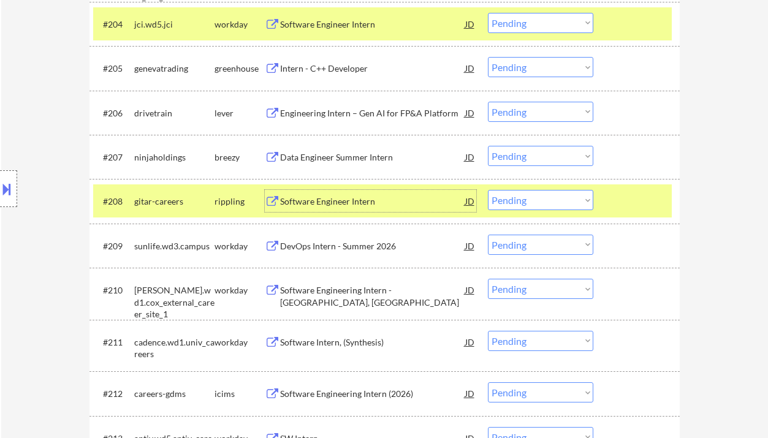
scroll to position [572, 0]
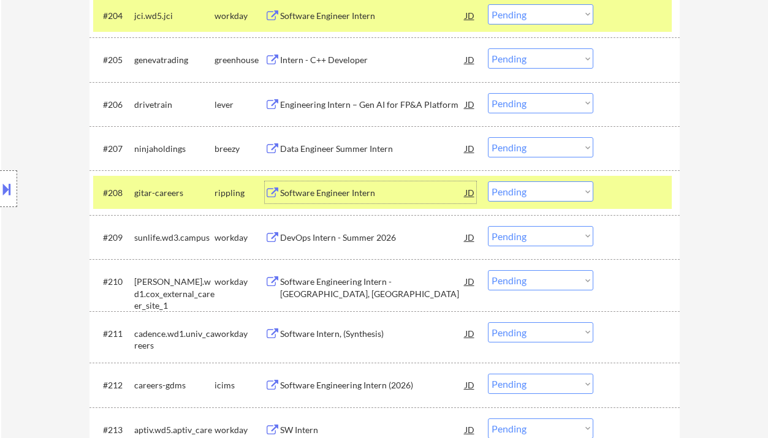
click at [373, 189] on div "Software Engineer Intern" at bounding box center [372, 193] width 185 height 12
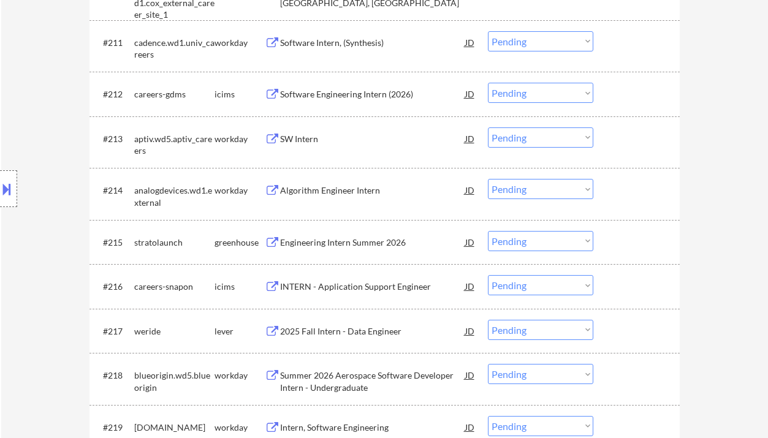
scroll to position [898, 0]
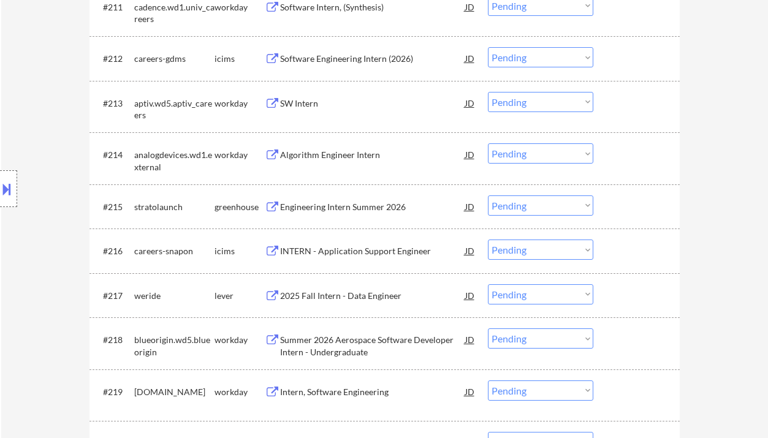
click at [357, 206] on div "Engineering Intern Summer 2026" at bounding box center [372, 207] width 185 height 12
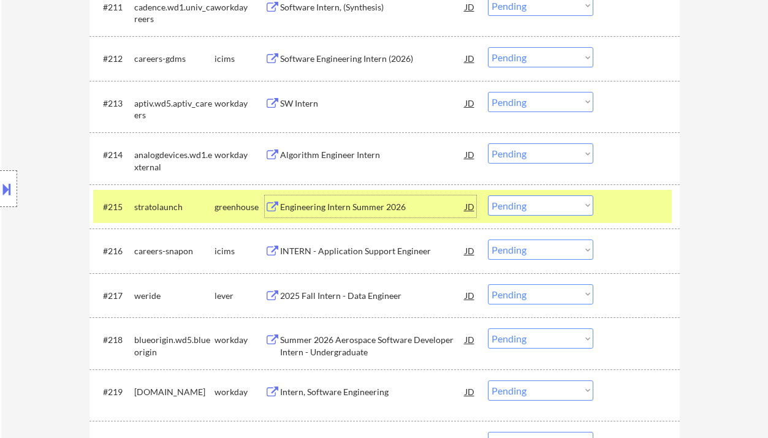
click at [516, 205] on select "Choose an option... Pending Applied Excluded (Questions) Excluded (Expired) Exc…" at bounding box center [540, 205] width 105 height 20
click at [488, 195] on select "Choose an option... Pending Applied Excluded (Questions) Excluded (Expired) Exc…" at bounding box center [540, 205] width 105 height 20
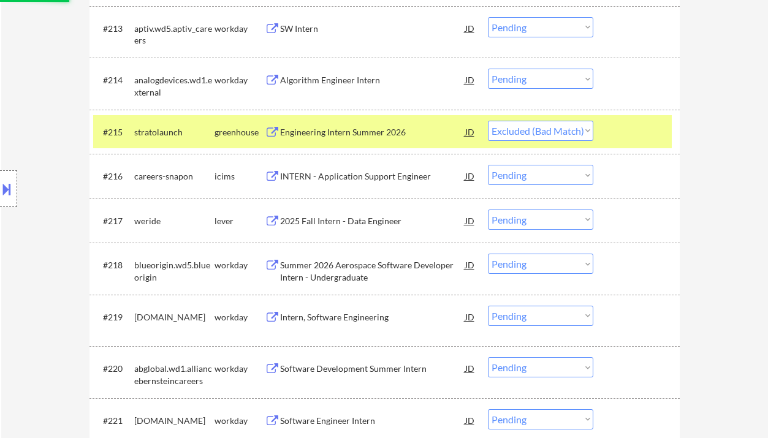
scroll to position [980, 0]
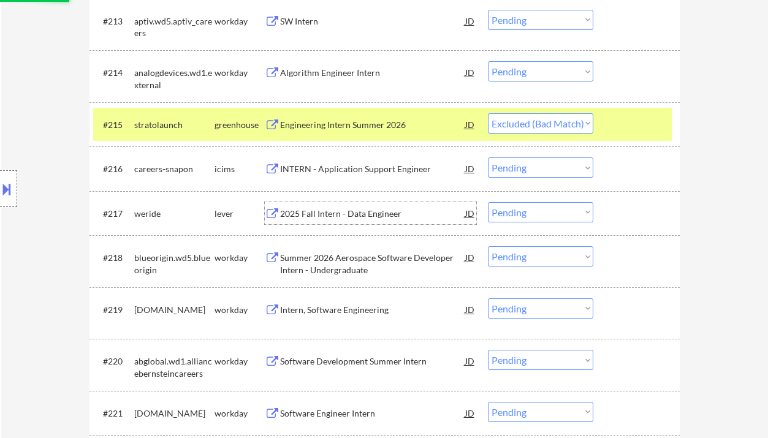
click at [371, 216] on div "2025 Fall Intern - Data Engineer" at bounding box center [372, 214] width 185 height 12
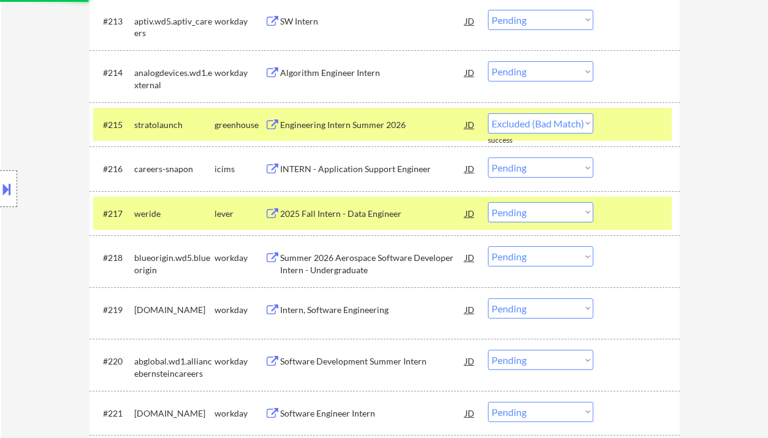
select select ""pending""
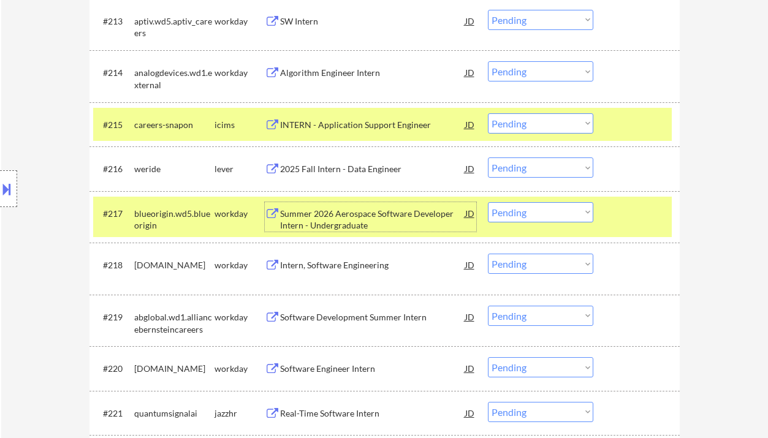
click at [537, 164] on select "Choose an option... Pending Applied Excluded (Questions) Excluded (Expired) Exc…" at bounding box center [540, 167] width 105 height 20
click at [488, 157] on select "Choose an option... Pending Applied Excluded (Questions) Excluded (Expired) Exc…" at bounding box center [540, 167] width 105 height 20
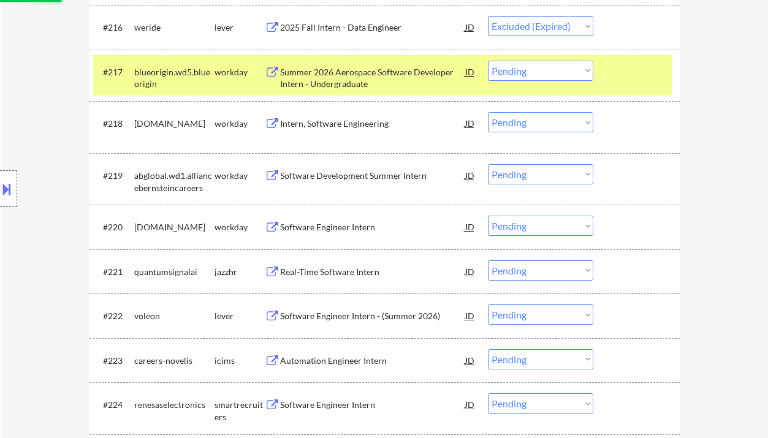
scroll to position [1143, 0]
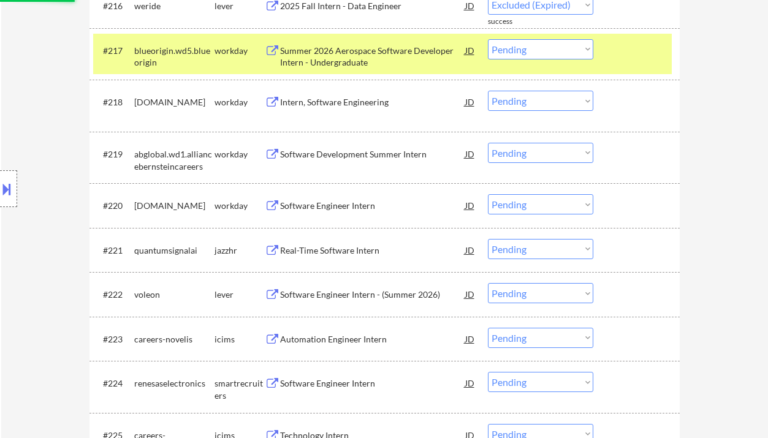
select select ""pending""
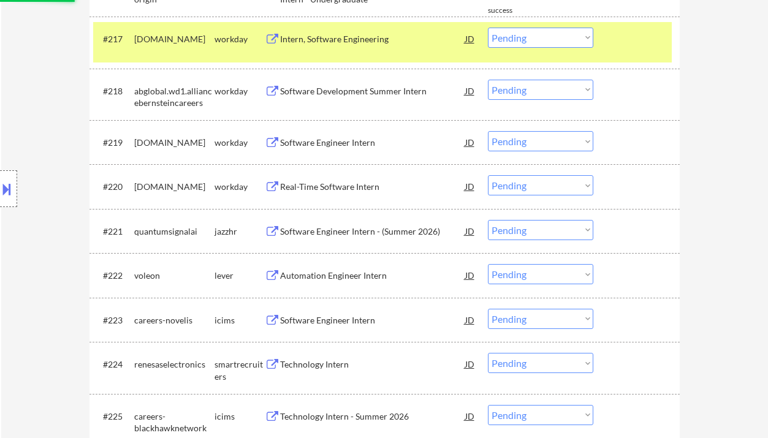
scroll to position [1225, 0]
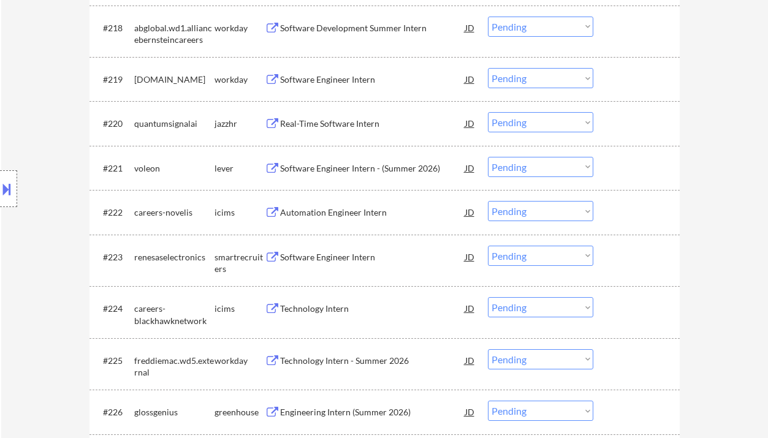
click at [368, 168] on div "Software Engineer Intern - (Summer 2026)" at bounding box center [372, 168] width 185 height 12
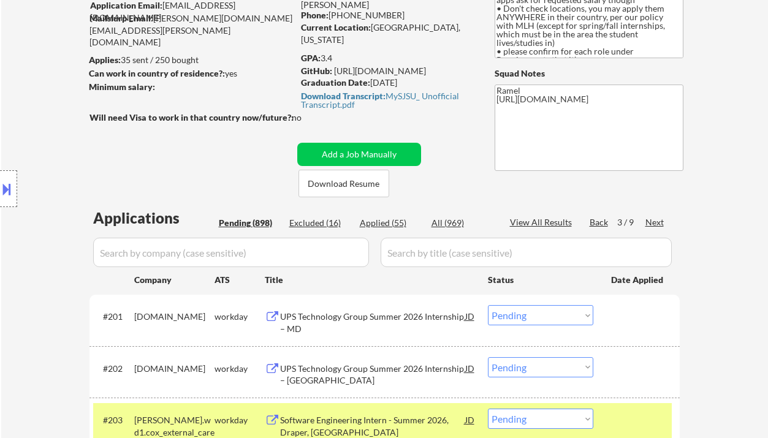
scroll to position [0, 0]
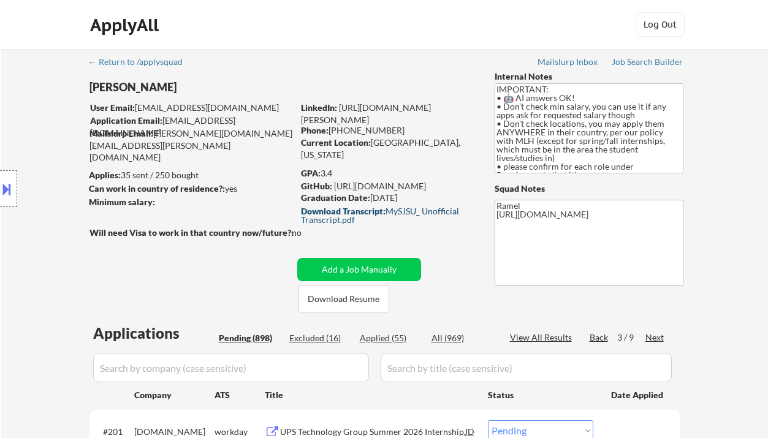
click at [395, 210] on div "Download Transcript: MySJSU_ Unofficial Transcript.pdf" at bounding box center [386, 215] width 170 height 17
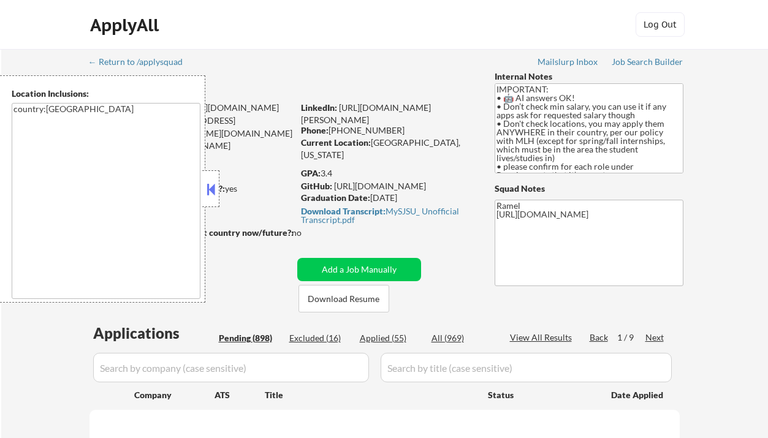
click at [213, 187] on button at bounding box center [210, 189] width 13 height 18
select select ""pending""
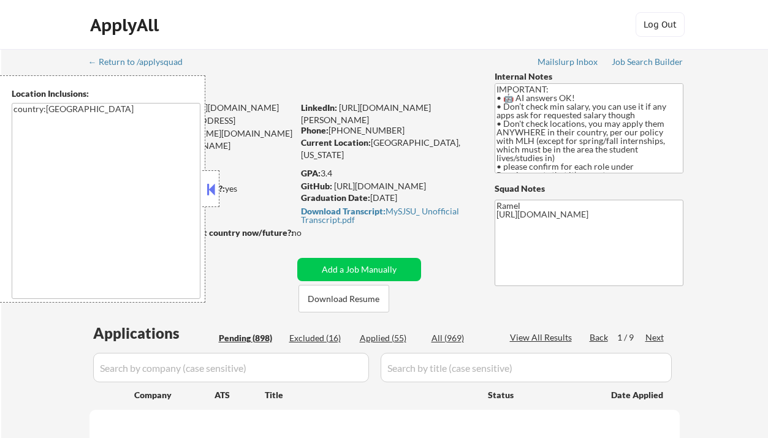
select select ""pending""
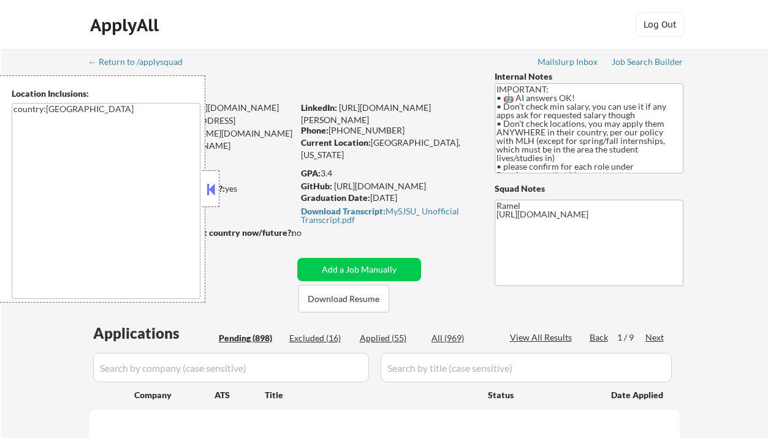
select select ""pending""
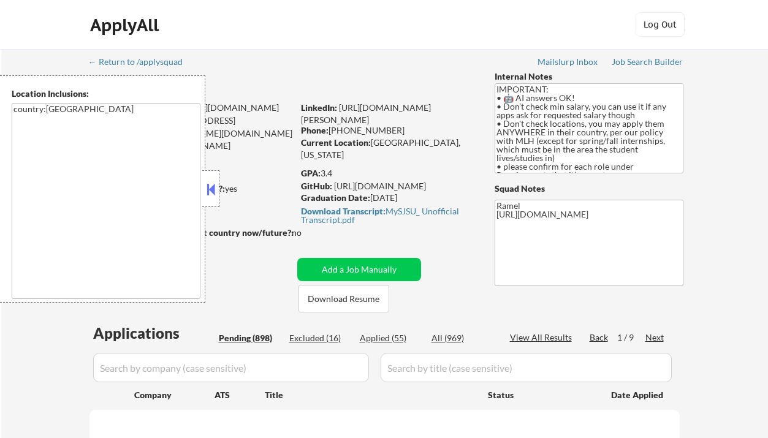
select select ""pending""
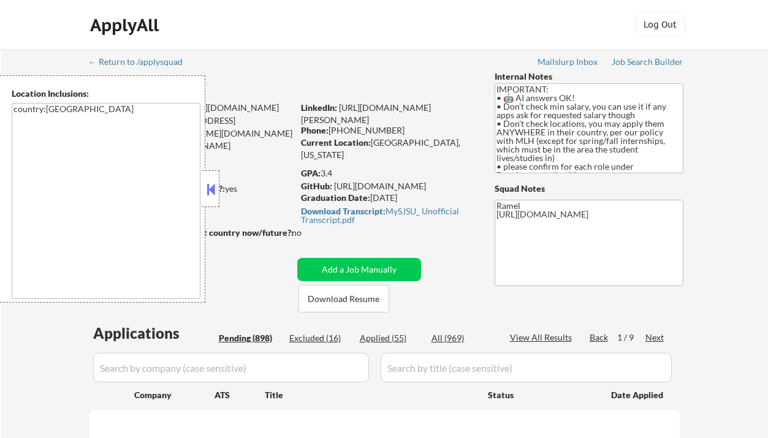
select select ""pending""
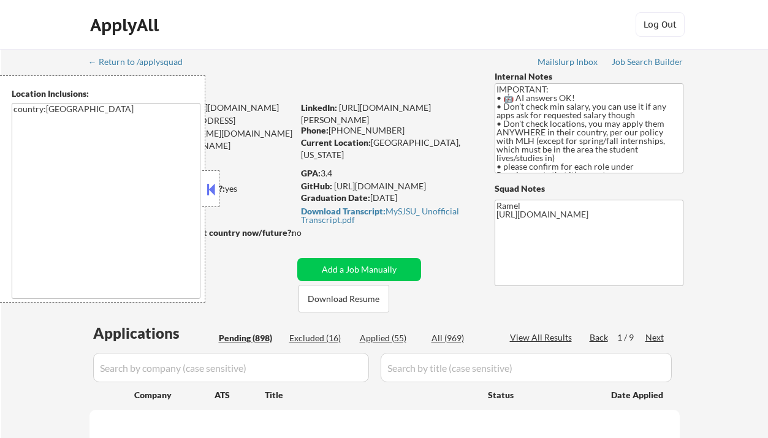
select select ""pending""
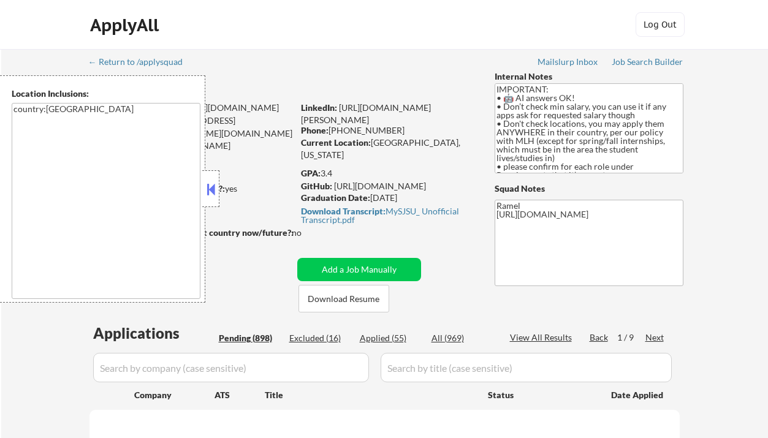
select select ""pending""
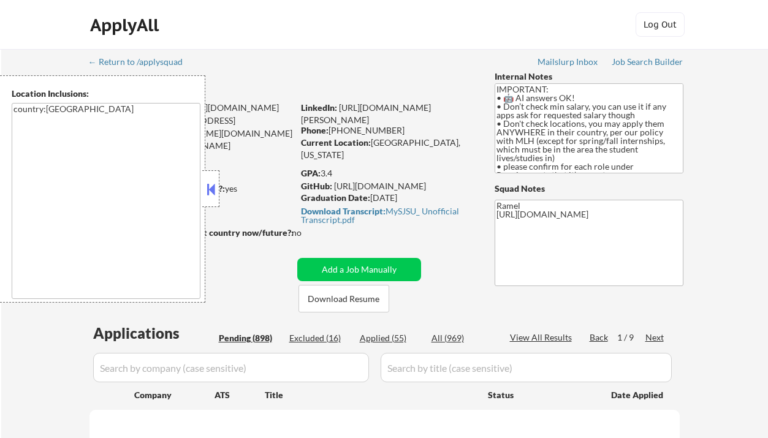
select select ""pending""
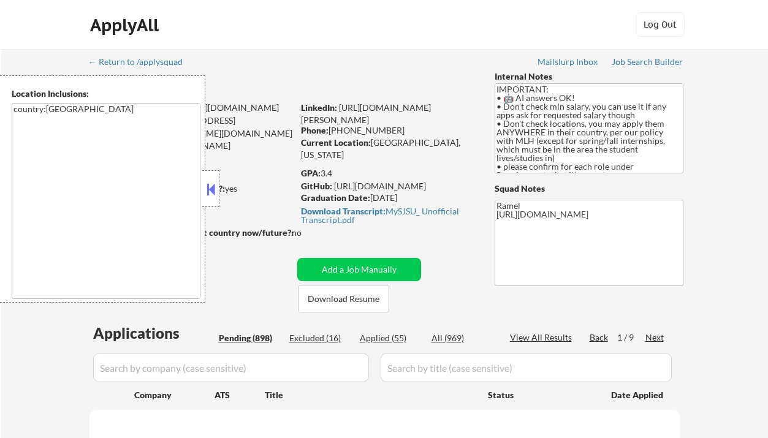
select select ""pending""
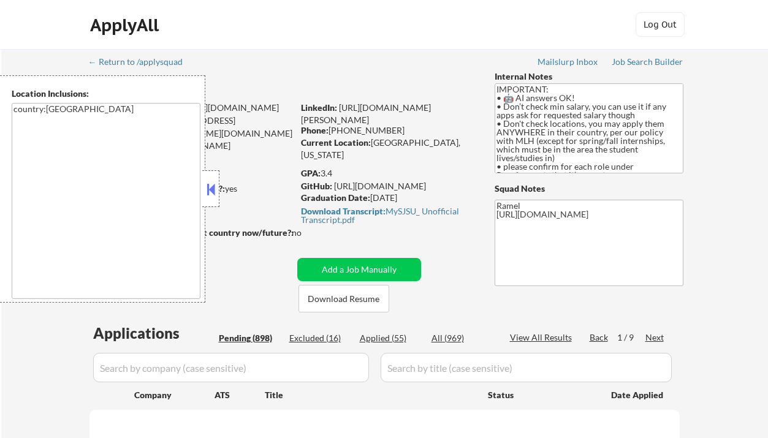
select select ""pending""
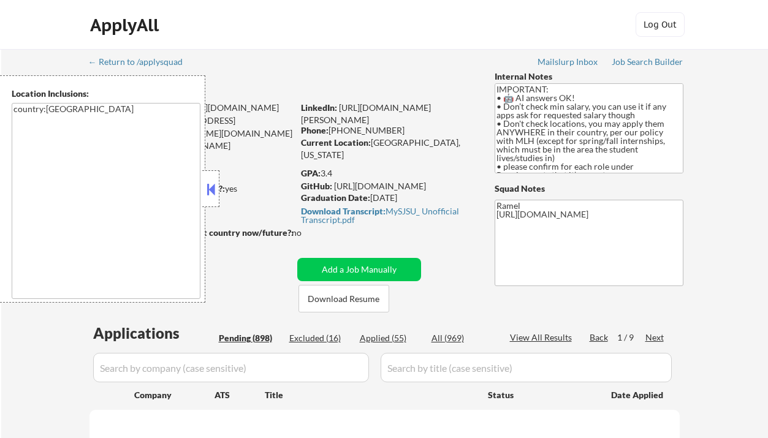
select select ""pending""
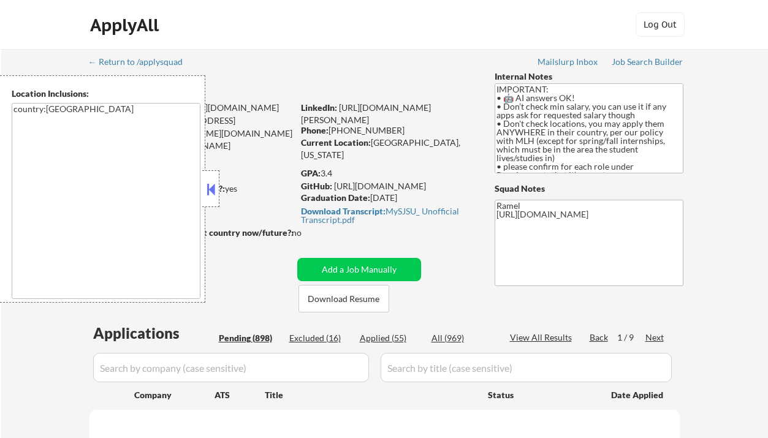
select select ""pending""
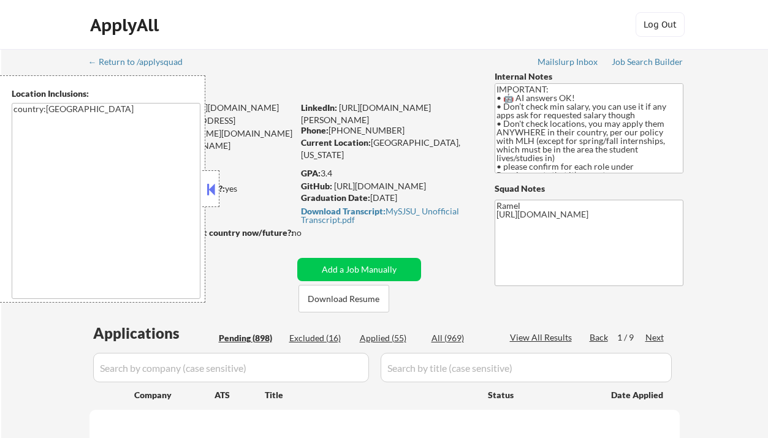
select select ""pending""
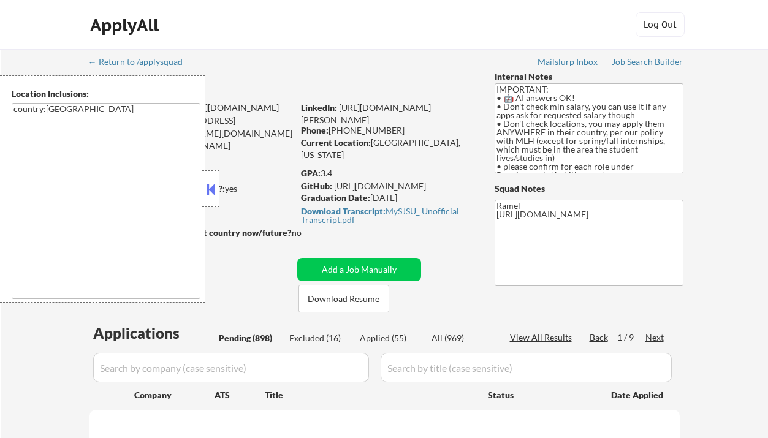
select select ""pending""
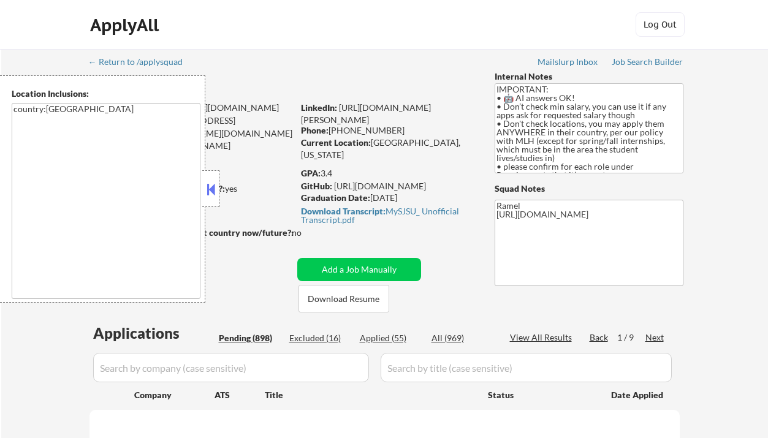
select select ""pending""
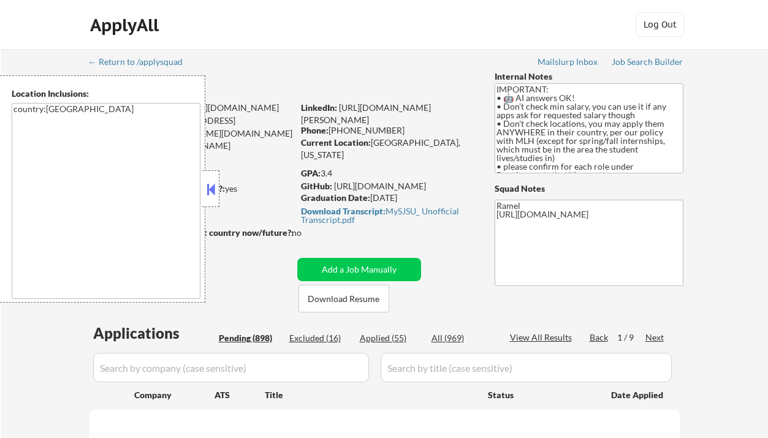
select select ""pending""
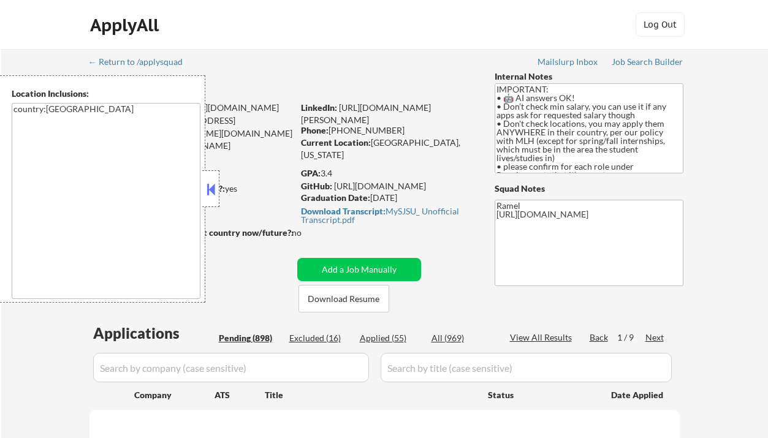
select select ""pending""
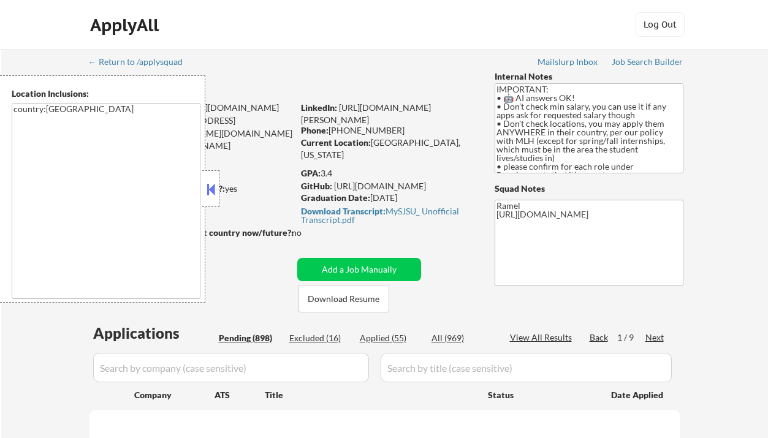
select select ""pending""
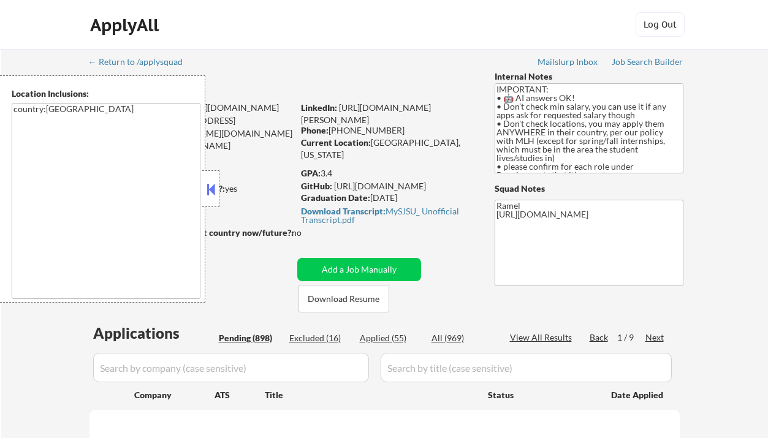
select select ""pending""
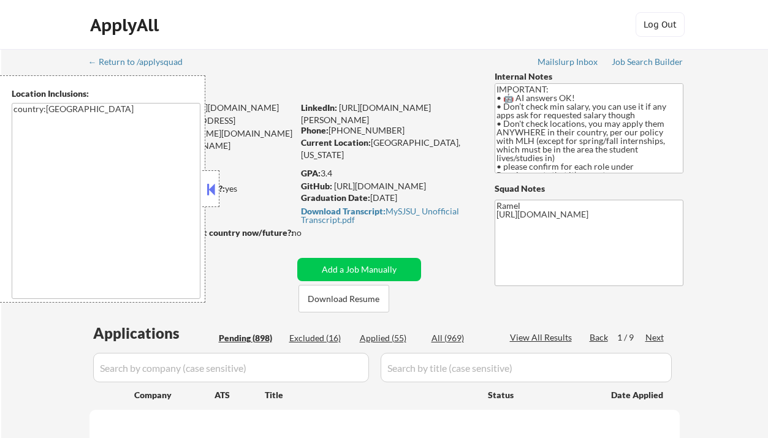
select select ""pending""
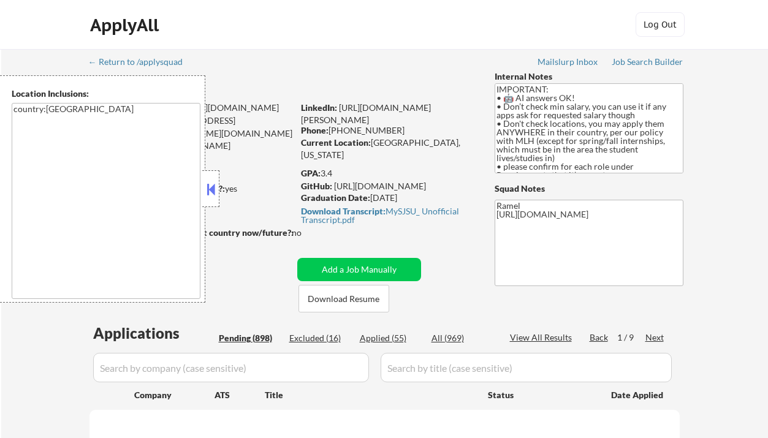
select select ""pending""
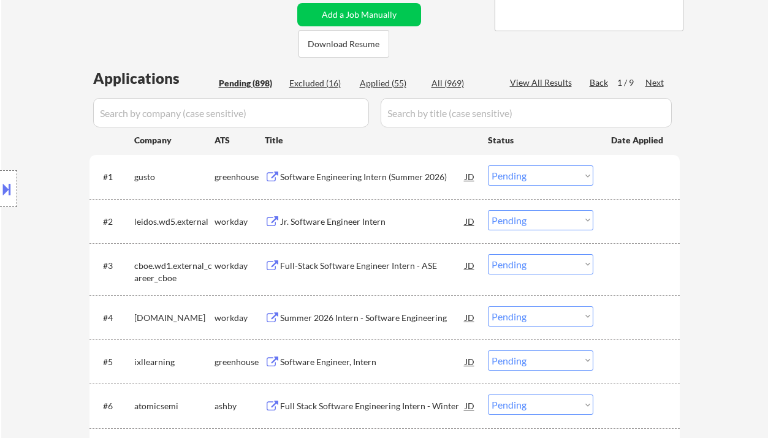
scroll to position [245, 0]
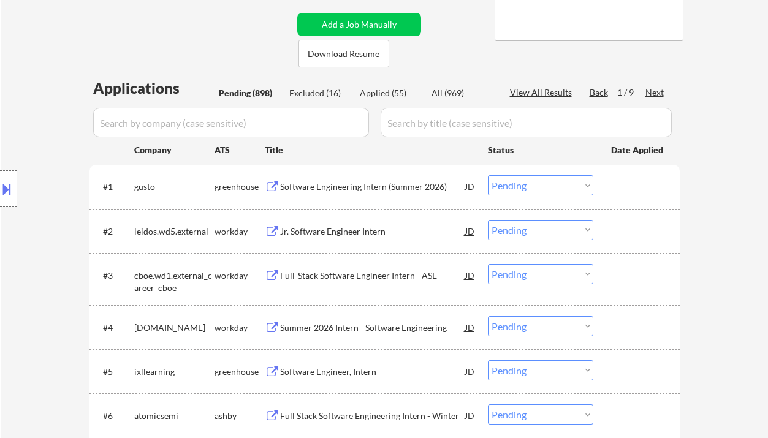
click at [654, 96] on div "Next" at bounding box center [655, 92] width 20 height 12
click at [654, 95] on div "Next" at bounding box center [655, 92] width 20 height 12
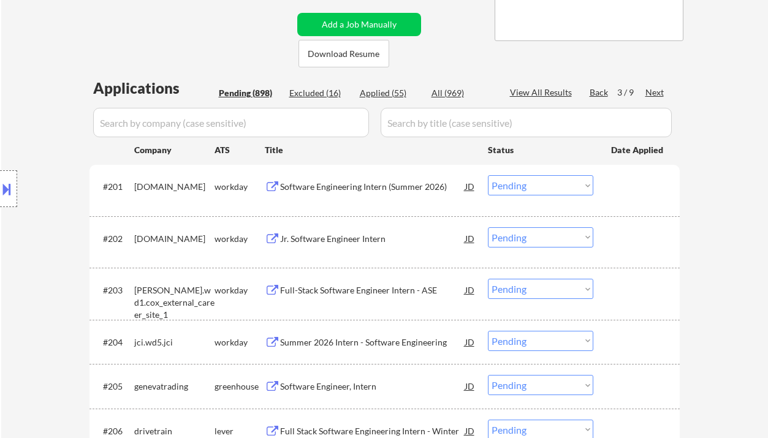
scroll to position [1175, 0]
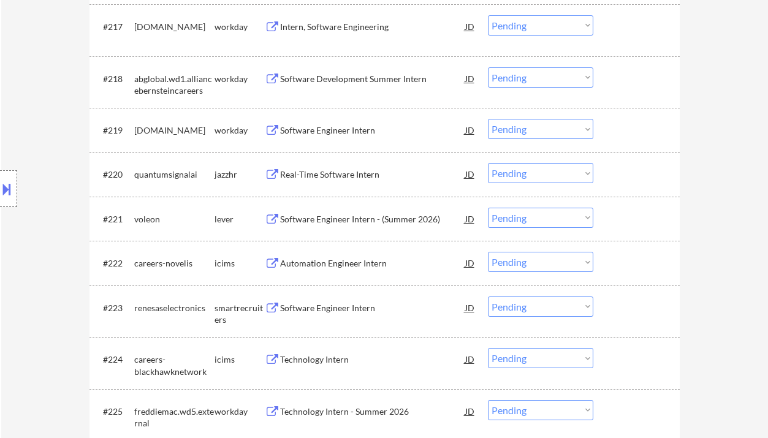
click at [471, 217] on div "JD" at bounding box center [470, 219] width 12 height 22
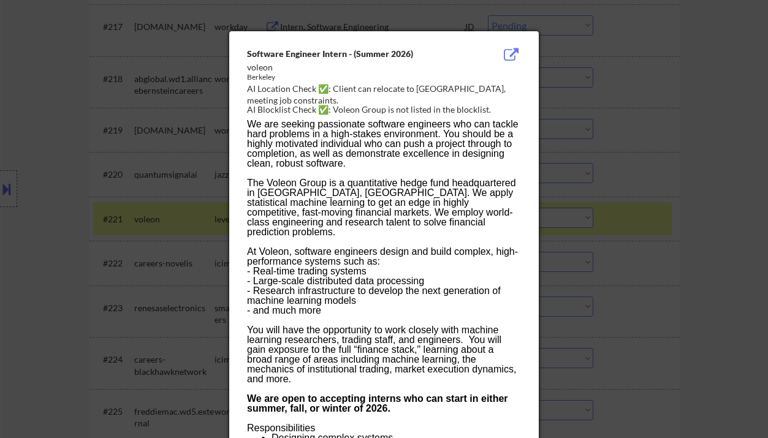
click at [670, 190] on div at bounding box center [384, 219] width 768 height 438
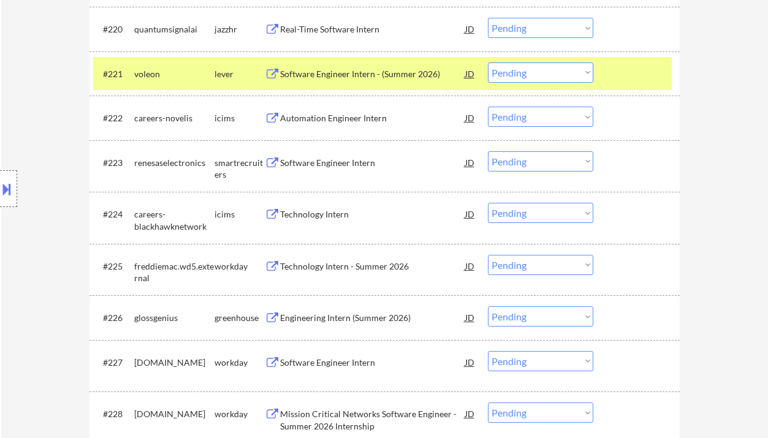
scroll to position [1338, 0]
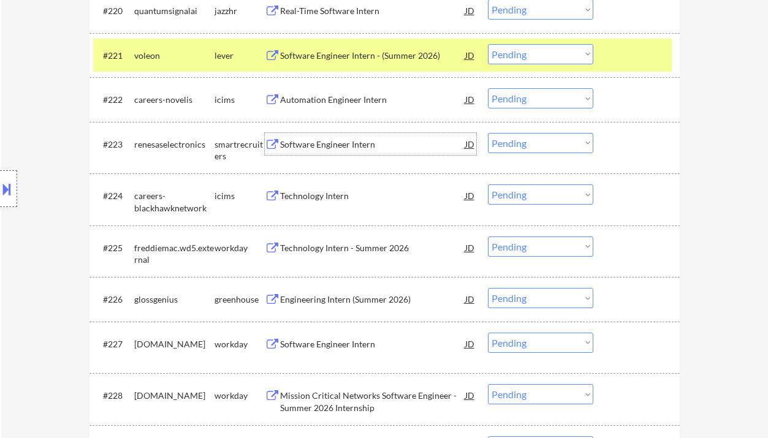
click at [328, 145] on div "Software Engineer Intern" at bounding box center [372, 144] width 185 height 12
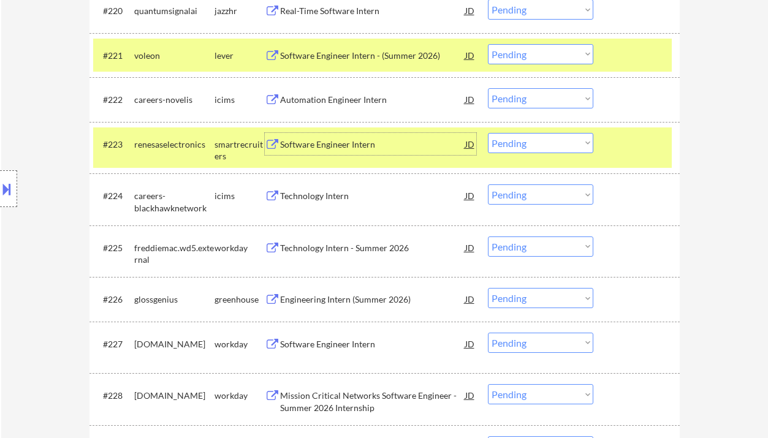
click at [517, 139] on select "Choose an option... Pending Applied Excluded (Questions) Excluded (Expired) Exc…" at bounding box center [540, 143] width 105 height 20
click at [488, 133] on select "Choose an option... Pending Applied Excluded (Questions) Excluded (Expired) Exc…" at bounding box center [540, 143] width 105 height 20
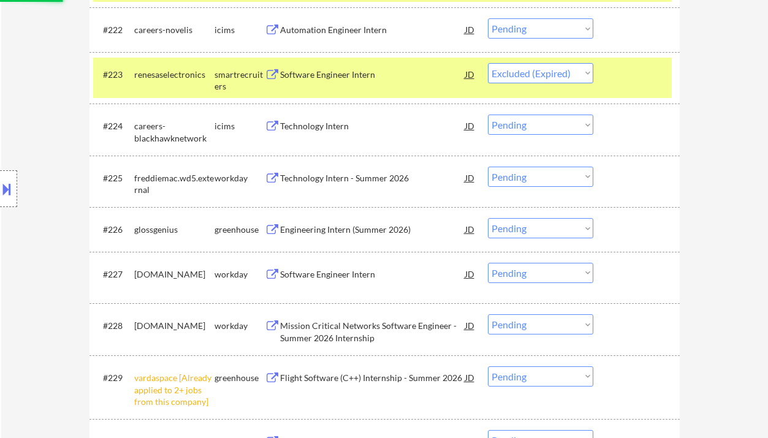
scroll to position [1420, 0]
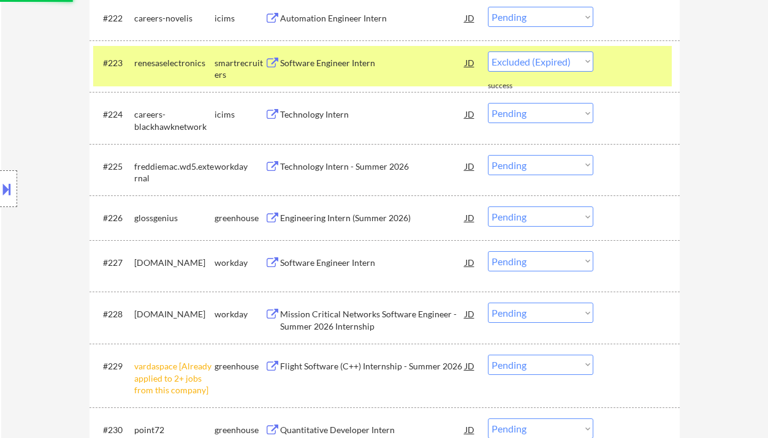
select select ""pending""
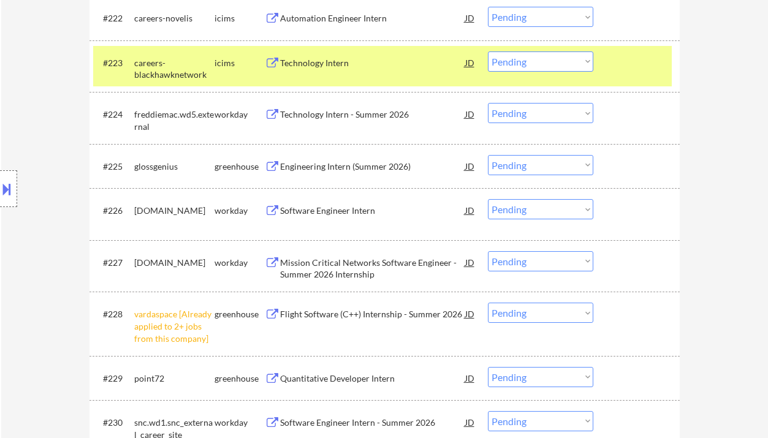
click at [349, 165] on div "Engineering Intern (Summer 2026)" at bounding box center [372, 167] width 185 height 12
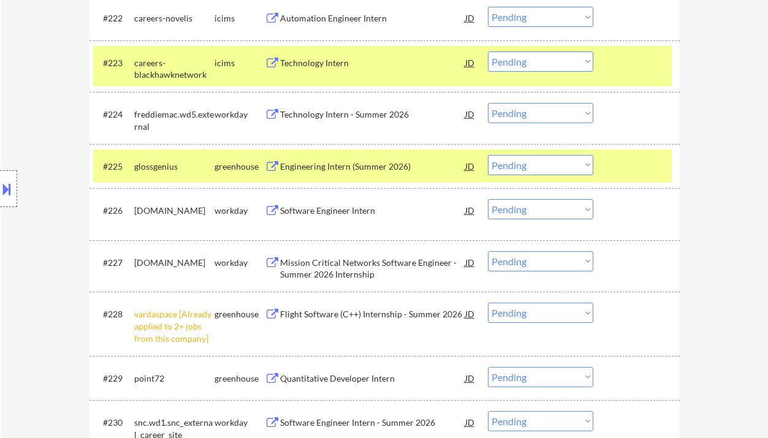
click at [537, 166] on select "Choose an option... Pending Applied Excluded (Questions) Excluded (Expired) Exc…" at bounding box center [540, 165] width 105 height 20
click at [488, 155] on select "Choose an option... Pending Applied Excluded (Questions) Excluded (Expired) Exc…" at bounding box center [540, 165] width 105 height 20
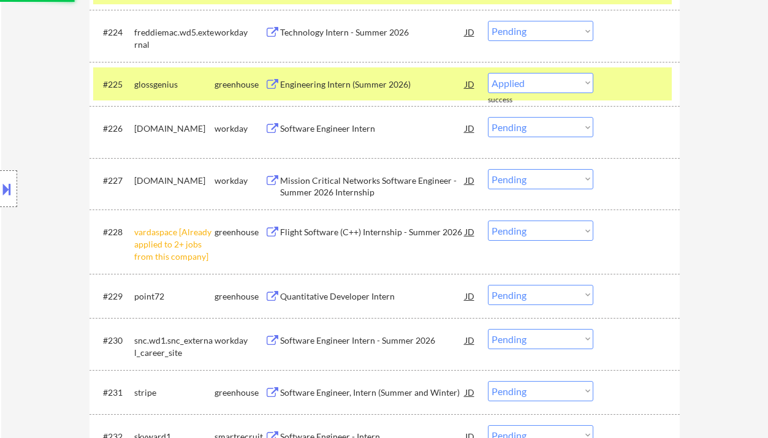
select select ""pending""
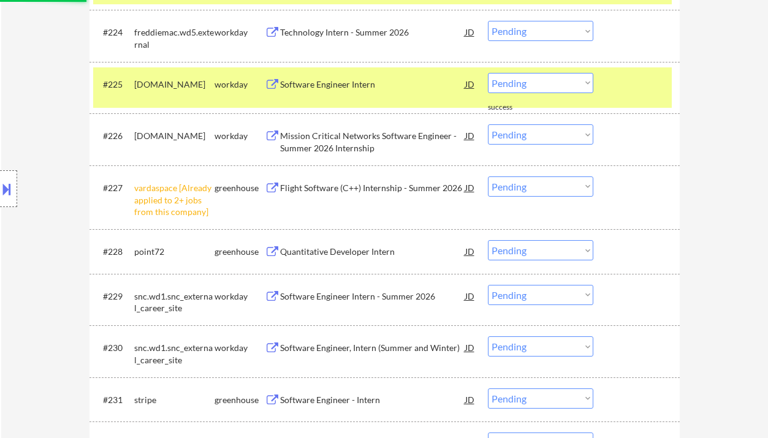
drag, startPoint x: 528, startPoint y: 184, endPoint x: 534, endPoint y: 189, distance: 7.8
click at [528, 184] on select "Choose an option... Pending Applied Excluded (Questions) Excluded (Expired) Exc…" at bounding box center [540, 186] width 105 height 20
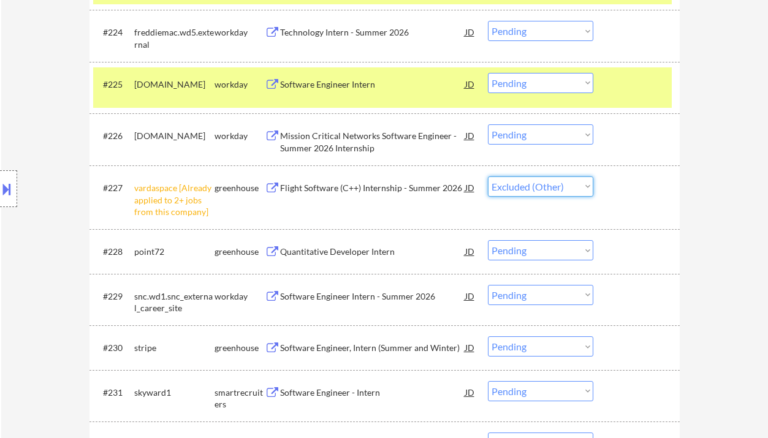
click at [488, 176] on select "Choose an option... Pending Applied Excluded (Questions) Excluded (Expired) Exc…" at bounding box center [540, 186] width 105 height 20
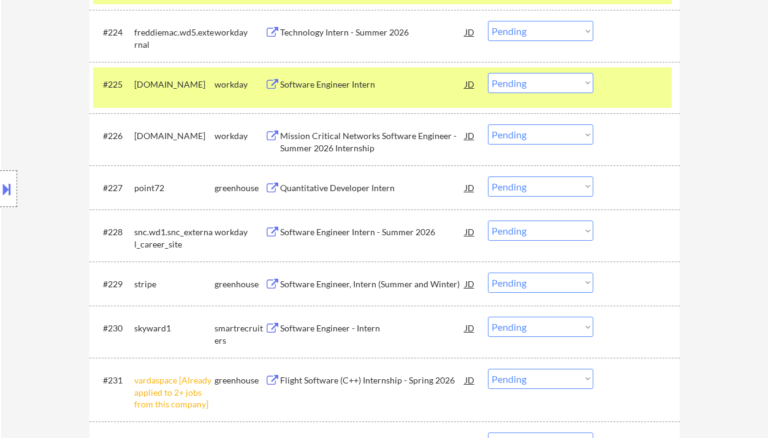
click at [350, 190] on div "Quantitative Developer Intern" at bounding box center [372, 188] width 185 height 12
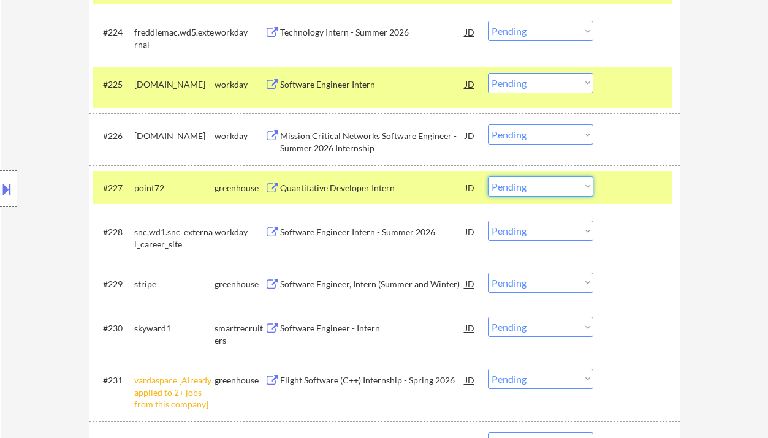
drag, startPoint x: 526, startPoint y: 187, endPoint x: 526, endPoint y: 196, distance: 9.2
click at [526, 187] on select "Choose an option... Pending Applied Excluded (Questions) Excluded (Expired) Exc…" at bounding box center [540, 186] width 105 height 20
click at [488, 176] on select "Choose an option... Pending Applied Excluded (Questions) Excluded (Expired) Exc…" at bounding box center [540, 186] width 105 height 20
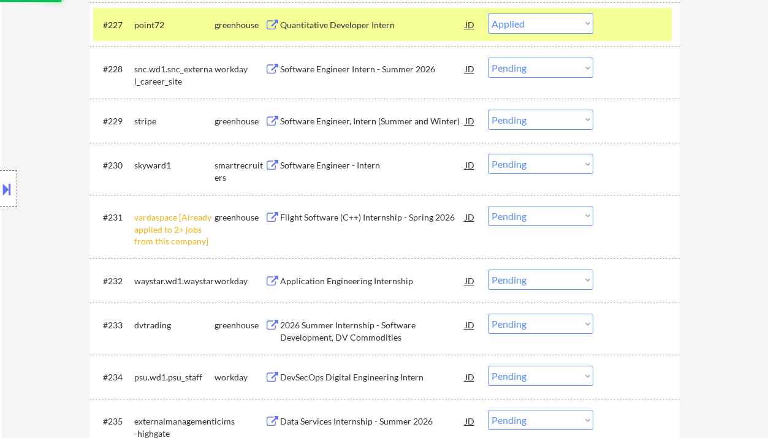
scroll to position [1665, 0]
select select ""pending""
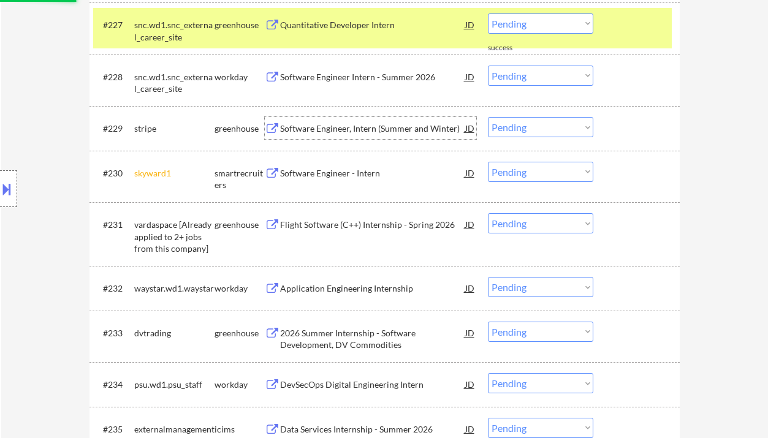
click at [349, 125] on div "Software Engineer, Intern (Summer and Winter)" at bounding box center [372, 129] width 185 height 12
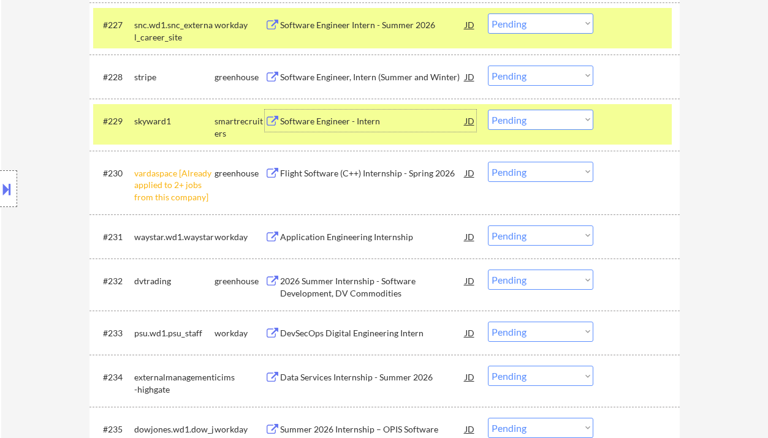
click at [525, 170] on select "Choose an option... Pending Applied Excluded (Questions) Excluded (Expired) Exc…" at bounding box center [540, 172] width 105 height 20
click at [488, 162] on select "Choose an option... Pending Applied Excluded (Questions) Excluded (Expired) Exc…" at bounding box center [540, 172] width 105 height 20
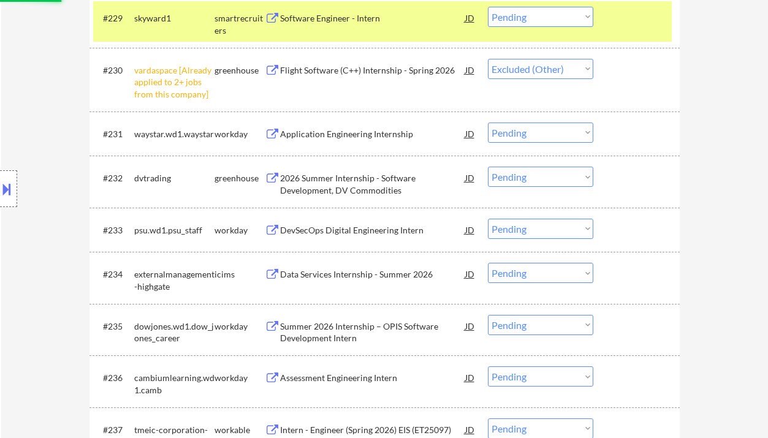
scroll to position [1828, 0]
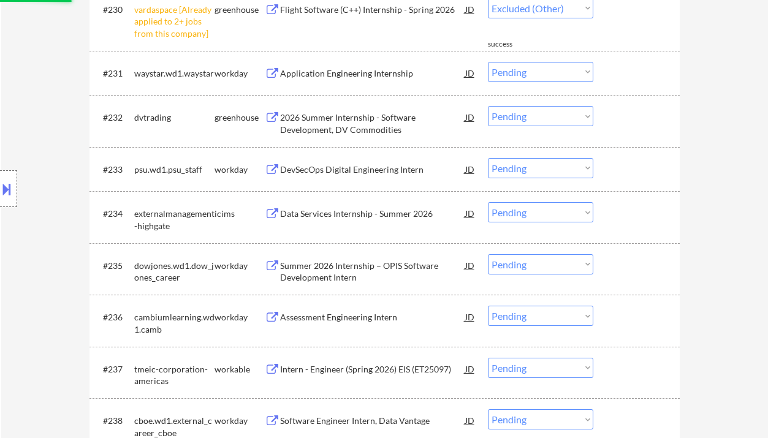
select select ""pending""
click at [346, 147] on div "#233 psu.wd1.psu_staff workday DevSecOps Digital Engineering Intern JD Choose a…" at bounding box center [384, 169] width 590 height 44
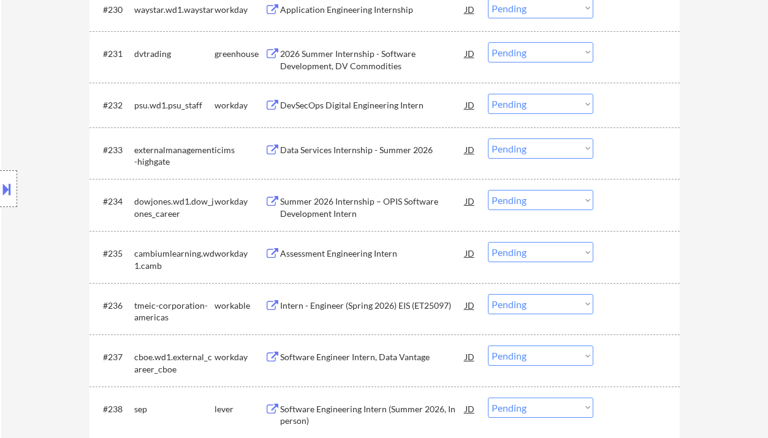
click at [331, 64] on div "2026 Summer Internship - Software Development, DV Commodities" at bounding box center [372, 60] width 185 height 24
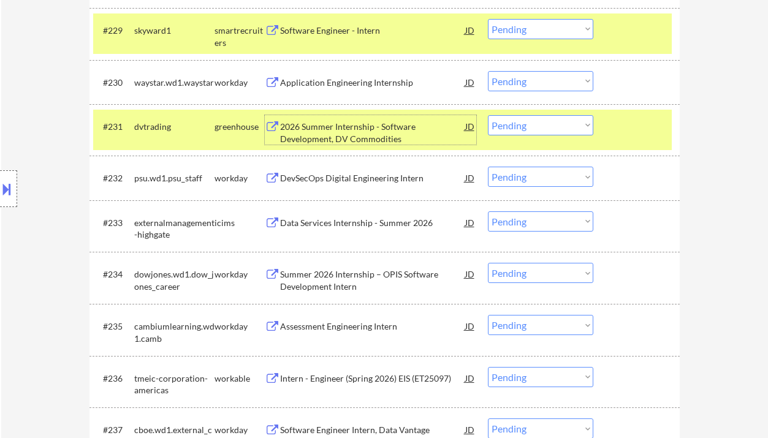
scroll to position [1747, 0]
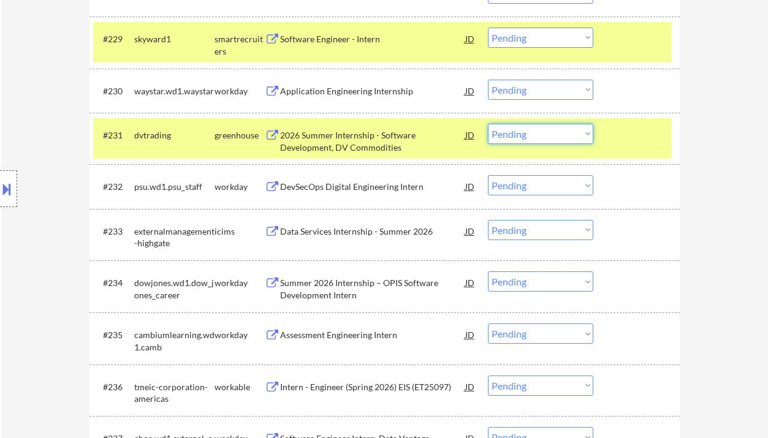
drag, startPoint x: 521, startPoint y: 137, endPoint x: 528, endPoint y: 142, distance: 7.8
click at [521, 137] on select "Choose an option... Pending Applied Excluded (Questions) Excluded (Expired) Exc…" at bounding box center [540, 134] width 105 height 20
click at [488, 124] on select "Choose an option... Pending Applied Excluded (Questions) Excluded (Expired) Exc…" at bounding box center [540, 134] width 105 height 20
select select ""pending""
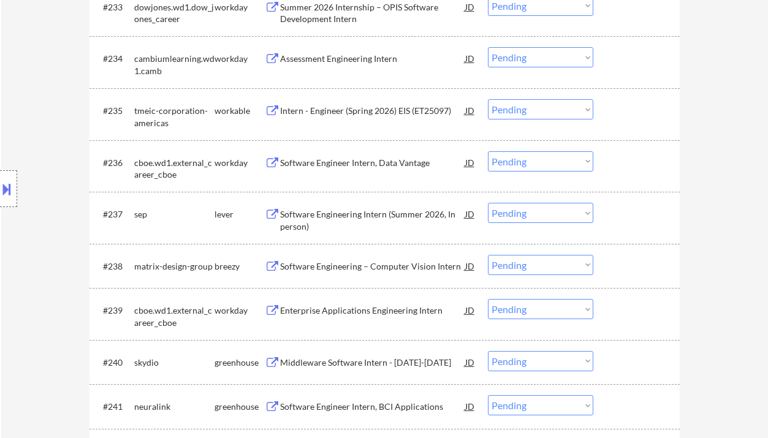
scroll to position [1992, 0]
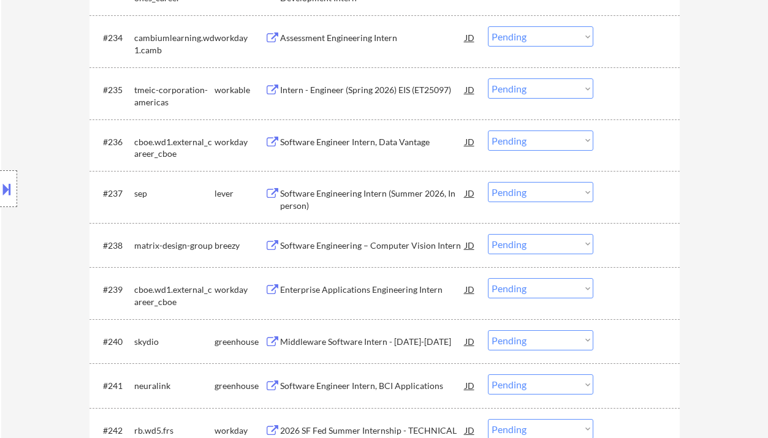
click at [340, 94] on div "Intern - Engineer (Spring 2026) EIS (ET25097)" at bounding box center [372, 90] width 185 height 12
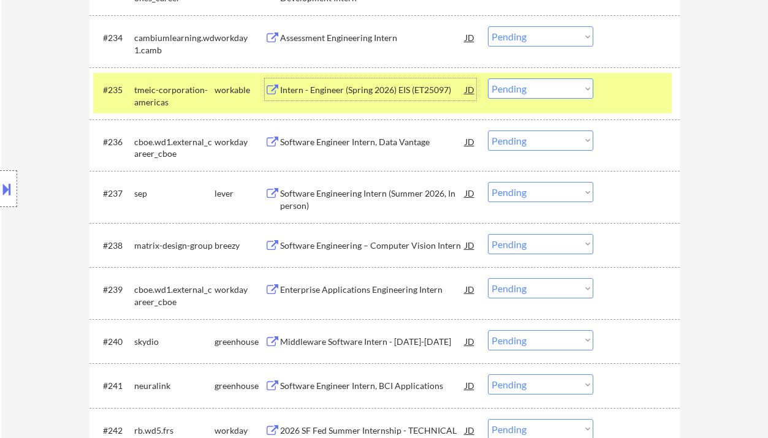
click at [368, 193] on div "Software Engineering Intern (Summer 2026, In person)" at bounding box center [372, 199] width 185 height 24
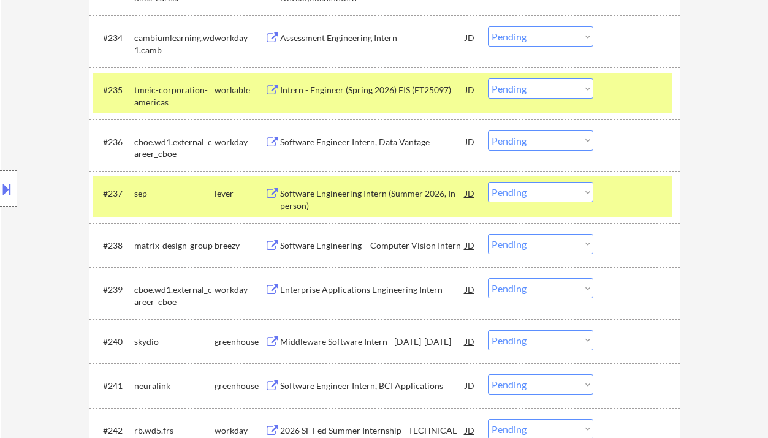
click at [9, 187] on button at bounding box center [6, 189] width 13 height 20
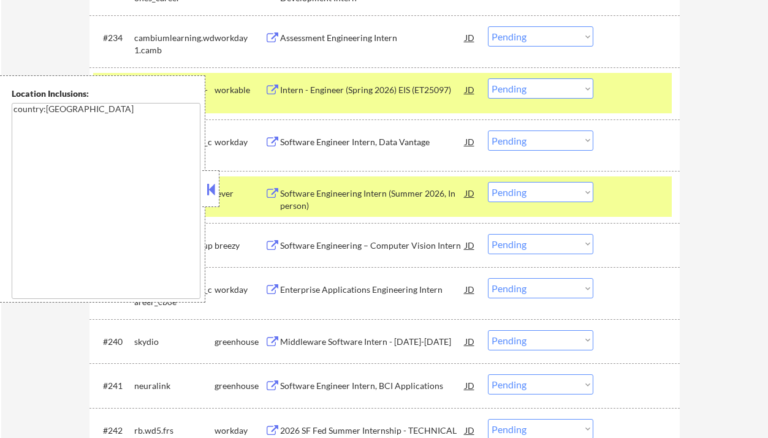
click at [208, 186] on button at bounding box center [210, 189] width 13 height 18
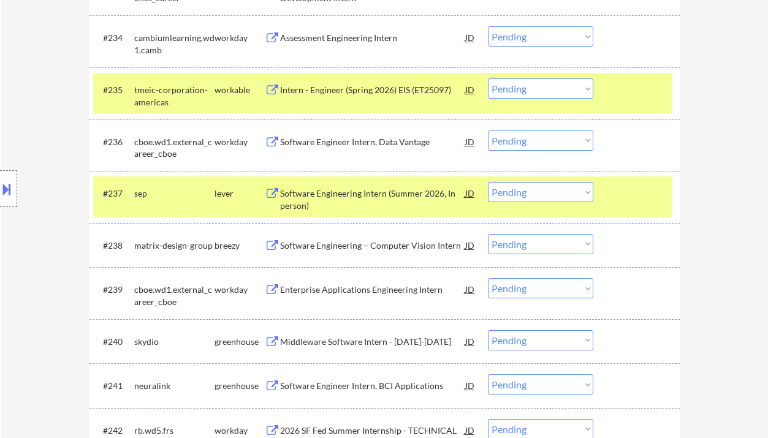
drag, startPoint x: 513, startPoint y: 191, endPoint x: 518, endPoint y: 197, distance: 7.5
click at [513, 191] on select "Choose an option... Pending Applied Excluded (Questions) Excluded (Expired) Exc…" at bounding box center [540, 192] width 105 height 20
click at [488, 182] on select "Choose an option... Pending Applied Excluded (Questions) Excluded (Expired) Exc…" at bounding box center [540, 192] width 105 height 20
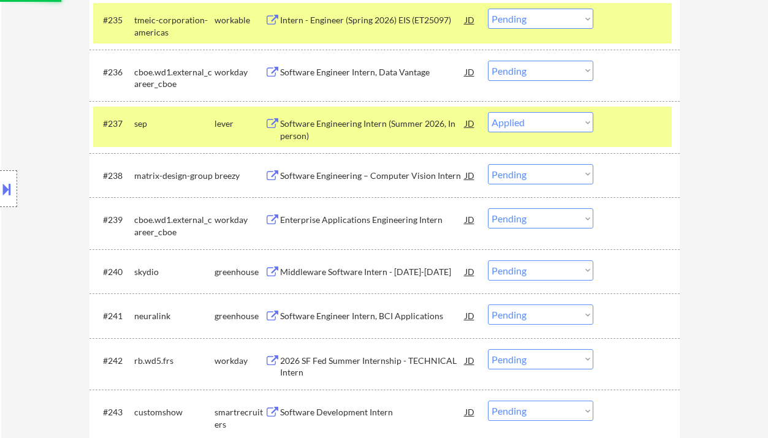
scroll to position [2073, 0]
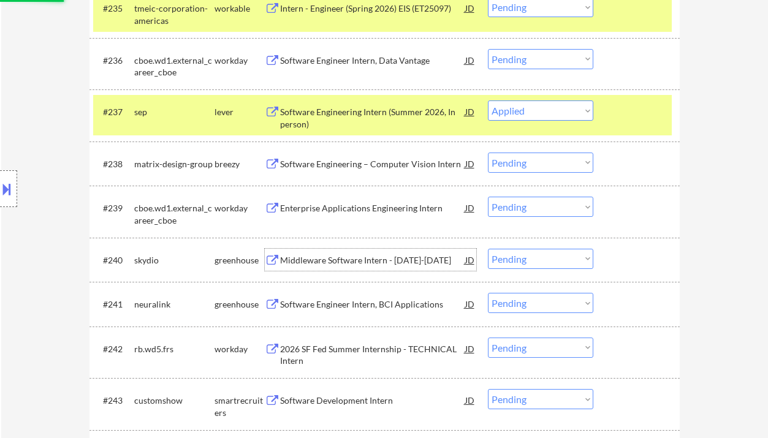
click at [321, 261] on div "Middleware Software Intern - [DATE]-[DATE]" at bounding box center [372, 260] width 185 height 12
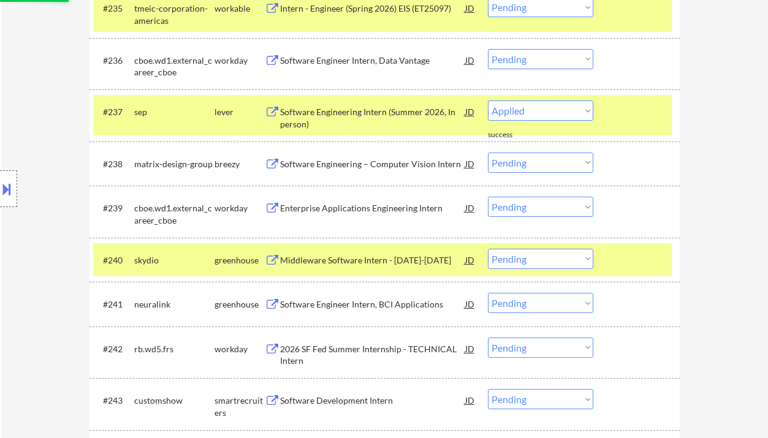
select select ""pending""
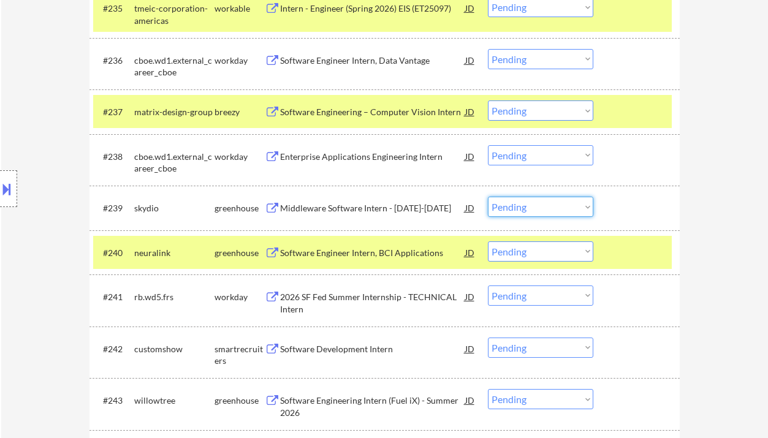
click at [539, 209] on select "Choose an option... Pending Applied Excluded (Questions) Excluded (Expired) Exc…" at bounding box center [540, 207] width 105 height 20
click at [488, 197] on select "Choose an option... Pending Applied Excluded (Questions) Excluded (Expired) Exc…" at bounding box center [540, 207] width 105 height 20
click at [379, 255] on div "Software Engineer Intern, BCI Applications" at bounding box center [372, 253] width 185 height 12
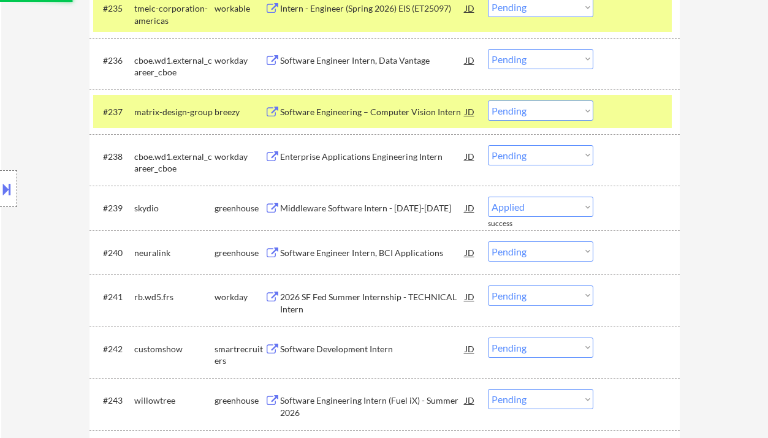
select select ""pending""
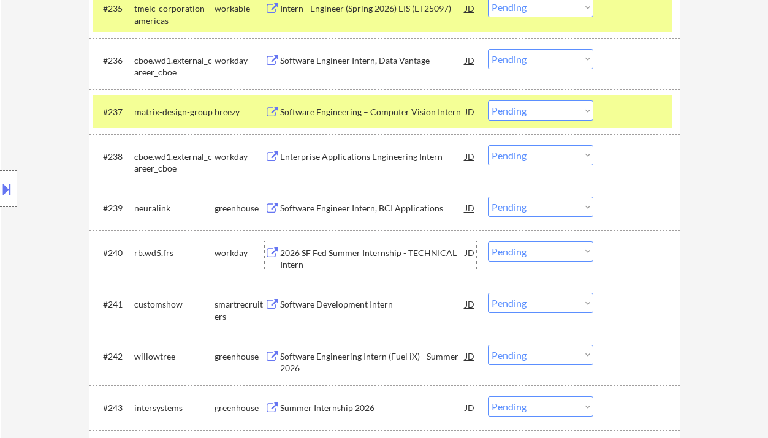
scroll to position [2155, 0]
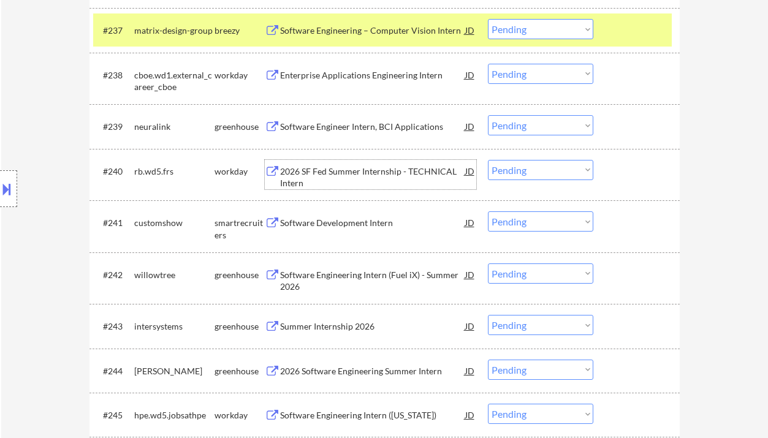
click at [362, 225] on div "Software Development Intern" at bounding box center [372, 223] width 185 height 12
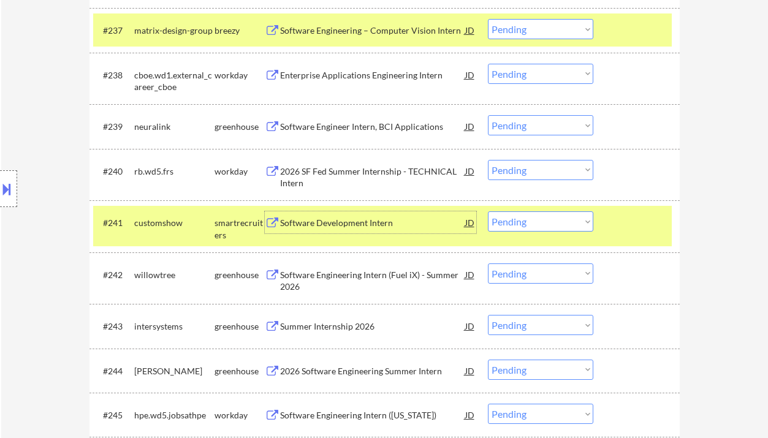
drag, startPoint x: 521, startPoint y: 222, endPoint x: 523, endPoint y: 231, distance: 8.8
click at [521, 222] on select "Choose an option... Pending Applied Excluded (Questions) Excluded (Expired) Exc…" at bounding box center [540, 221] width 105 height 20
click at [488, 211] on select "Choose an option... Pending Applied Excluded (Questions) Excluded (Expired) Exc…" at bounding box center [540, 221] width 105 height 20
click at [390, 274] on div "Software Engineering Intern (Fuel iX) - Summer 2026" at bounding box center [372, 281] width 185 height 24
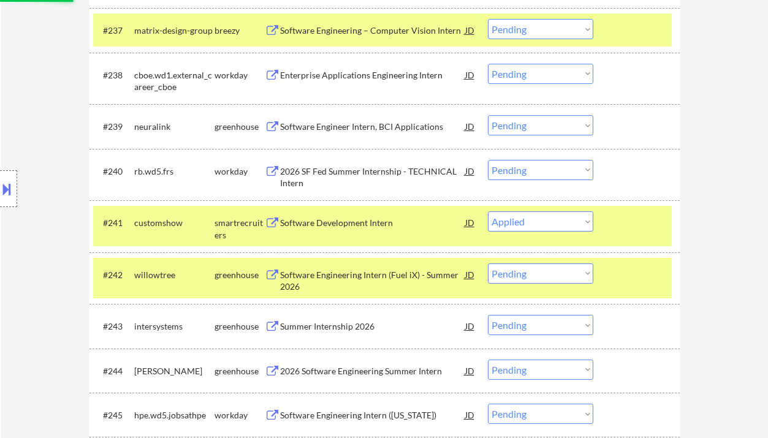
select select ""pending""
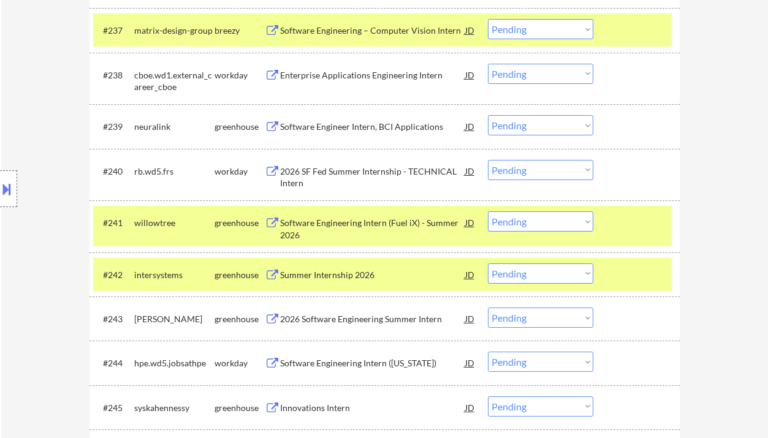
click at [339, 275] on div "Summer Internship 2026" at bounding box center [372, 275] width 185 height 12
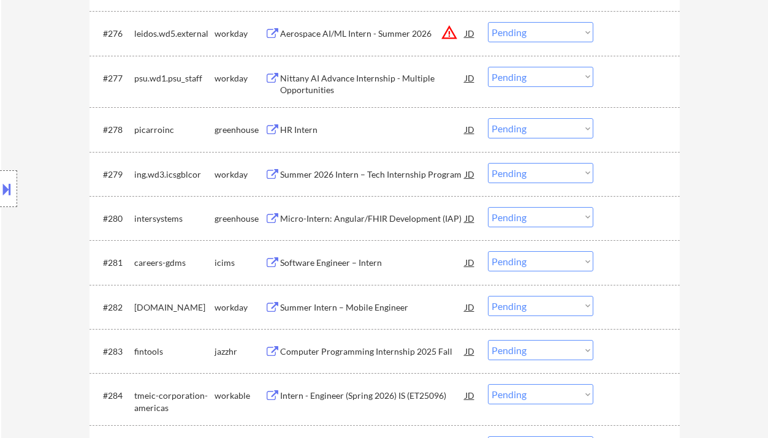
scroll to position [2211, 0]
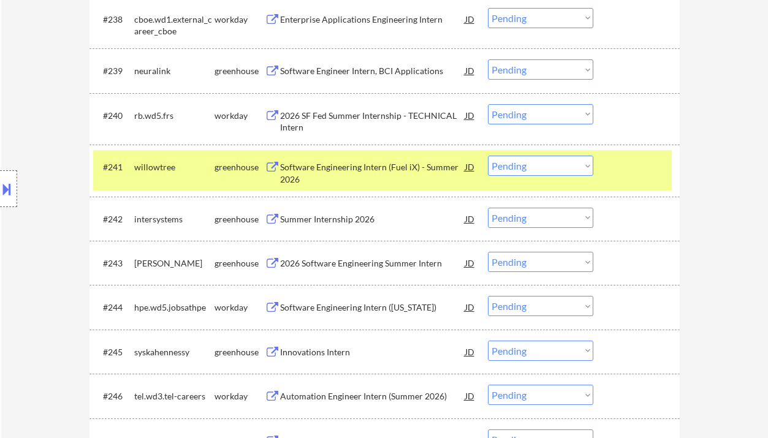
click at [519, 218] on select "Choose an option... Pending Applied Excluded (Questions) Excluded (Expired) Exc…" at bounding box center [540, 218] width 105 height 20
click at [488, 208] on select "Choose an option... Pending Applied Excluded (Questions) Excluded (Expired) Exc…" at bounding box center [540, 218] width 105 height 20
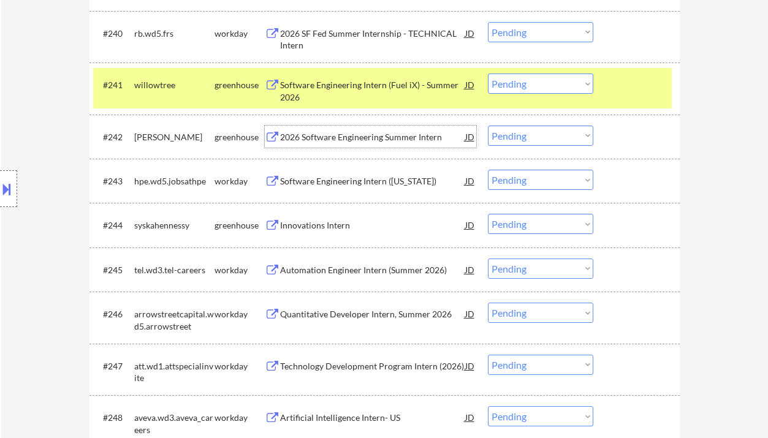
click at [358, 140] on div "2026 Software Engineering Summer Intern" at bounding box center [372, 137] width 185 height 12
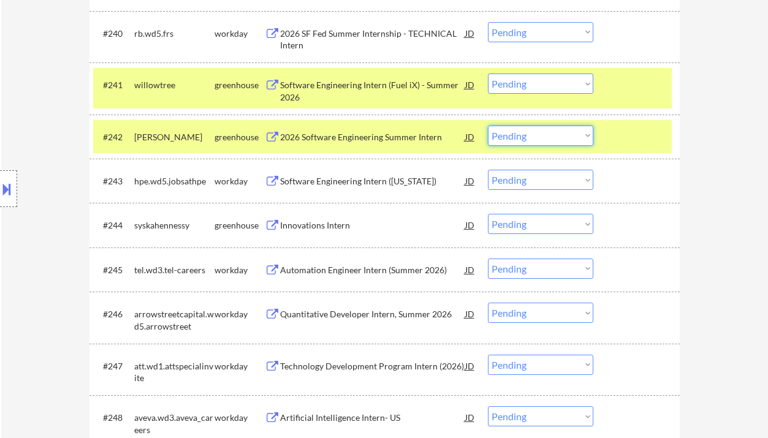
click at [550, 140] on select "Choose an option... Pending Applied Excluded (Questions) Excluded (Expired) Exc…" at bounding box center [540, 136] width 105 height 20
click at [488, 126] on select "Choose an option... Pending Applied Excluded (Questions) Excluded (Expired) Exc…" at bounding box center [540, 136] width 105 height 20
click at [326, 227] on div "Innovations Intern" at bounding box center [372, 225] width 185 height 12
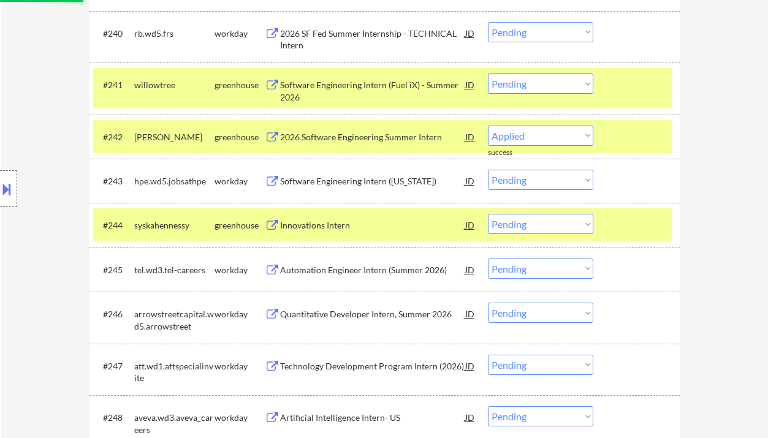
select select ""pending""
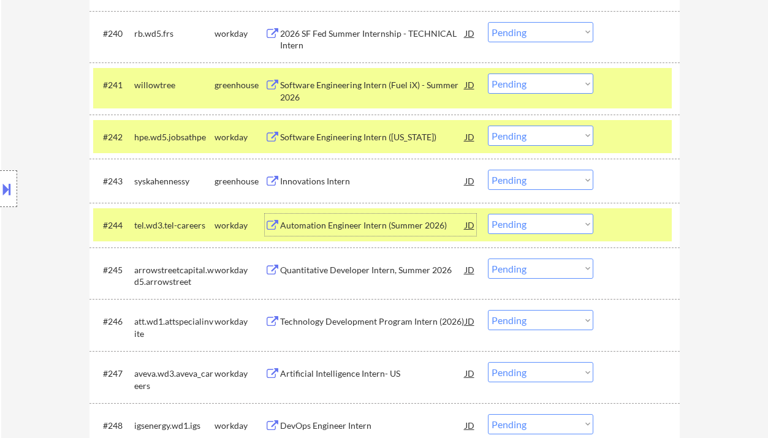
drag, startPoint x: 532, startPoint y: 182, endPoint x: 537, endPoint y: 189, distance: 8.0
click at [532, 182] on select "Choose an option... Pending Applied Excluded (Questions) Excluded (Expired) Exc…" at bounding box center [540, 180] width 105 height 20
click at [488, 170] on select "Choose an option... Pending Applied Excluded (Questions) Excluded (Expired) Exc…" at bounding box center [540, 180] width 105 height 20
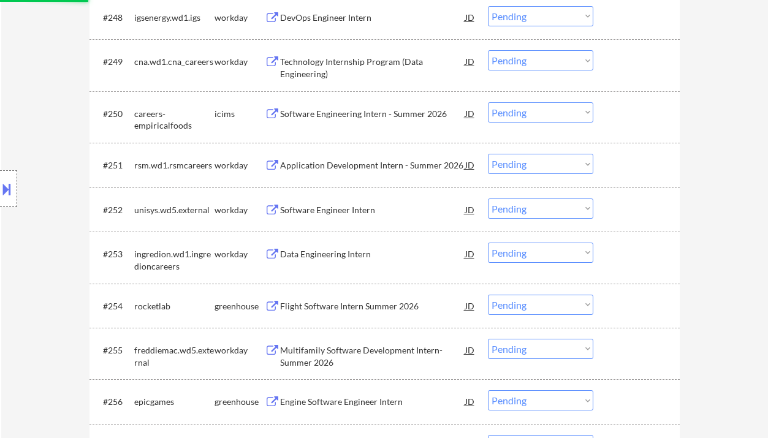
select select ""pending""
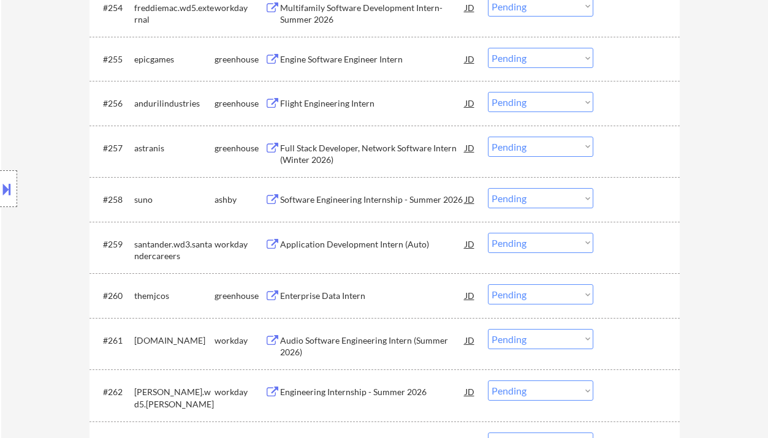
scroll to position [3028, 0]
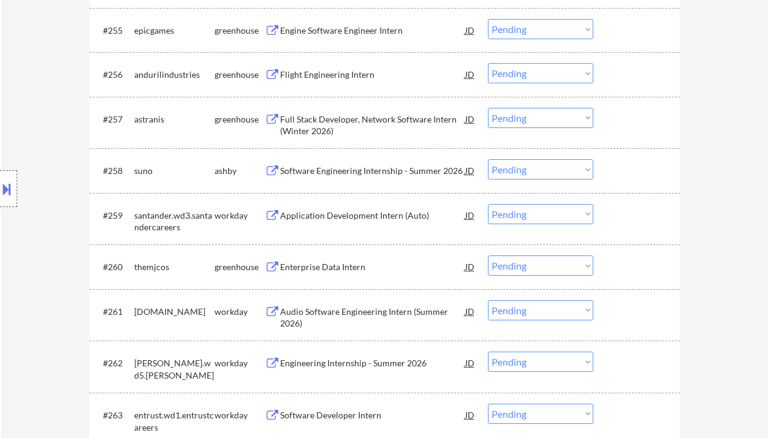
click at [368, 176] on div "Software Engineering Internship - Summer 2026" at bounding box center [372, 171] width 185 height 12
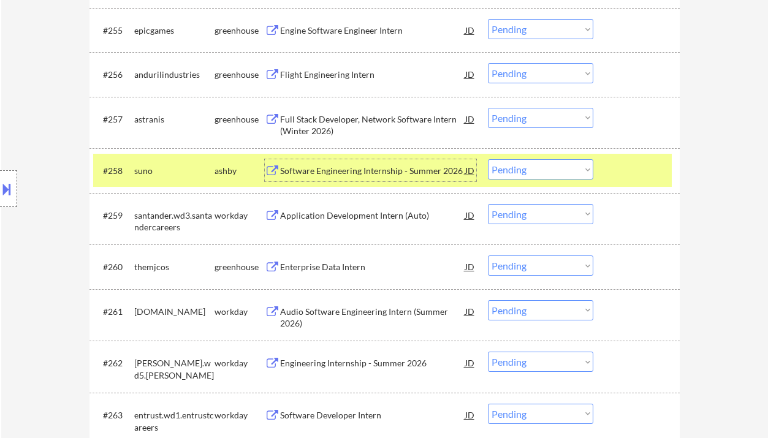
click at [531, 170] on select "Choose an option... Pending Applied Excluded (Questions) Excluded (Expired) Exc…" at bounding box center [540, 169] width 105 height 20
click at [488, 159] on select "Choose an option... Pending Applied Excluded (Questions) Excluded (Expired) Exc…" at bounding box center [540, 169] width 105 height 20
select select ""pending""
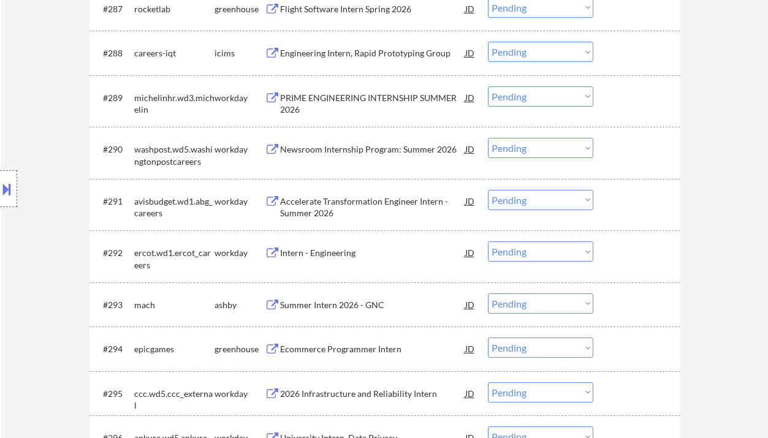
scroll to position [4662, 0]
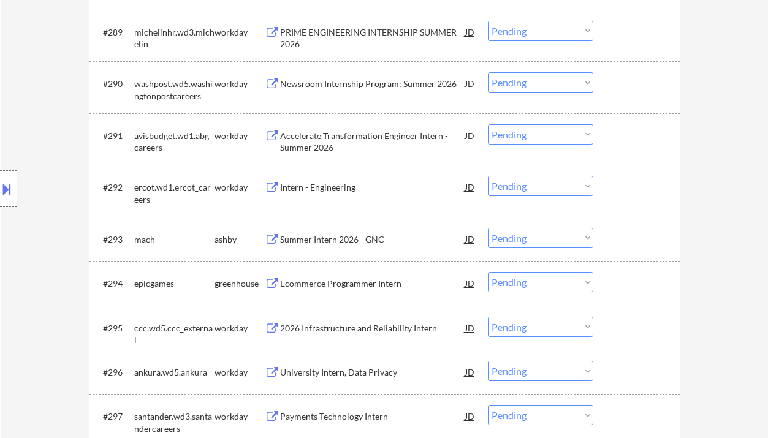
click at [314, 237] on div "Summer Intern 2026 - GNC" at bounding box center [372, 239] width 185 height 12
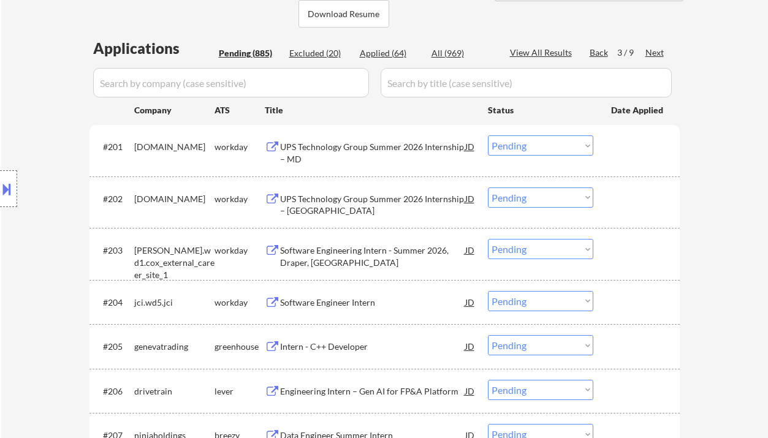
scroll to position [40, 0]
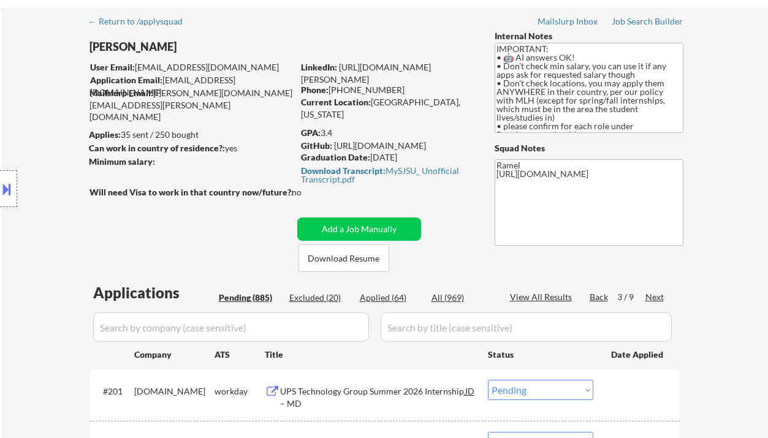
click at [596, 297] on div "Back" at bounding box center [599, 297] width 20 height 12
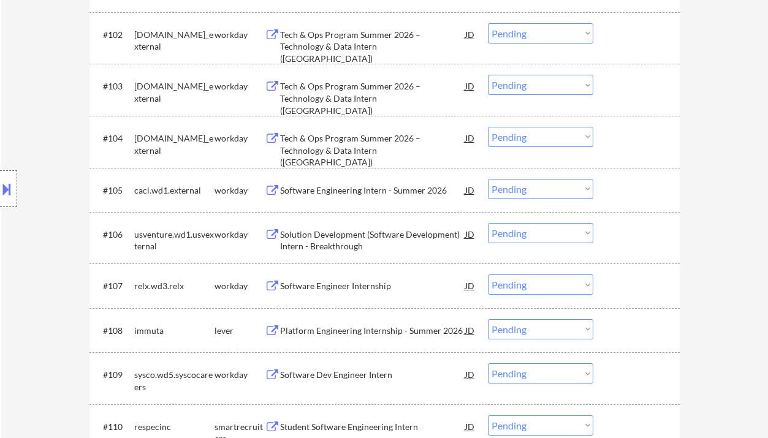
scroll to position [531, 0]
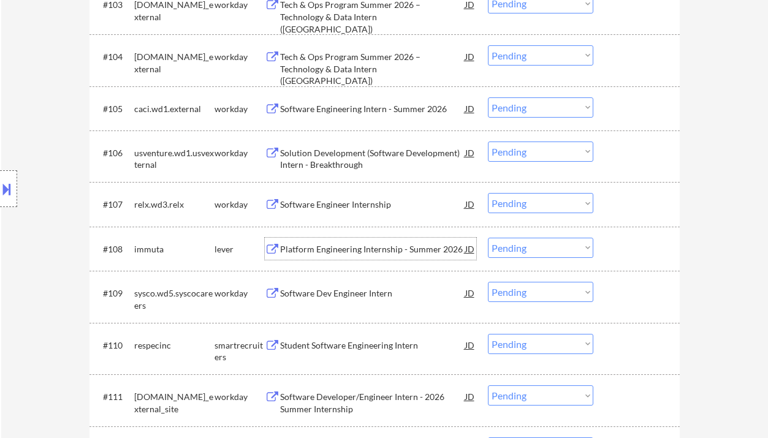
click at [355, 250] on div "Platform Engineering Internship - Summer 2026" at bounding box center [372, 249] width 185 height 12
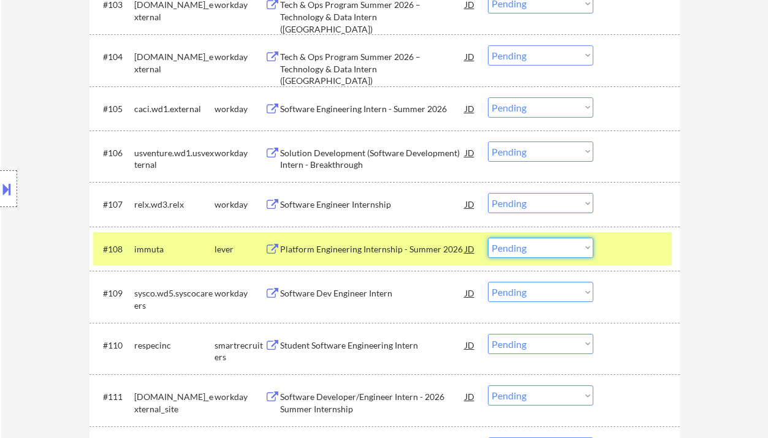
drag, startPoint x: 520, startPoint y: 248, endPoint x: 520, endPoint y: 257, distance: 9.8
click at [520, 248] on select "Choose an option... Pending Applied Excluded (Questions) Excluded (Expired) Exc…" at bounding box center [540, 248] width 105 height 20
click at [488, 238] on select "Choose an option... Pending Applied Excluded (Questions) Excluded (Expired) Exc…" at bounding box center [540, 248] width 105 height 20
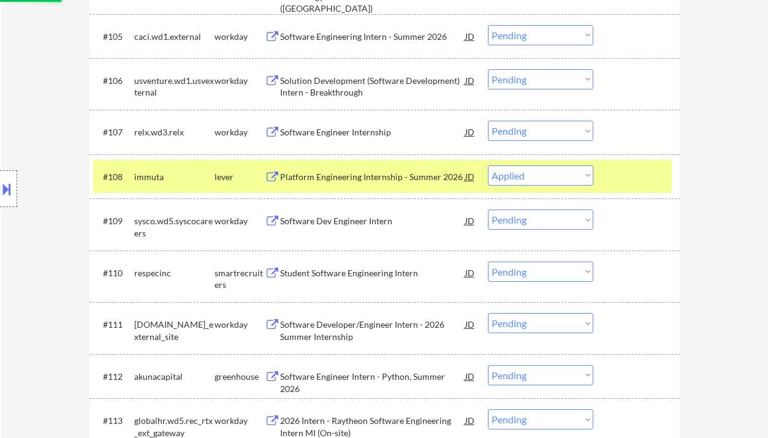
scroll to position [612, 0]
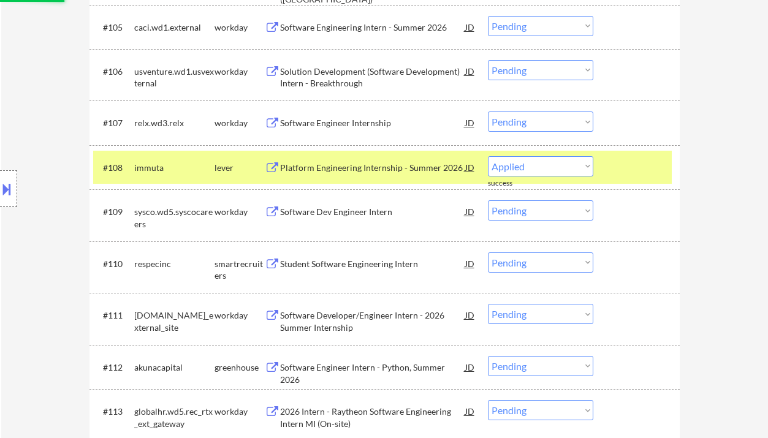
click at [349, 265] on div "Student Software Engineering Intern" at bounding box center [372, 264] width 185 height 12
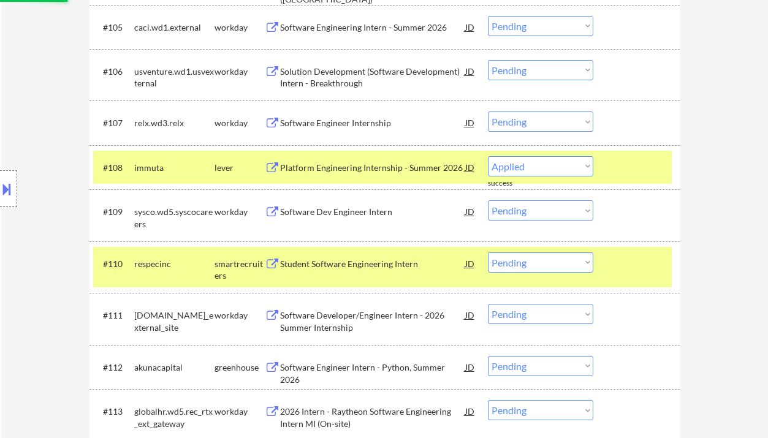
select select ""pending""
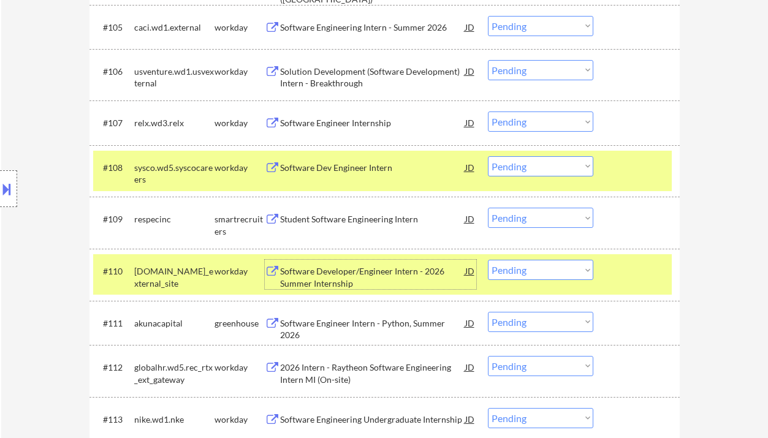
click at [339, 216] on div "Student Software Engineering Intern" at bounding box center [372, 219] width 185 height 12
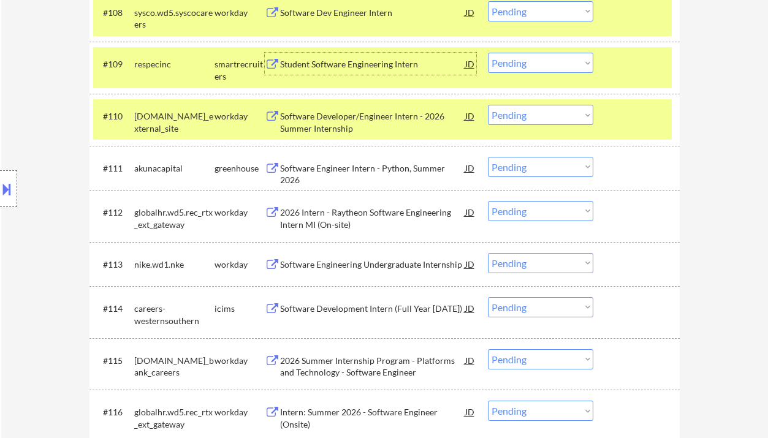
scroll to position [776, 0]
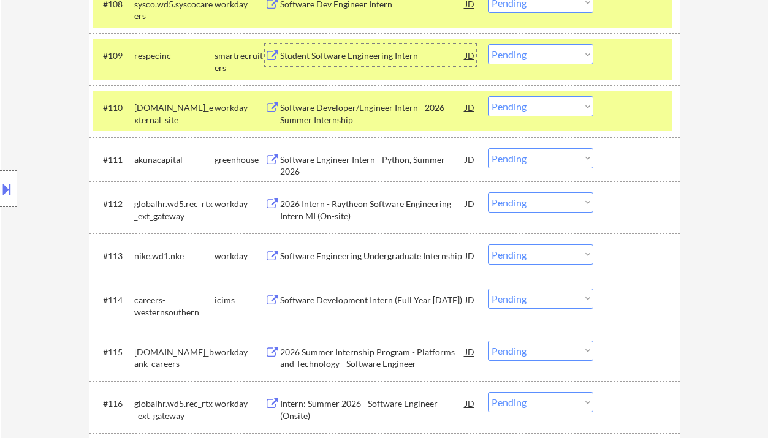
click at [338, 154] on div "Software Engineer Intern - Python, Summer 2026" at bounding box center [372, 166] width 185 height 24
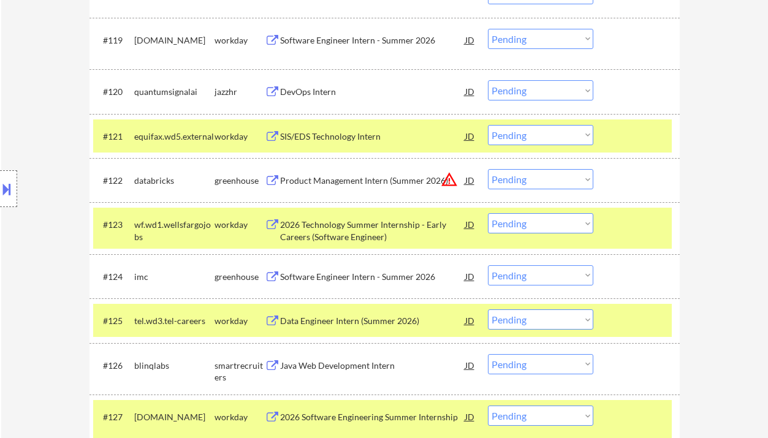
scroll to position [1347, 0]
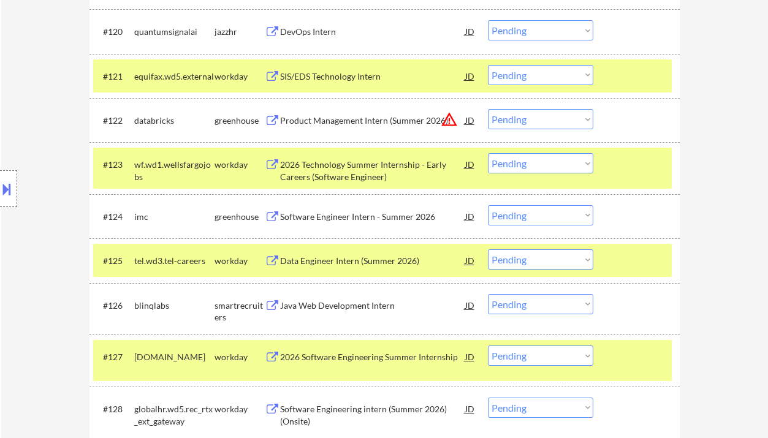
click at [322, 216] on div "Software Engineer Intern - Summer 2026" at bounding box center [372, 217] width 185 height 12
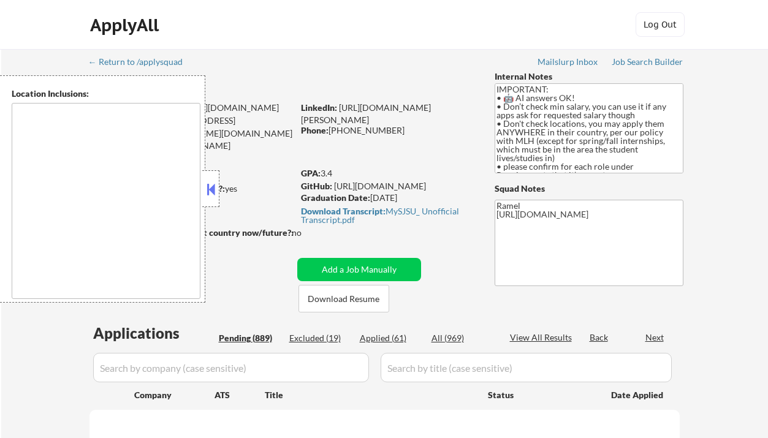
type textarea "country:[GEOGRAPHIC_DATA]"
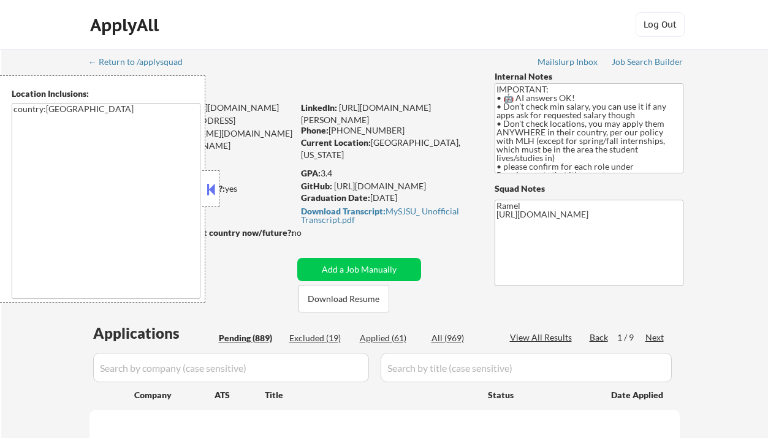
click at [208, 192] on button at bounding box center [210, 189] width 13 height 18
select select ""pending""
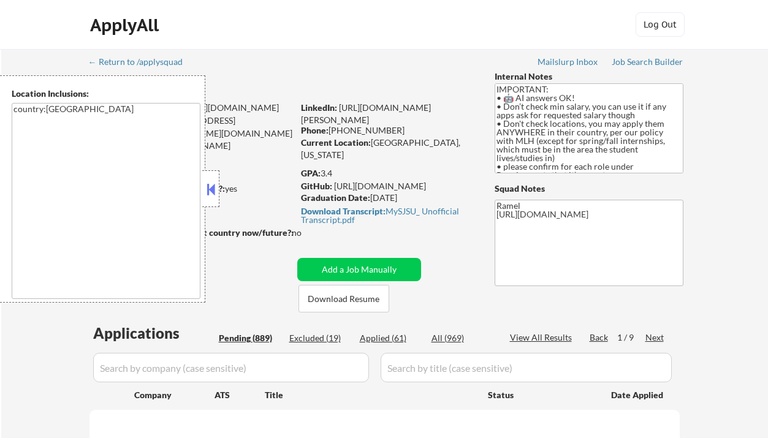
select select ""pending""
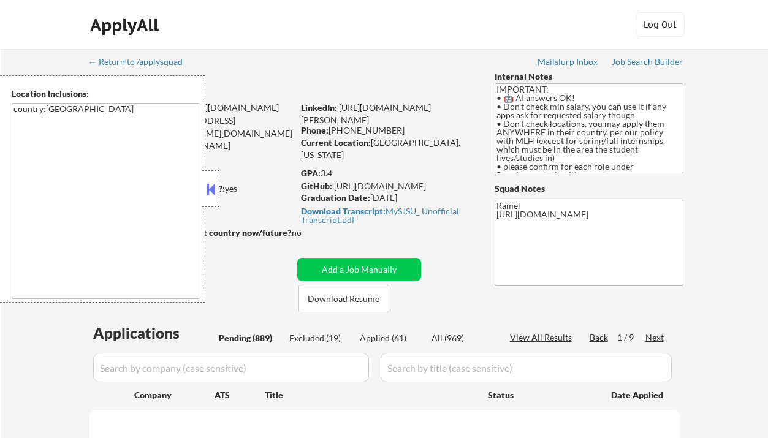
select select ""pending""
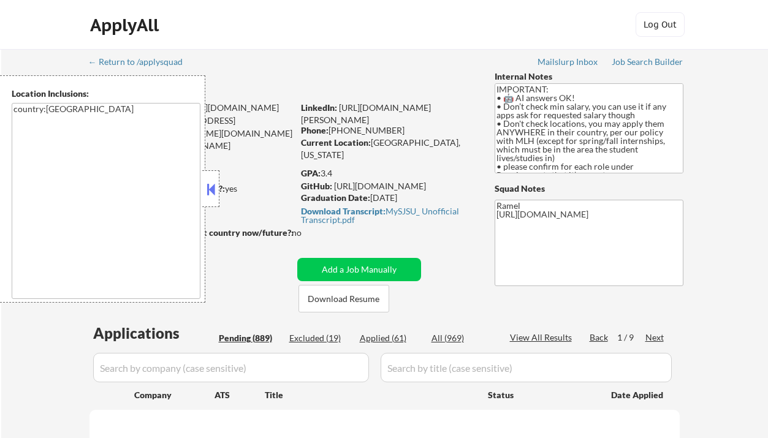
select select ""pending""
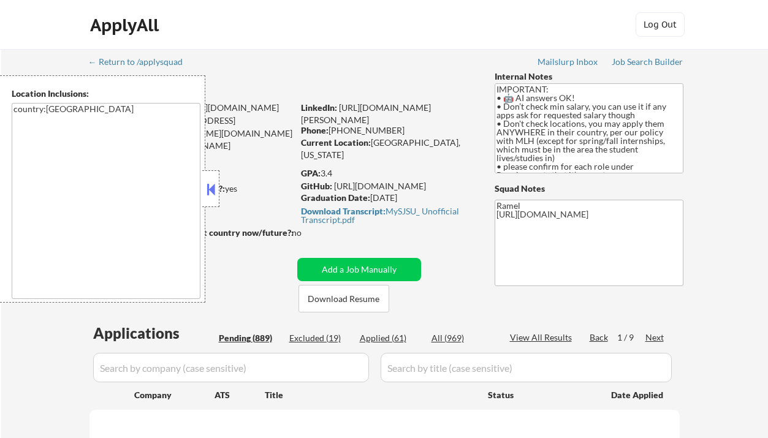
select select ""pending""
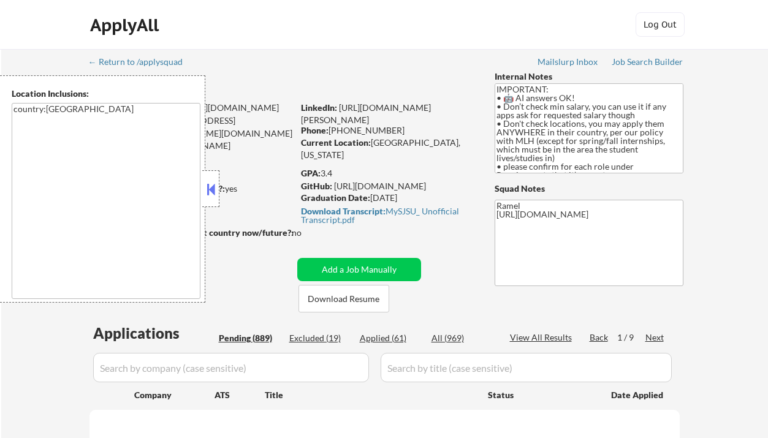
select select ""pending""
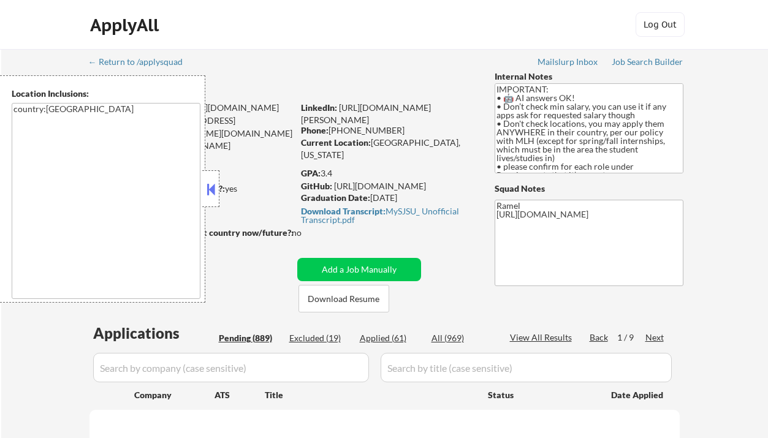
select select ""pending""
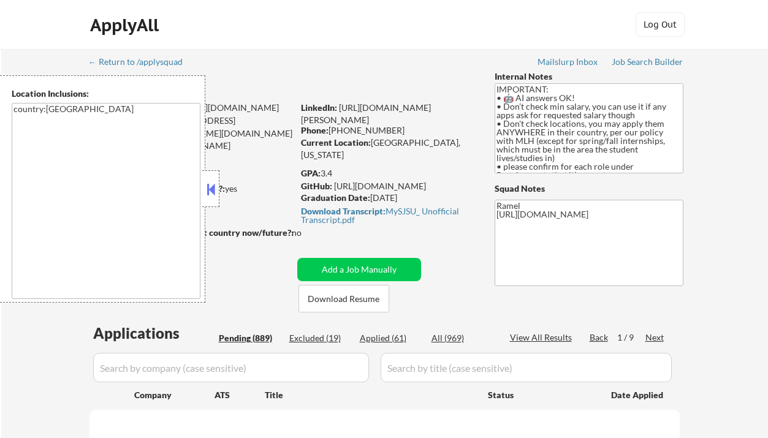
select select ""pending""
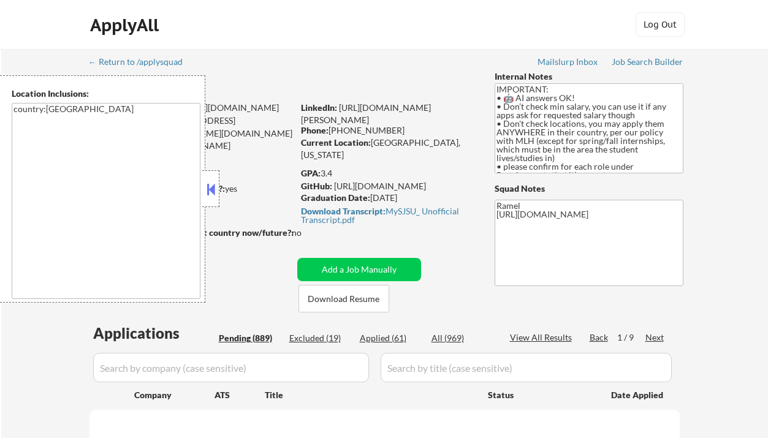
select select ""pending""
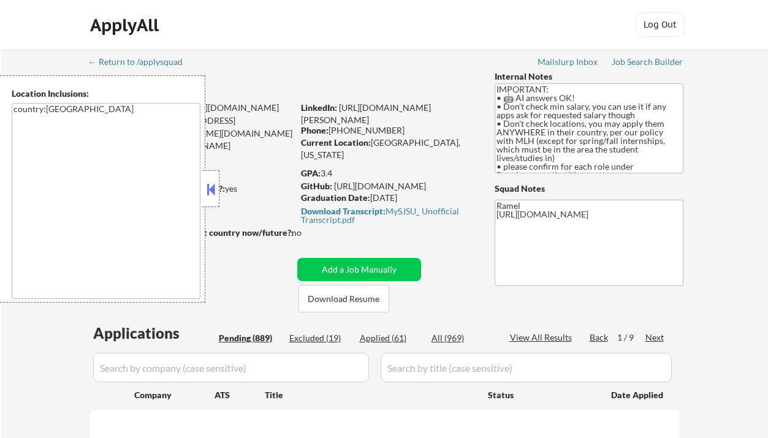
select select ""pending""
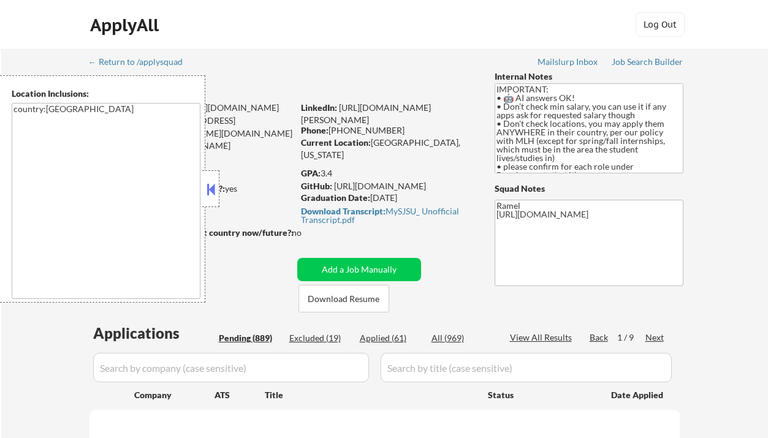
select select ""pending""
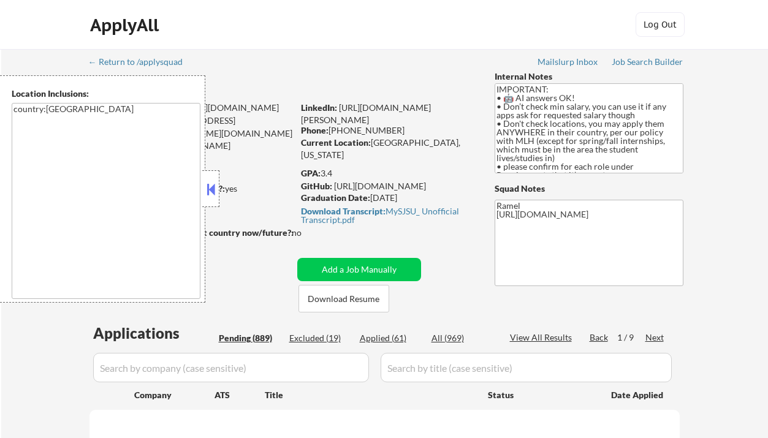
select select ""pending""
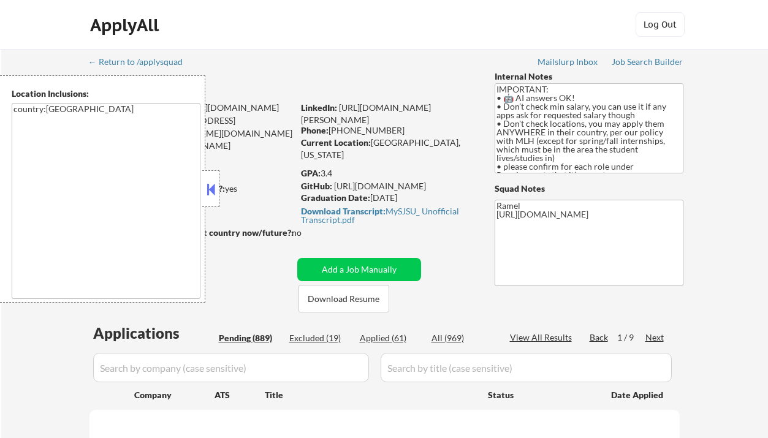
select select ""pending""
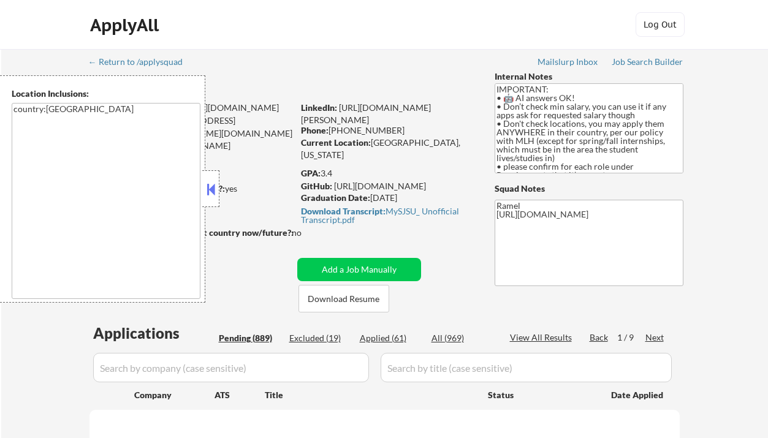
select select ""pending""
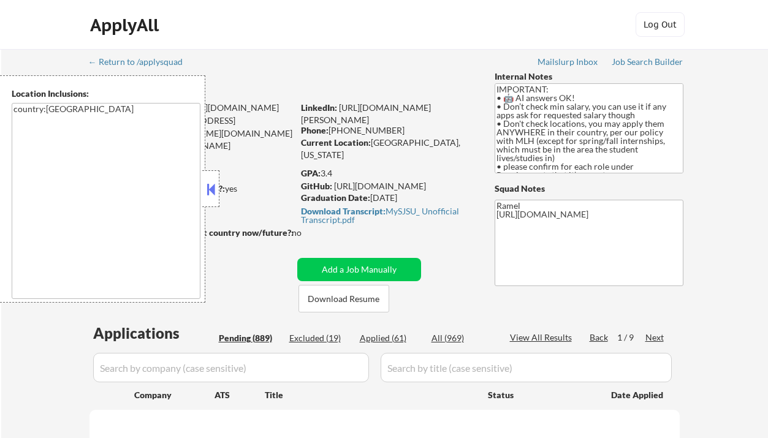
select select ""pending""
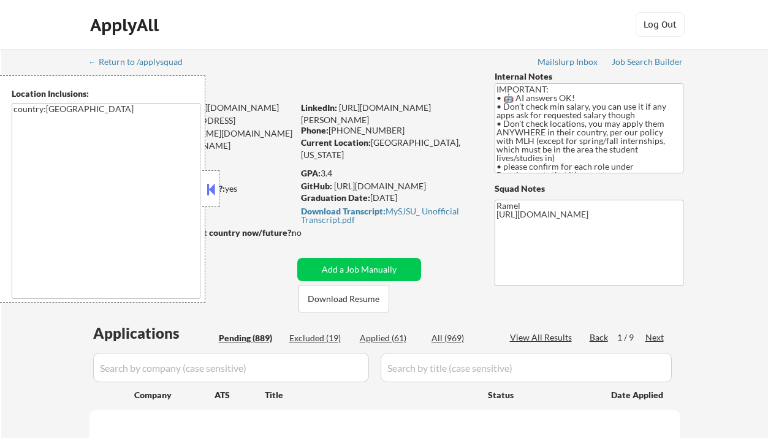
select select ""pending""
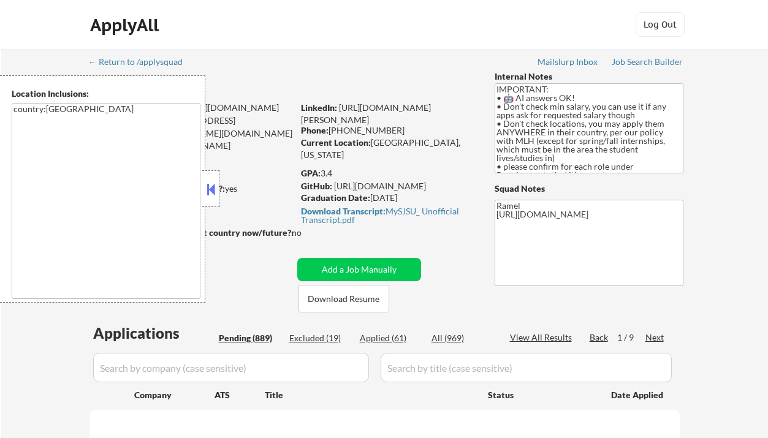
select select ""pending""
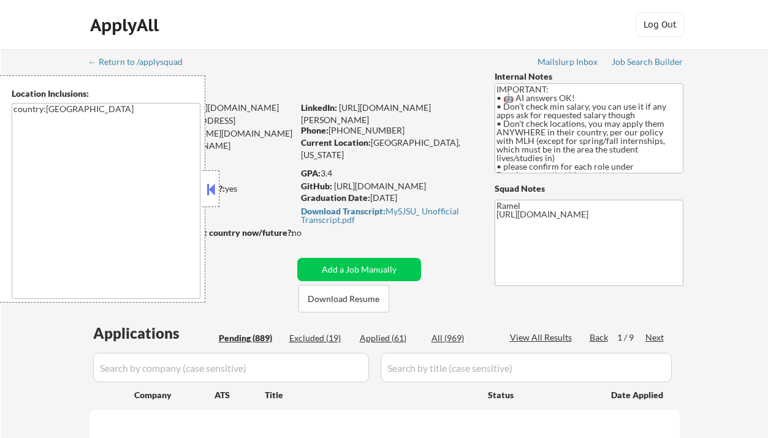
select select ""pending""
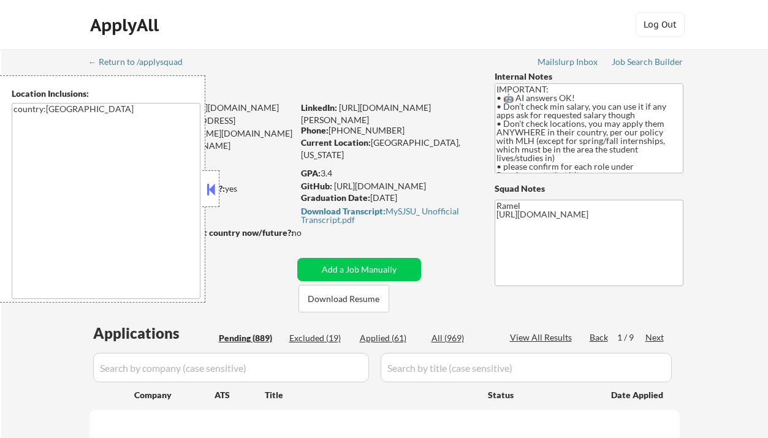
select select ""pending""
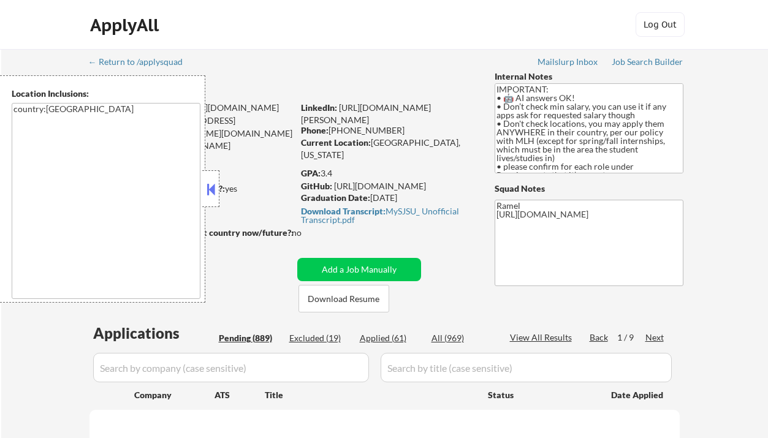
select select ""pending""
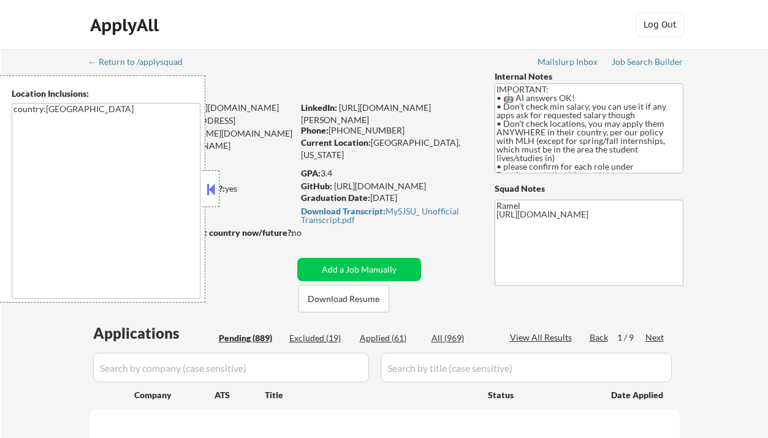
select select ""pending""
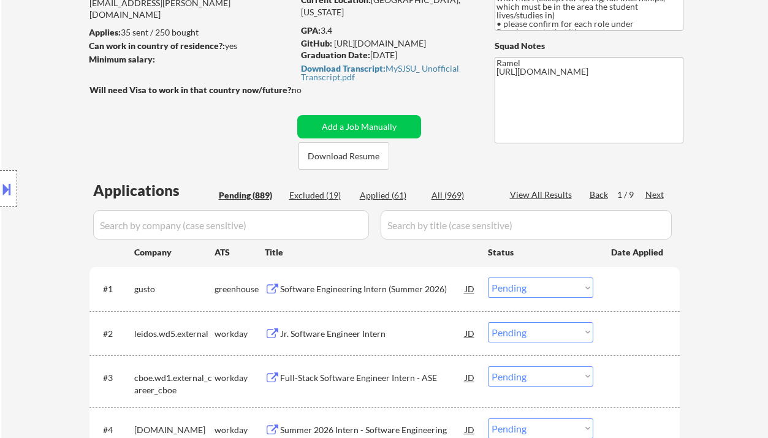
scroll to position [245, 0]
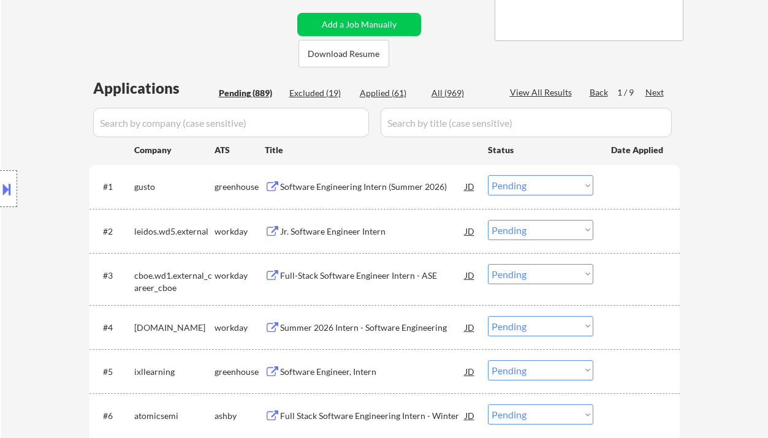
click at [387, 97] on div "Applied (61)" at bounding box center [390, 93] width 61 height 12
select select ""applied""
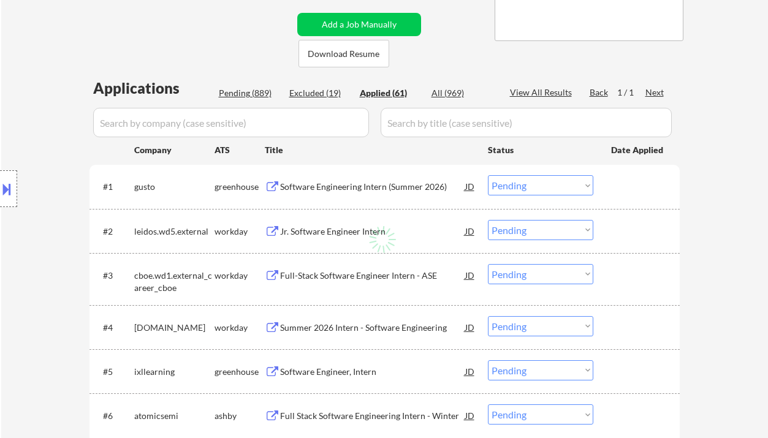
select select ""applied""
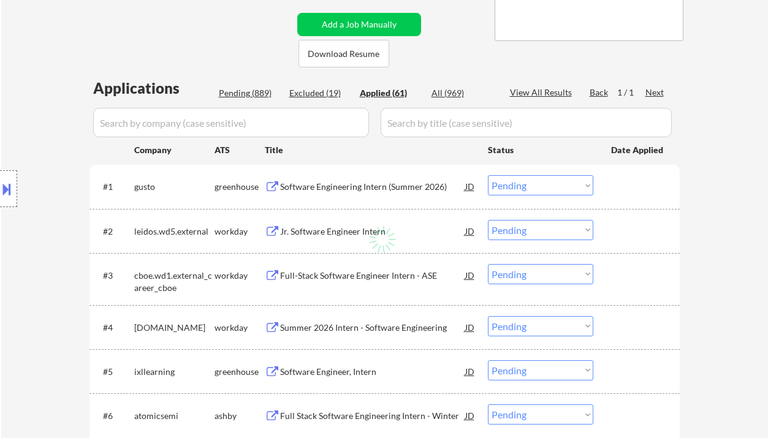
select select ""applied""
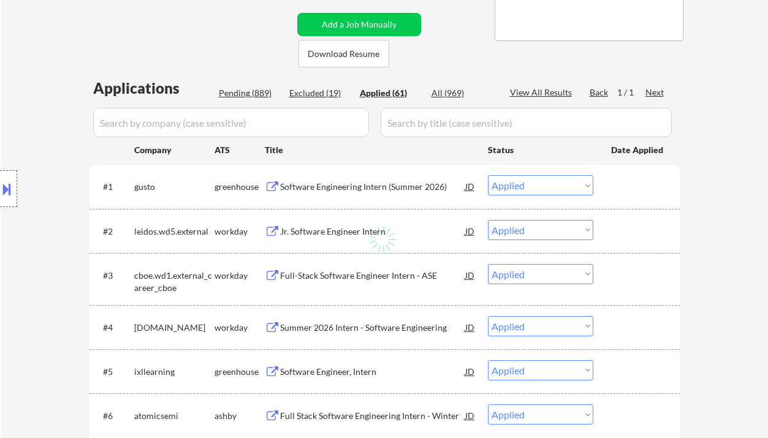
select select ""applied""
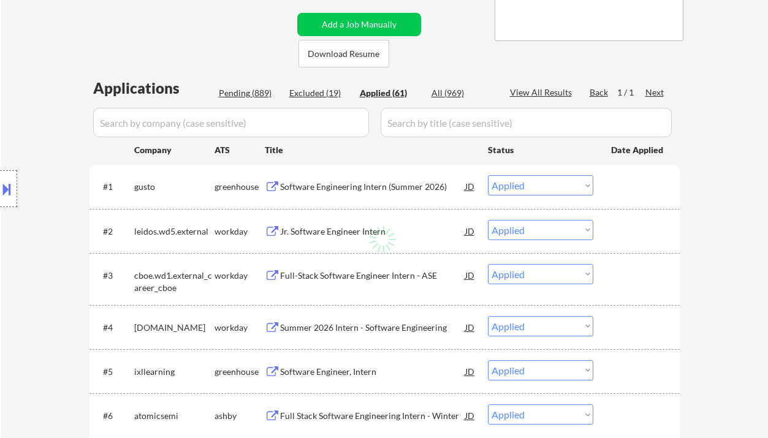
select select ""applied""
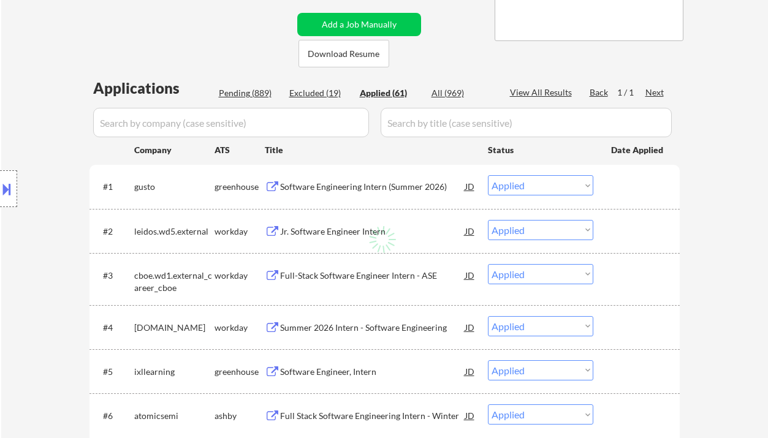
select select ""applied""
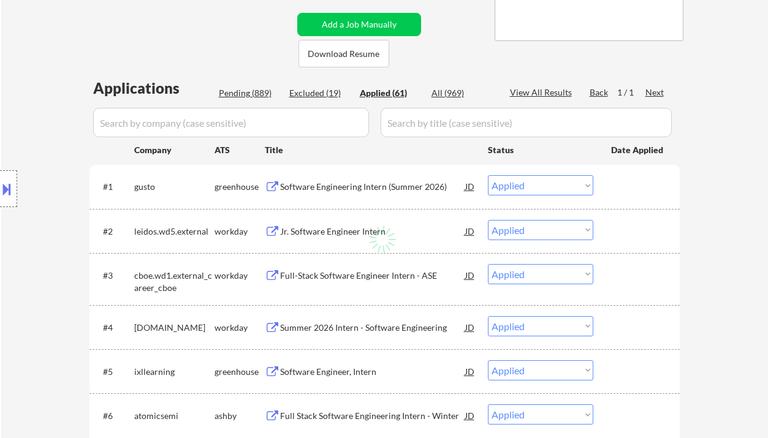
select select ""applied""
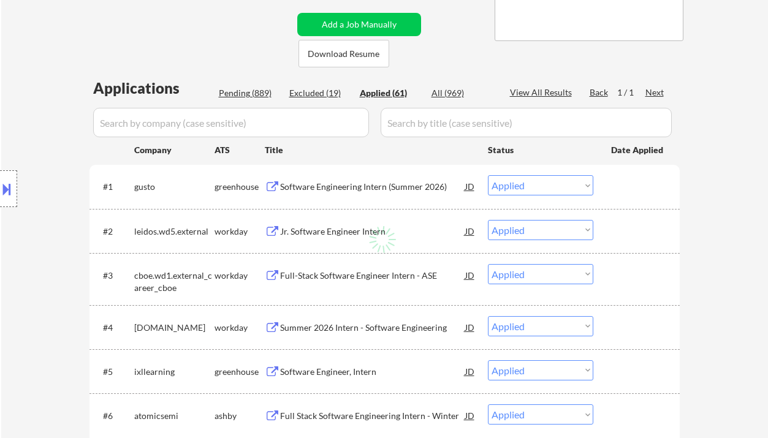
select select ""applied""
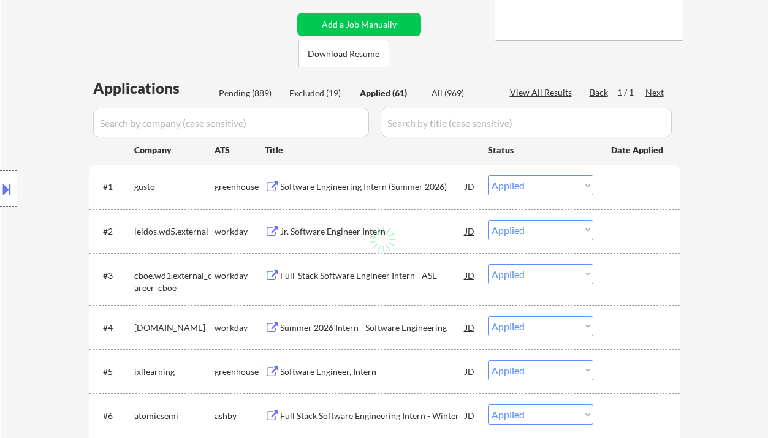
select select ""applied""
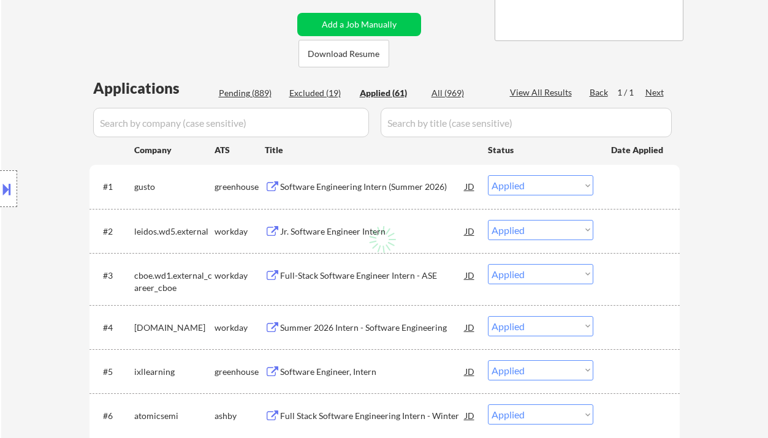
select select ""applied""
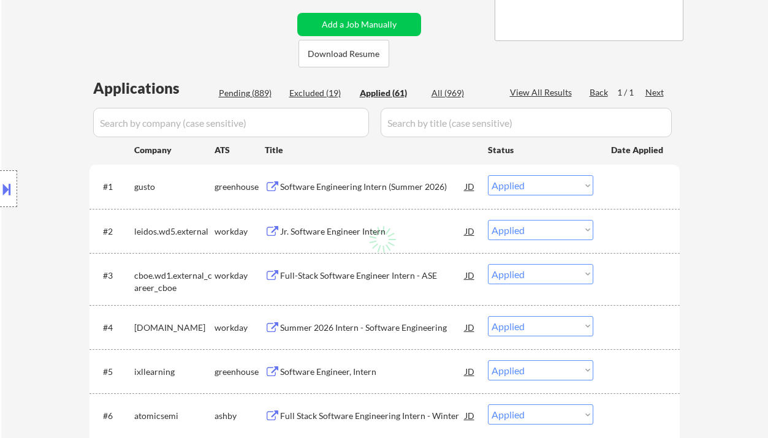
select select ""applied""
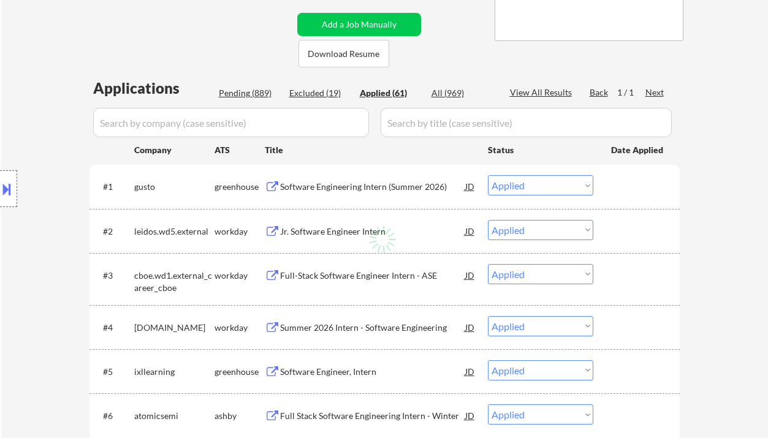
select select ""applied""
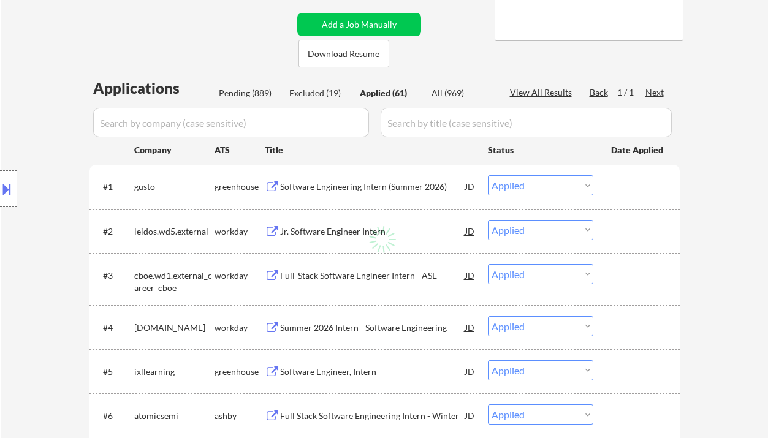
select select ""applied""
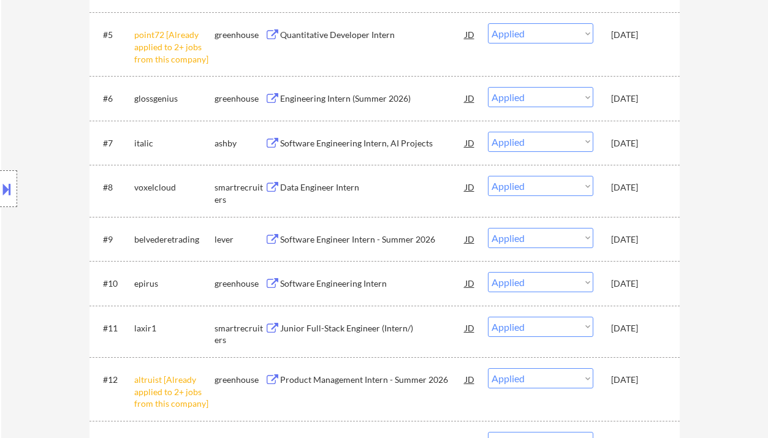
scroll to position [653, 0]
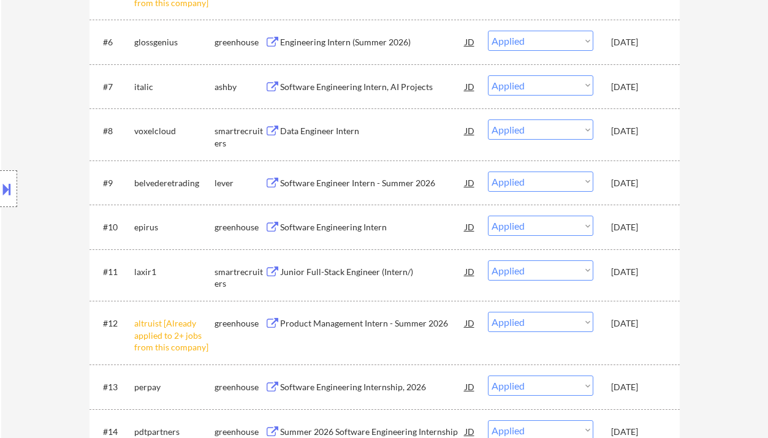
select select ""applied""
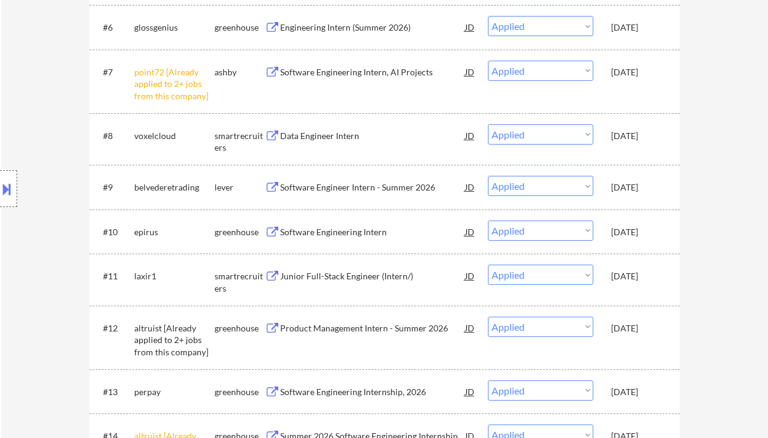
select select ""applied""
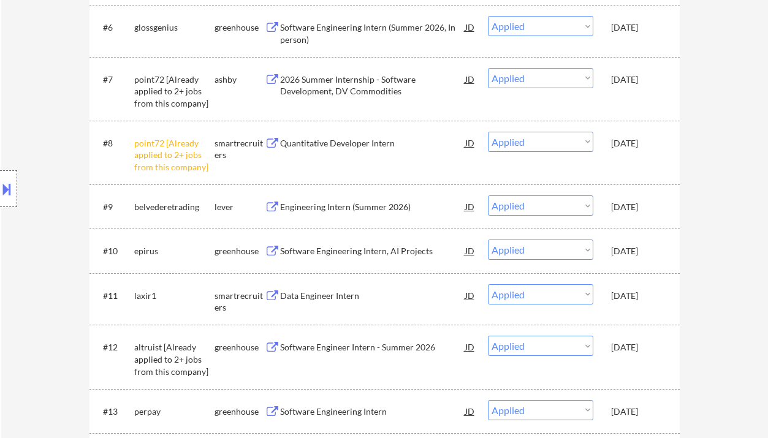
select select ""applied""
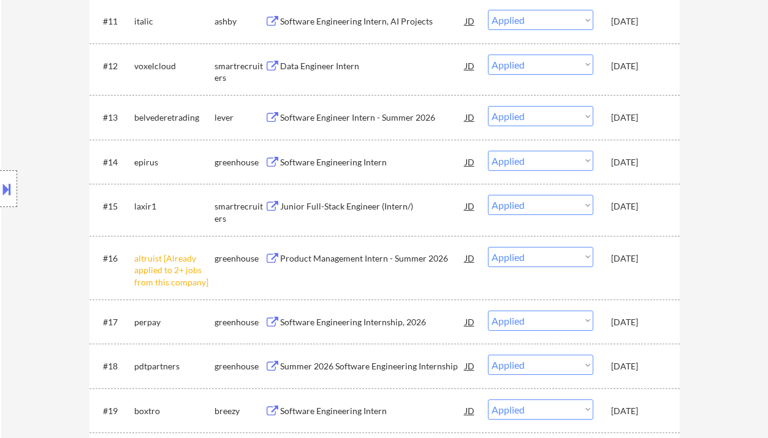
scroll to position [898, 0]
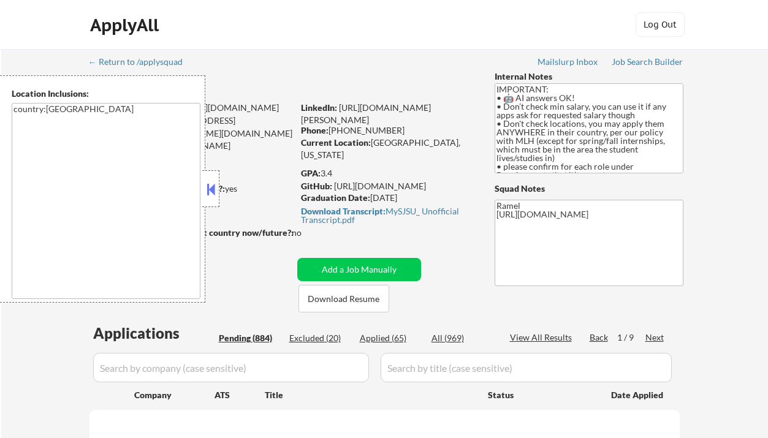
select select ""pending""
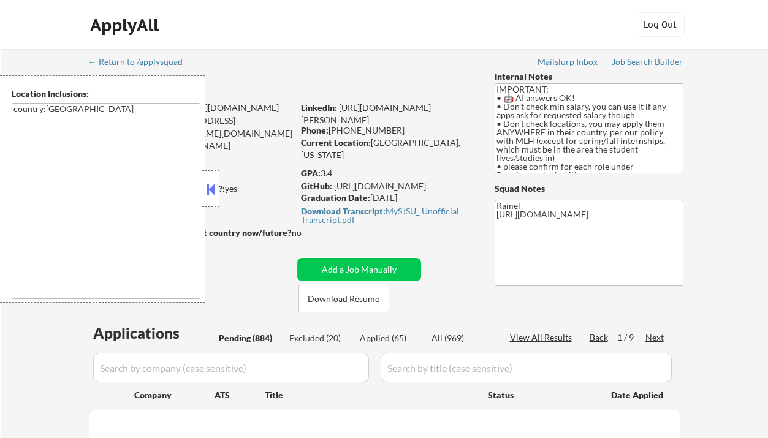
select select ""pending""
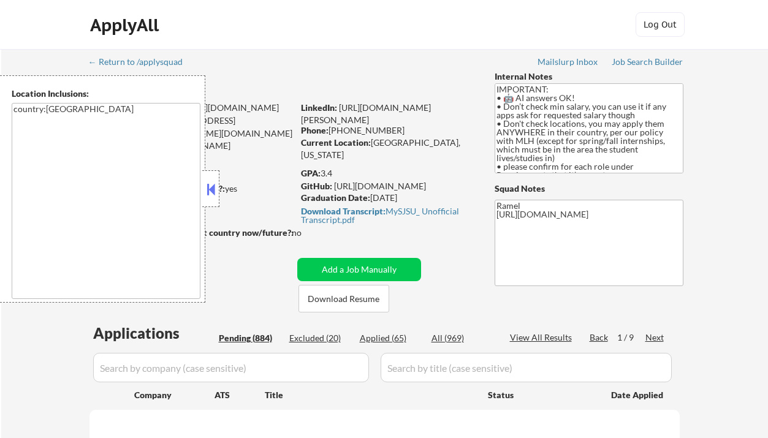
select select ""pending""
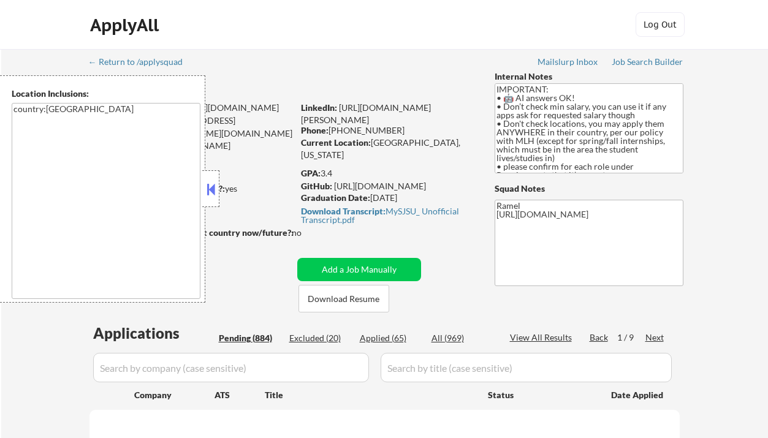
select select ""pending""
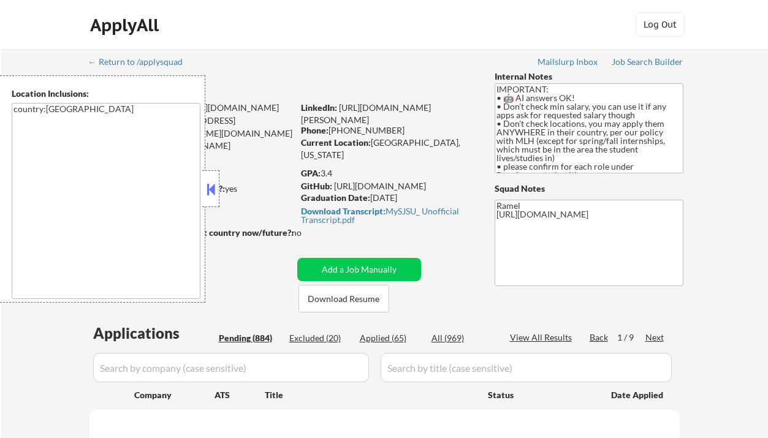
select select ""pending""
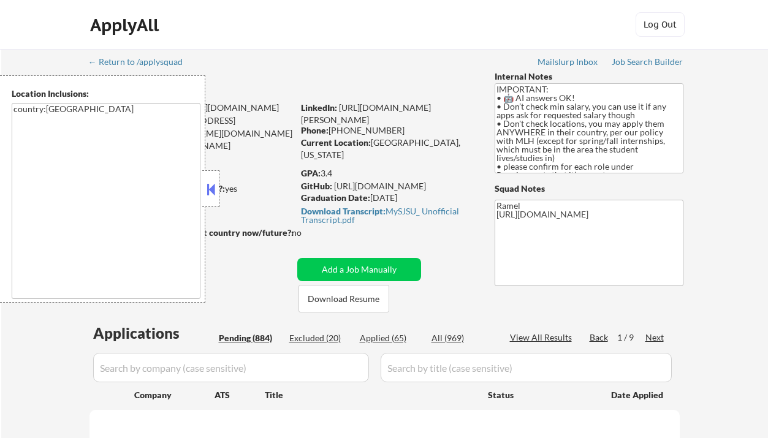
select select ""pending""
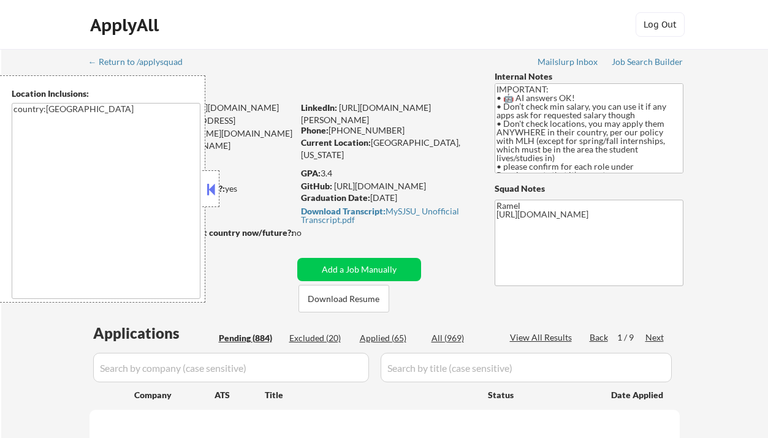
select select ""pending""
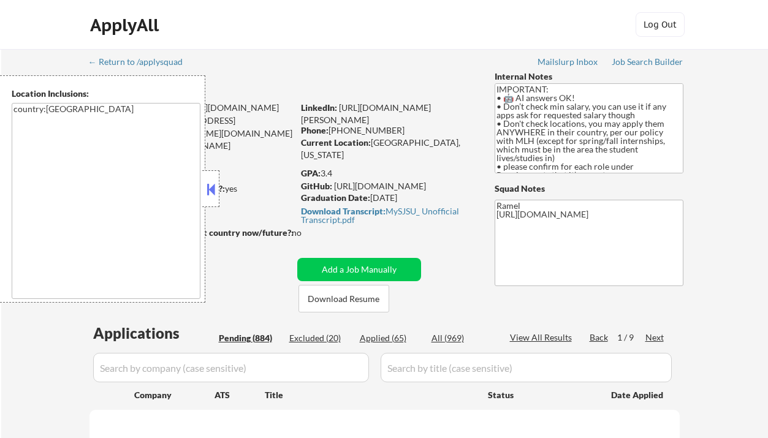
select select ""pending""
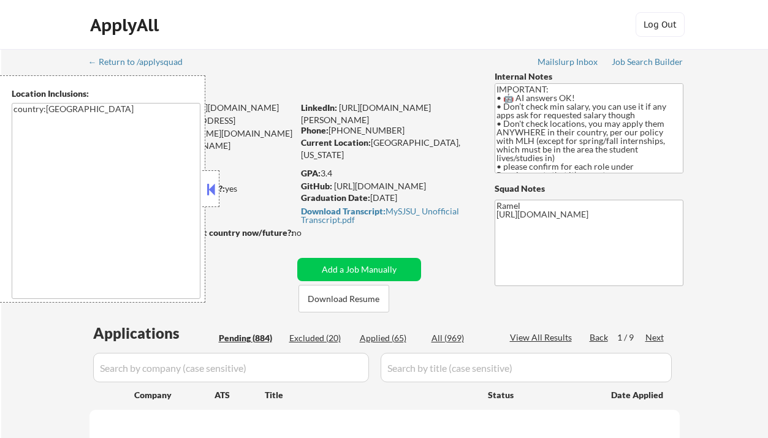
select select ""pending""
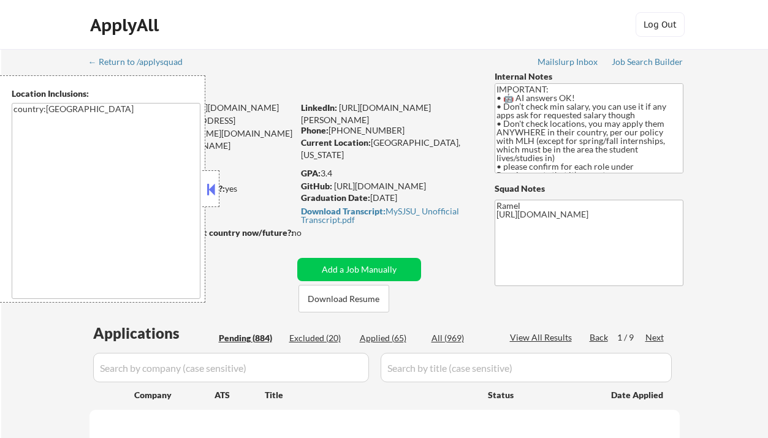
select select ""pending""
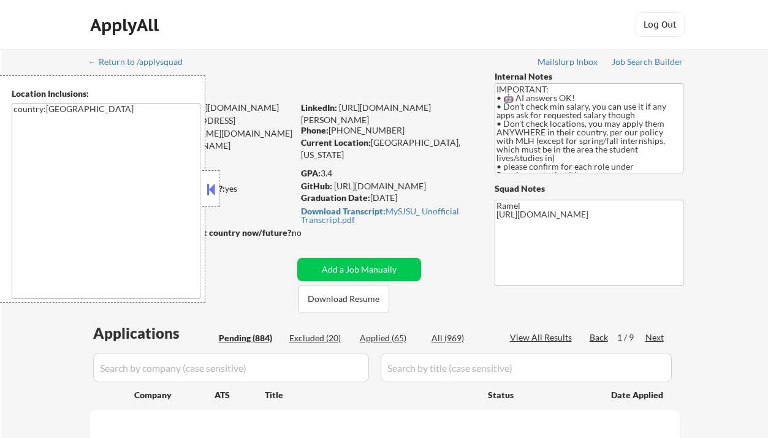
select select ""pending""
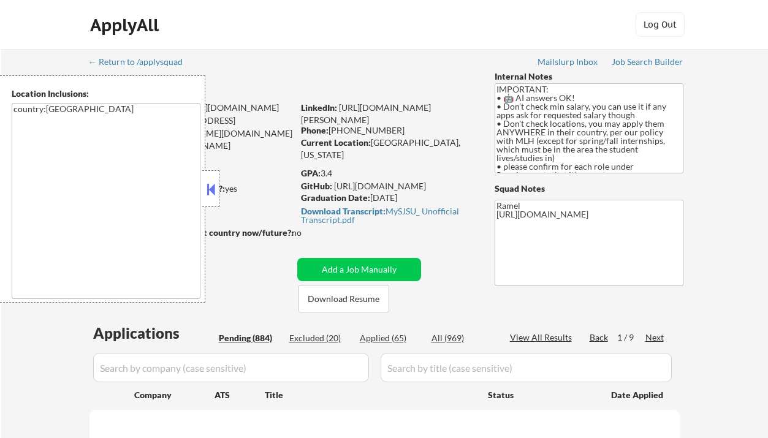
select select ""pending""
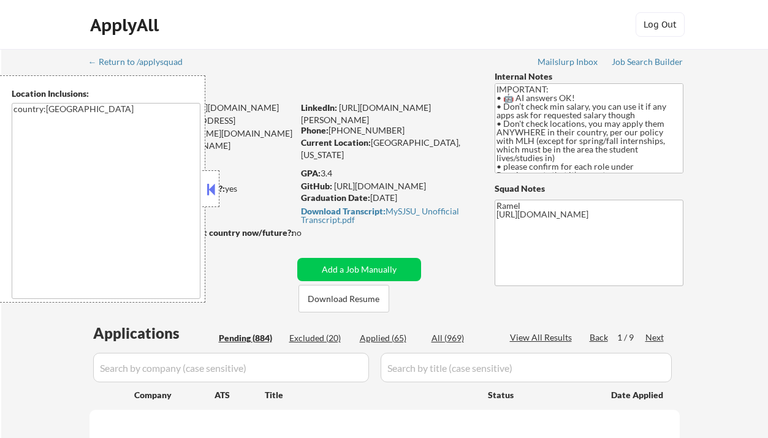
select select ""pending""
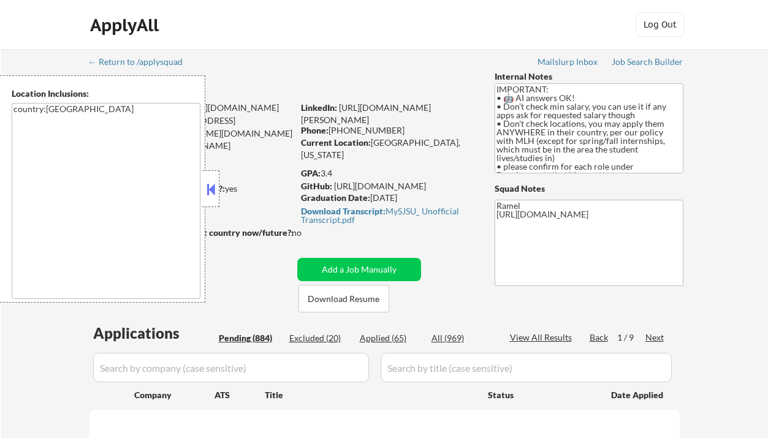
select select ""pending""
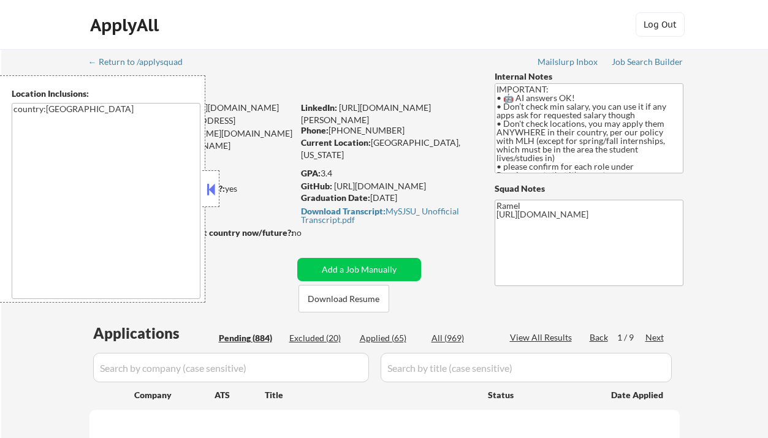
select select ""pending""
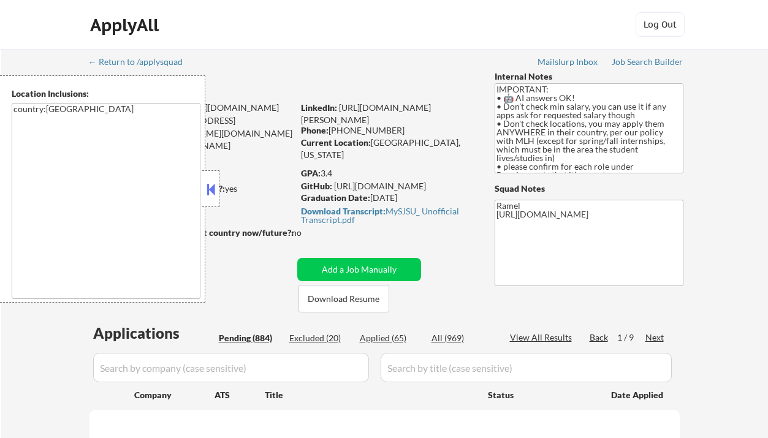
select select ""pending""
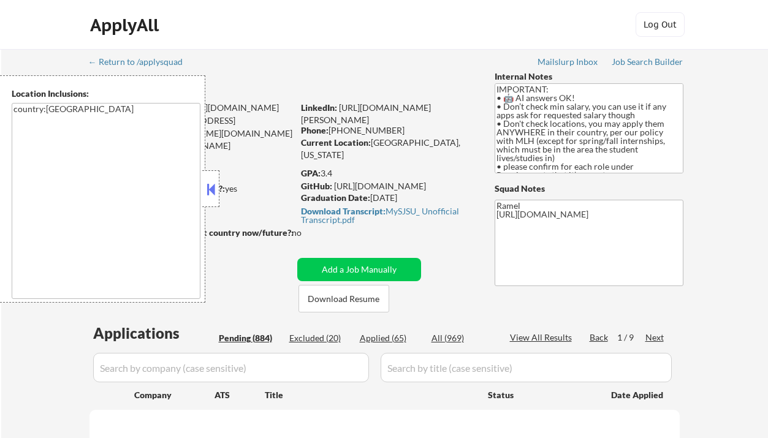
select select ""pending""
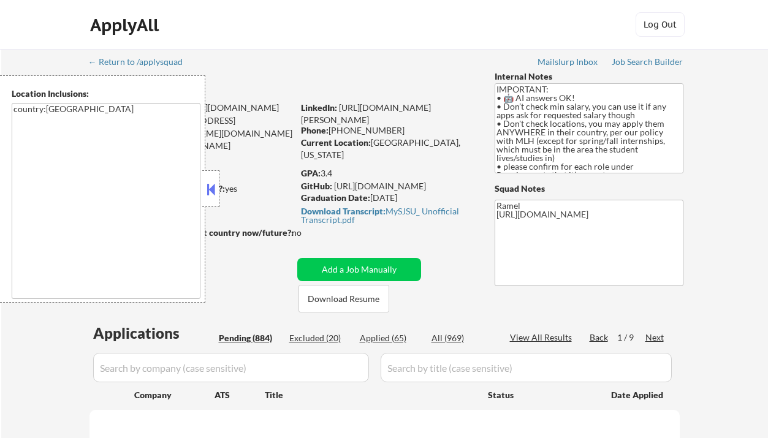
select select ""pending""
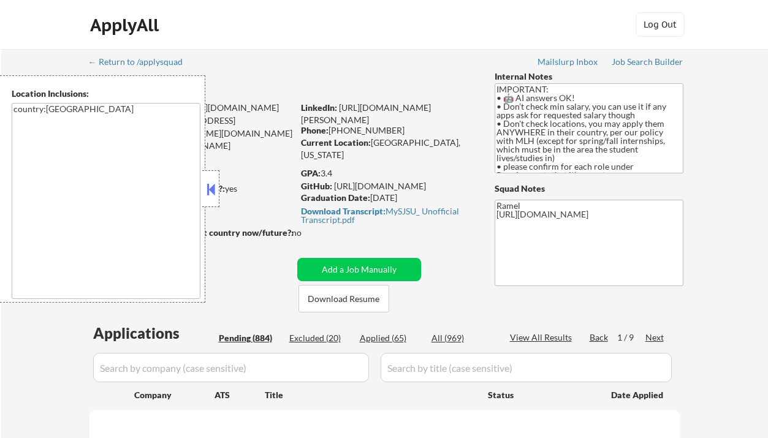
select select ""pending""
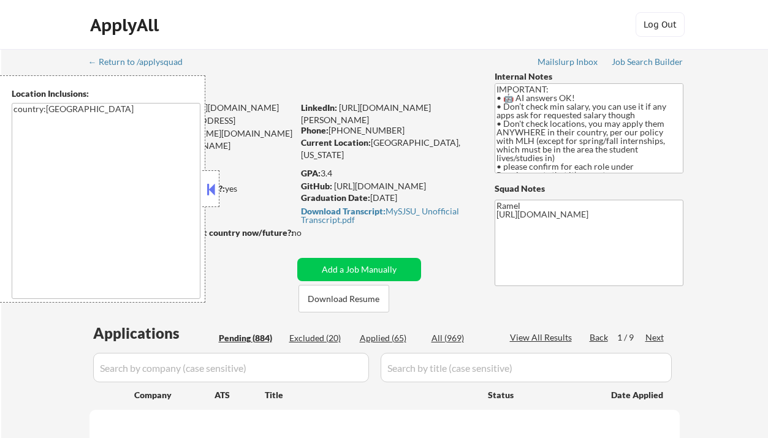
select select ""pending""
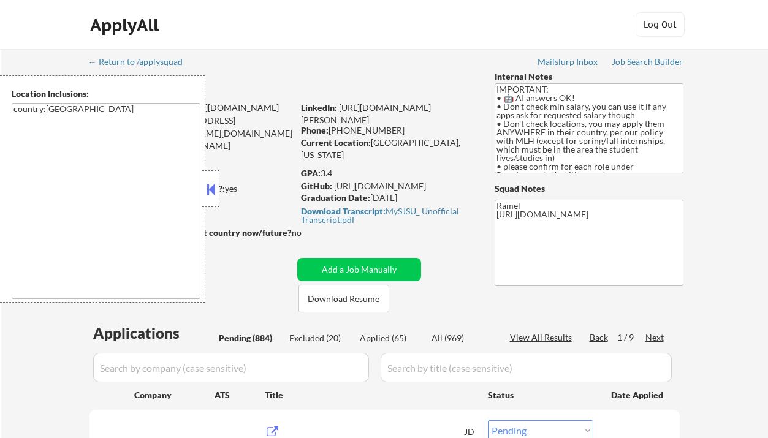
scroll to position [163, 0]
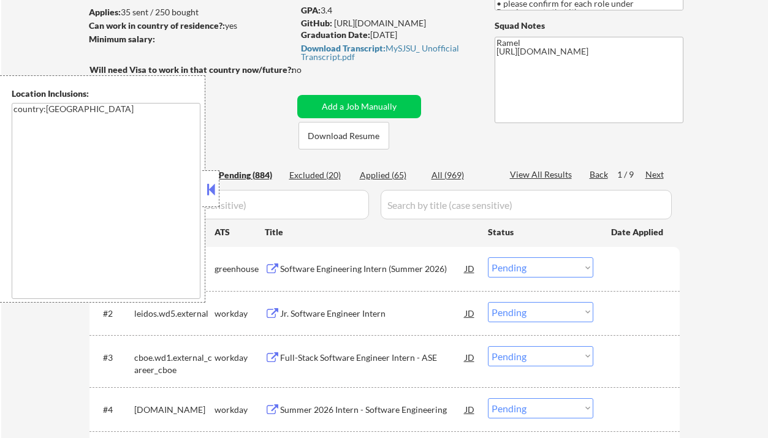
click at [214, 184] on button at bounding box center [210, 189] width 13 height 18
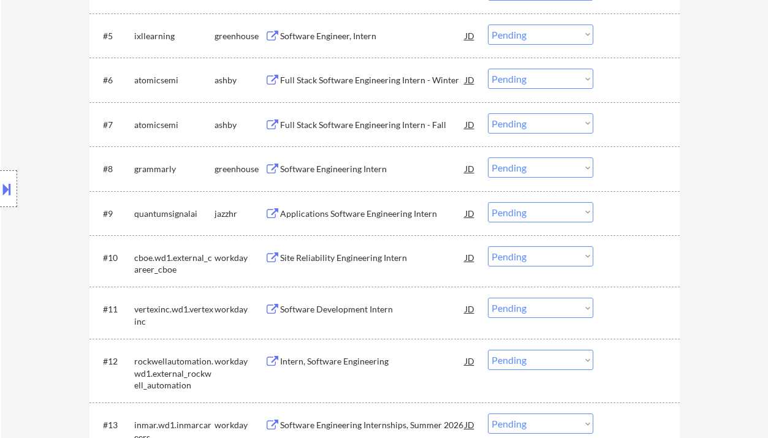
scroll to position [572, 0]
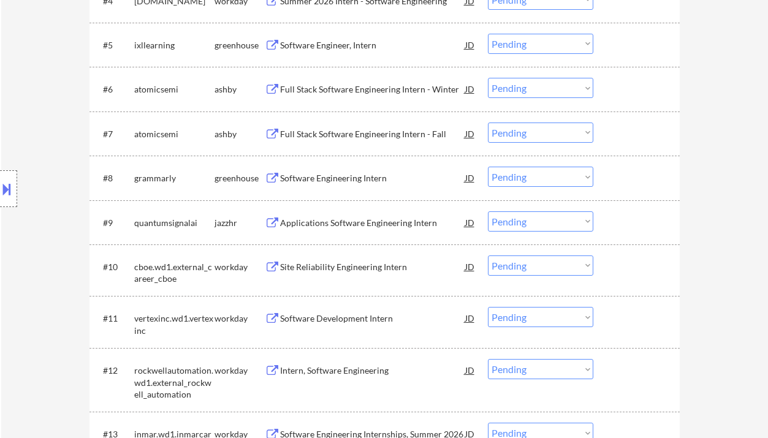
click at [360, 135] on div "Full Stack Software Engineering Intern - Fall" at bounding box center [372, 134] width 185 height 12
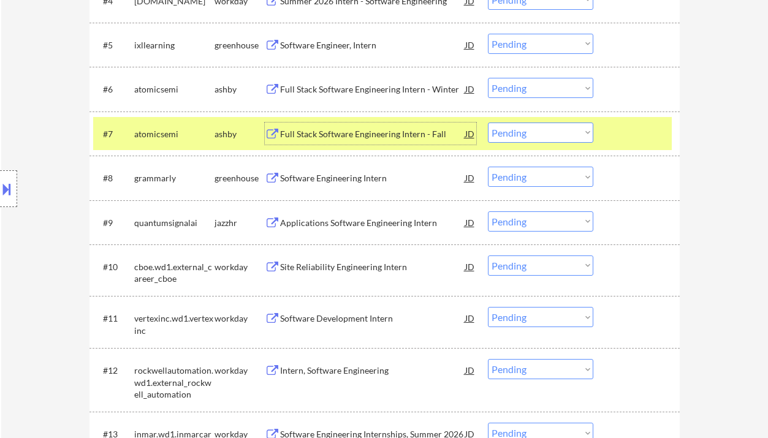
click at [505, 136] on select "Choose an option... Pending Applied Excluded (Questions) Excluded (Expired) Exc…" at bounding box center [540, 133] width 105 height 20
click at [488, 123] on select "Choose an option... Pending Applied Excluded (Questions) Excluded (Expired) Exc…" at bounding box center [540, 133] width 105 height 20
click at [308, 176] on div "Software Engineering Intern" at bounding box center [372, 178] width 185 height 12
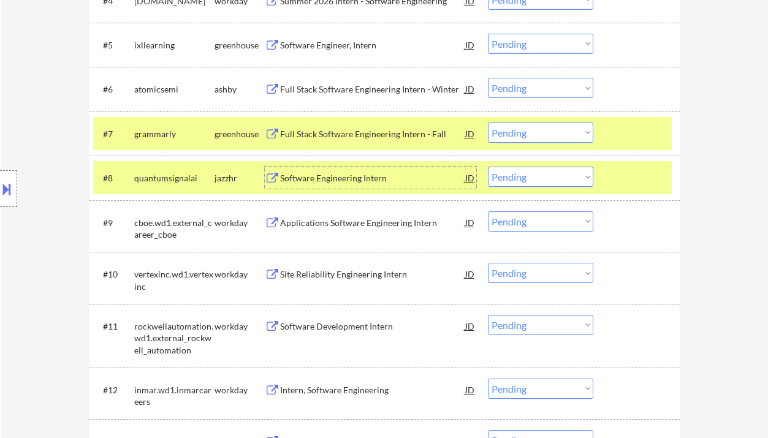
click at [512, 132] on select "Choose an option... Pending Applied Excluded (Questions) Excluded (Expired) Exc…" at bounding box center [540, 133] width 105 height 20
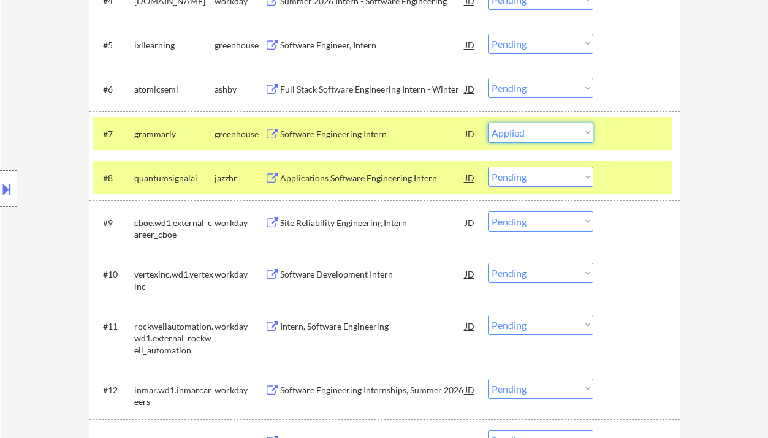
click at [488, 123] on select "Choose an option... Pending Applied Excluded (Questions) Excluded (Expired) Exc…" at bounding box center [540, 133] width 105 height 20
select select ""pending""
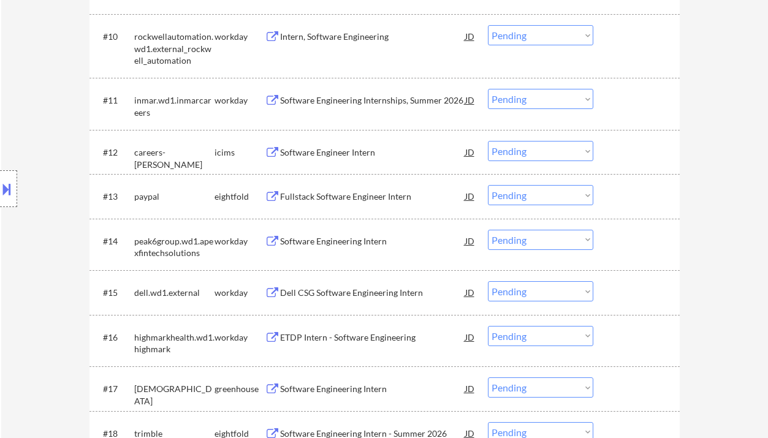
scroll to position [980, 0]
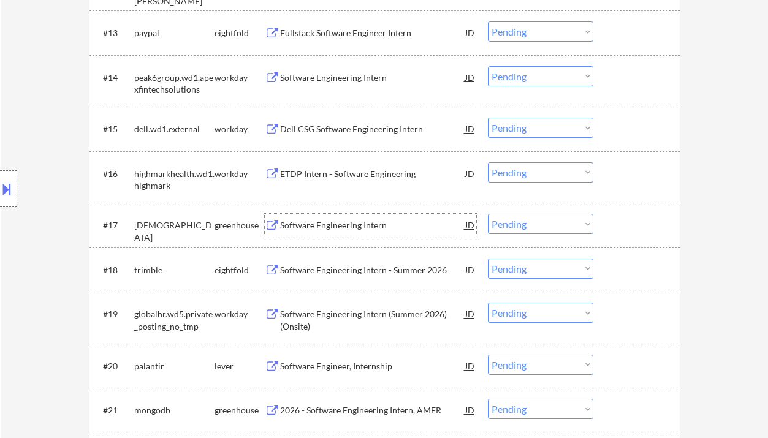
click at [309, 227] on div "Software Engineering Intern" at bounding box center [372, 225] width 185 height 12
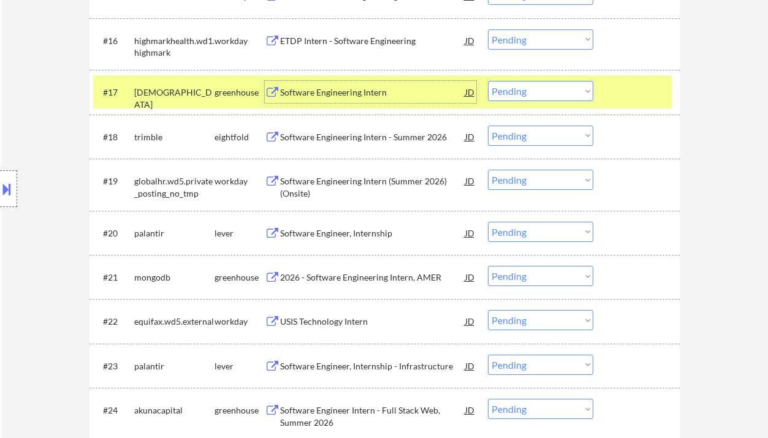
scroll to position [1143, 0]
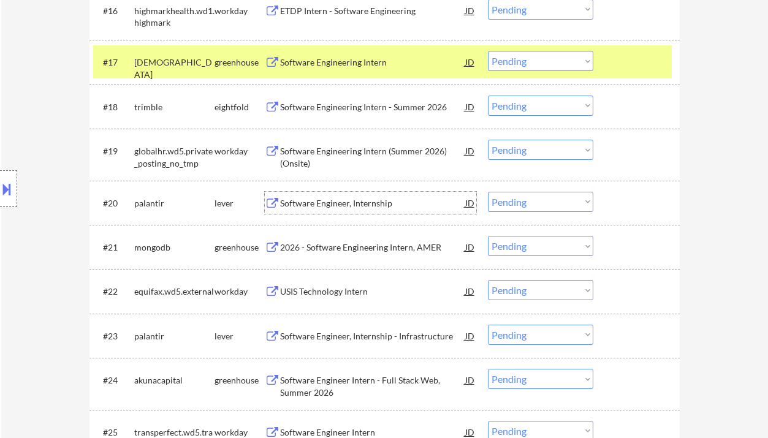
click at [363, 199] on div "Software Engineer, Internship" at bounding box center [372, 203] width 185 height 12
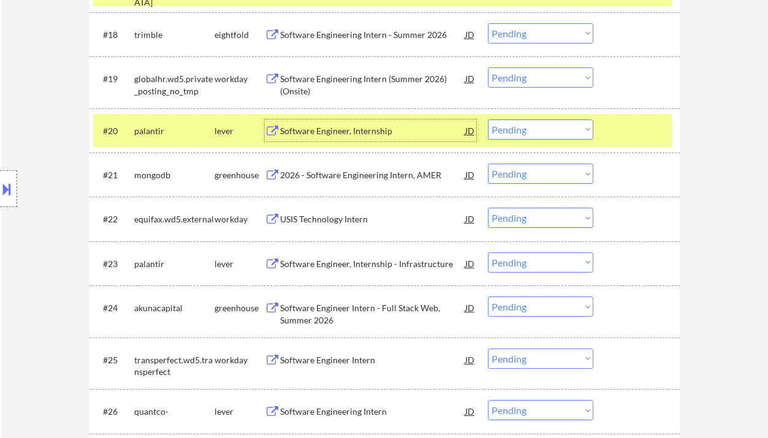
scroll to position [1225, 0]
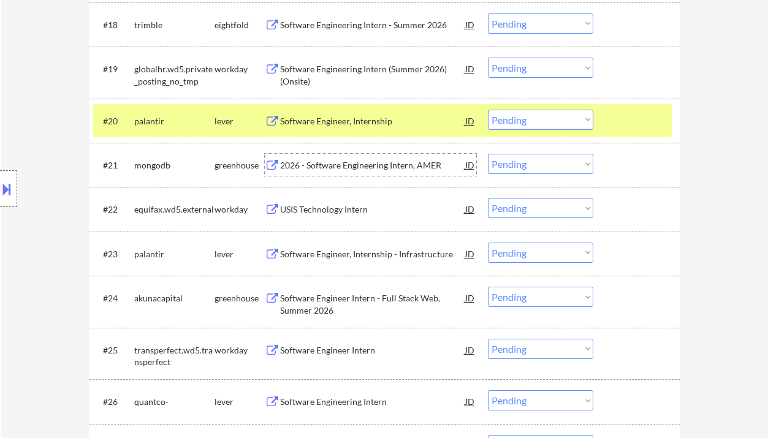
click at [335, 168] on div "2026 - Software Engineering Intern, AMER" at bounding box center [372, 165] width 185 height 12
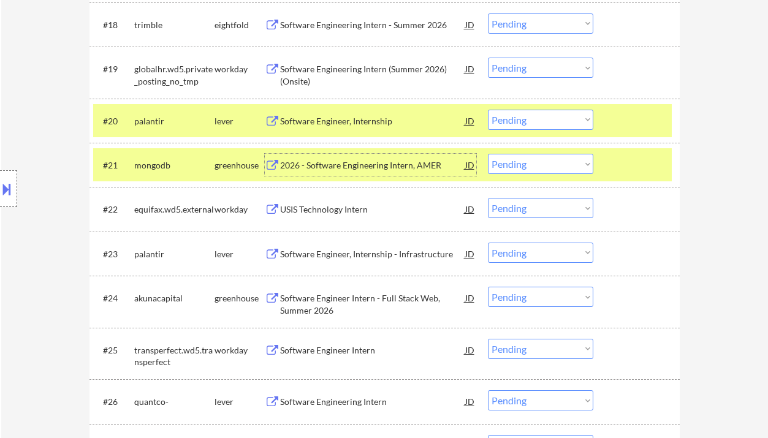
click at [536, 164] on select "Choose an option... Pending Applied Excluded (Questions) Excluded (Expired) Exc…" at bounding box center [540, 164] width 105 height 20
click at [488, 154] on select "Choose an option... Pending Applied Excluded (Questions) Excluded (Expired) Exc…" at bounding box center [540, 164] width 105 height 20
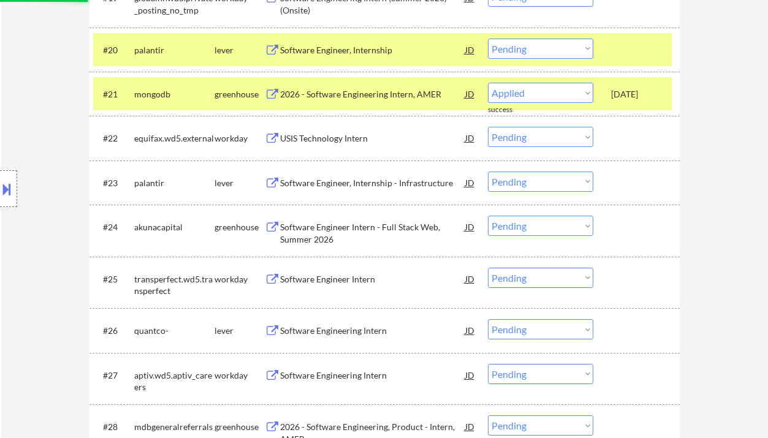
scroll to position [1307, 0]
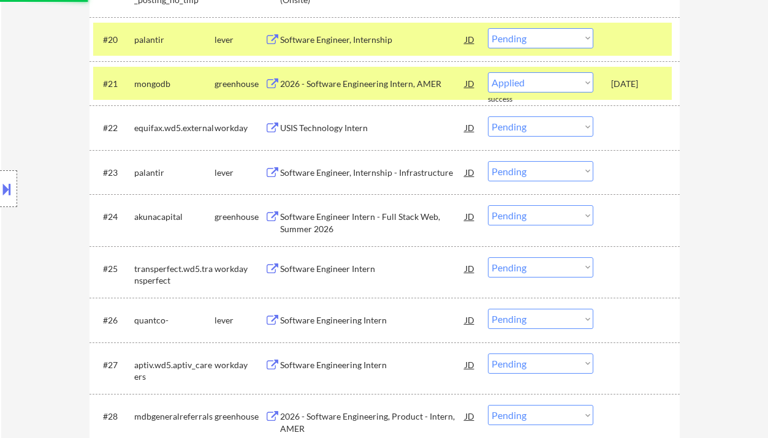
select select ""pending""
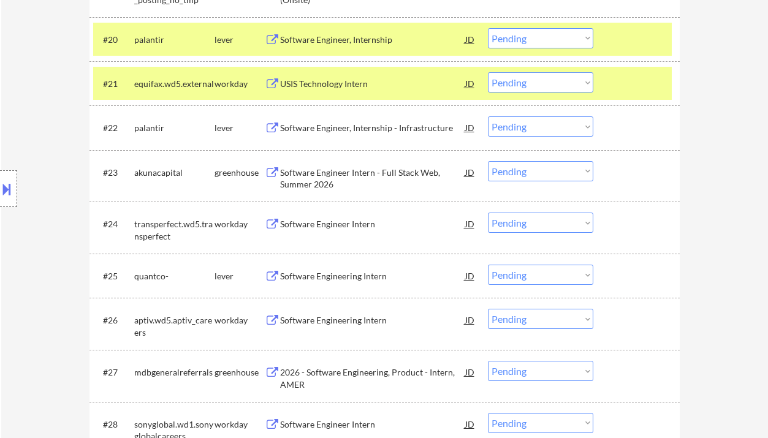
scroll to position [1388, 0]
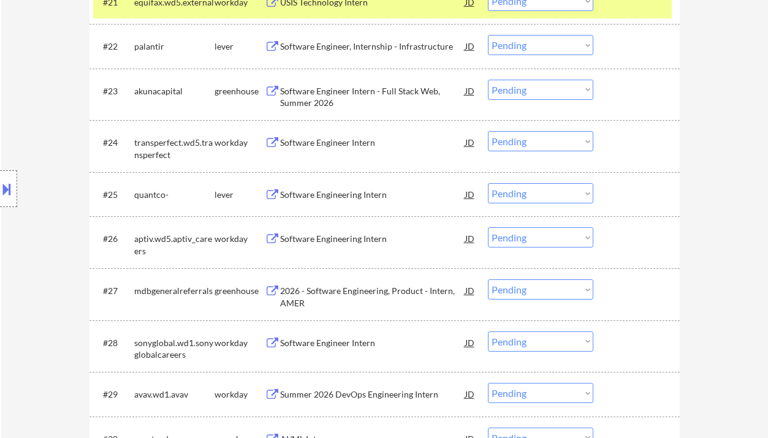
click at [333, 199] on div "Software Engineering Intern" at bounding box center [372, 195] width 185 height 12
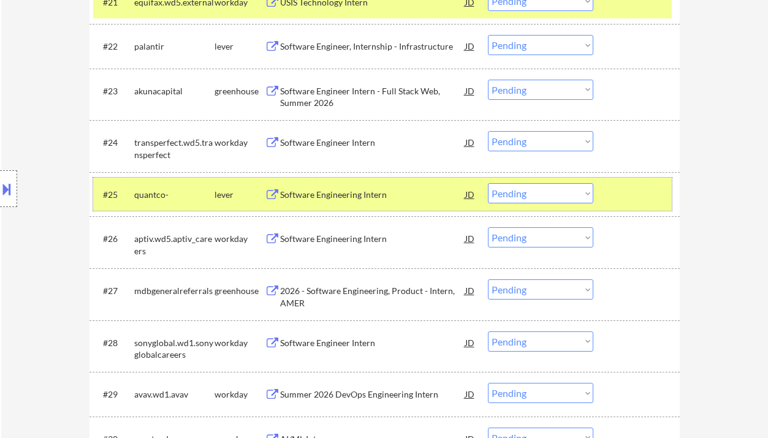
click at [544, 183] on div "#25 quantco- lever Software Engineering Intern JD Choose an option... Pending A…" at bounding box center [382, 194] width 578 height 33
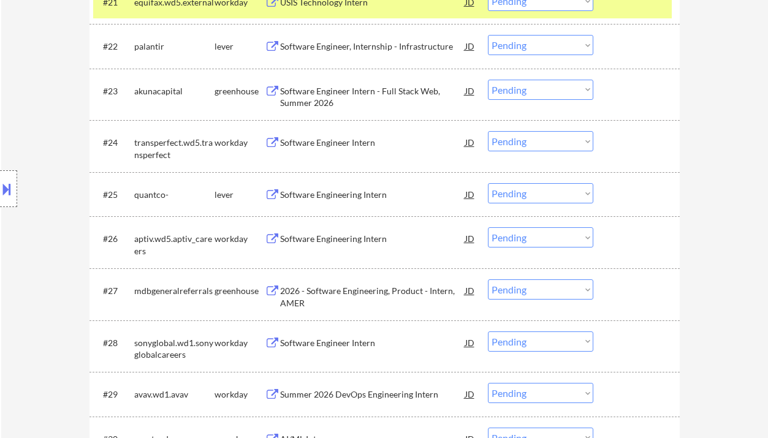
drag, startPoint x: 523, startPoint y: 189, endPoint x: 523, endPoint y: 197, distance: 7.4
click at [523, 189] on select "Choose an option... Pending Applied Excluded (Questions) Excluded (Expired) Exc…" at bounding box center [540, 193] width 105 height 20
click at [488, 183] on select "Choose an option... Pending Applied Excluded (Questions) Excluded (Expired) Exc…" at bounding box center [540, 193] width 105 height 20
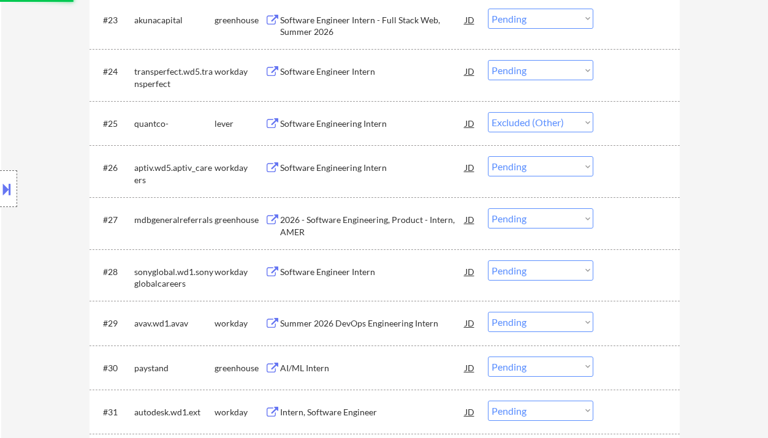
scroll to position [1471, 0]
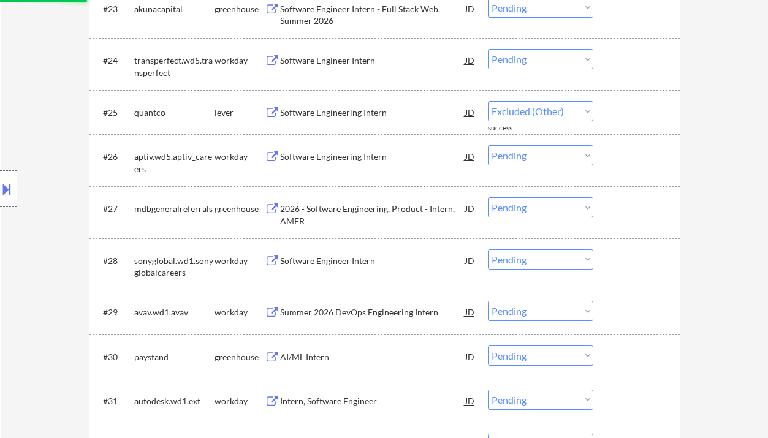
click at [346, 212] on div "2026 - Software Engineering, Product - Intern, AMER" at bounding box center [372, 215] width 185 height 24
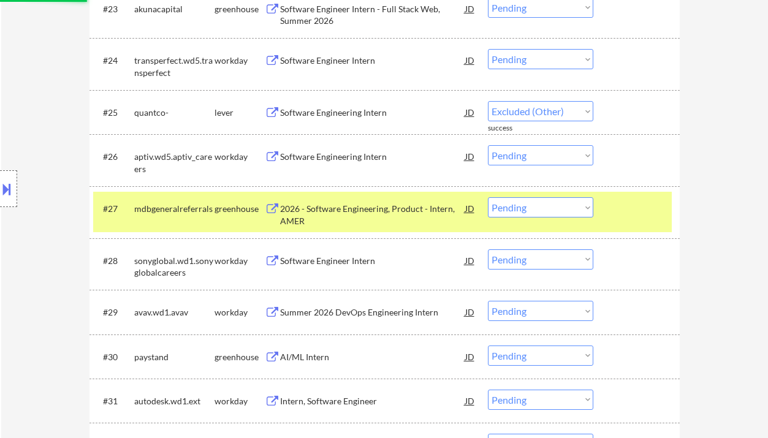
select select ""pending""
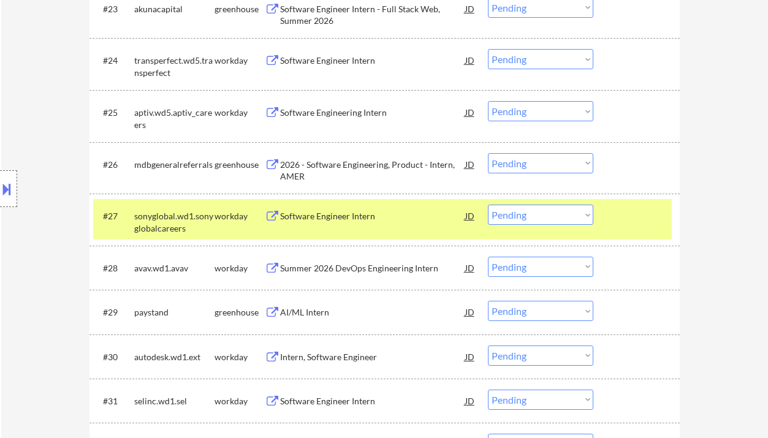
click at [524, 167] on select "Choose an option... Pending Applied Excluded (Questions) Excluded (Expired) Exc…" at bounding box center [540, 163] width 105 height 20
click at [488, 153] on select "Choose an option... Pending Applied Excluded (Questions) Excluded (Expired) Exc…" at bounding box center [540, 163] width 105 height 20
click at [325, 314] on div "AI/ML Intern" at bounding box center [372, 312] width 185 height 12
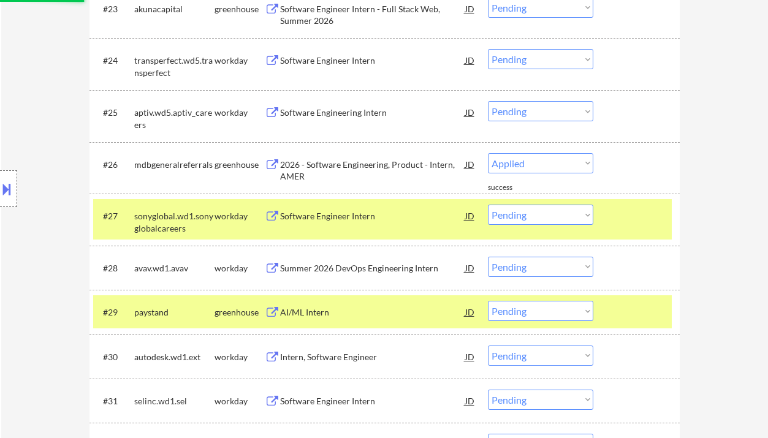
select select ""pending""
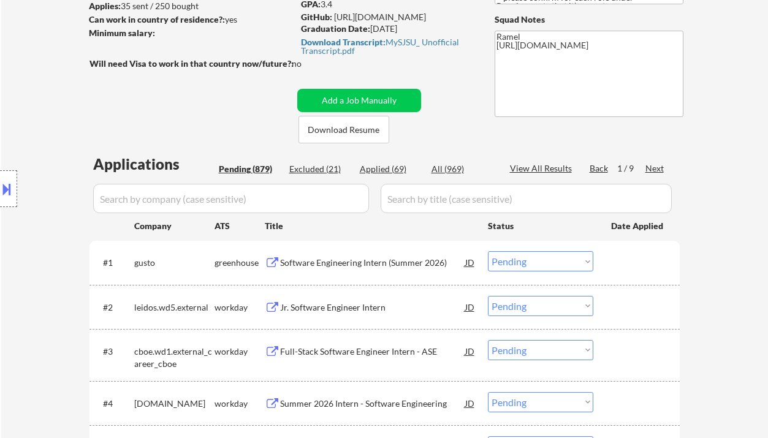
scroll to position [163, 0]
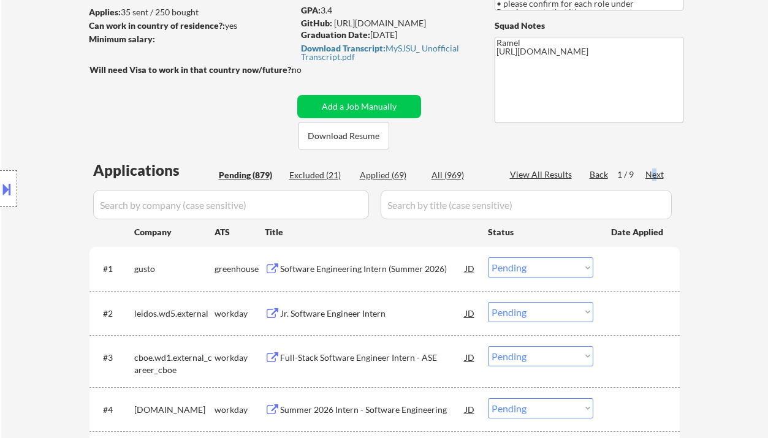
click at [654, 173] on div "Next" at bounding box center [655, 174] width 20 height 12
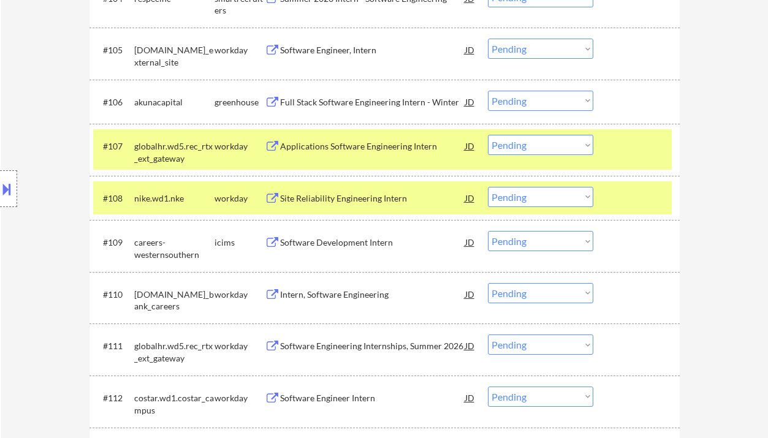
scroll to position [898, 0]
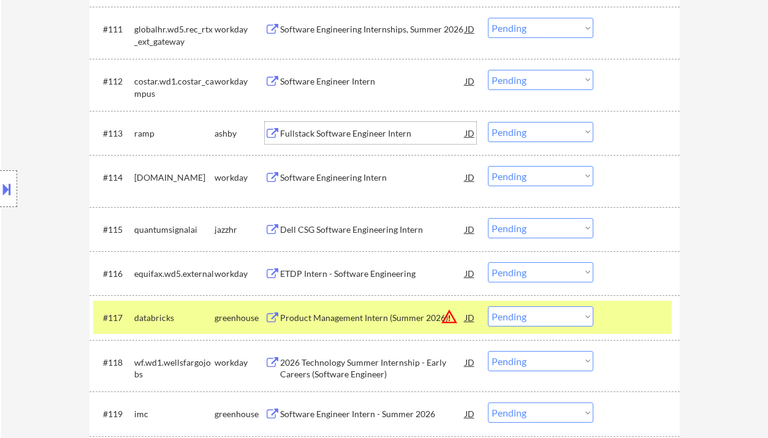
click at [364, 137] on div "Fullstack Software Engineer Intern" at bounding box center [372, 133] width 185 height 12
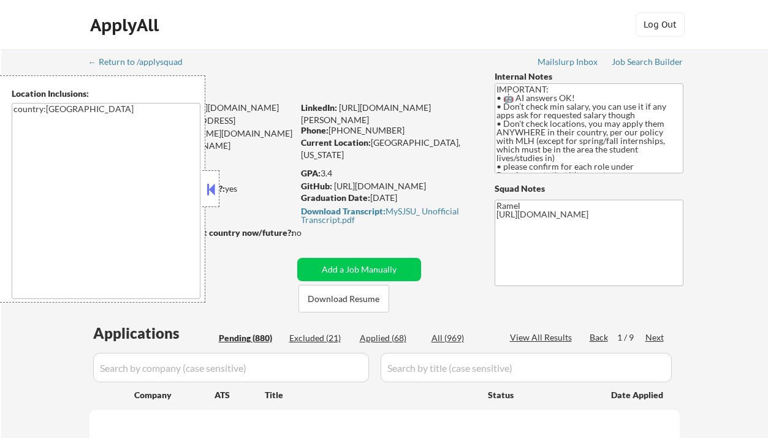
select select ""pending""
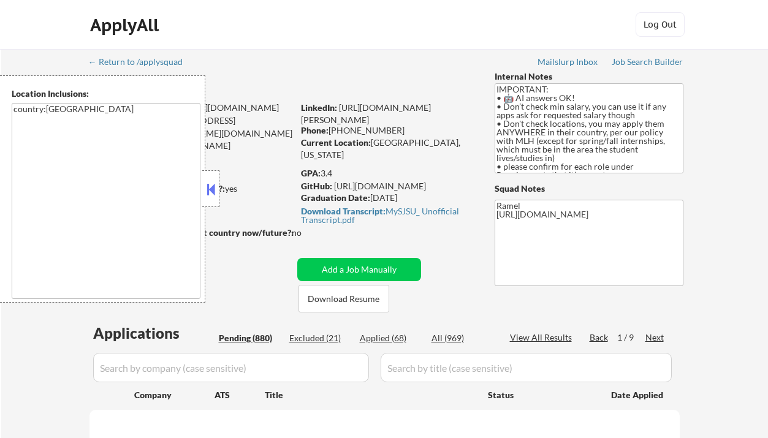
select select ""pending""
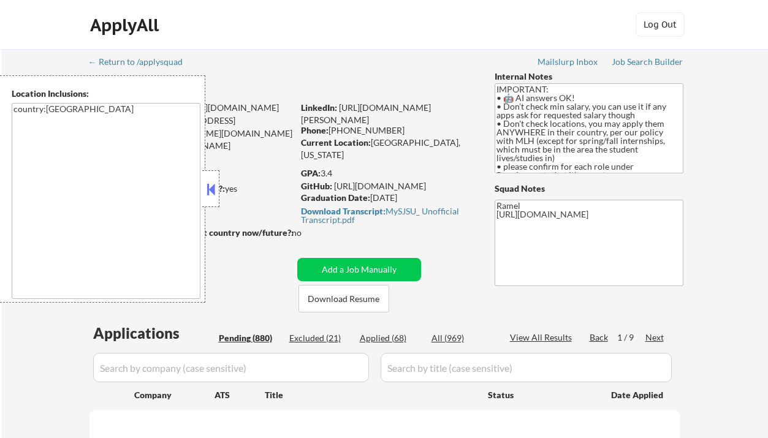
select select ""pending""
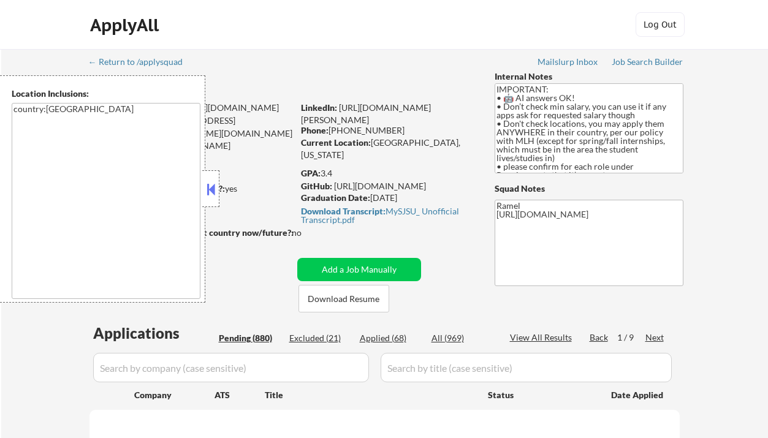
select select ""pending""
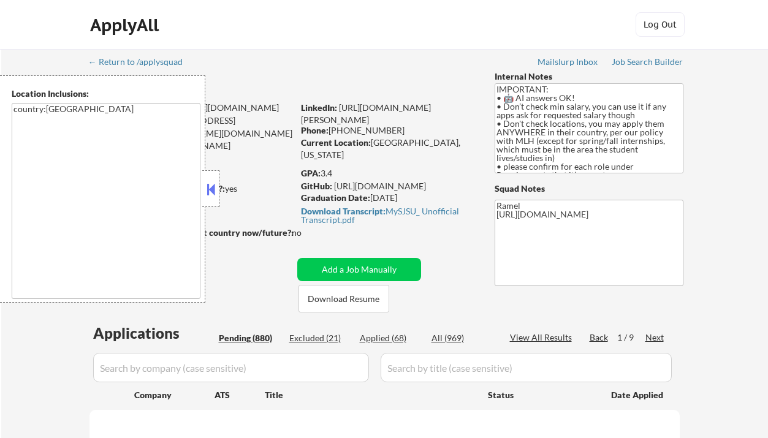
select select ""pending""
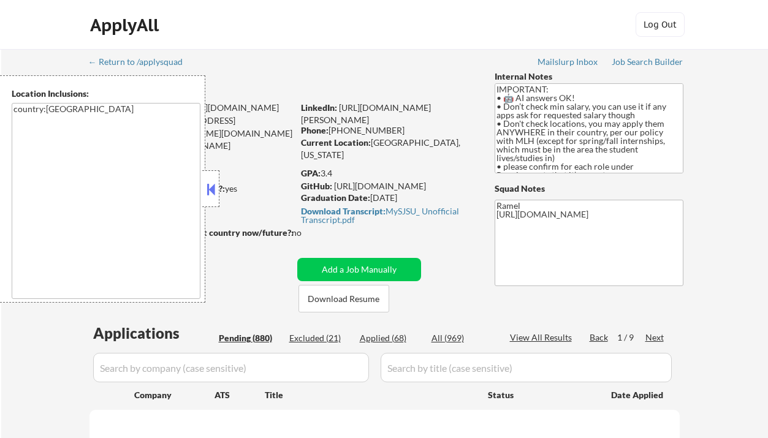
select select ""pending""
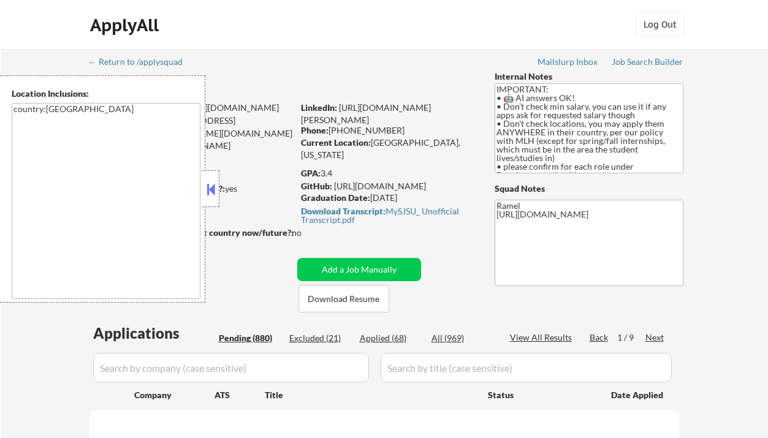
select select ""pending""
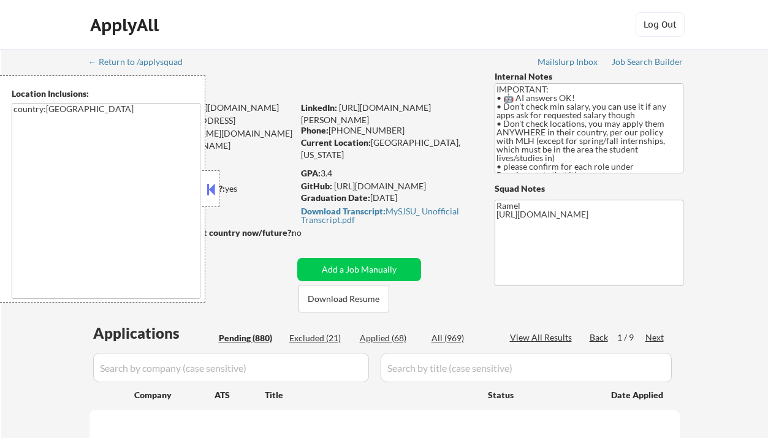
select select ""pending""
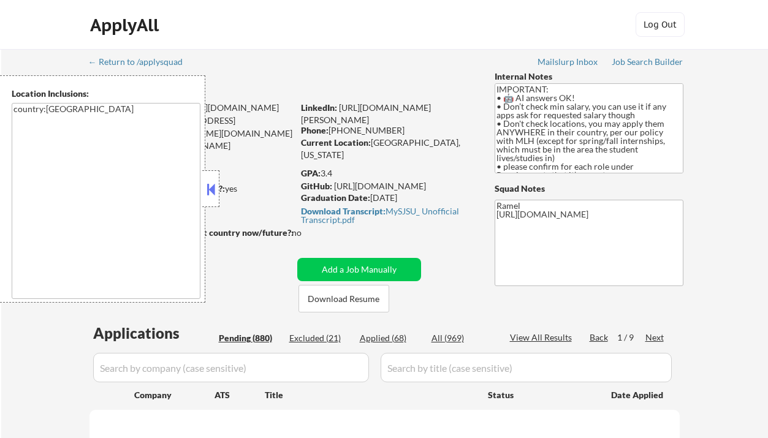
select select ""pending""
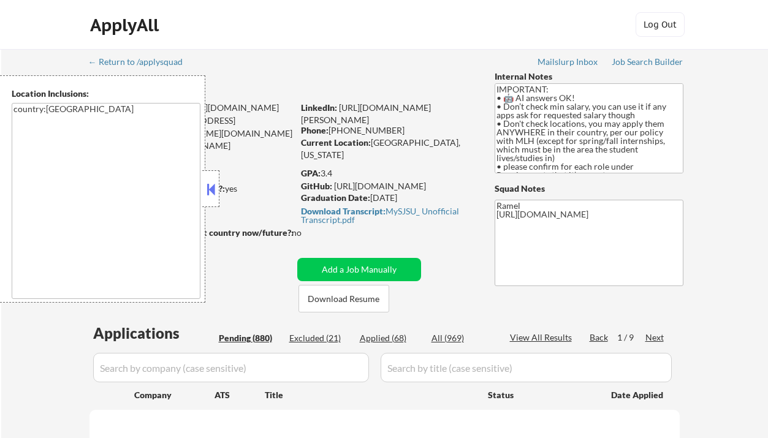
select select ""pending""
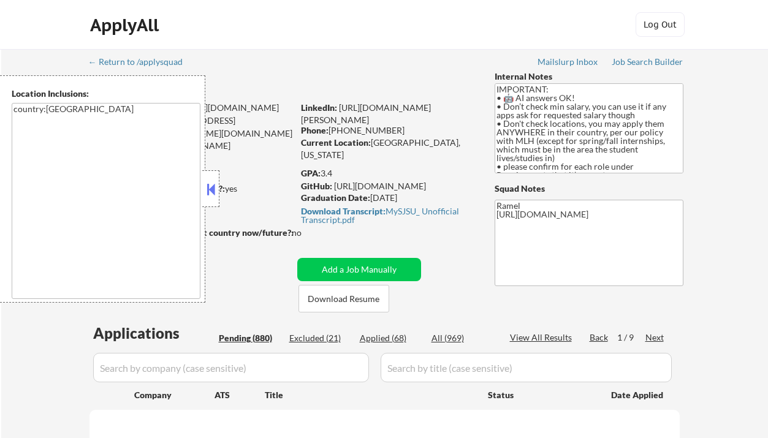
select select ""pending""
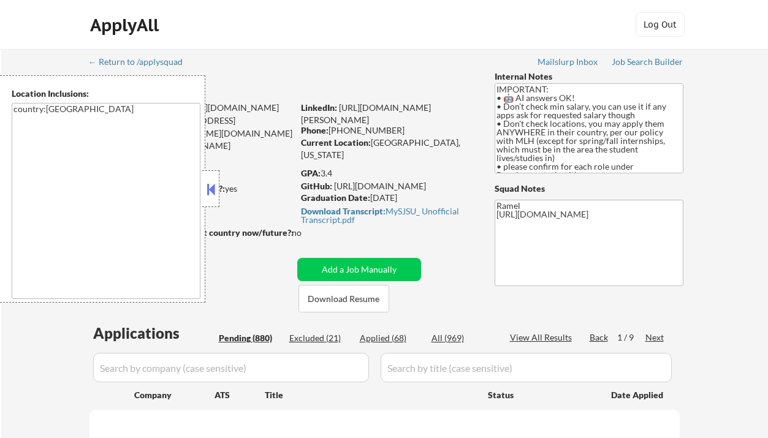
select select ""pending""
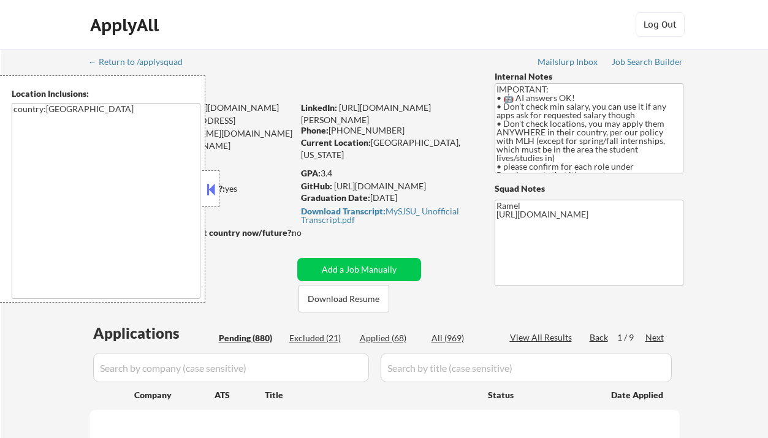
select select ""pending""
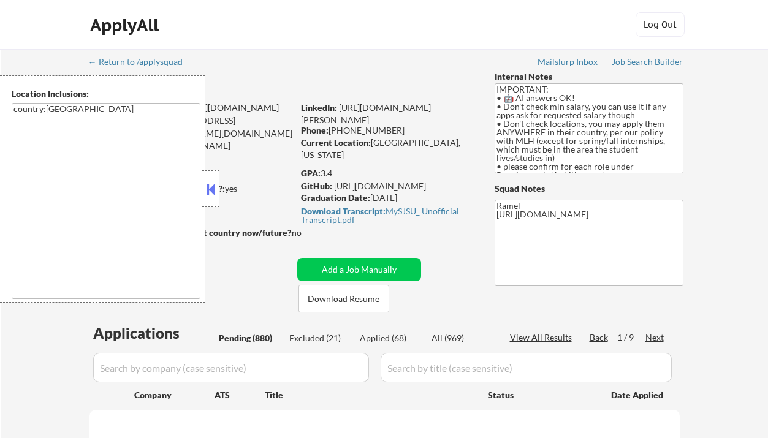
select select ""pending""
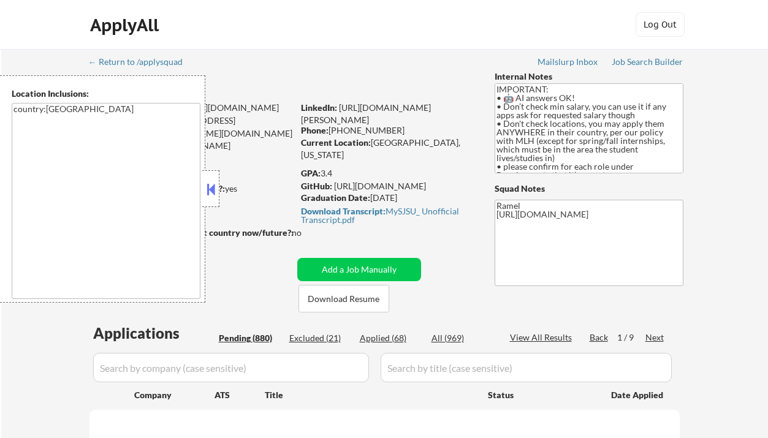
select select ""pending""
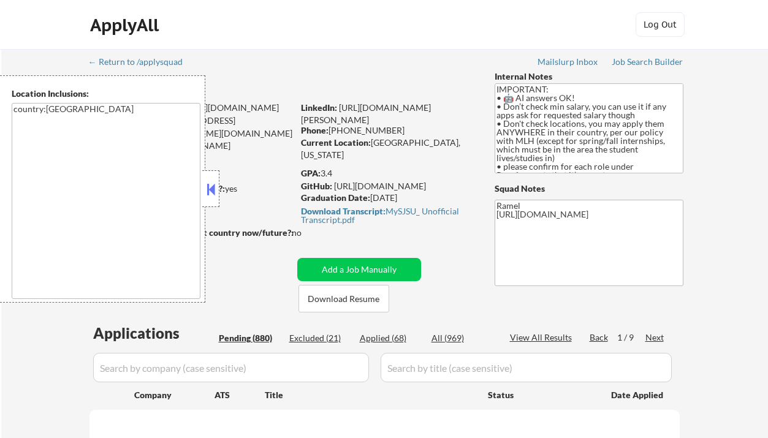
select select ""pending""
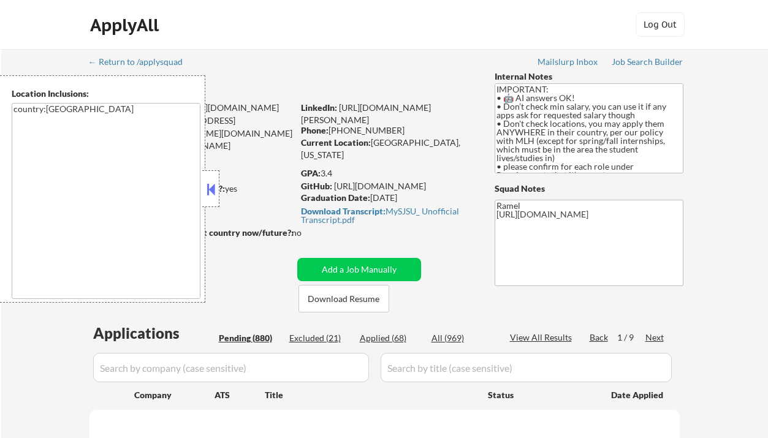
select select ""pending""
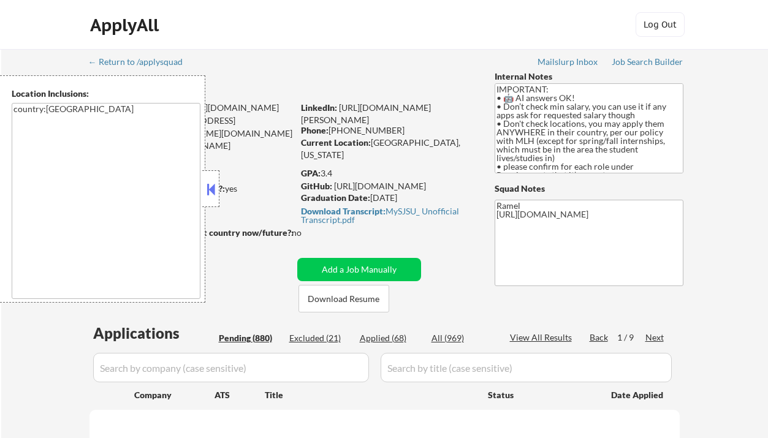
select select ""pending""
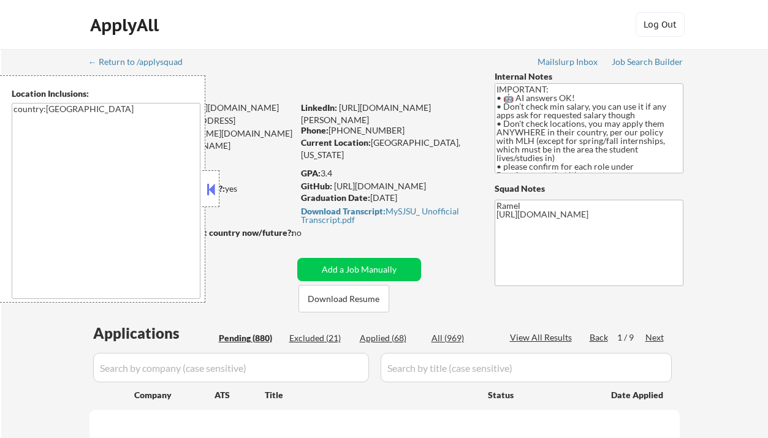
select select ""pending""
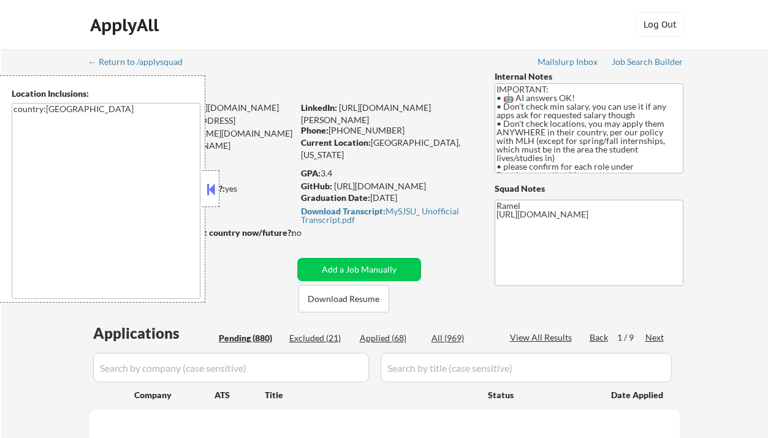
select select ""pending""
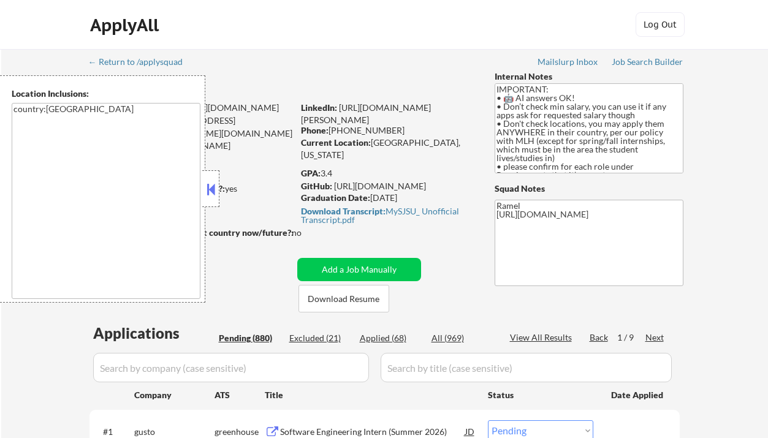
click at [208, 187] on button at bounding box center [210, 189] width 13 height 18
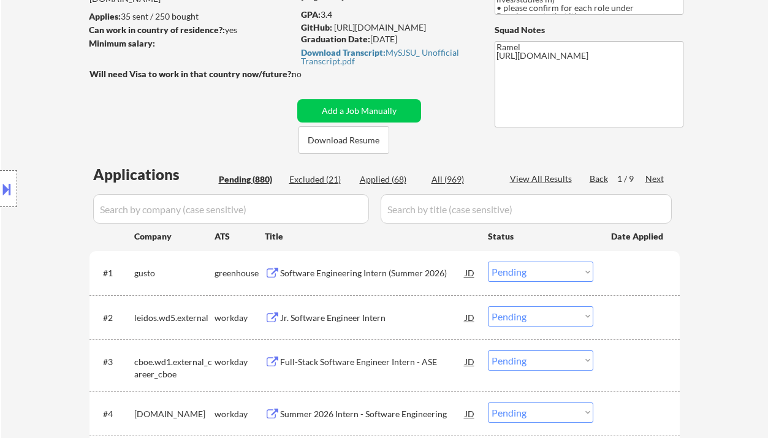
scroll to position [163, 0]
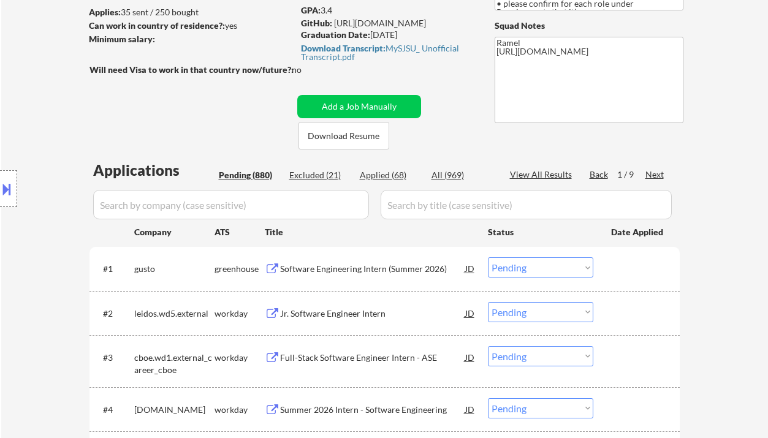
click at [385, 176] on div "Applied (68)" at bounding box center [390, 175] width 61 height 12
select select ""applied""
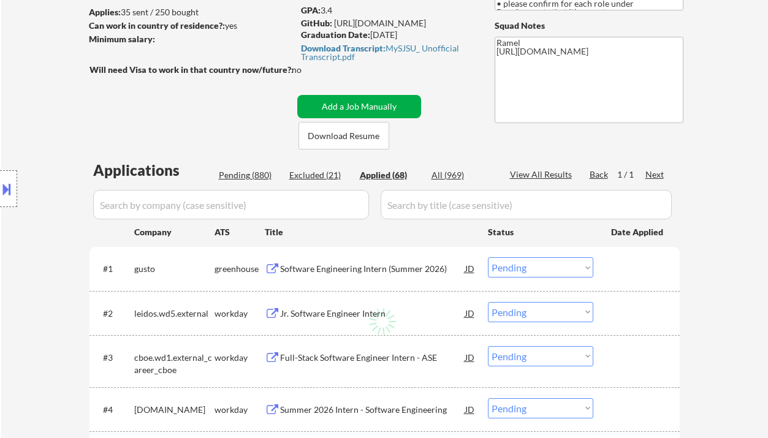
select select ""applied""
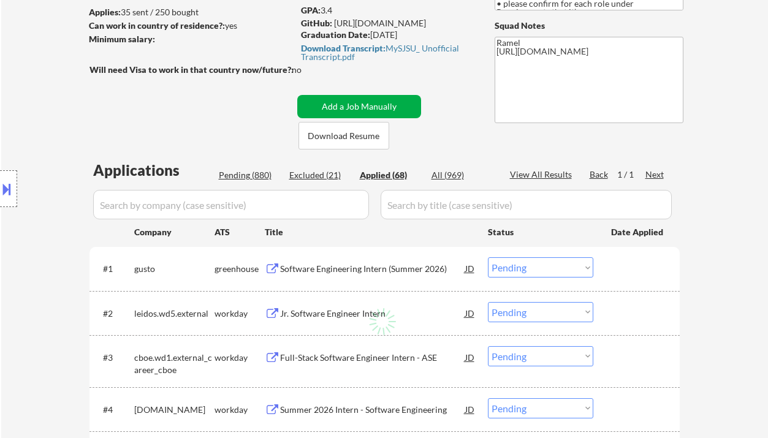
select select ""applied""
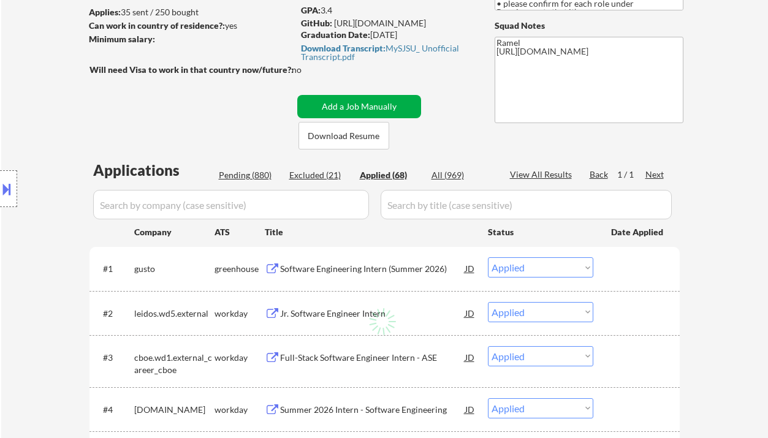
select select ""applied""
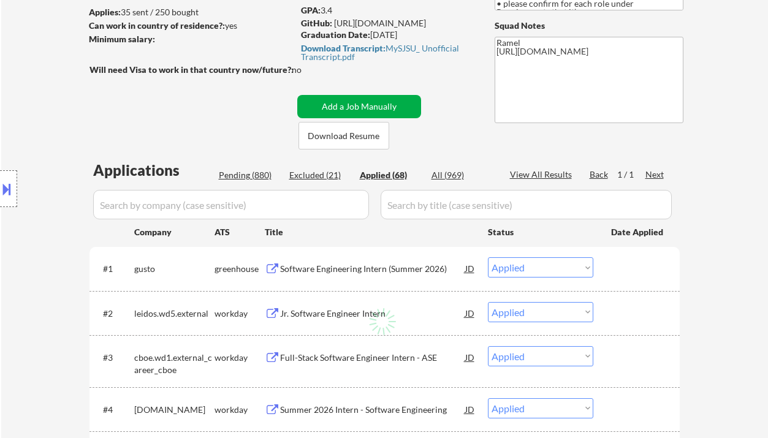
select select ""applied""
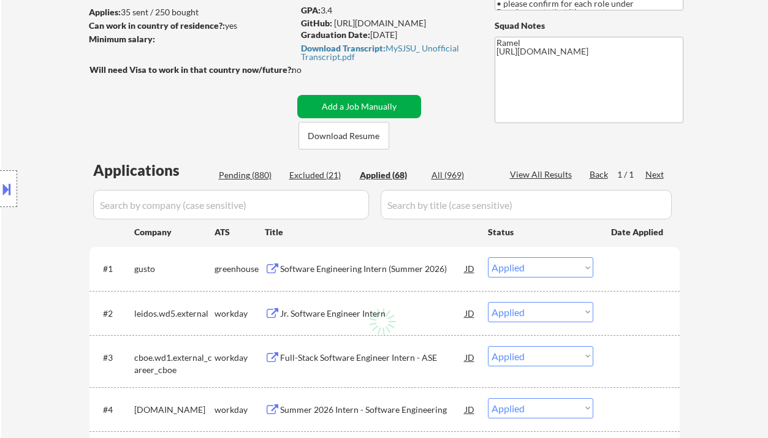
select select ""applied""
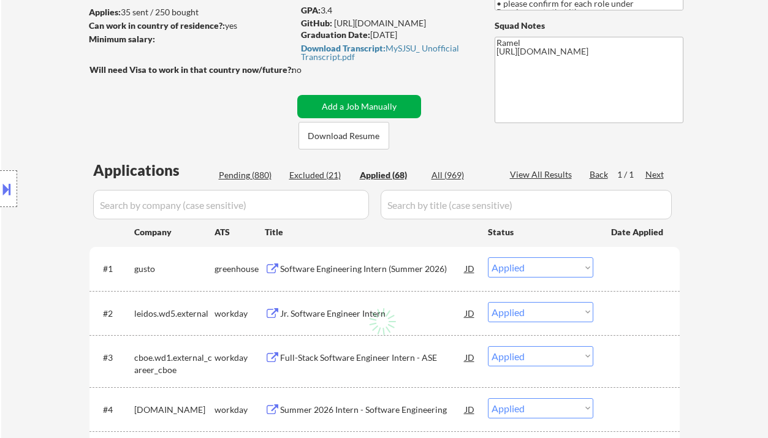
select select ""applied""
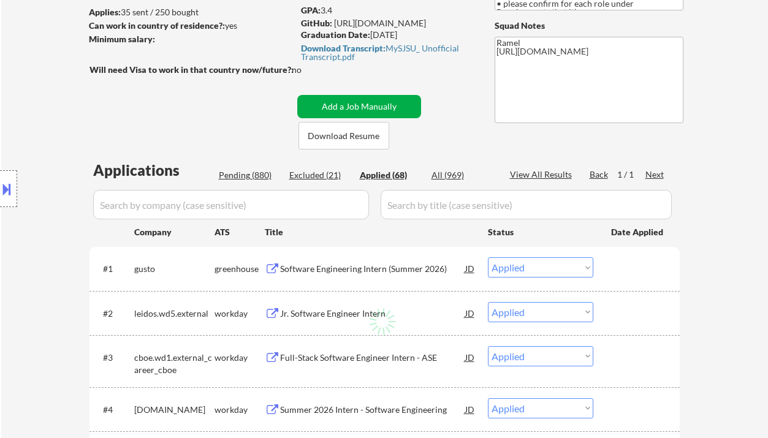
select select ""applied""
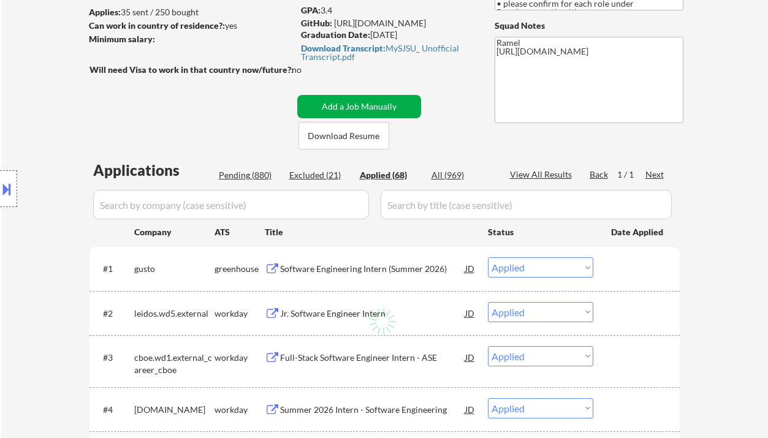
select select ""applied""
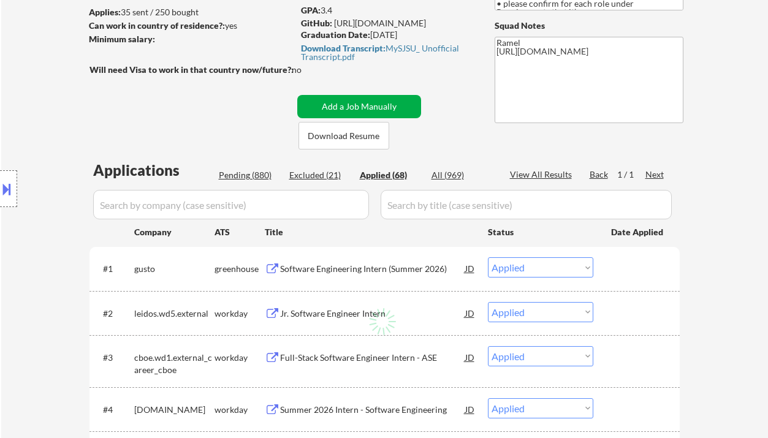
select select ""applied""
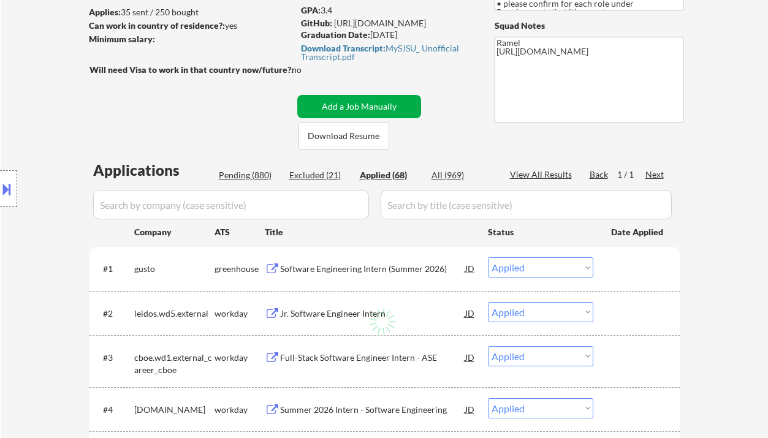
select select ""applied""
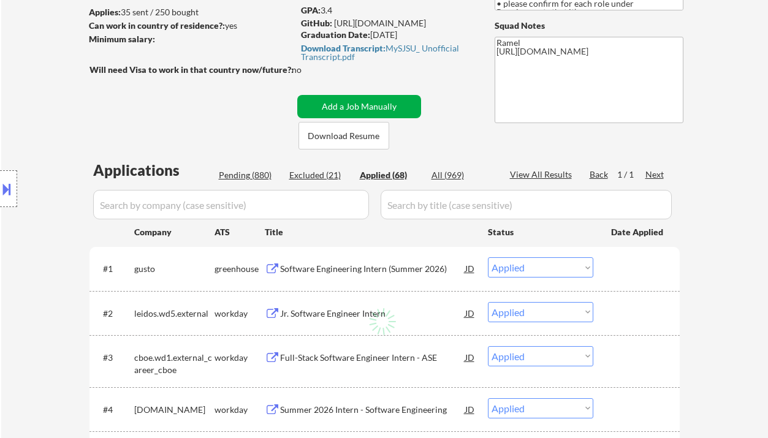
select select ""applied""
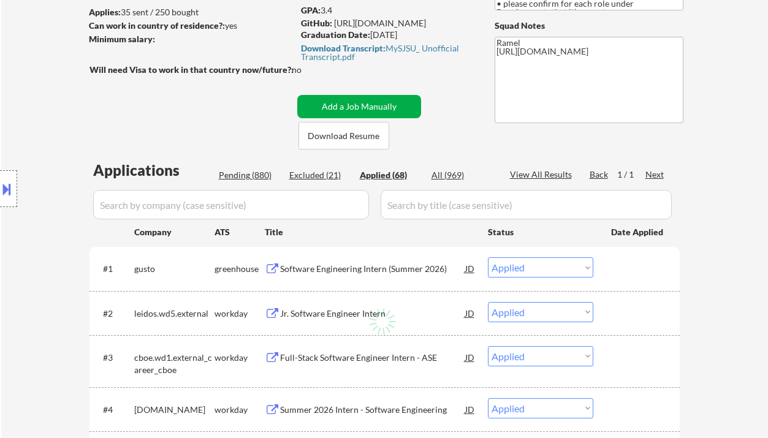
select select ""applied""
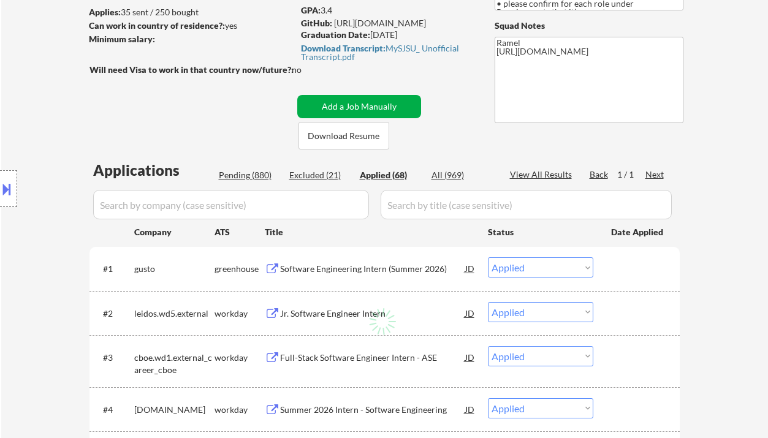
select select ""applied""
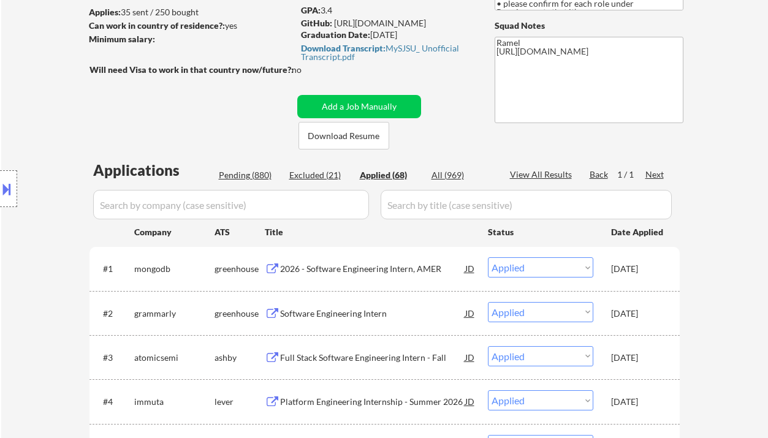
select select ""applied""
